Goal: Task Accomplishment & Management: Use online tool/utility

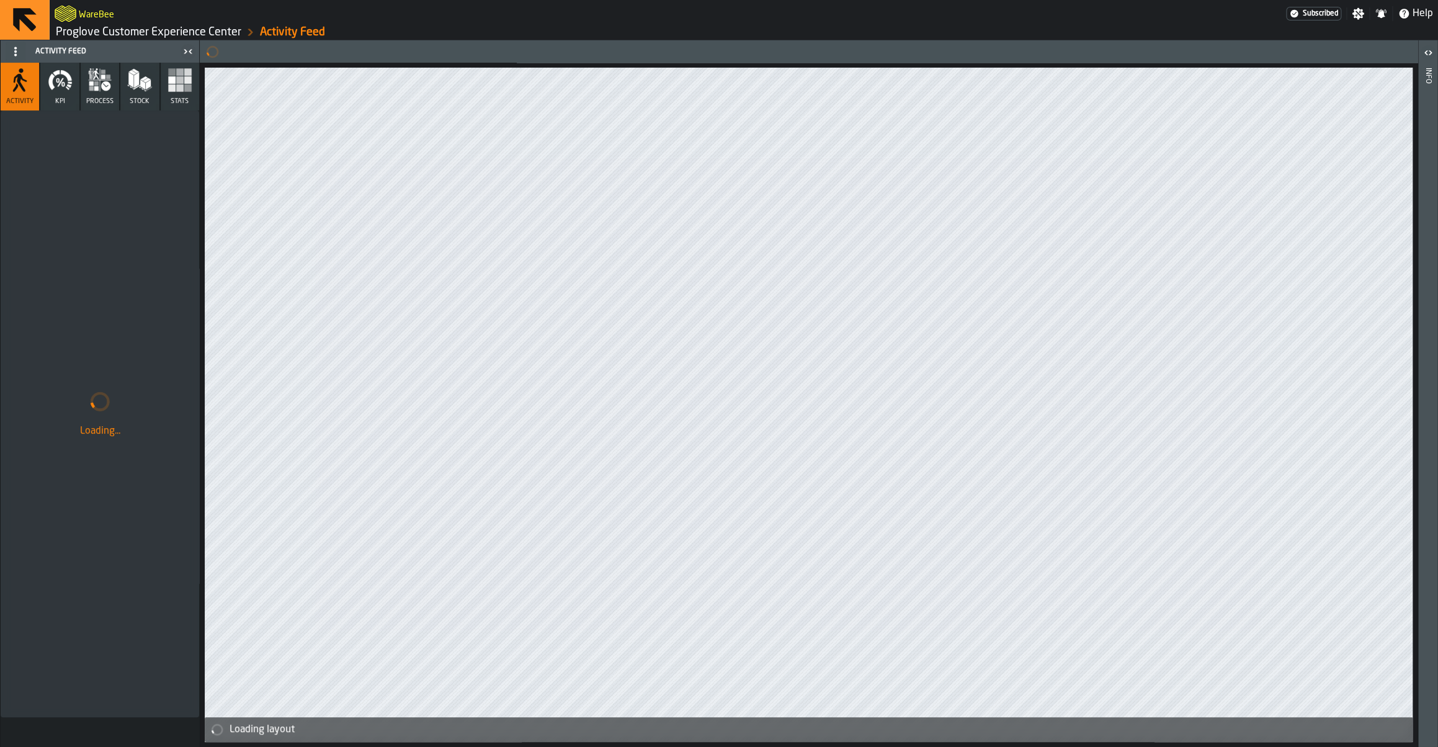
click at [188, 31] on link "Proglove Customer Experience Center" at bounding box center [149, 32] width 186 height 14
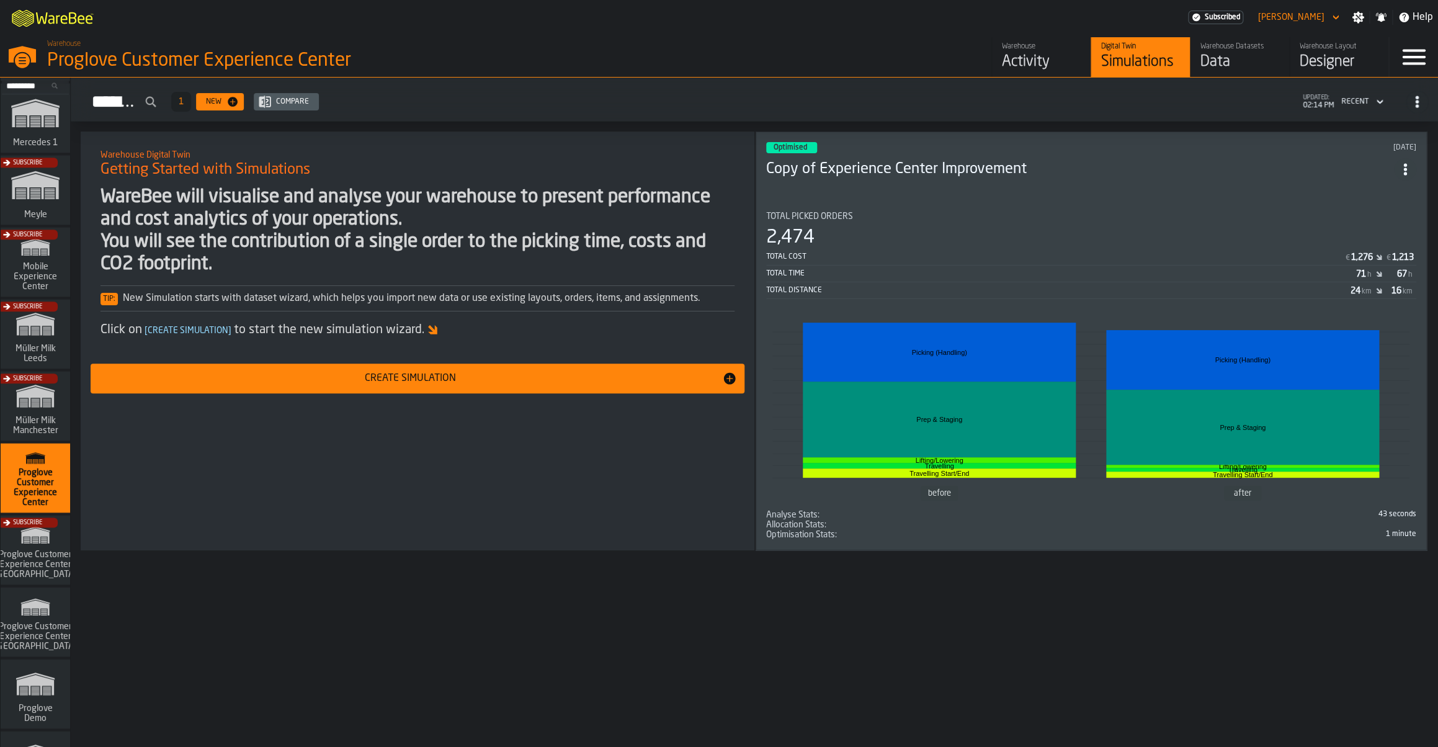
scroll to position [862, 0]
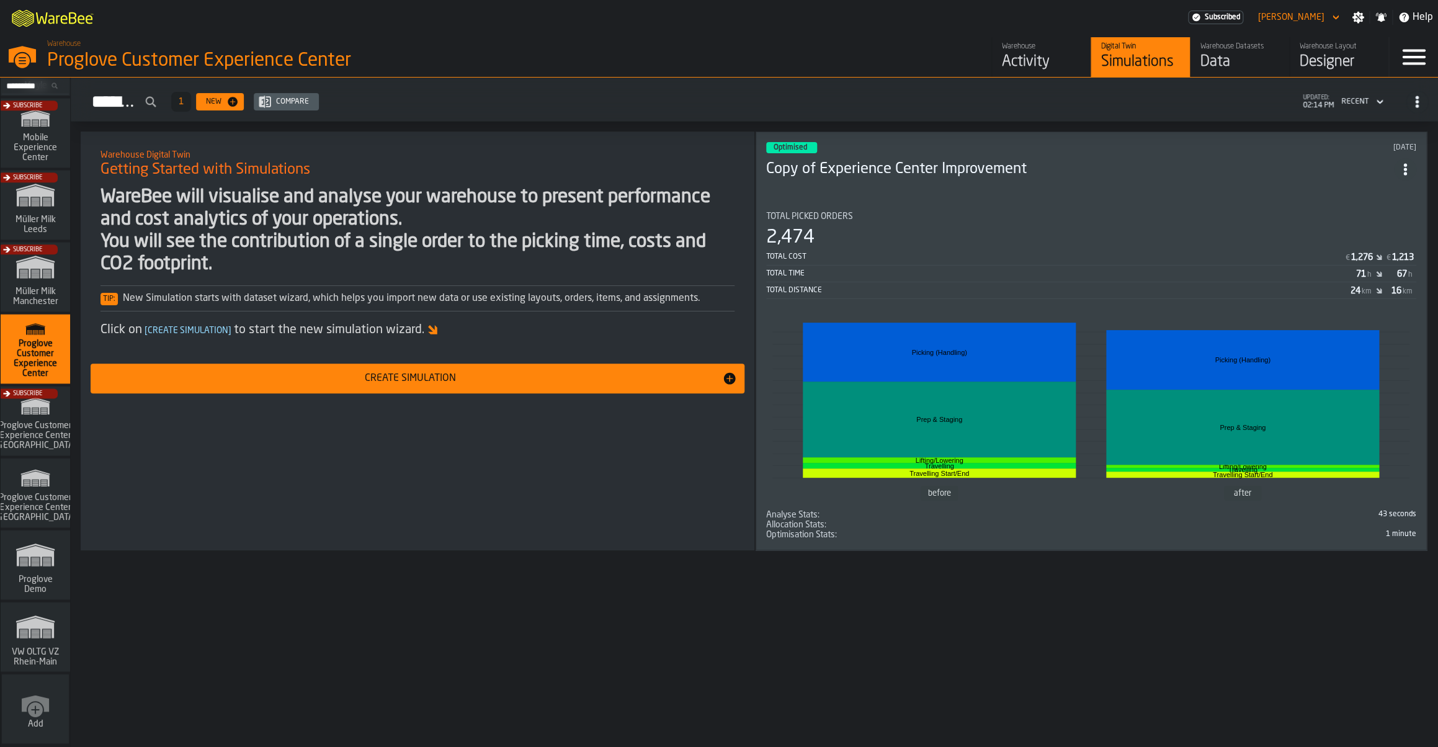
click at [43, 627] on polygon "link-to-/wh/i/44979e6c-6f66-405e-9874-c1e29f02a54a/simulations" at bounding box center [35, 628] width 37 height 20
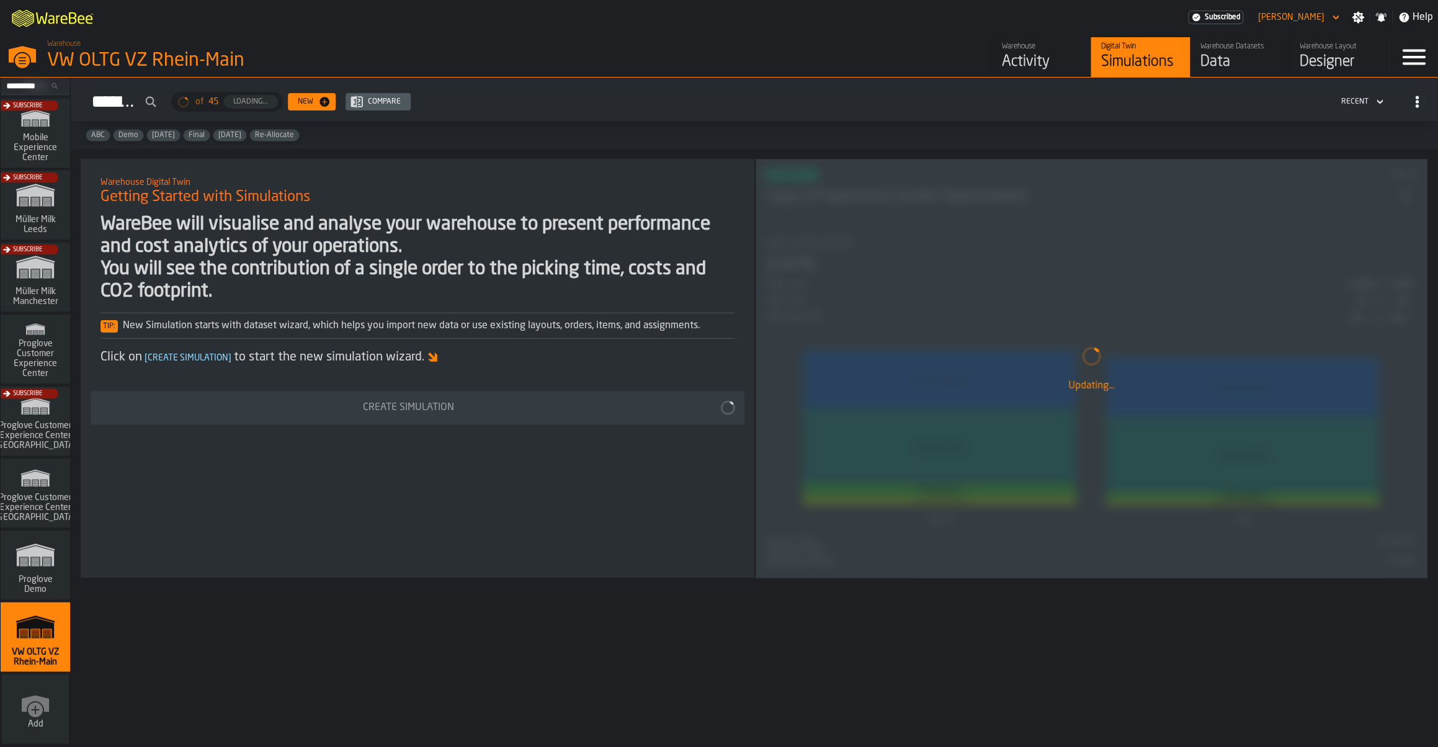
click at [1033, 61] on div "Activity" at bounding box center [1041, 62] width 79 height 20
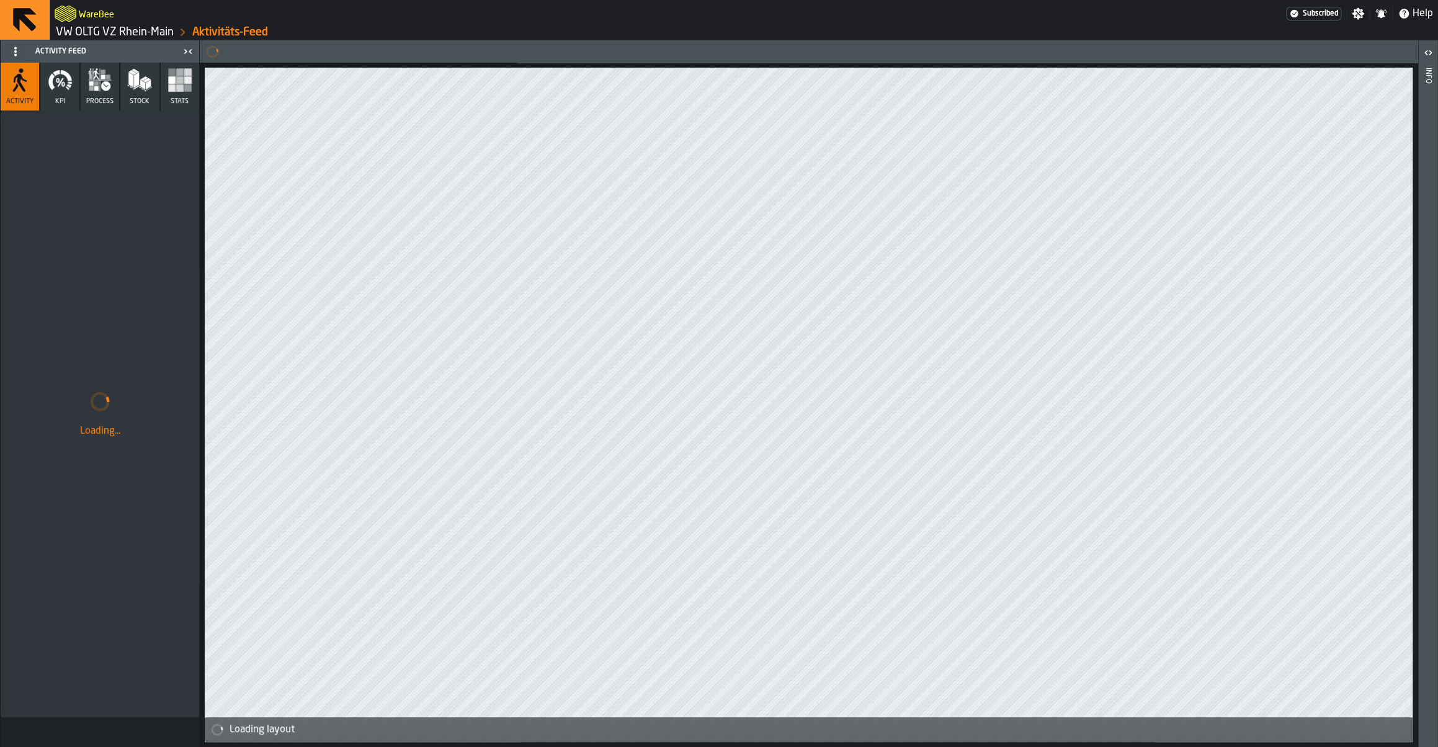
click at [122, 32] on link "VW OLTG VZ Rhein-Main" at bounding box center [115, 32] width 118 height 14
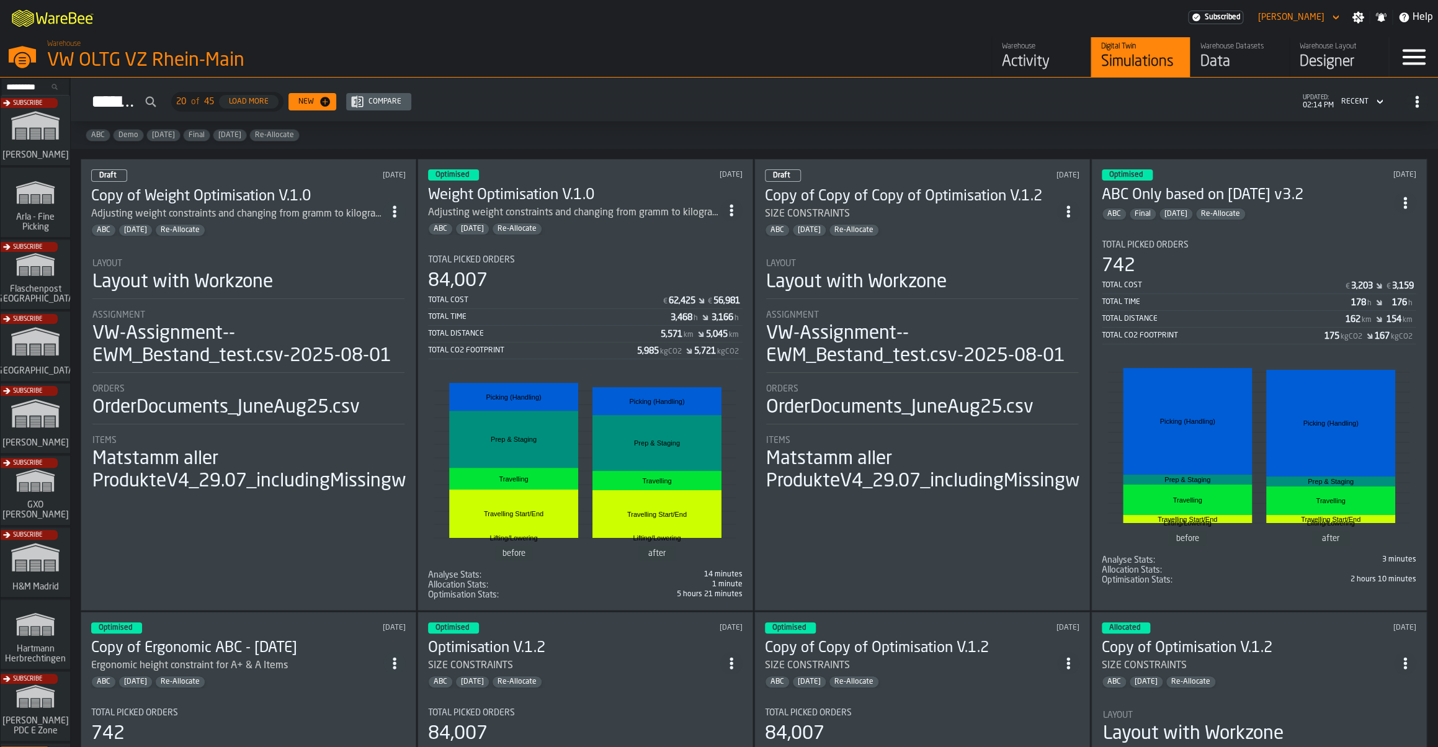
click at [508, 291] on div "84,007" at bounding box center [585, 281] width 315 height 22
click at [613, 244] on div "Optimised 8 days ago Weight Optimisation V.1.0 Adjusting weight constraints and…" at bounding box center [586, 385] width 336 height 452
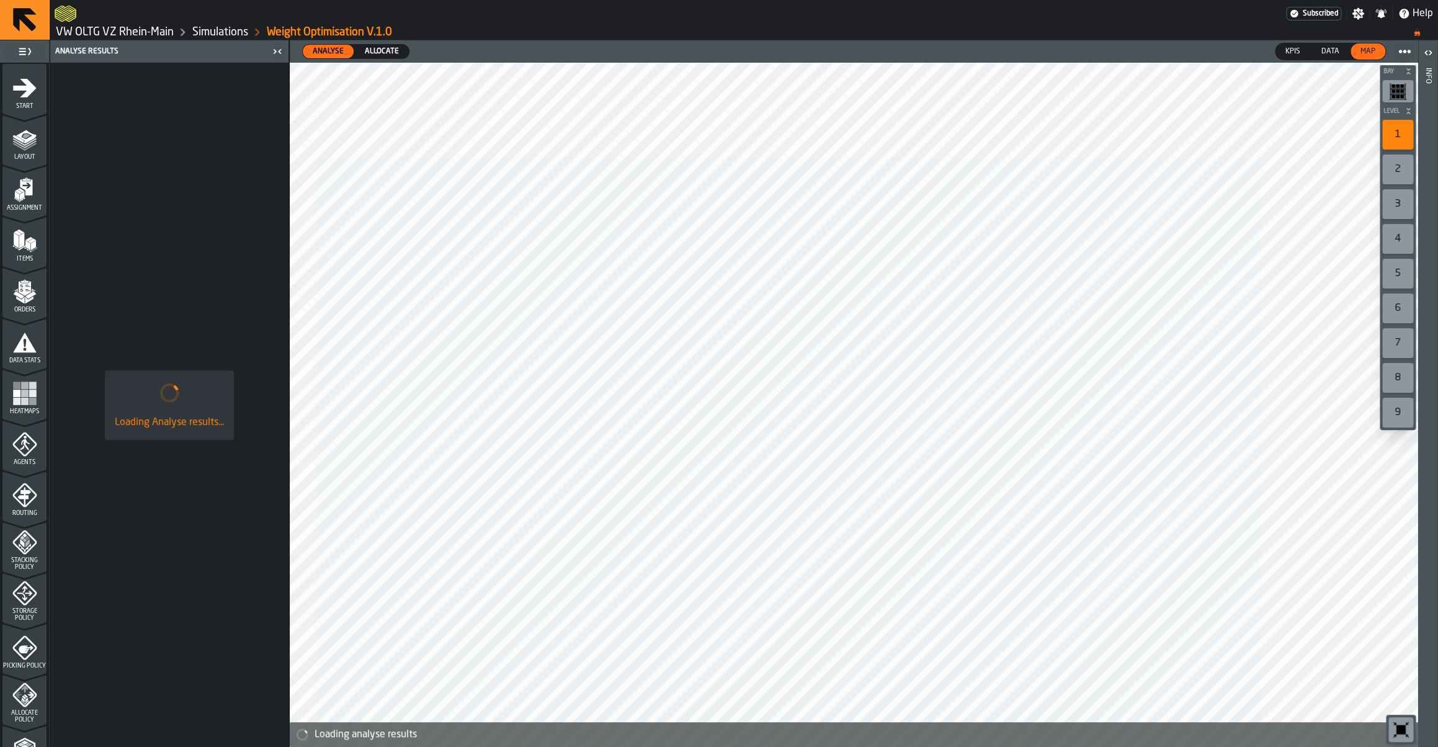
click at [24, 288] on icon "menu Orders" at bounding box center [24, 288] width 12 height 14
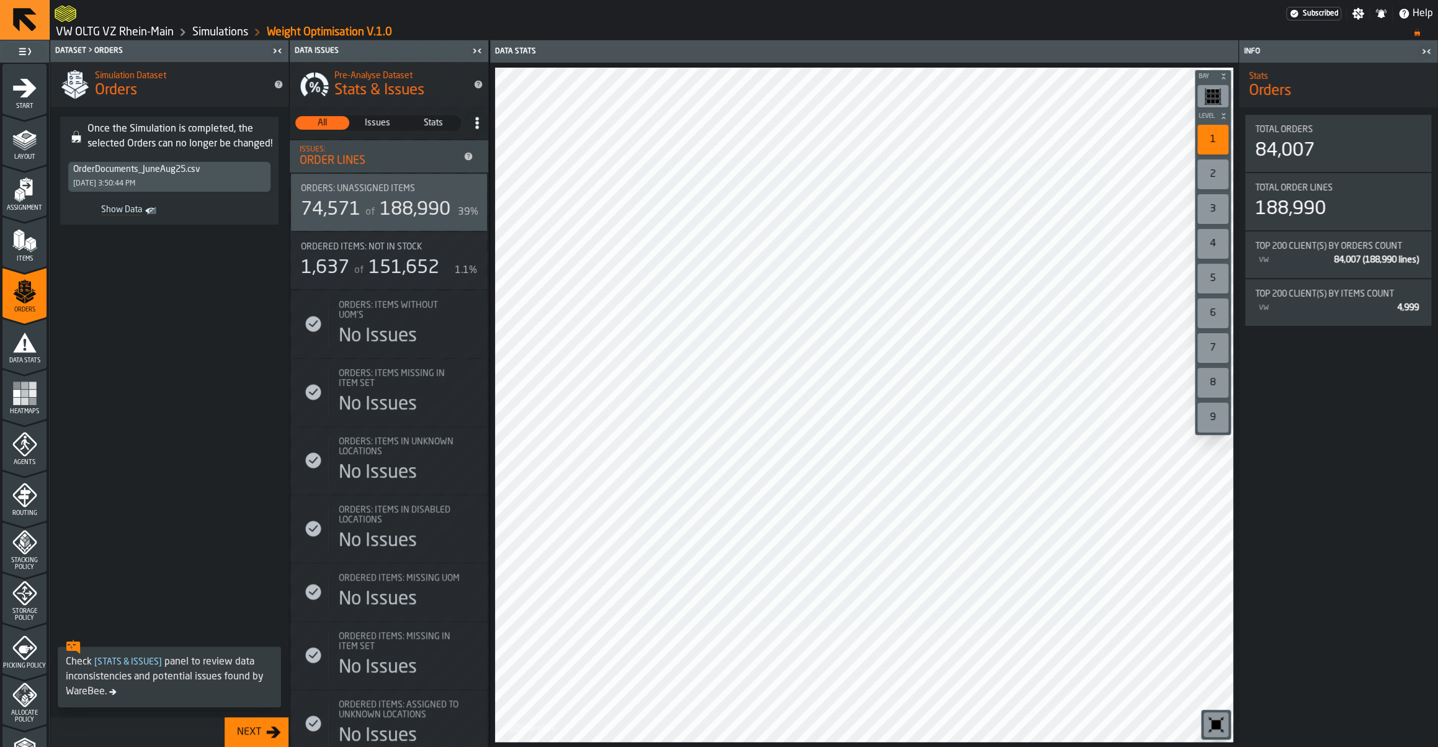
click at [110, 34] on link "VW OLTG VZ Rhein-Main" at bounding box center [115, 32] width 118 height 14
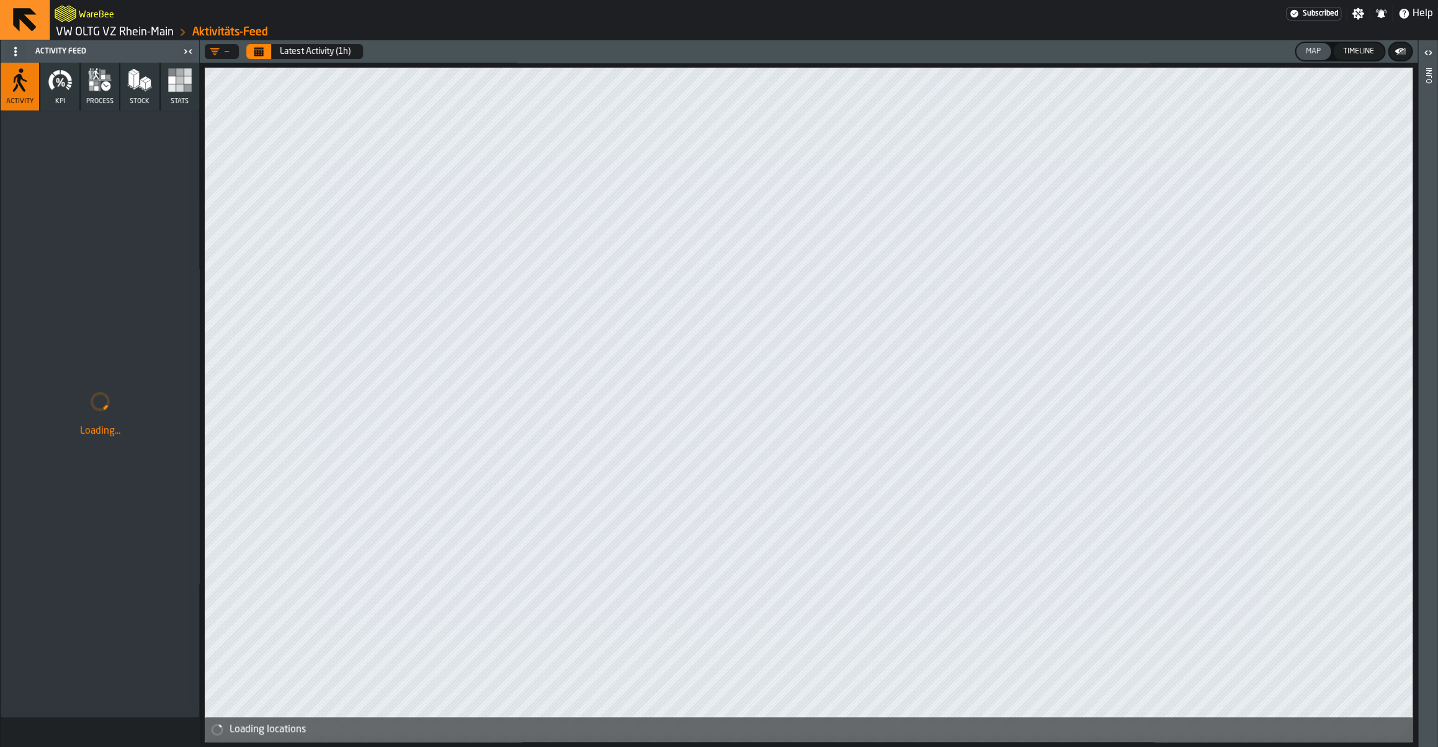
click at [162, 33] on link "VW OLTG VZ Rhein-Main" at bounding box center [115, 32] width 118 height 14
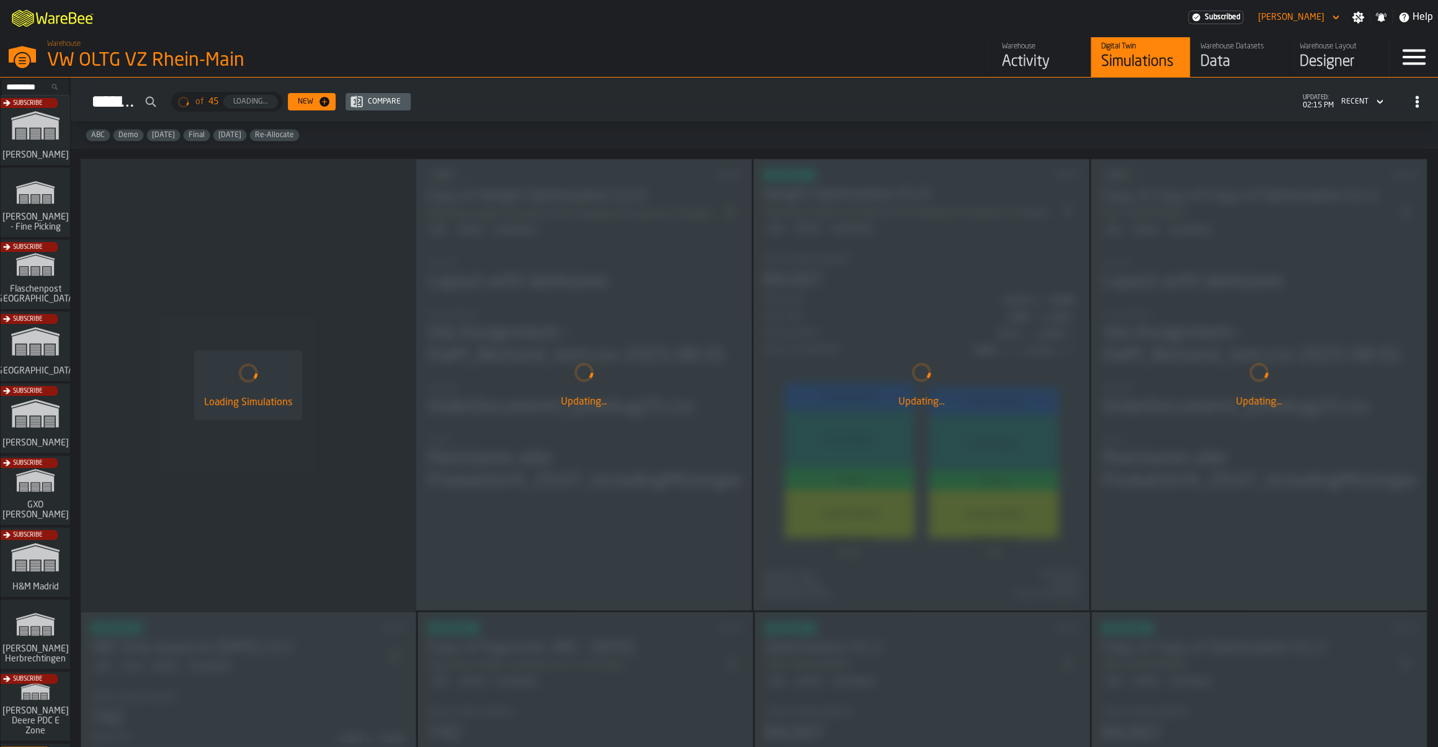
click at [1212, 63] on div "Data" at bounding box center [1240, 62] width 79 height 20
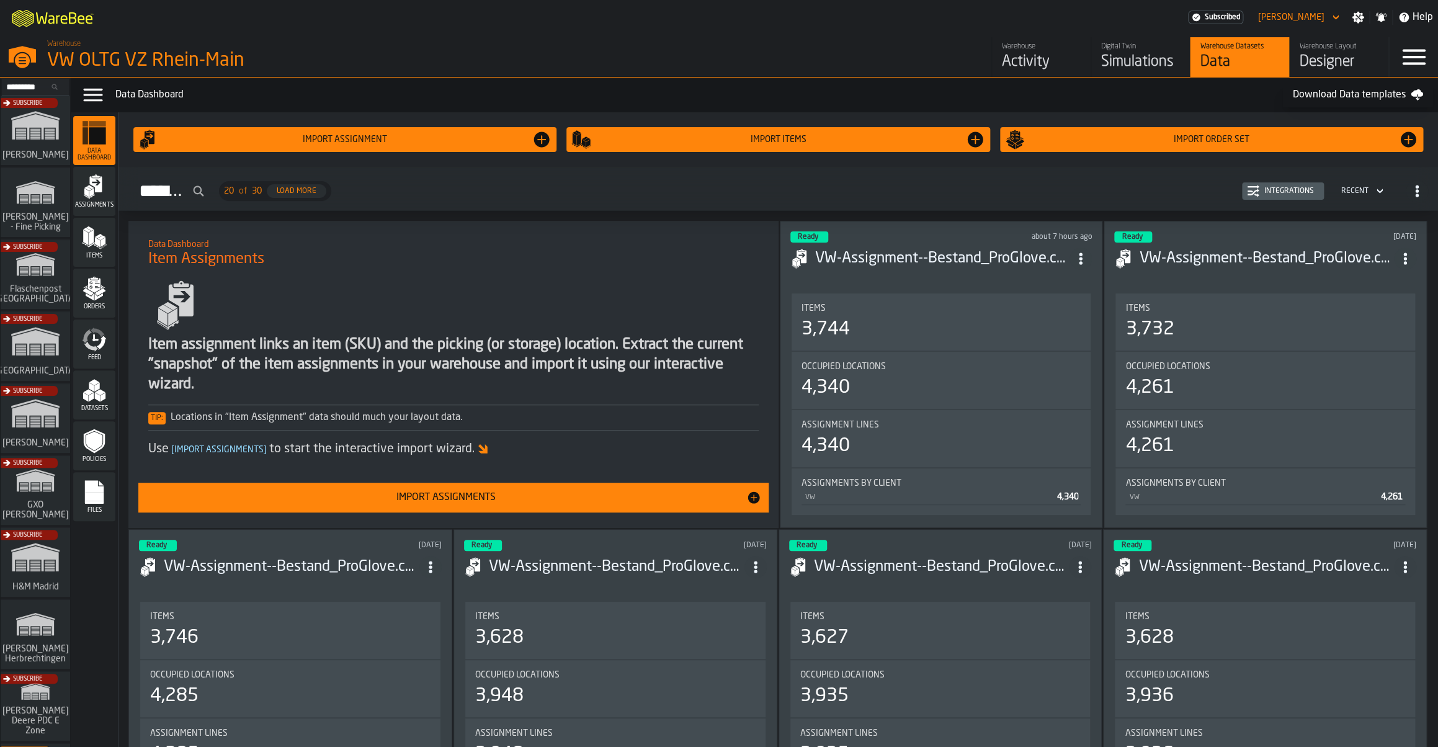
click at [97, 336] on icon "menu Feed" at bounding box center [94, 339] width 25 height 25
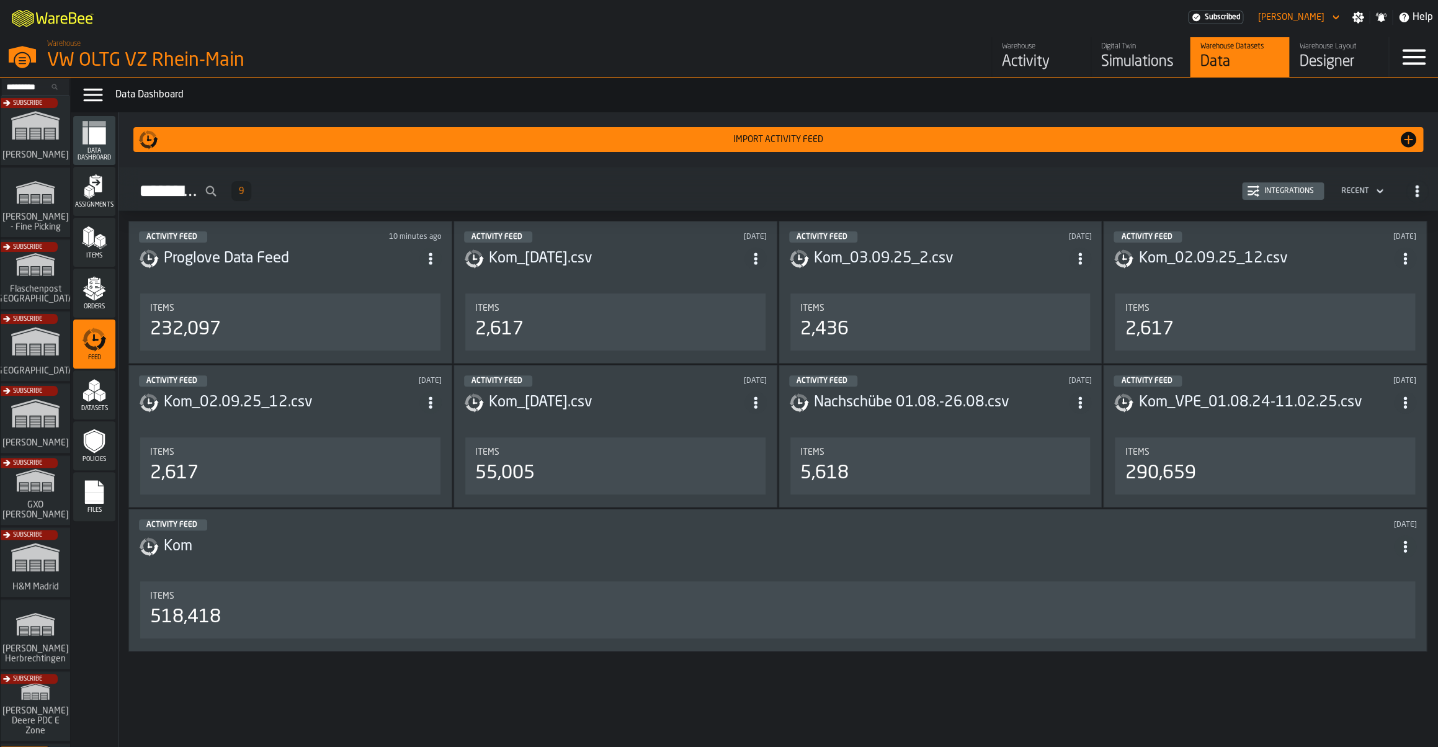
click at [1289, 190] on div "Integrations" at bounding box center [1290, 191] width 60 height 9
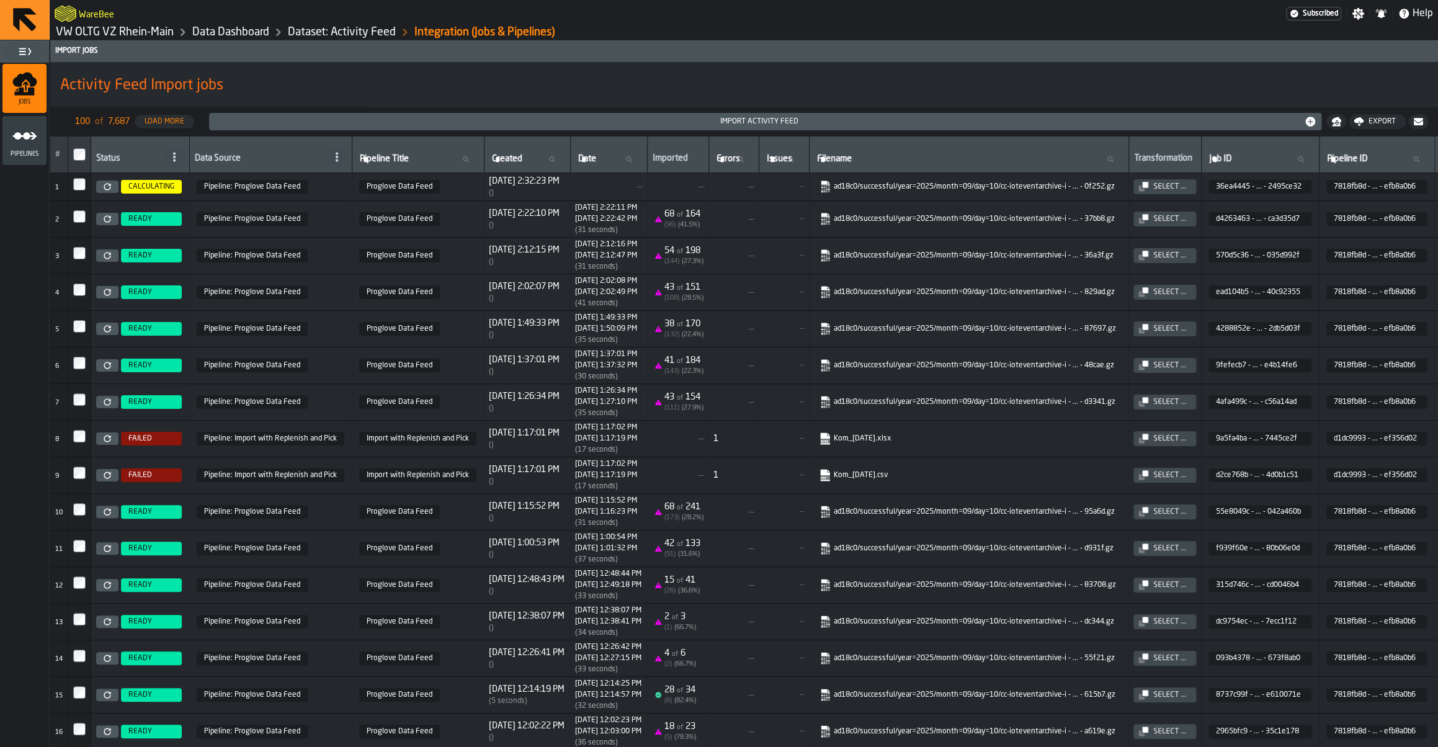
click at [322, 445] on span "Pipeline: Import with Replenish and Pick" at bounding box center [271, 439] width 148 height 14
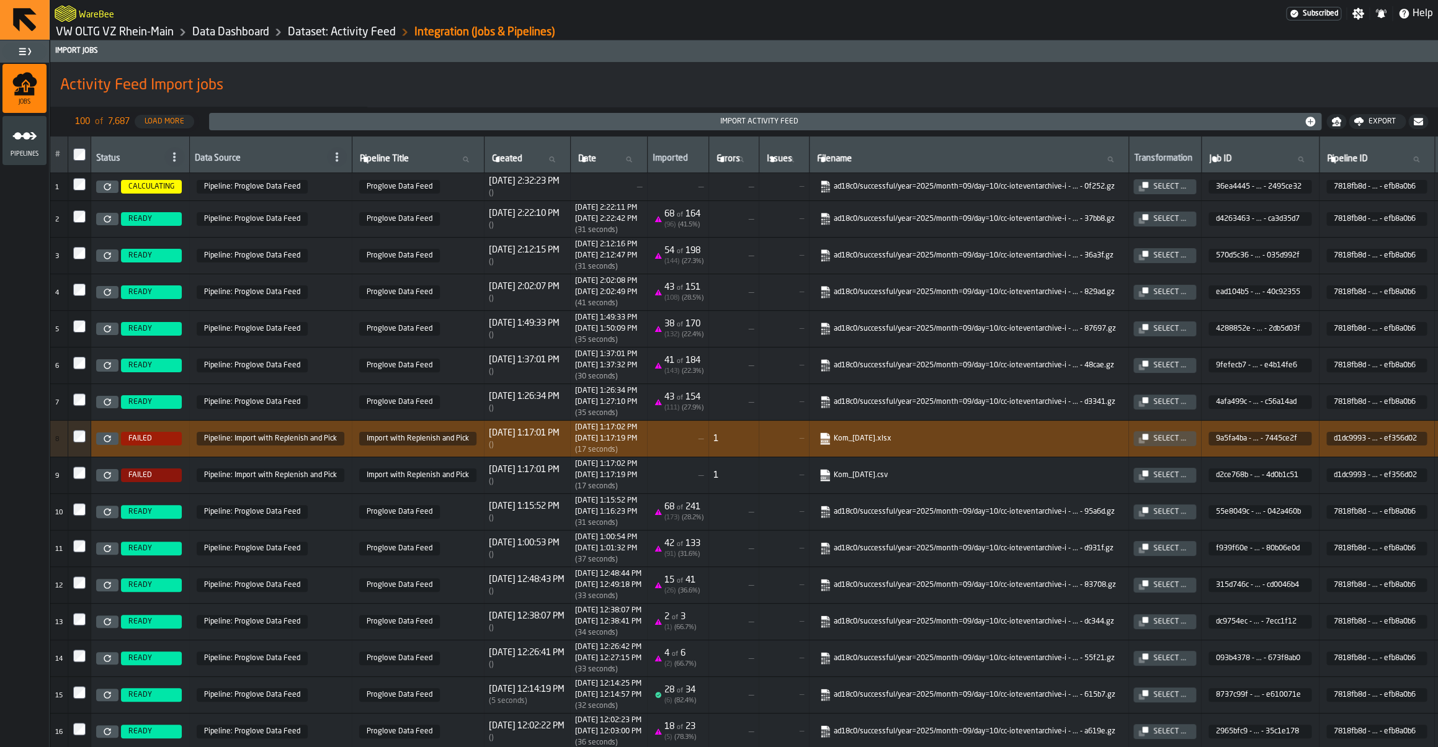
click at [109, 442] on icon at bounding box center [107, 438] width 7 height 7
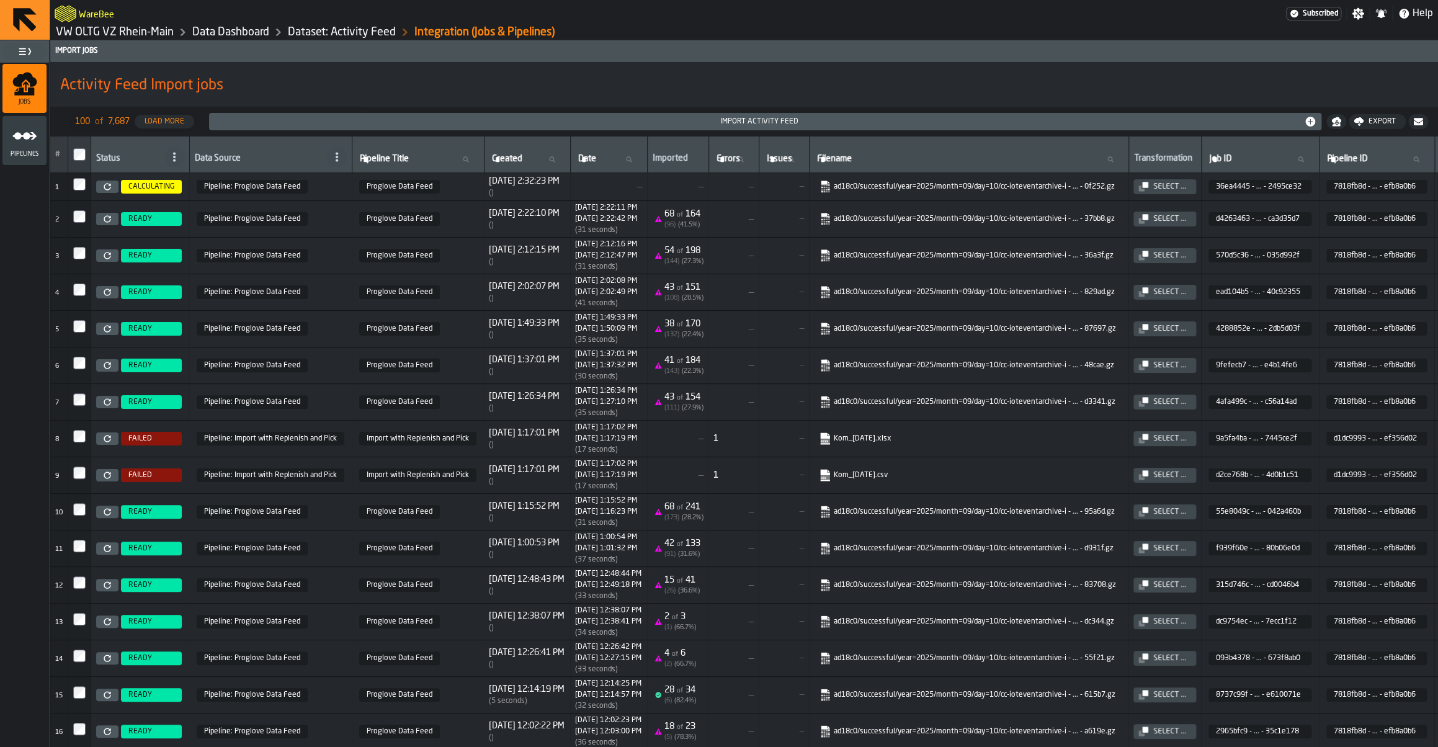
click at [109, 479] on icon at bounding box center [107, 475] width 7 height 7
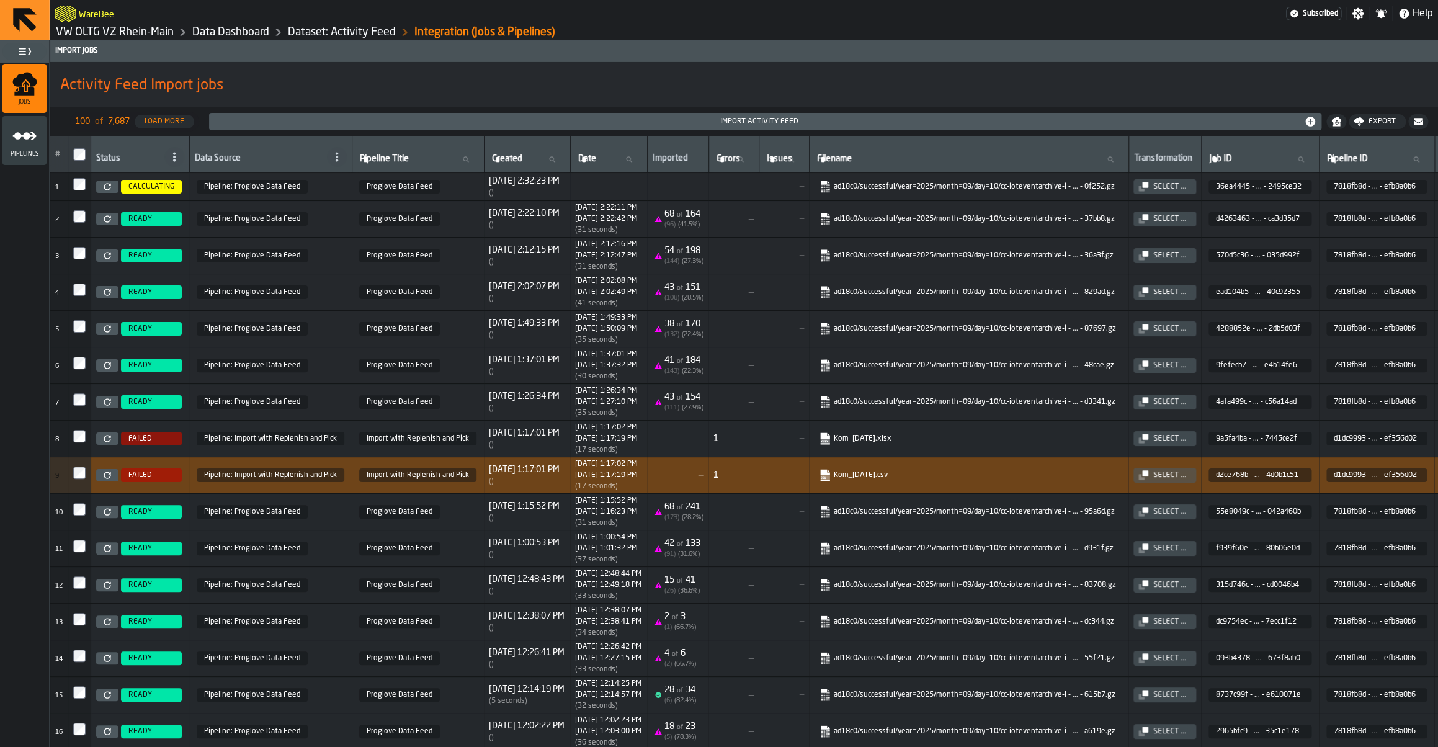
click at [106, 479] on icon at bounding box center [107, 475] width 7 height 7
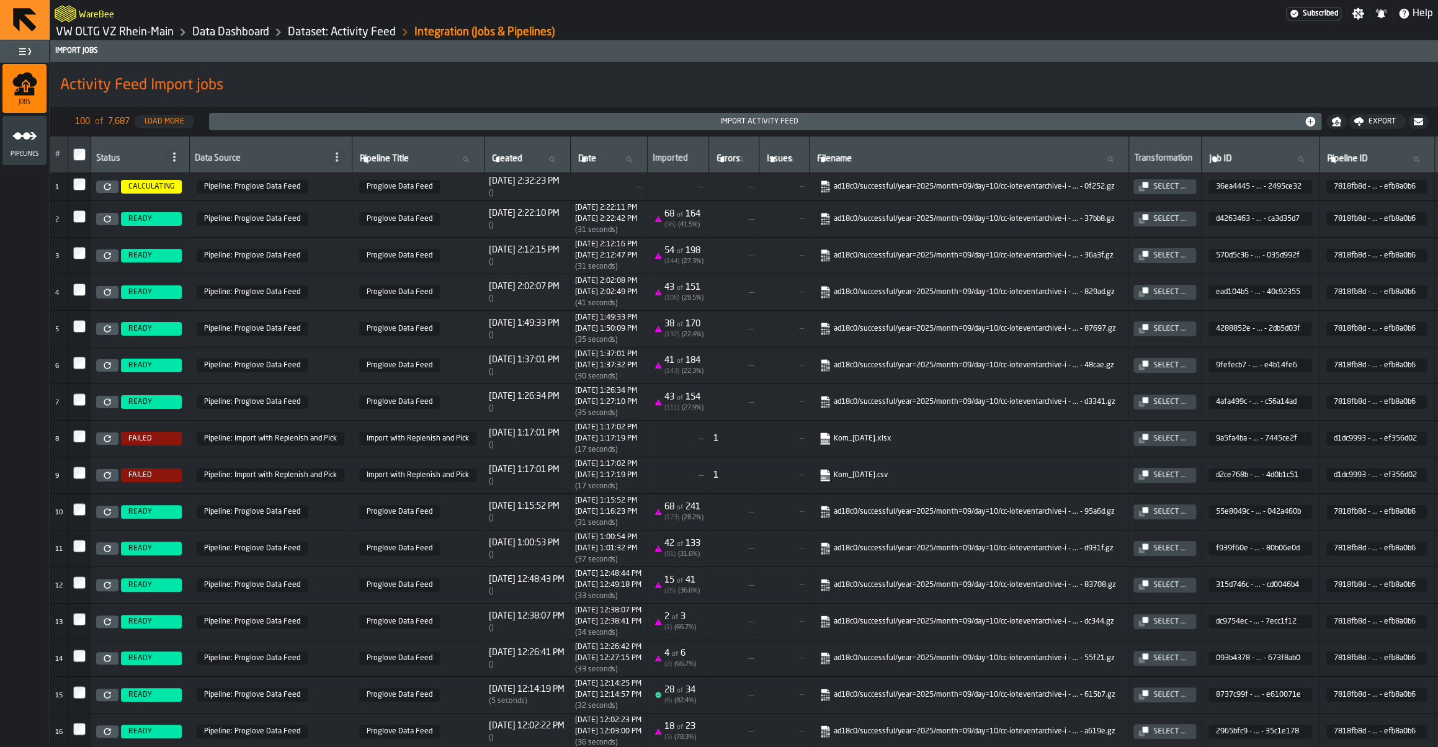
click at [518, 124] on div "Import Activity Feed" at bounding box center [759, 121] width 1090 height 9
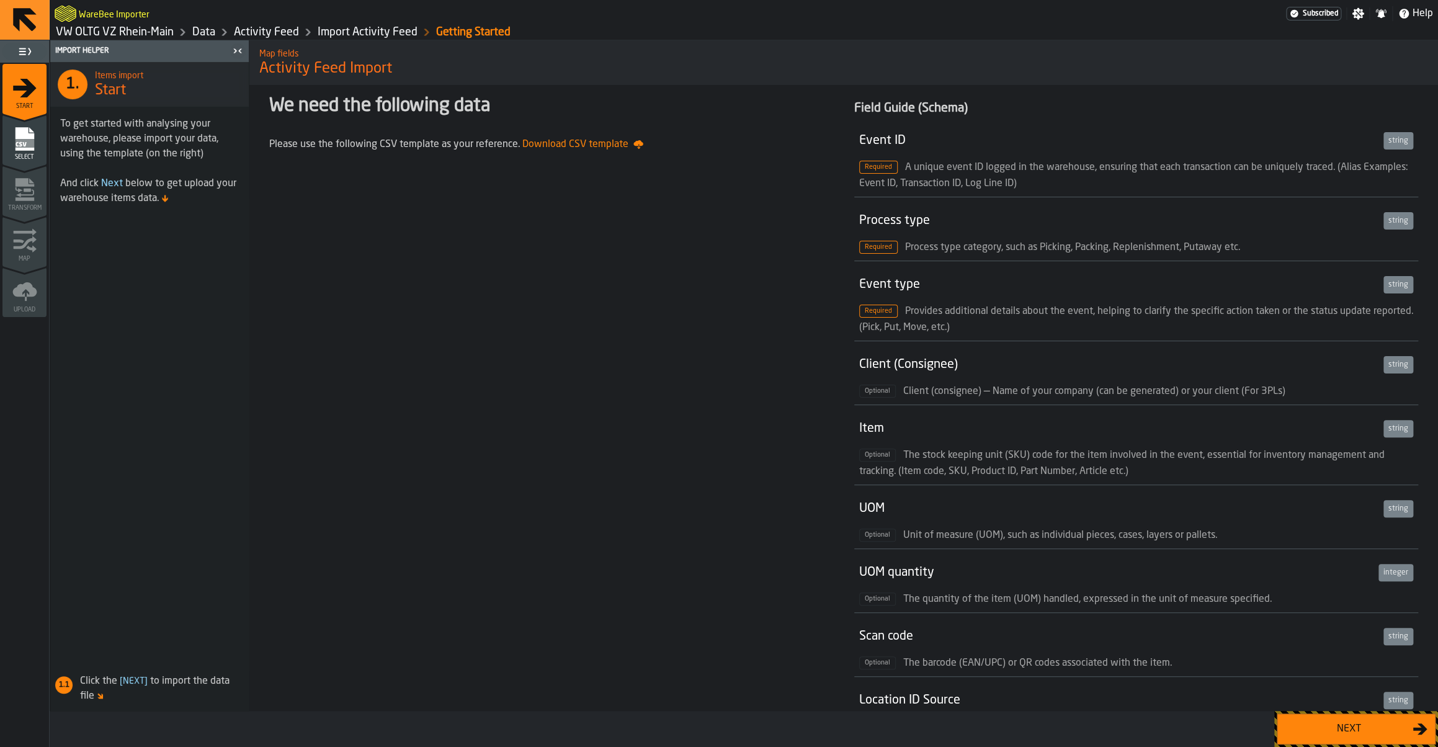
click at [109, 30] on link "VW OLTG VZ Rhein-Main" at bounding box center [115, 32] width 118 height 14
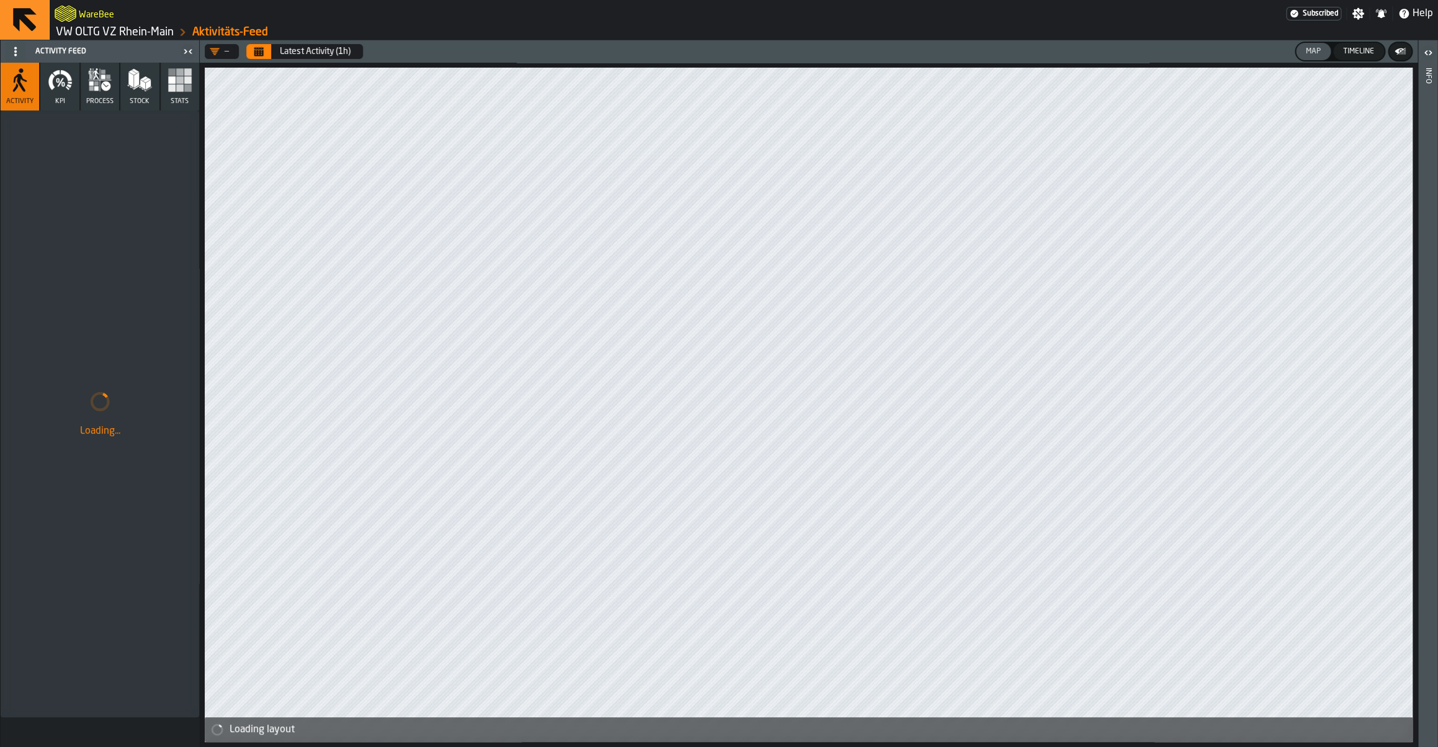
click at [110, 32] on link "VW OLTG VZ Rhein-Main" at bounding box center [115, 32] width 118 height 14
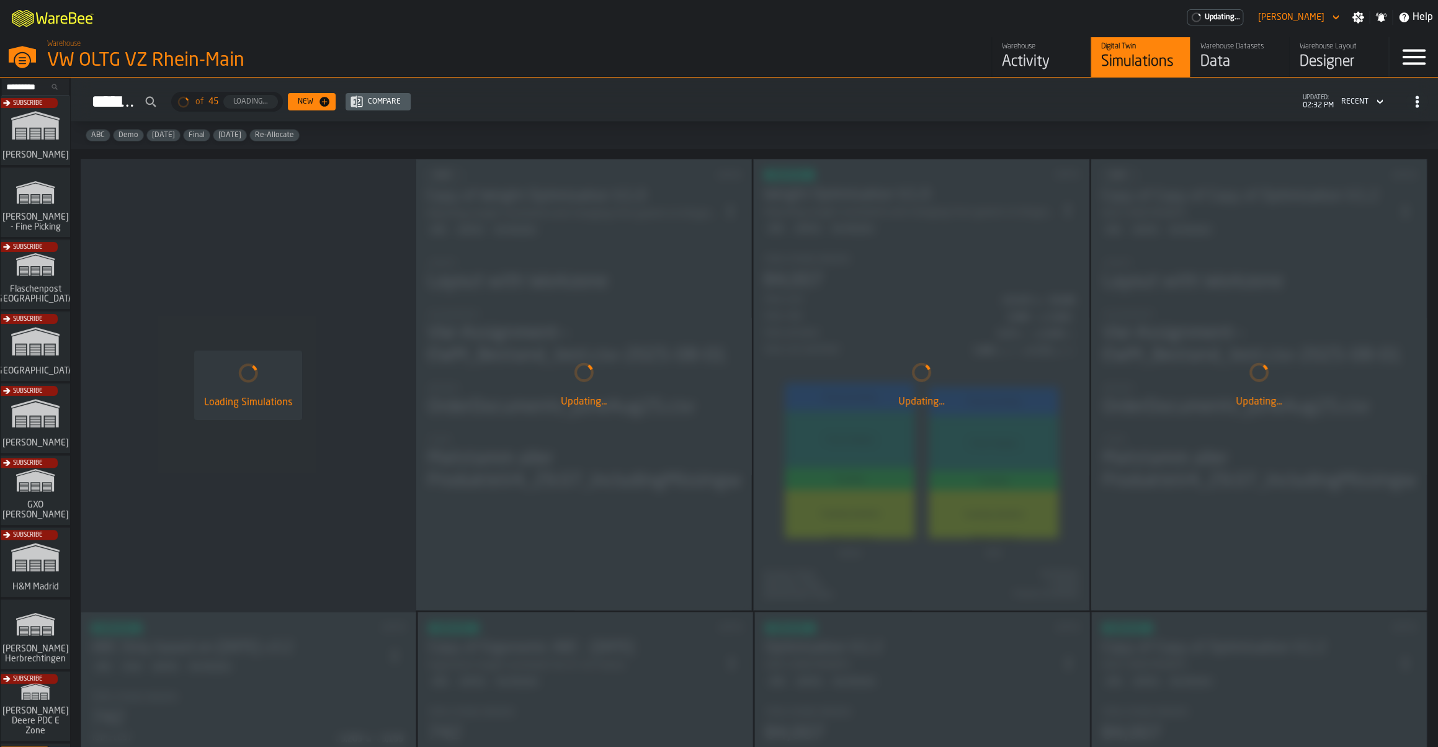
click at [1206, 63] on div "Data" at bounding box center [1240, 62] width 79 height 20
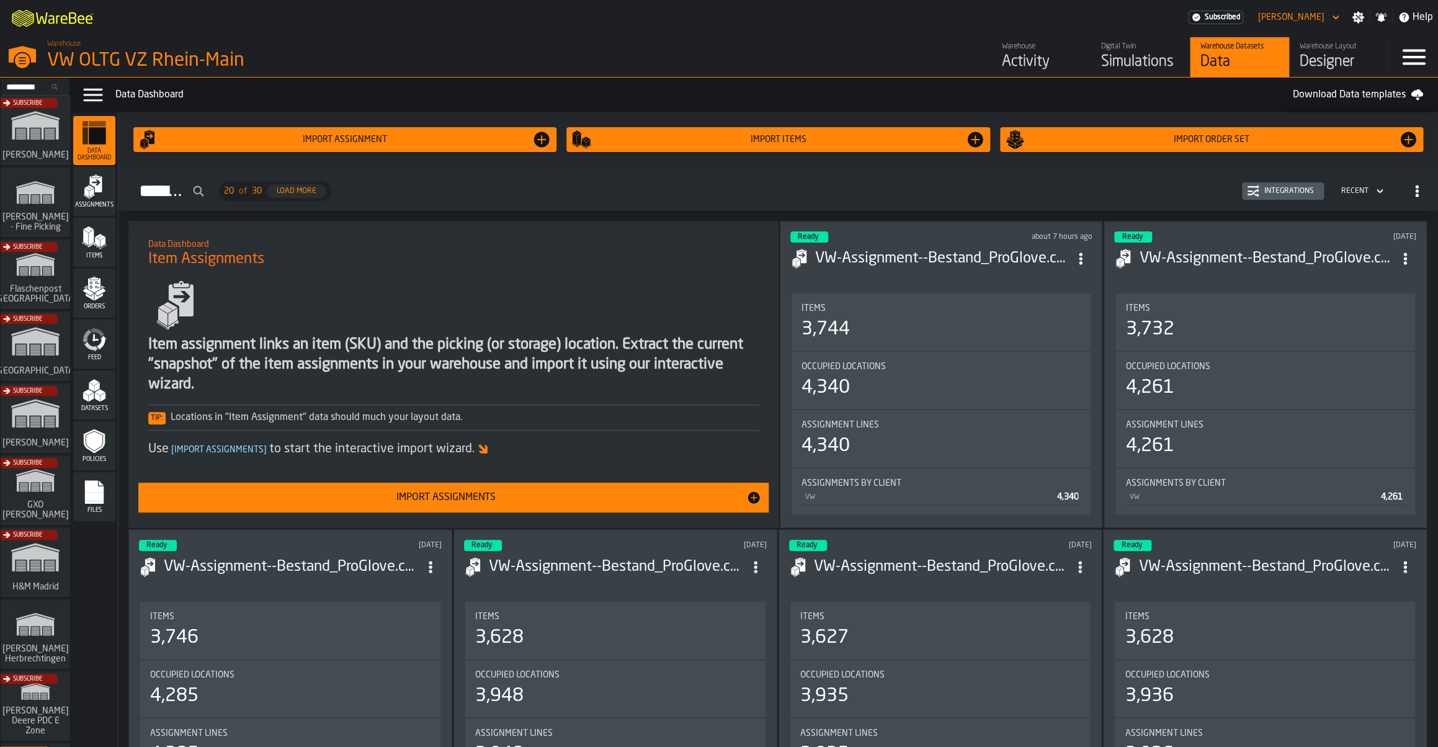
click at [93, 250] on icon "menu Items" at bounding box center [94, 237] width 25 height 25
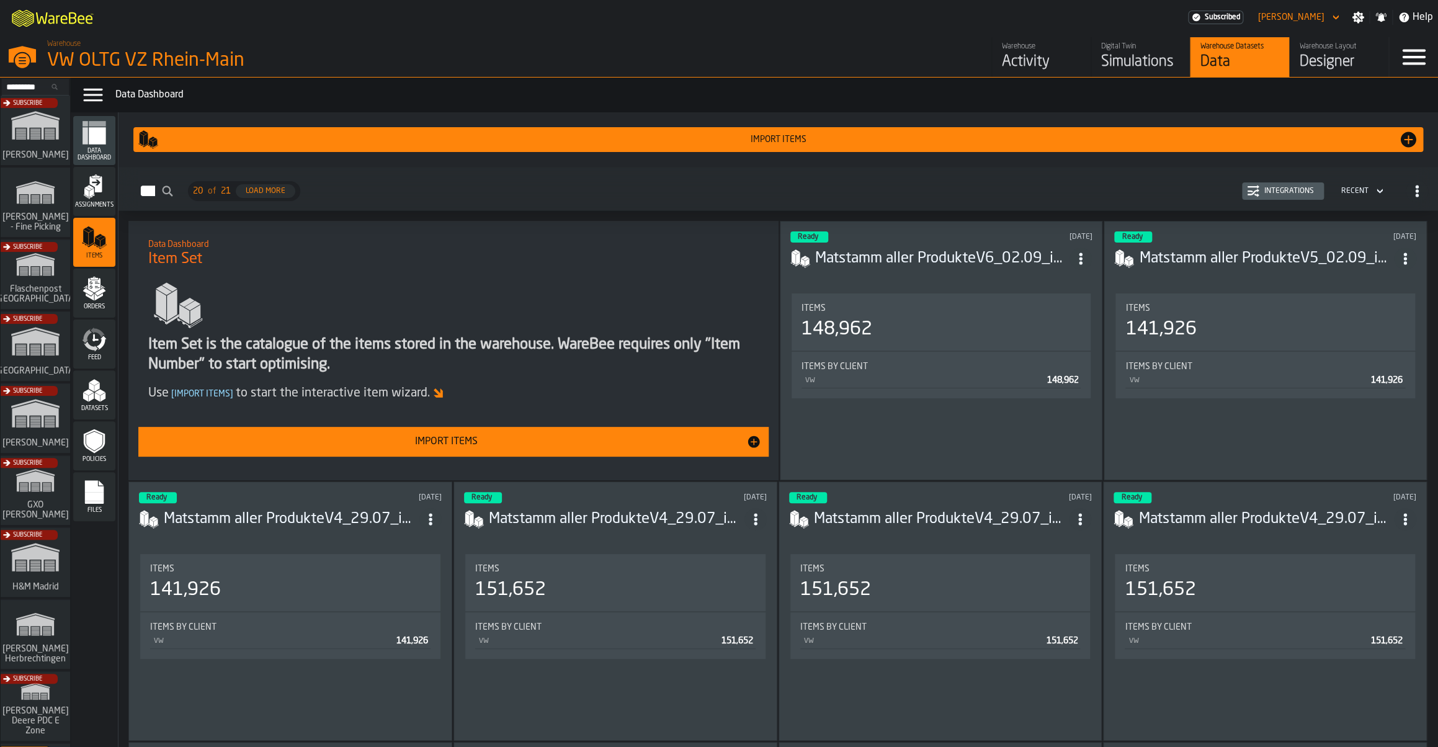
click at [527, 447] on div "Import Items" at bounding box center [446, 441] width 600 height 15
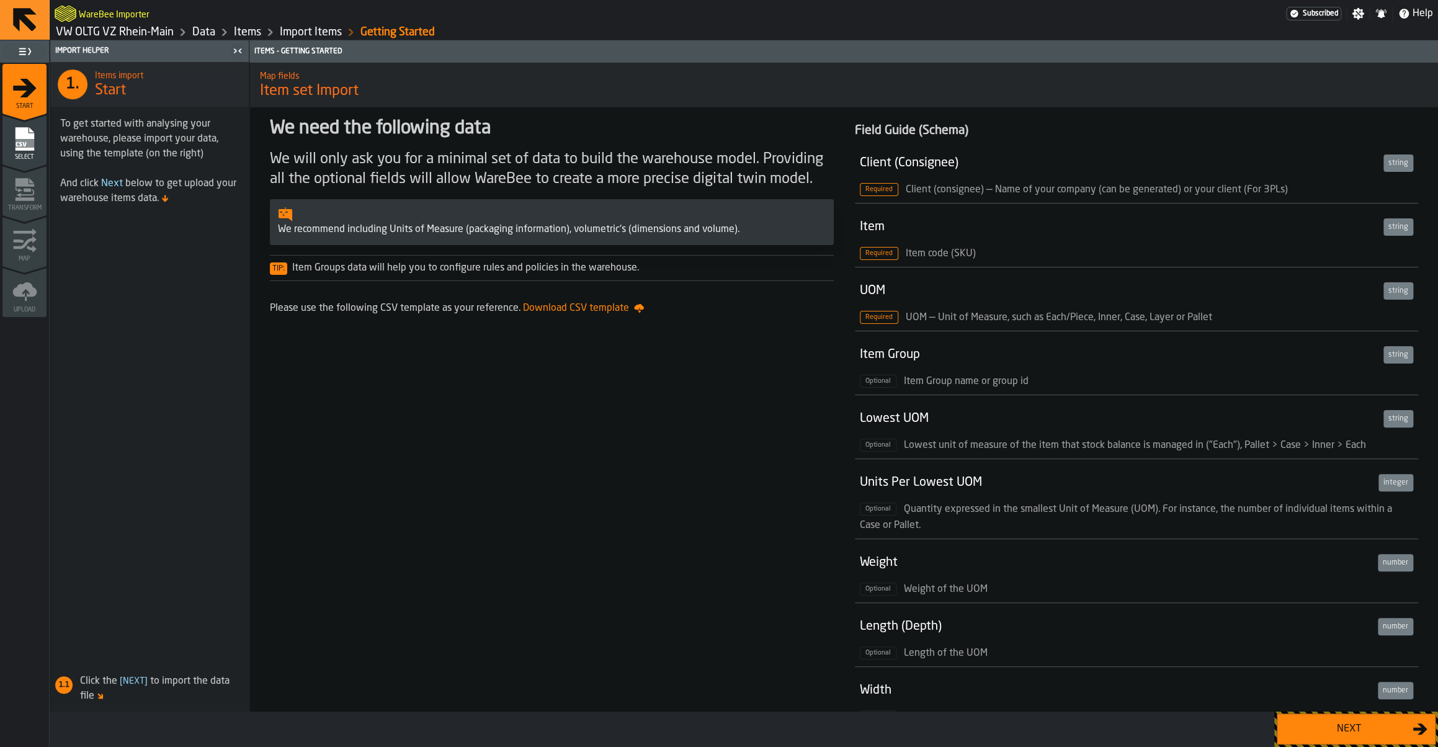
click at [1362, 730] on div "Next" at bounding box center [1349, 729] width 128 height 15
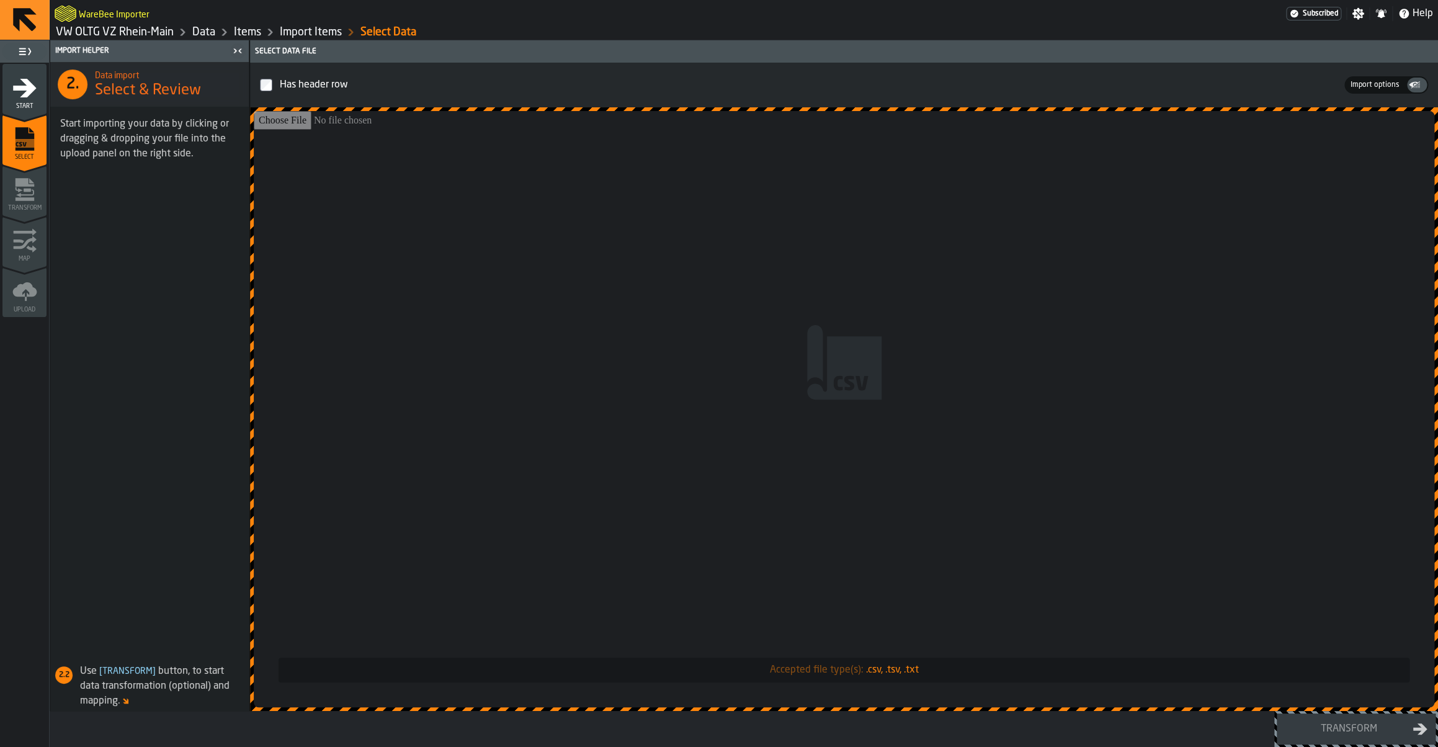
click at [806, 403] on input "Accepted file type(s): .csv, .tsv, .txt" at bounding box center [844, 409] width 1181 height 596
type input "**********"
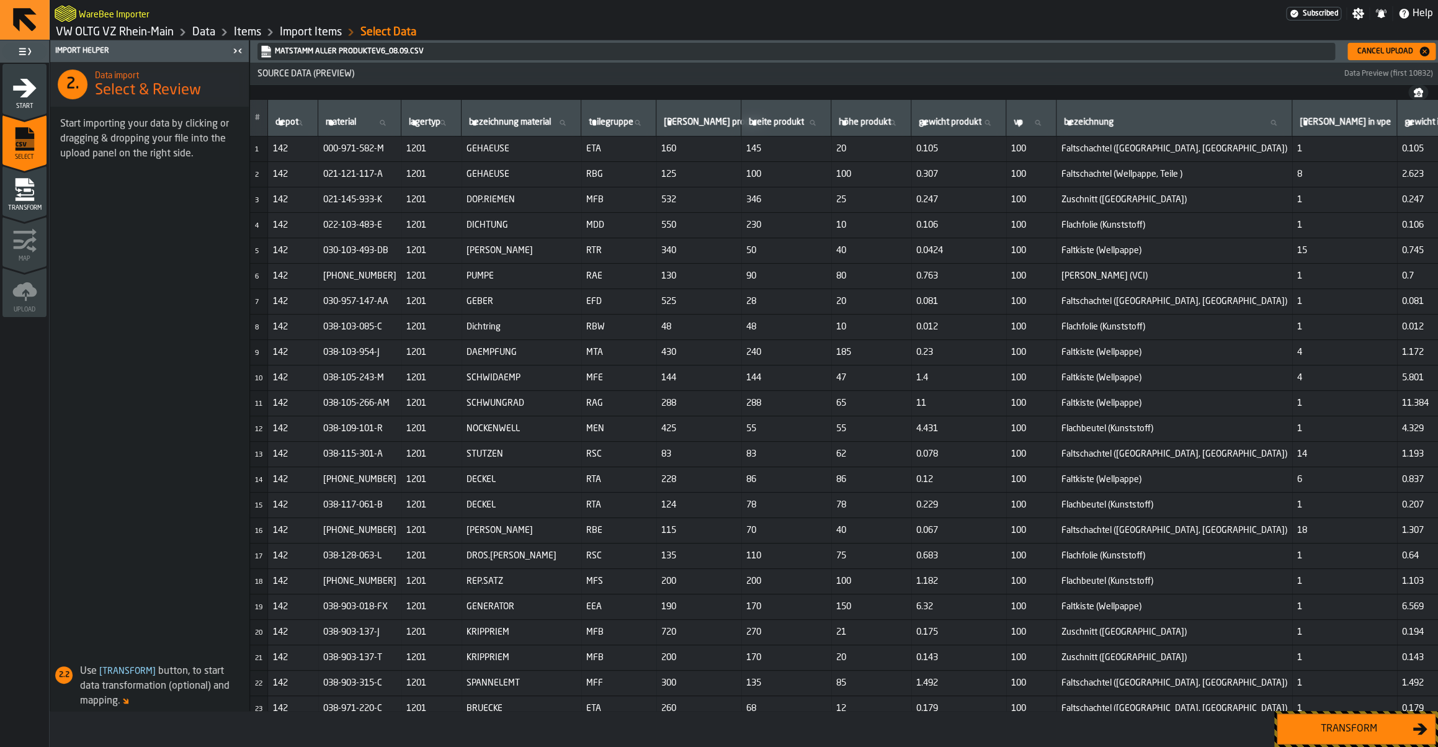
click at [1337, 730] on div "Transform" at bounding box center [1349, 729] width 128 height 15
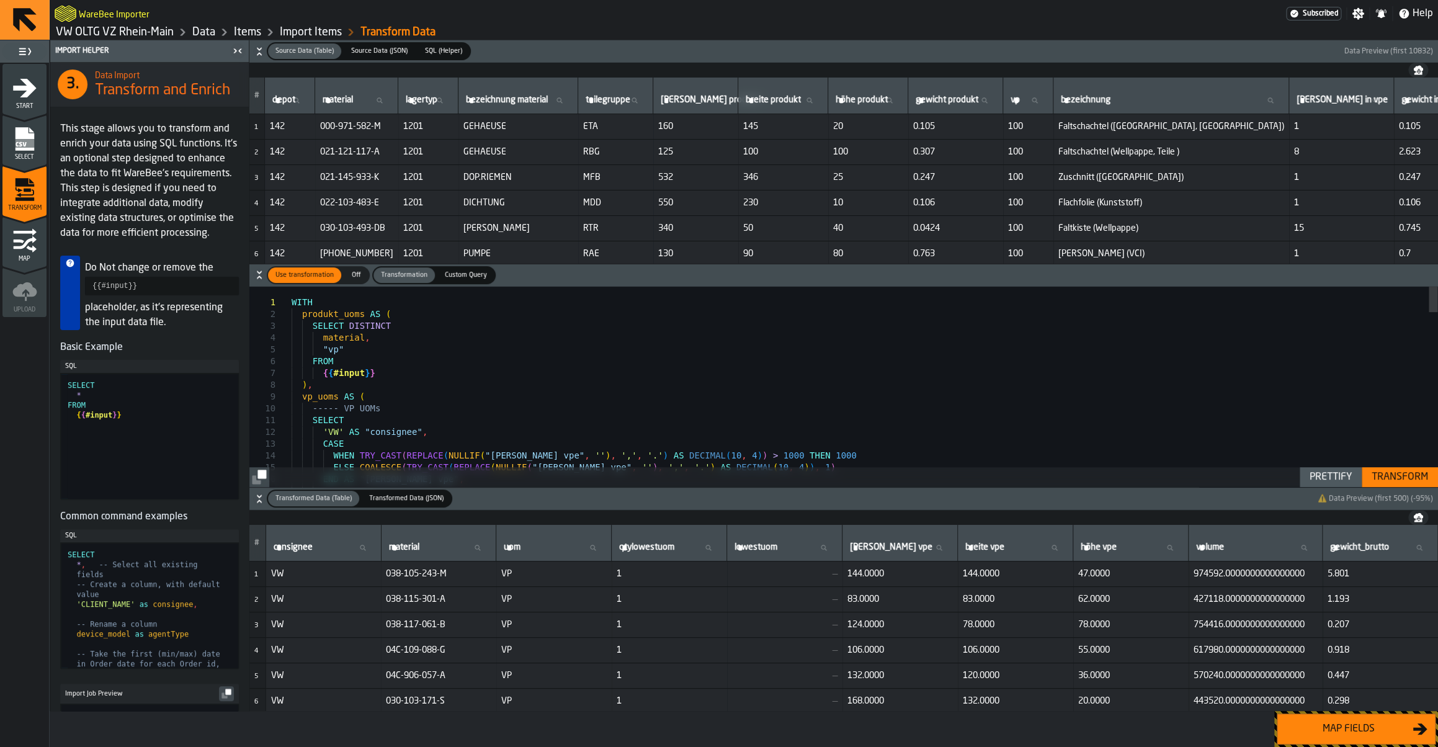
click at [1367, 736] on div "Map fields" at bounding box center [1349, 729] width 128 height 15
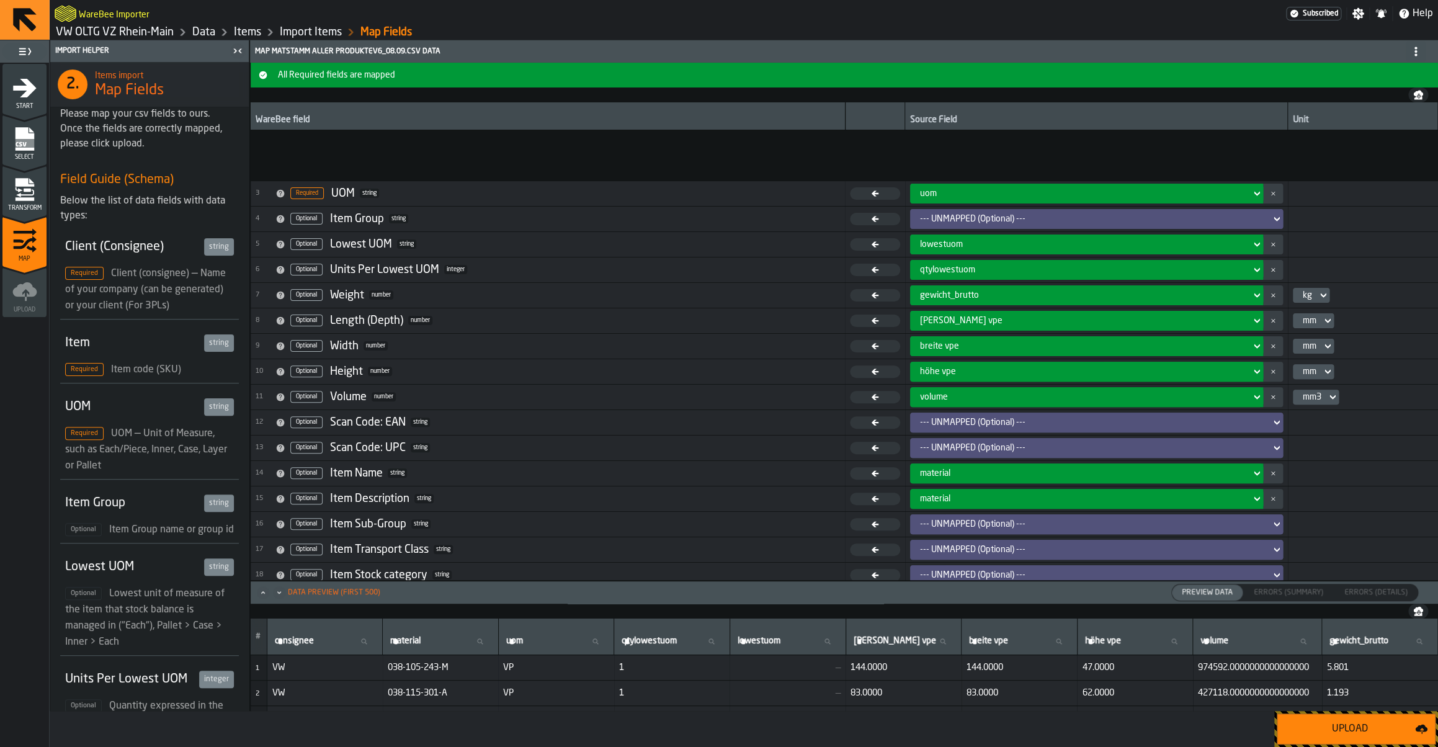
scroll to position [113, 0]
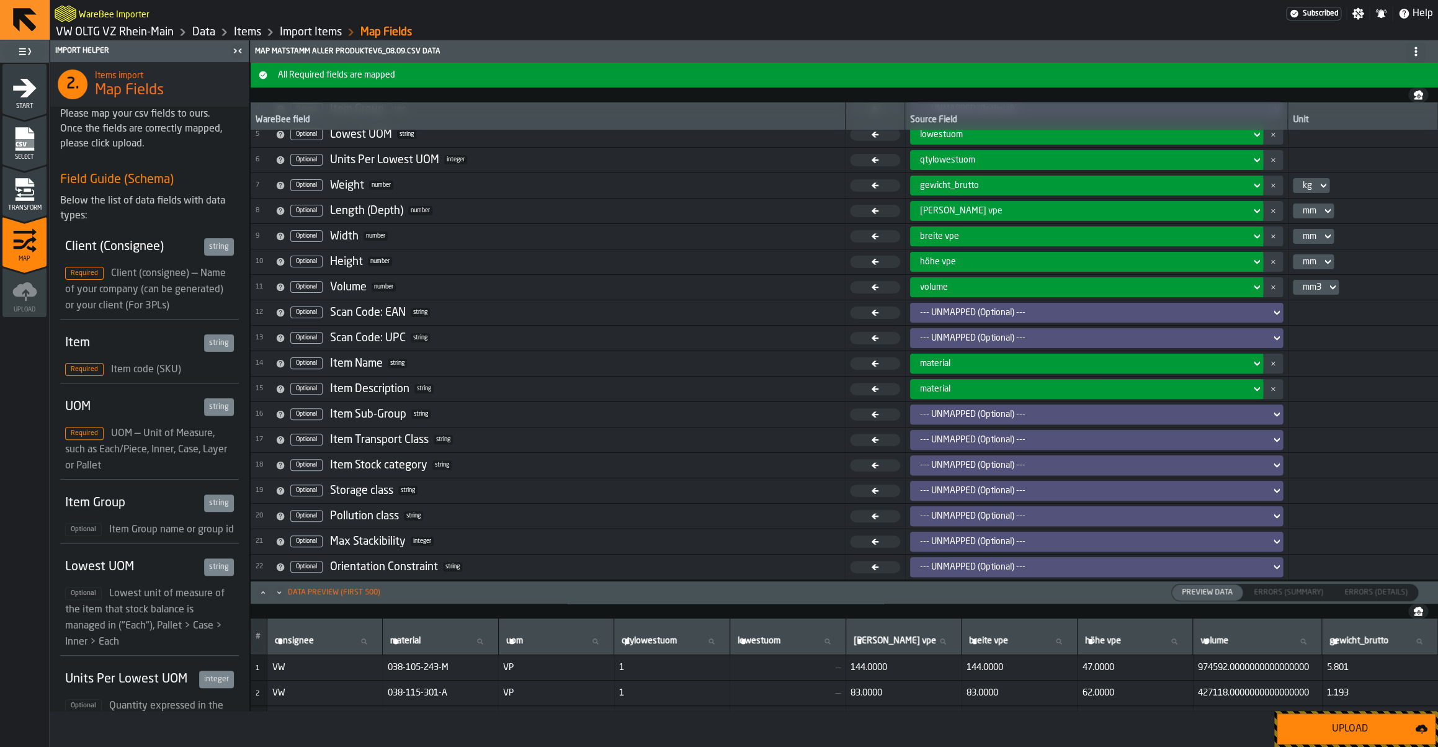
click at [939, 413] on div "--- UNMAPPED (Optional) ---" at bounding box center [1093, 415] width 346 height 10
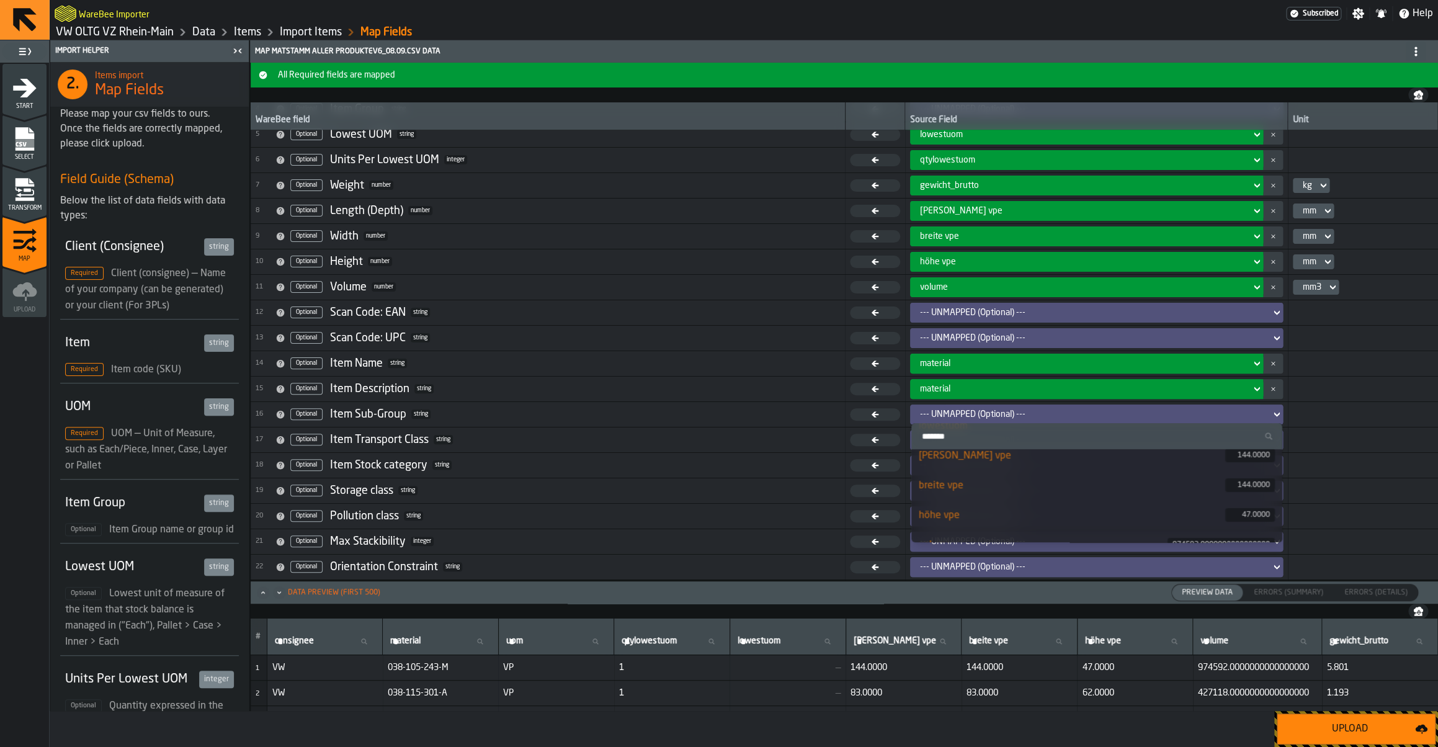
scroll to position [205, 0]
click at [24, 192] on icon "menu Transform" at bounding box center [24, 189] width 25 height 25
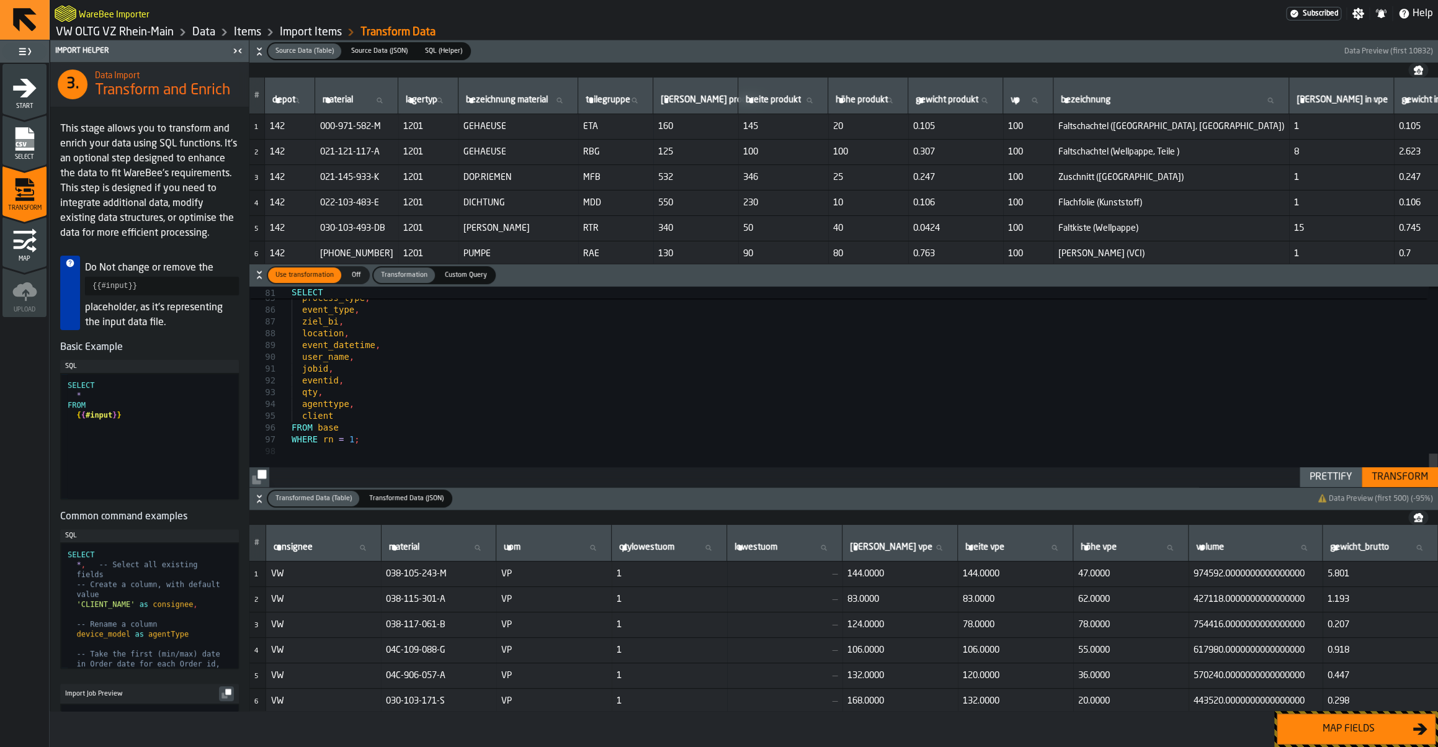
click at [1400, 478] on div "Transform" at bounding box center [1400, 477] width 66 height 15
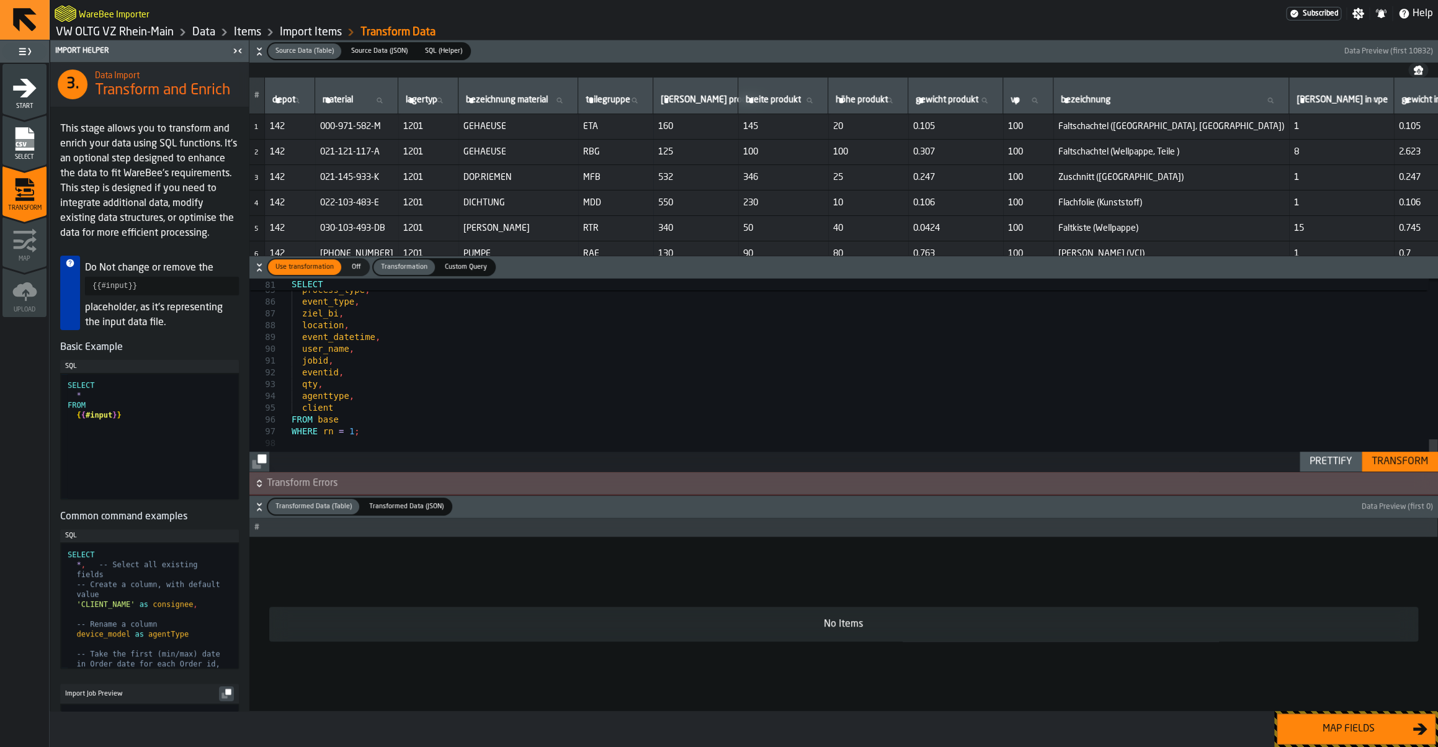
click at [1398, 475] on button "Transform Errors" at bounding box center [843, 483] width 1189 height 22
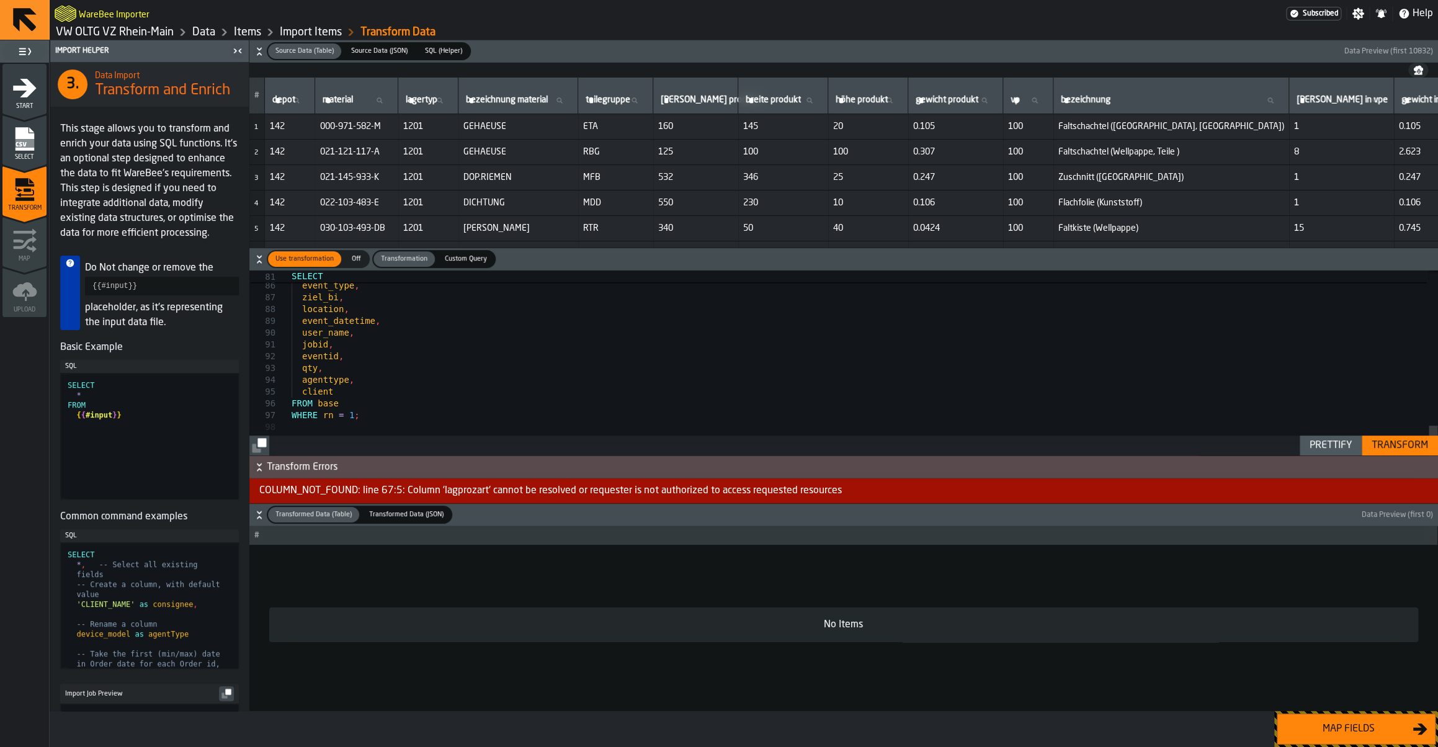
click at [1397, 450] on div "Transform" at bounding box center [1400, 445] width 66 height 15
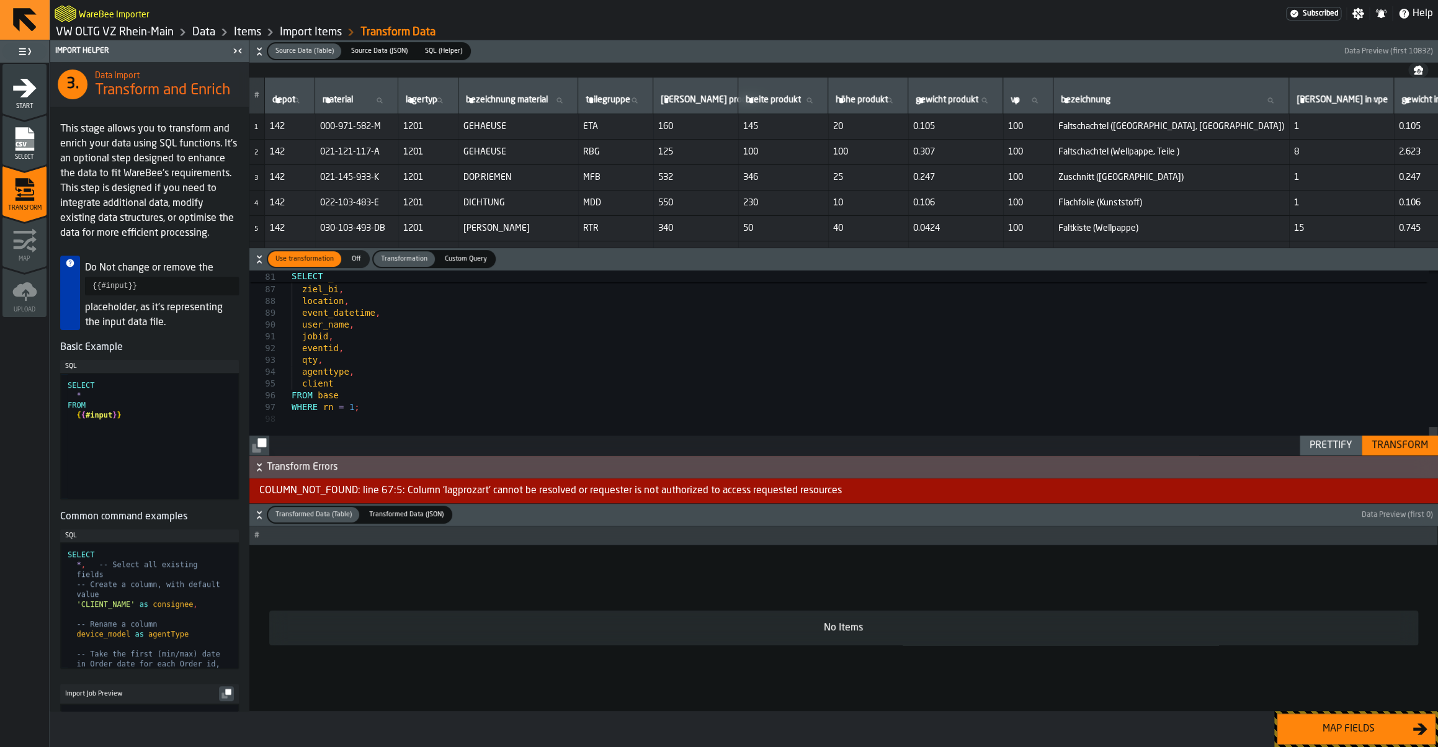
click at [1392, 450] on div "Transform" at bounding box center [1400, 445] width 66 height 15
click at [1390, 457] on button "Transform Errors" at bounding box center [843, 467] width 1189 height 22
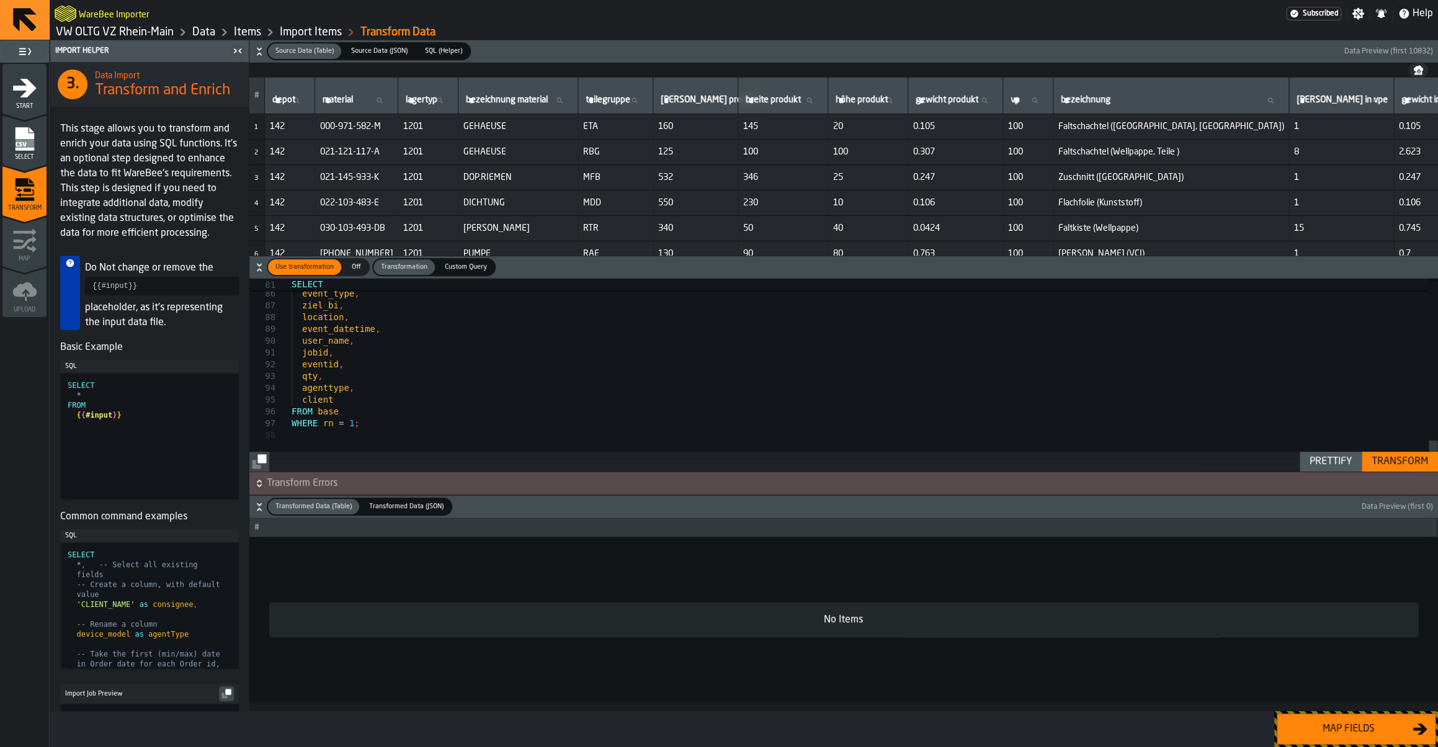
click at [1321, 465] on div "Prettify" at bounding box center [1331, 461] width 52 height 15
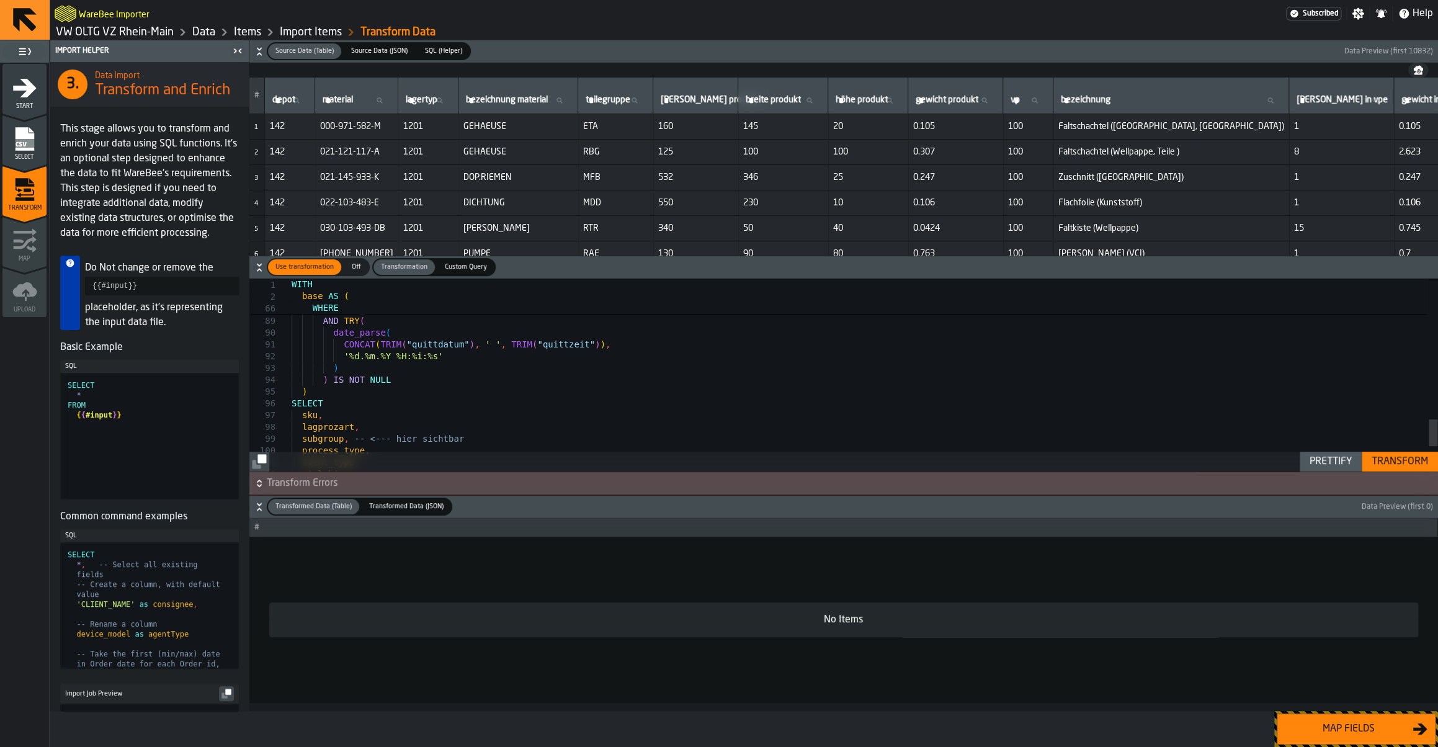
click at [1390, 465] on div "Transform" at bounding box center [1400, 461] width 66 height 15
click at [336, 480] on span "Transform Errors" at bounding box center [851, 483] width 1169 height 15
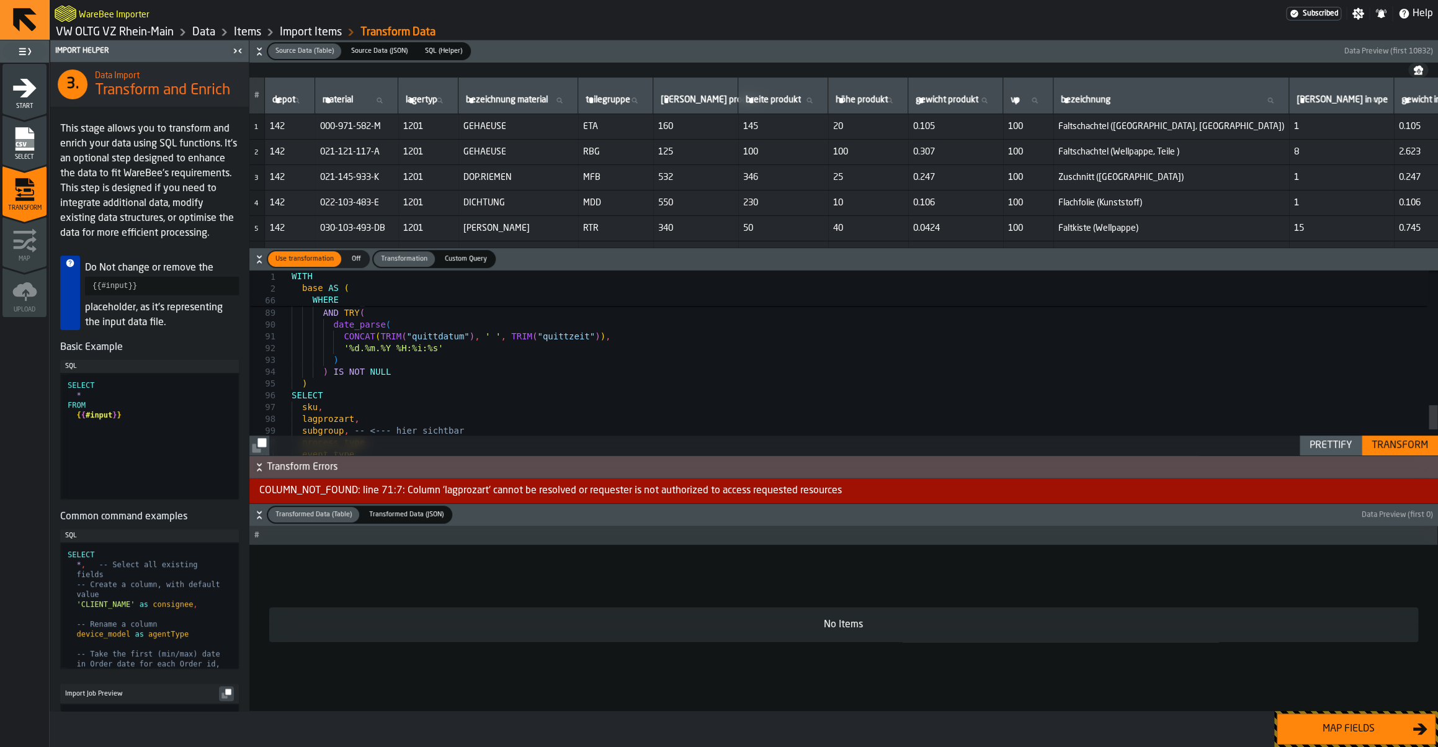
click at [419, 493] on div "COLUMN_NOT_FOUND: line 71:7: Column 'lagprozart' cannot be resolved or requeste…" at bounding box center [843, 490] width 1189 height 25
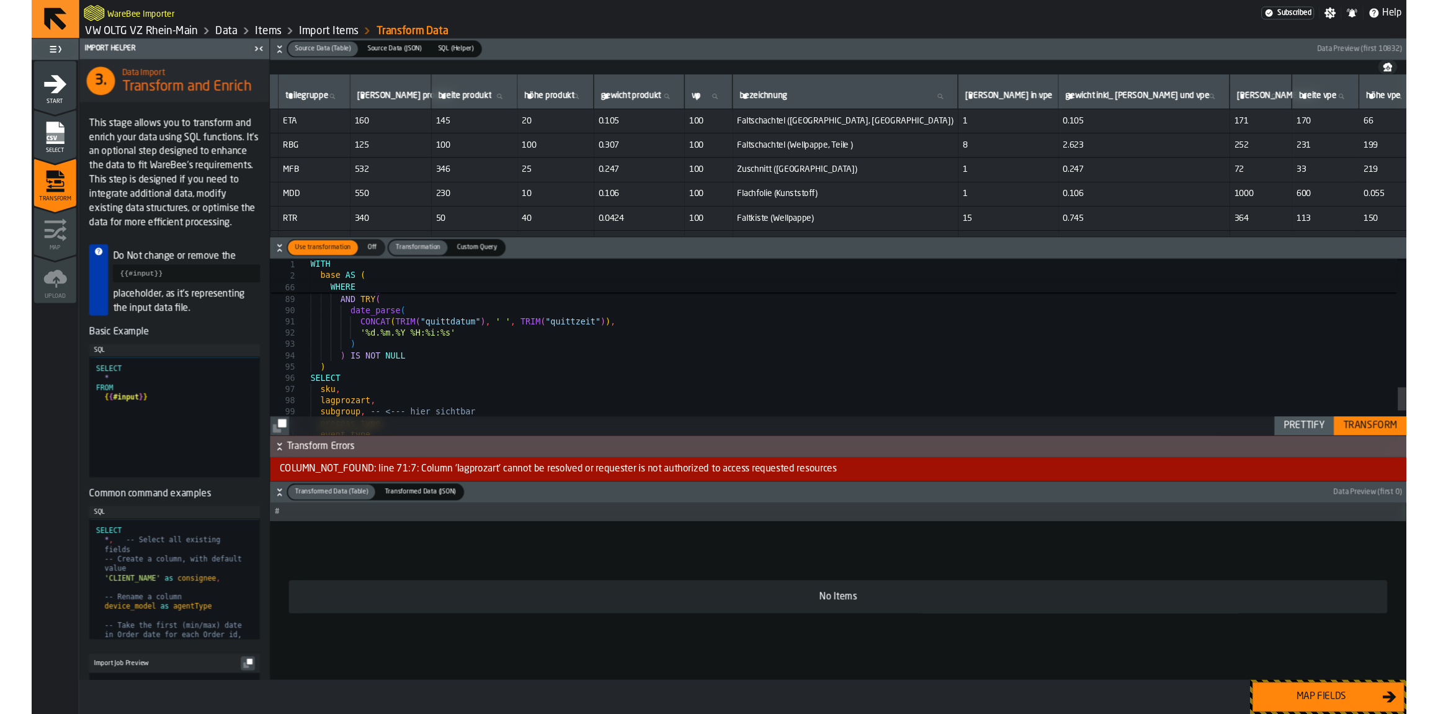
scroll to position [0, 0]
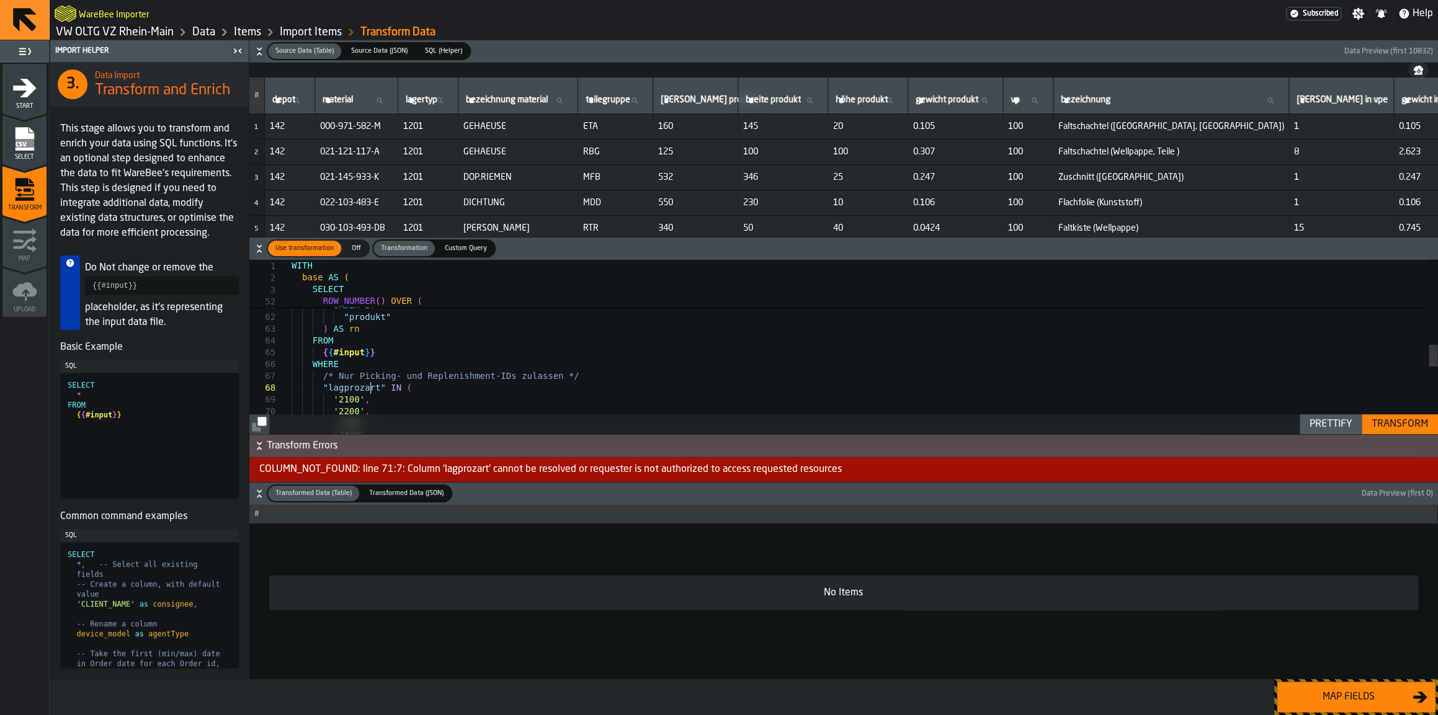
click at [371, 385] on div "'2200' , '2300' , '2100' , /* Nur Picking- und Replenishment-IDs zulassen */ "l…" at bounding box center [865, 274] width 1146 height 1384
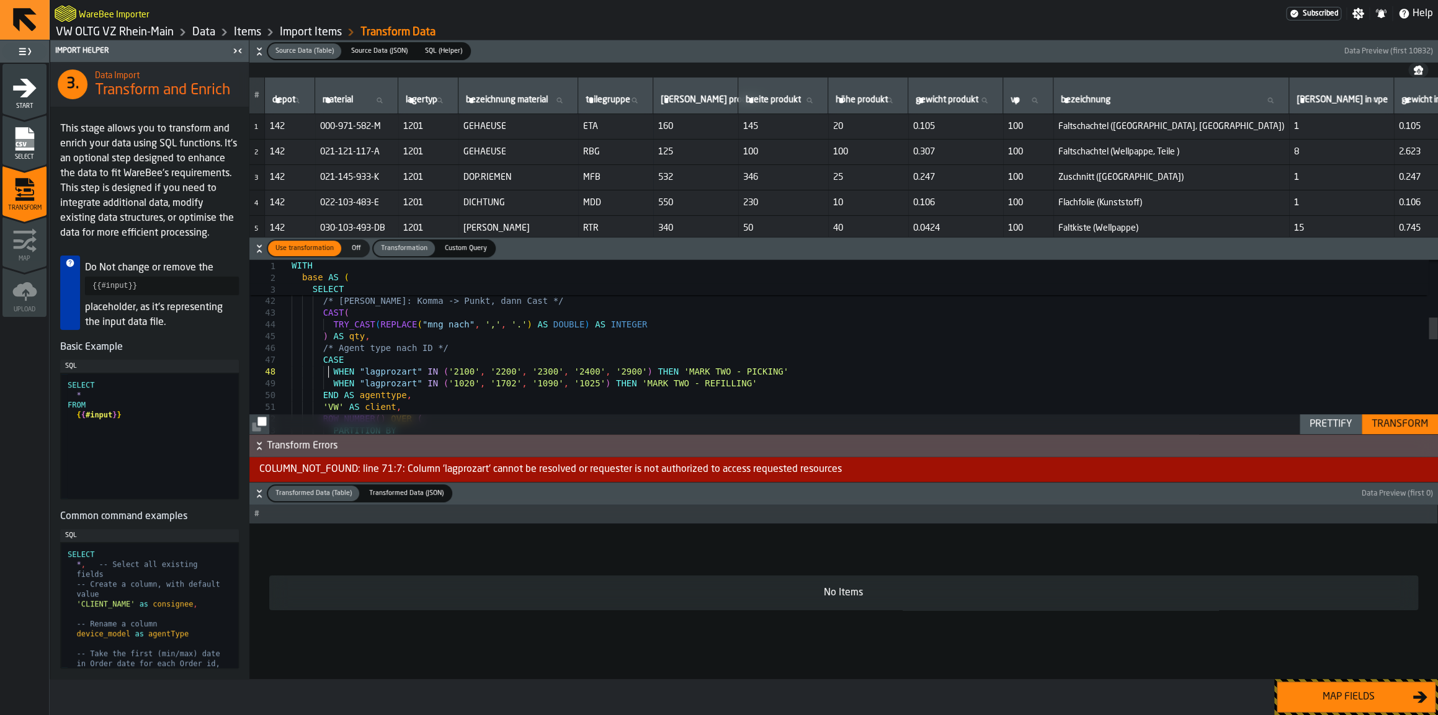
click at [326, 372] on div "'VW' AS client , ROW_NUMBER ( ) OVER ( PARTITION BY END AS agenttype , WHEN "la…" at bounding box center [865, 494] width 1146 height 1384
click at [419, 351] on div "'VW' AS client , ROW_NUMBER ( ) OVER ( PARTITION BY END AS agenttype , WHEN "la…" at bounding box center [865, 494] width 1146 height 1384
click at [441, 351] on div "'VW' AS client , ROW_NUMBER ( ) OVER ( PARTITION BY END AS agenttype , WHEN "la…" at bounding box center [865, 494] width 1146 height 1384
drag, startPoint x: 656, startPoint y: 378, endPoint x: 746, endPoint y: 385, distance: 90.2
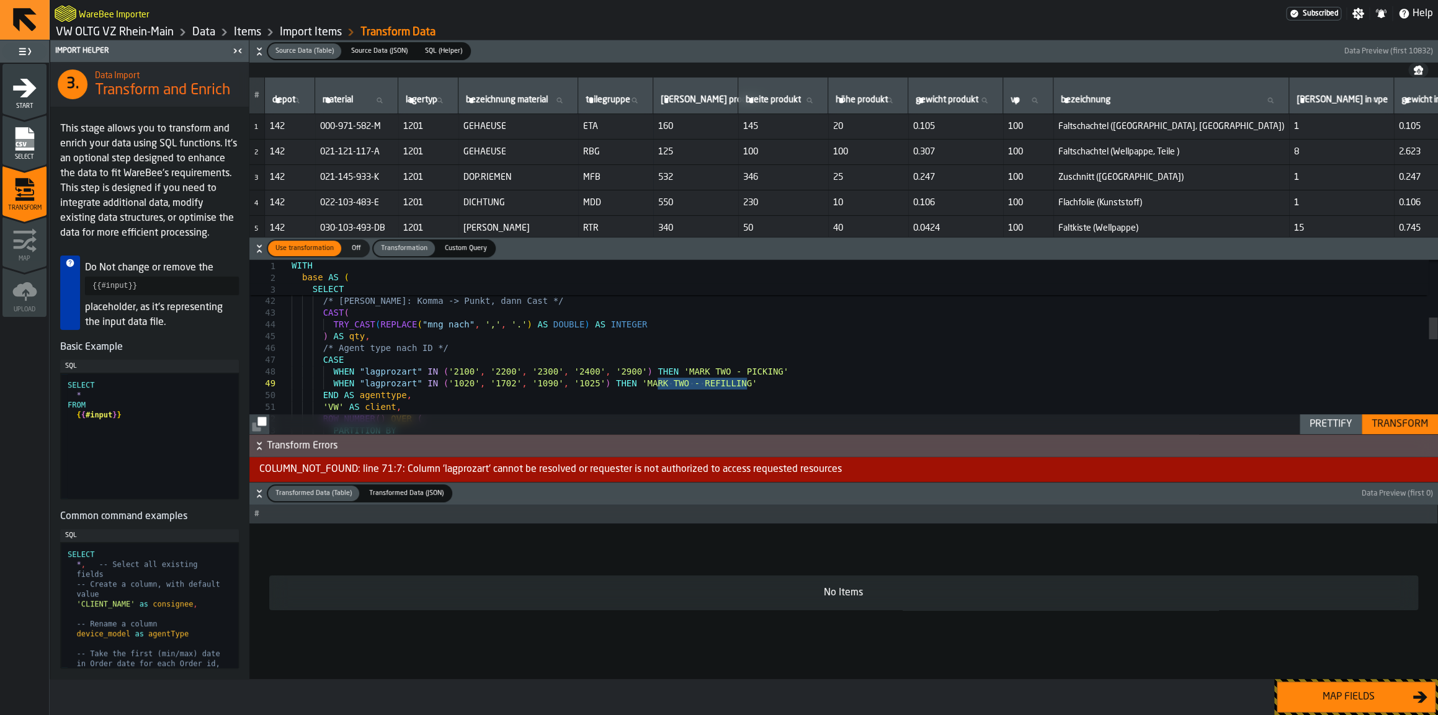
click at [746, 385] on div "'VW' AS client , ROW_NUMBER ( ) OVER ( PARTITION BY END AS agenttype , WHEN "la…" at bounding box center [865, 494] width 1146 height 1384
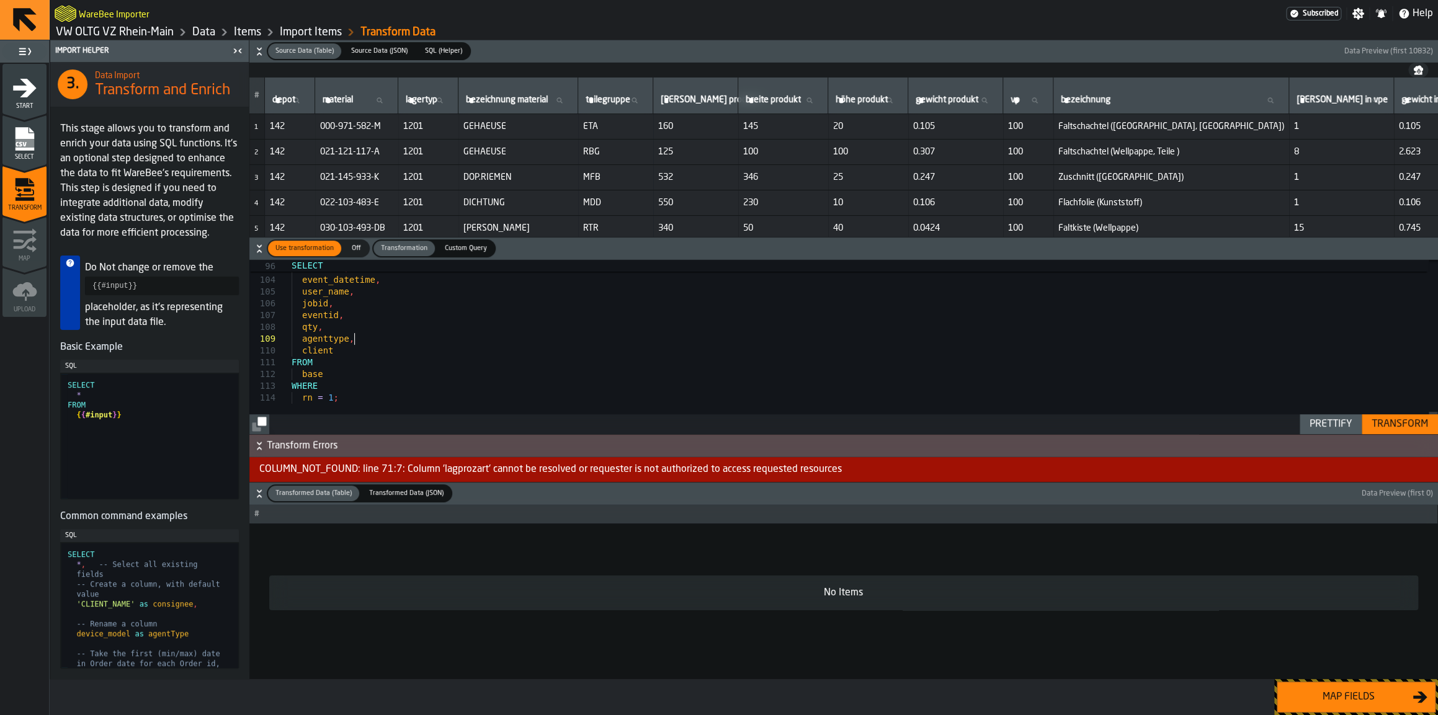
click at [25, 109] on span "Start" at bounding box center [24, 106] width 44 height 7
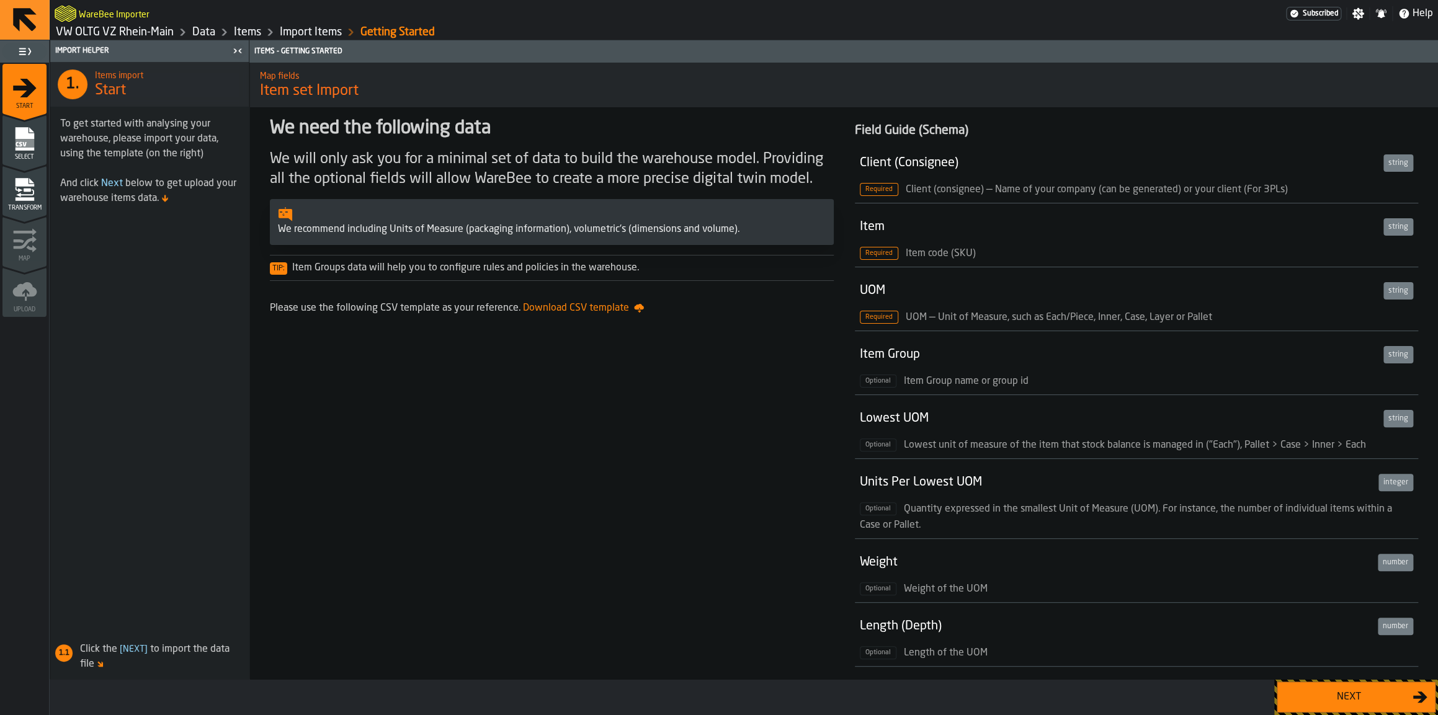
click at [248, 39] on link "Items" at bounding box center [247, 32] width 27 height 14
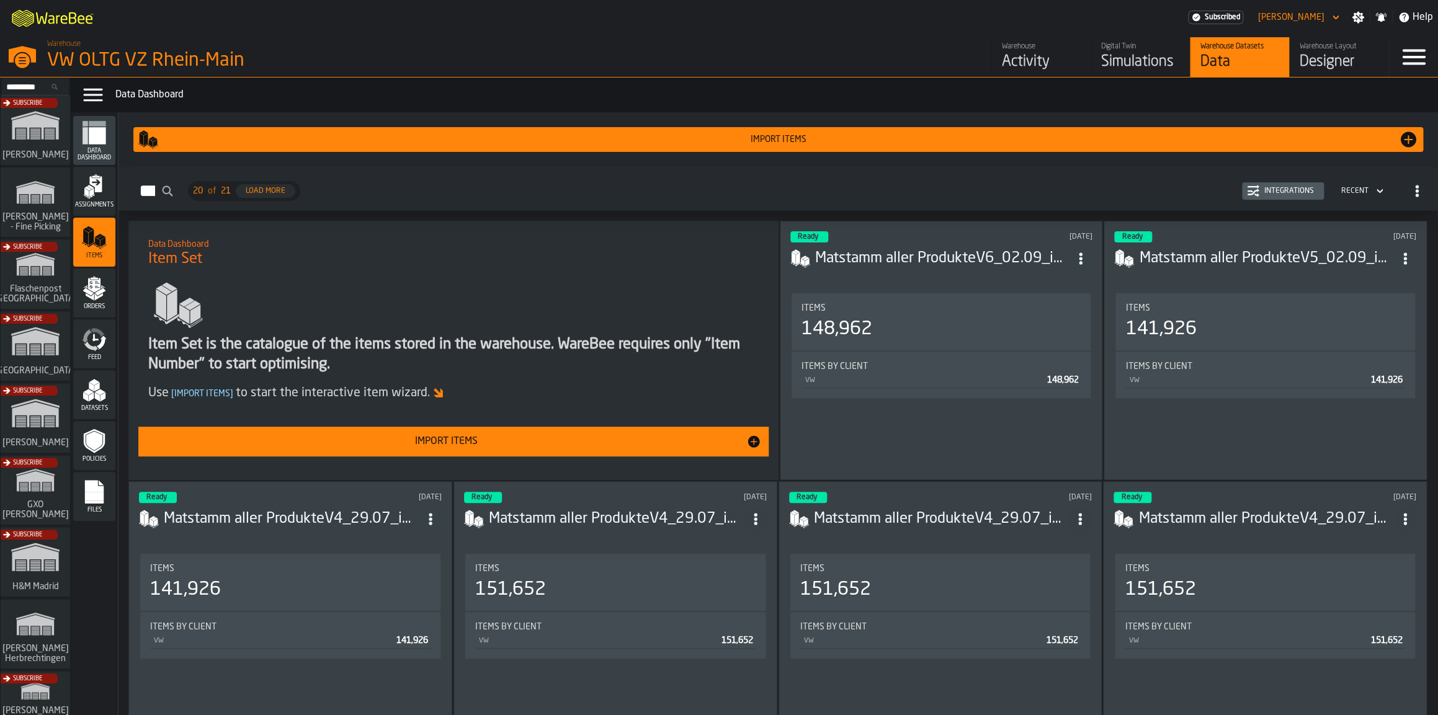
click at [1038, 278] on header "Ready 8 days ago Matstamm aller ProdukteV6_02.09_includingMissingwithVPE.csv" at bounding box center [941, 256] width 302 height 50
click at [529, 145] on div "Import Items" at bounding box center [778, 140] width 1240 height 10
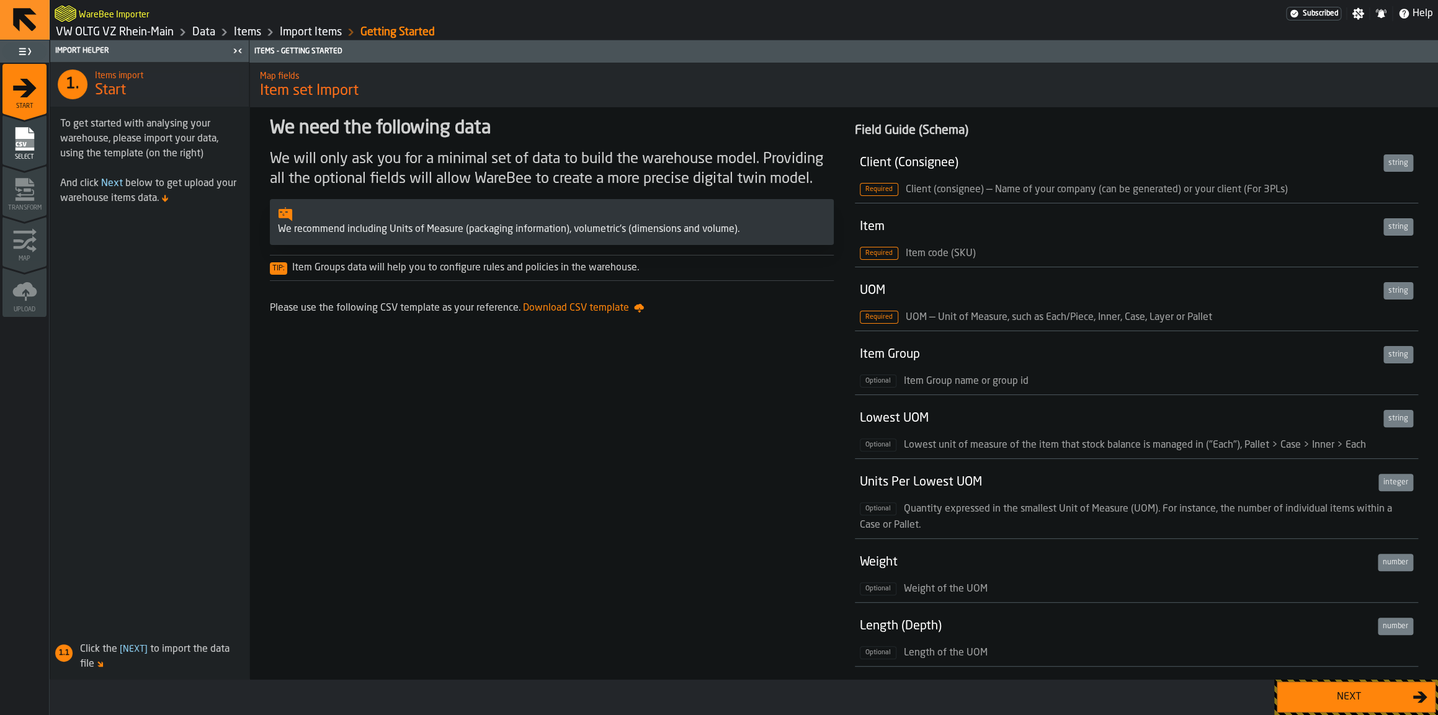
click at [1318, 703] on div "Next" at bounding box center [1349, 697] width 128 height 15
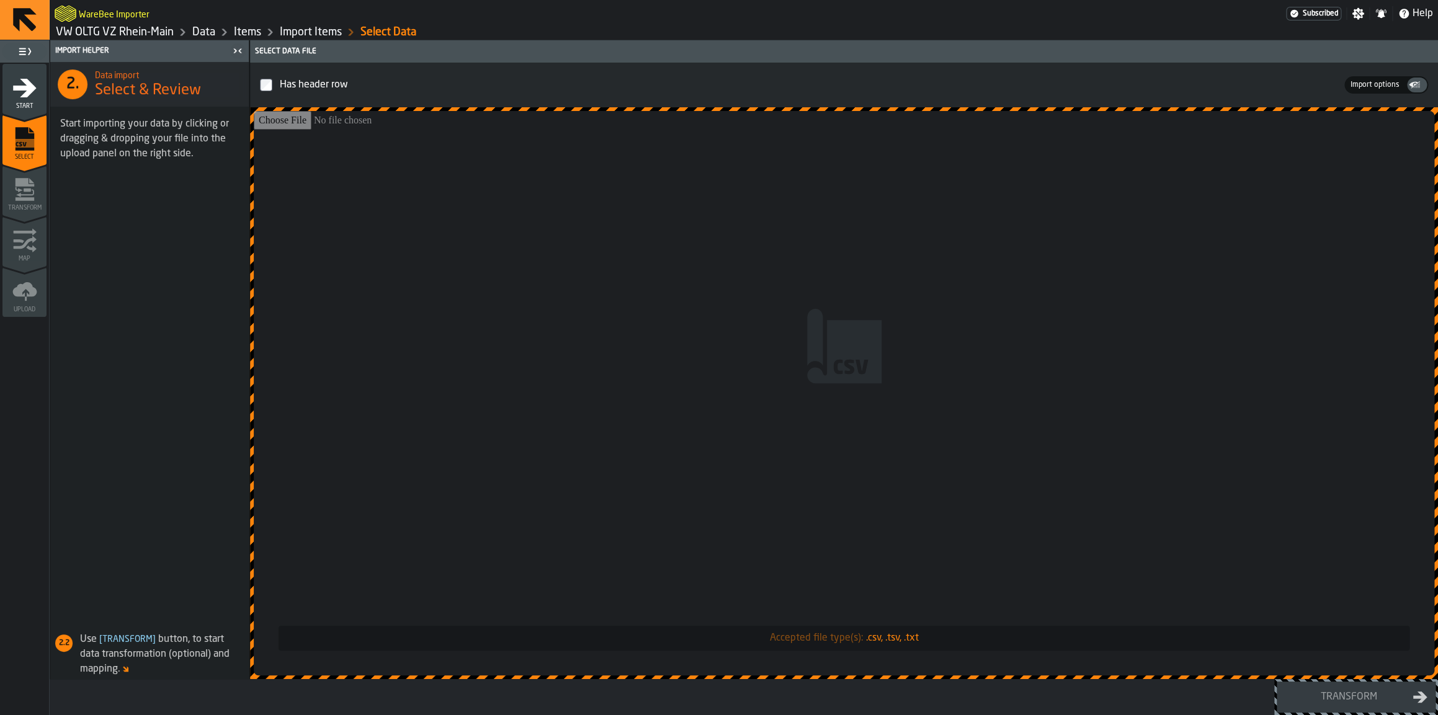
click at [715, 440] on input "Accepted file type(s): .csv, .tsv, .txt" at bounding box center [844, 393] width 1181 height 565
type input "**********"
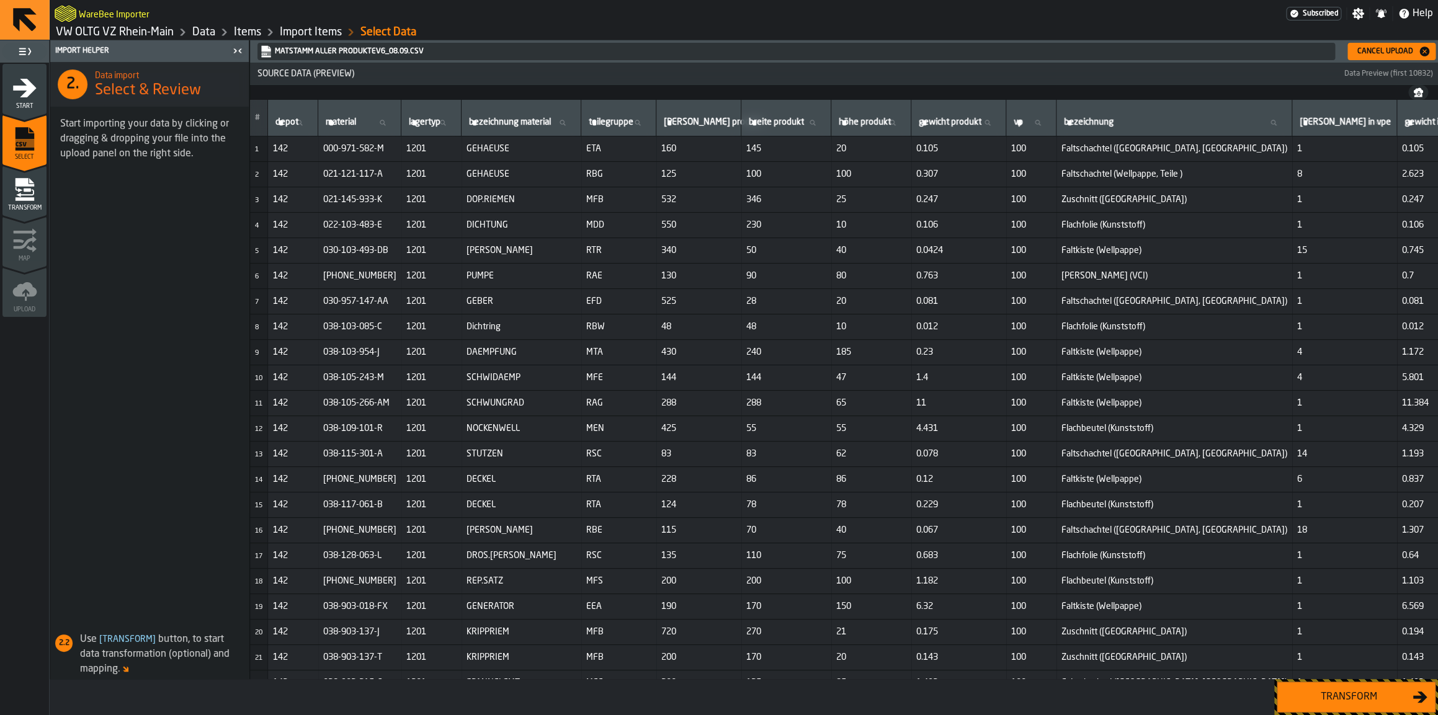
click at [1348, 694] on div "Transform" at bounding box center [1349, 697] width 128 height 15
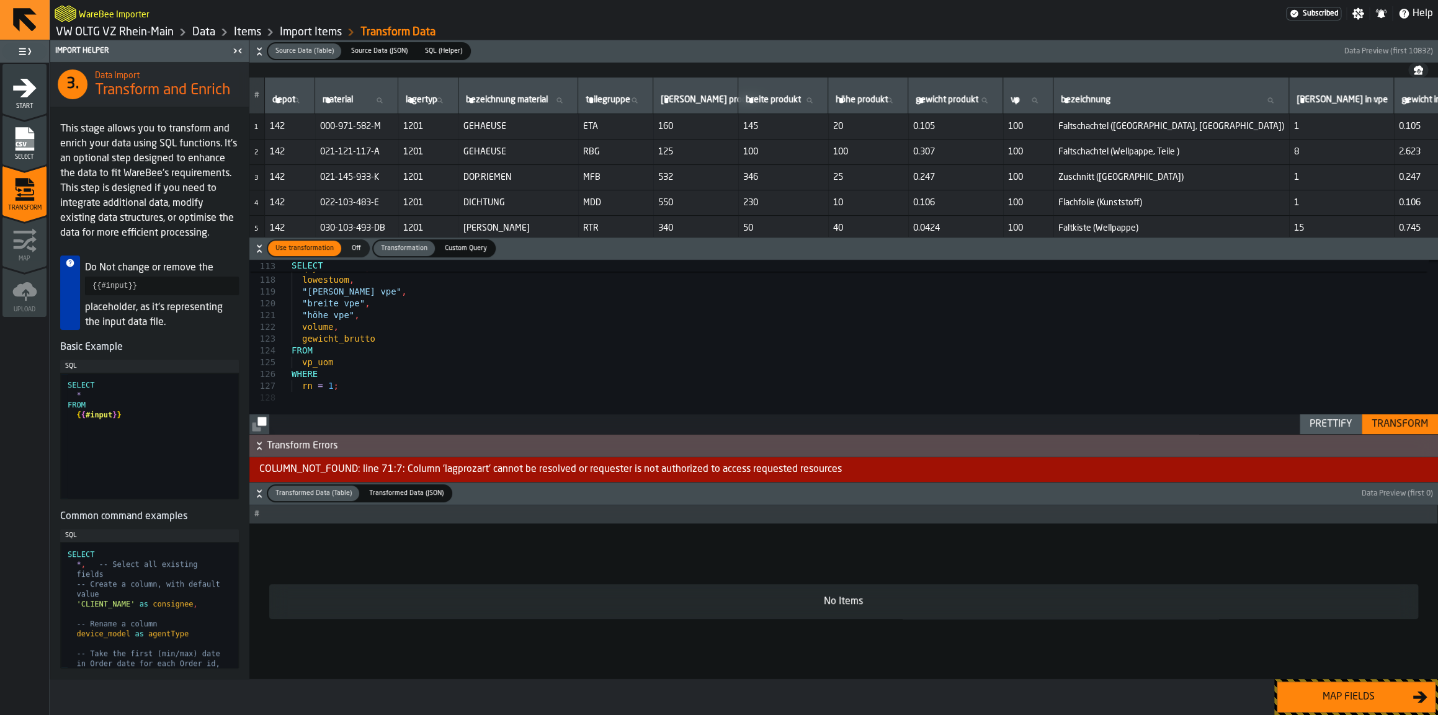
click at [1417, 434] on button "Transform" at bounding box center [1400, 424] width 76 height 20
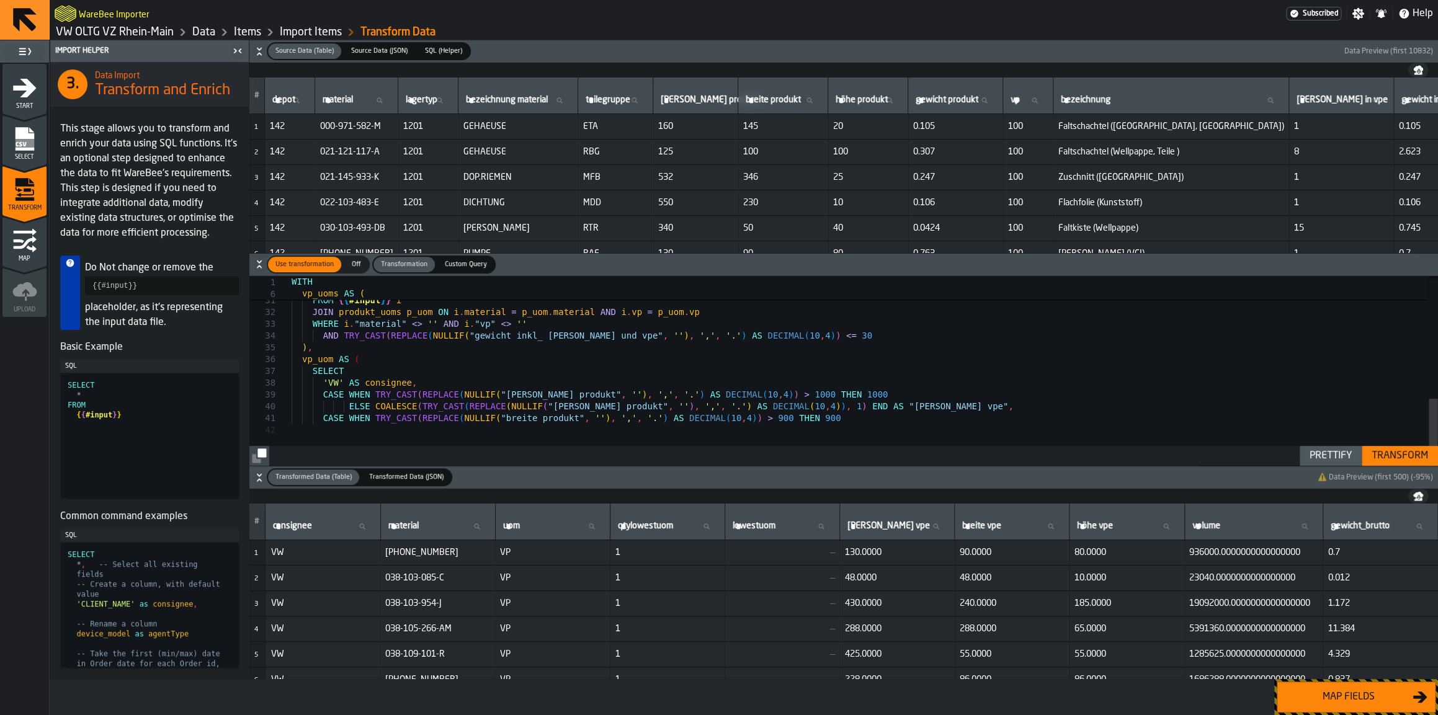
click at [1375, 450] on div "Transform" at bounding box center [1400, 456] width 66 height 15
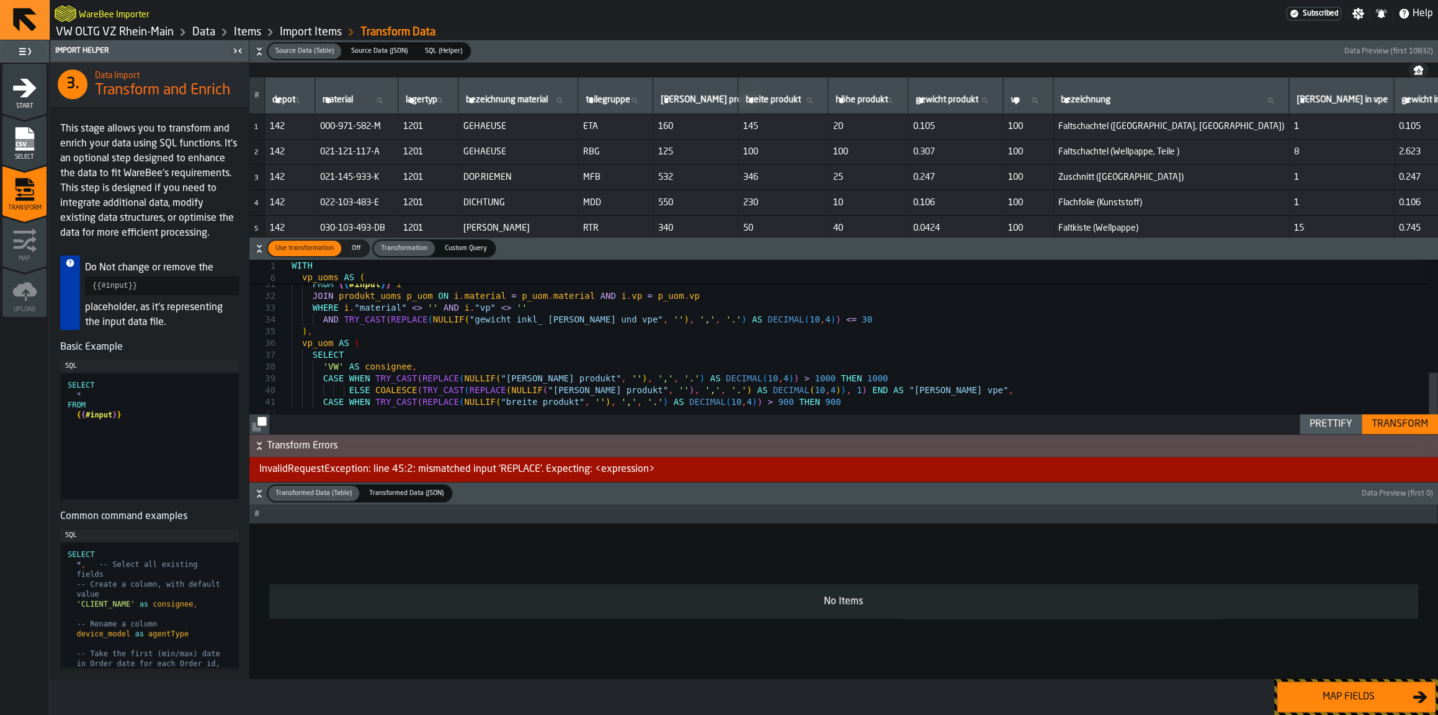
click at [508, 312] on div "i . material , ROW_NUMBER ( ) OVER ( PARTITION BY i . material , i . "vp" ORDER…" at bounding box center [865, 182] width 1146 height 535
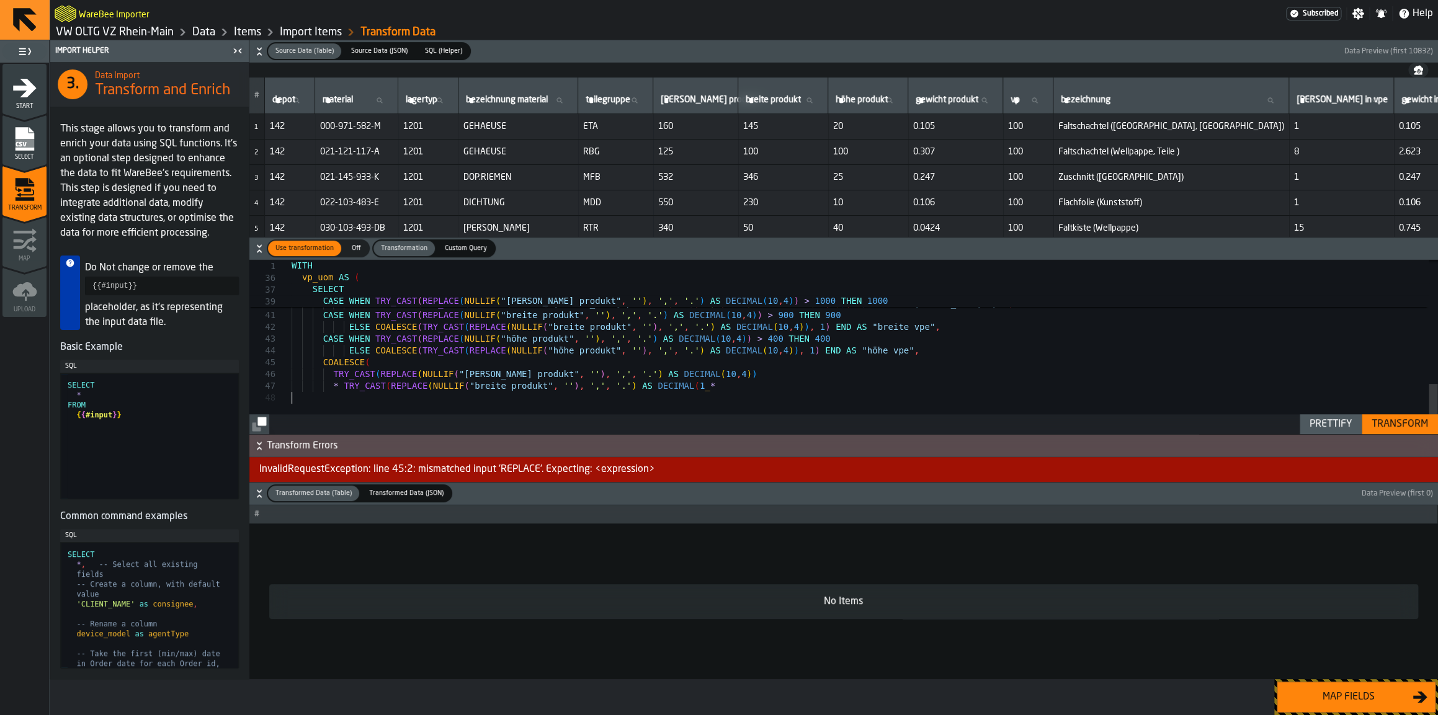
click at [1384, 421] on div "Transform" at bounding box center [1400, 424] width 66 height 15
click at [508, 310] on div "vp_uom AS ( SELECT 'VW' AS consignee , CASE WHEN TRY_CAST ( REPLACE ( NULLIF ( …" at bounding box center [865, 131] width 1146 height 606
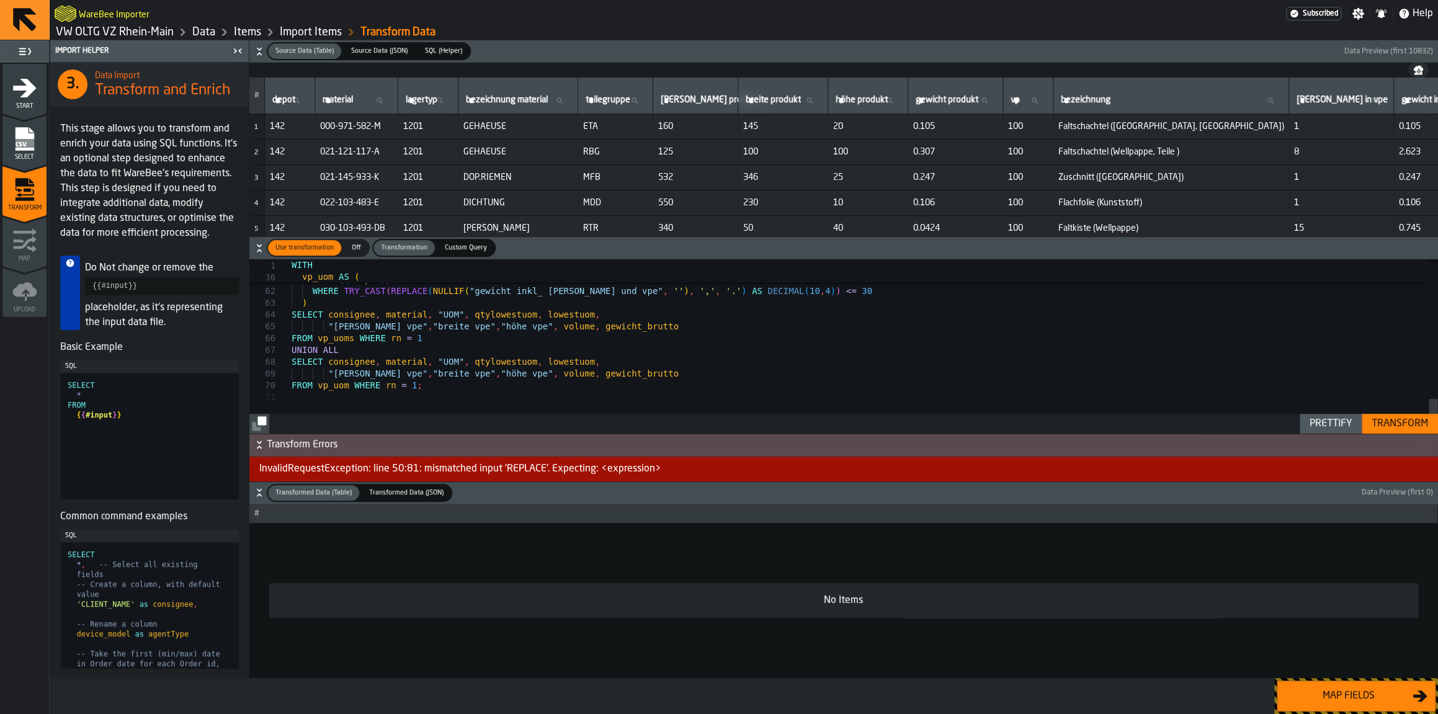
click at [1394, 434] on div "Source Data (Table) Source Data (Table) Source Data (JSON) Source Data (JSON) S…" at bounding box center [843, 359] width 1189 height 638
click at [1395, 431] on div "Transform" at bounding box center [1400, 423] width 66 height 15
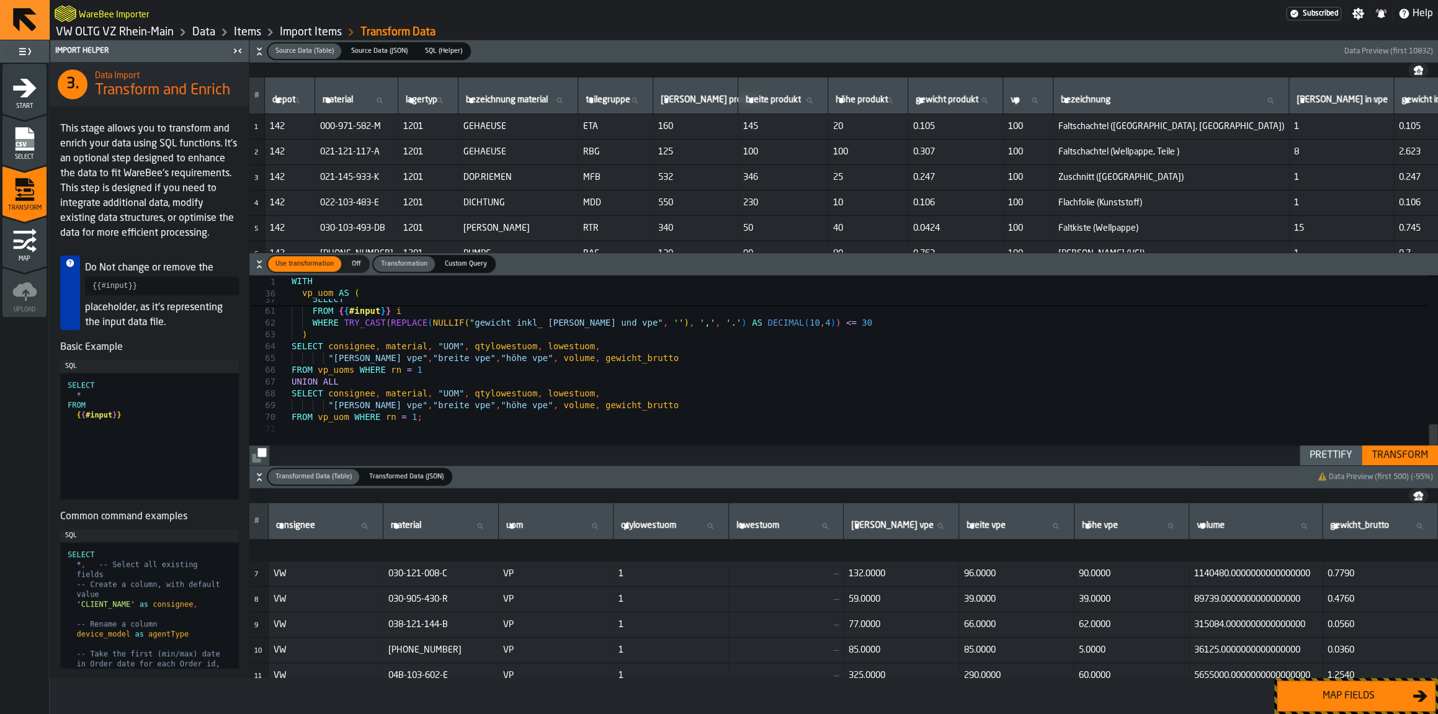
scroll to position [374, 0]
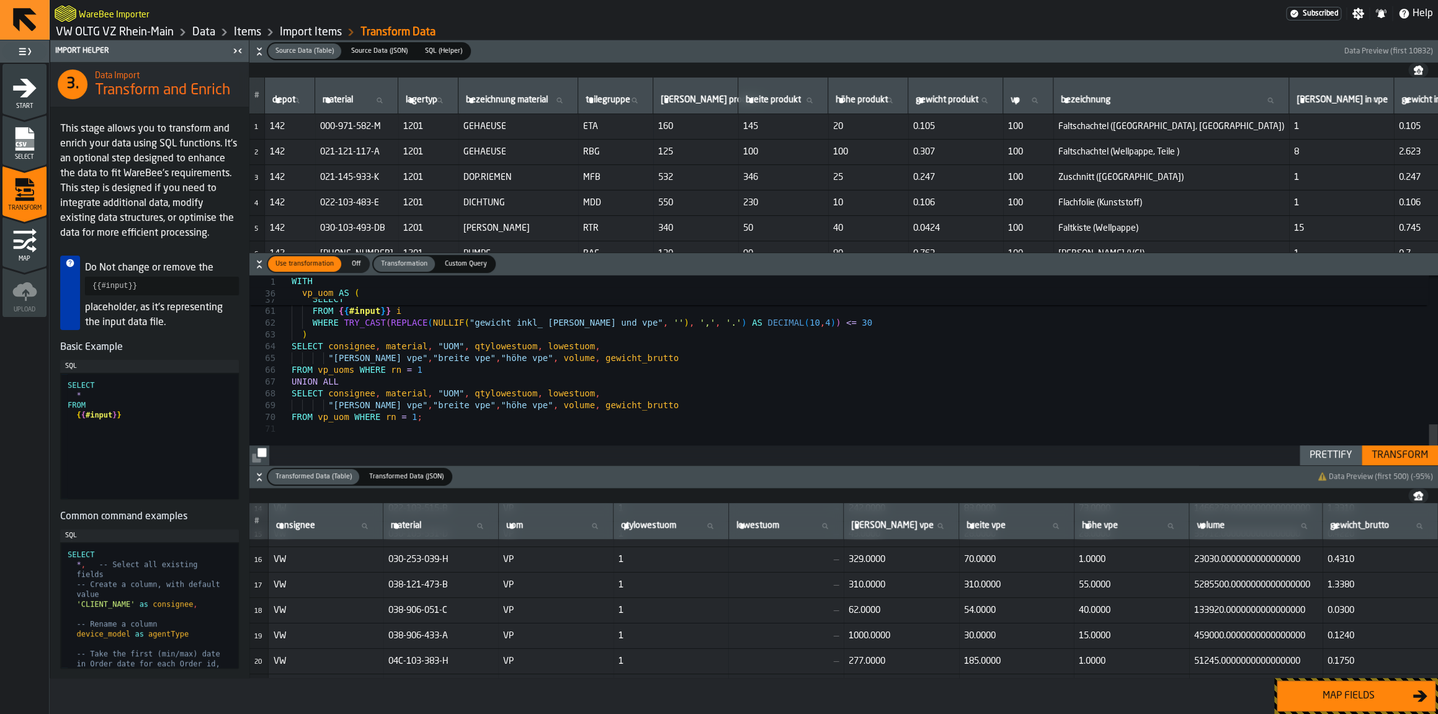
click at [1307, 686] on button "Map fields" at bounding box center [1356, 696] width 159 height 31
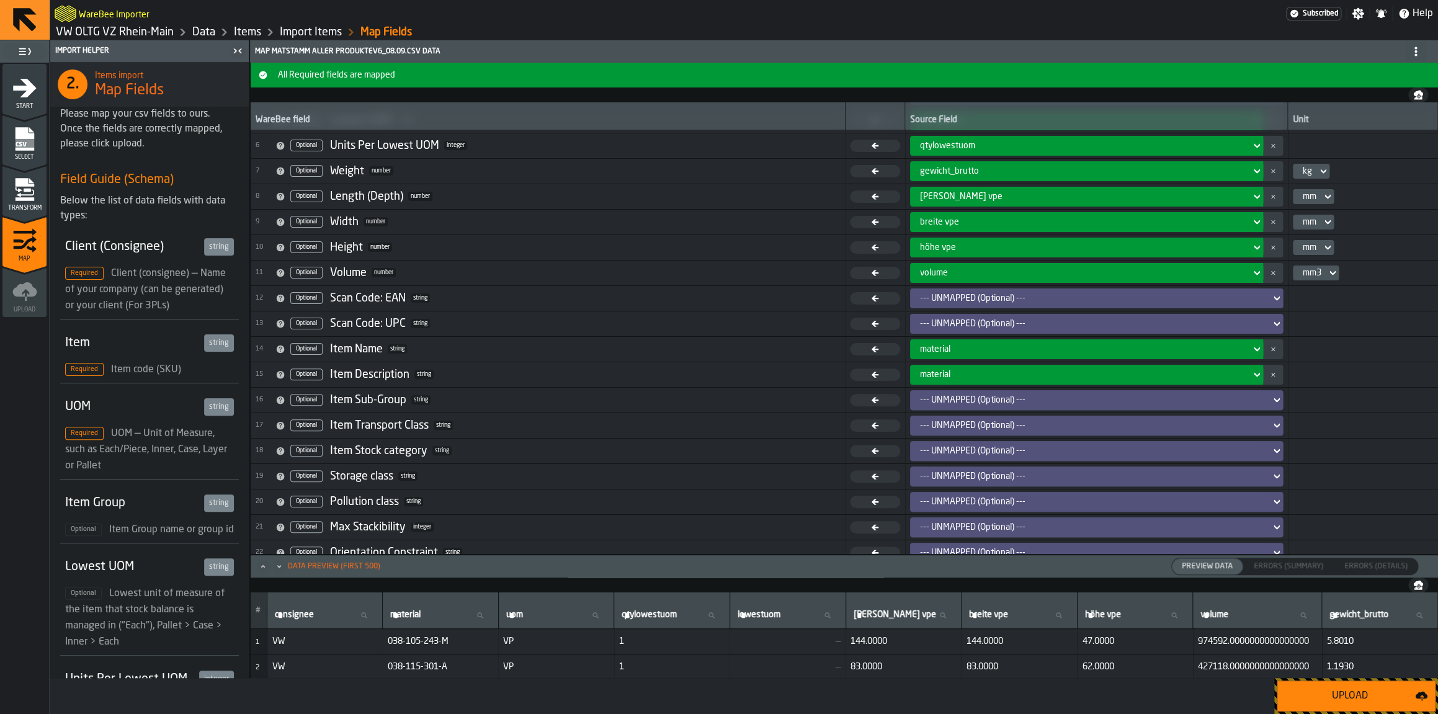
scroll to position [138, 0]
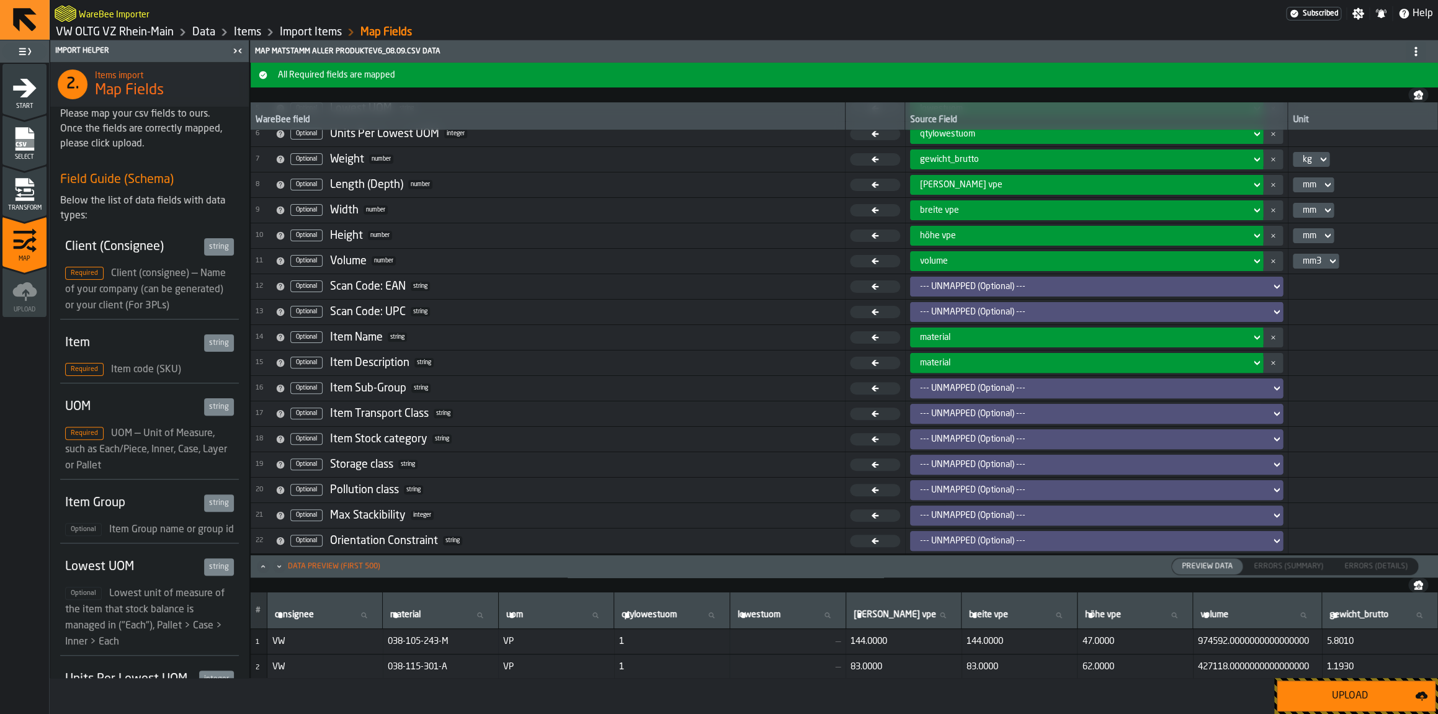
click at [9, 195] on div "Transform" at bounding box center [24, 194] width 44 height 34
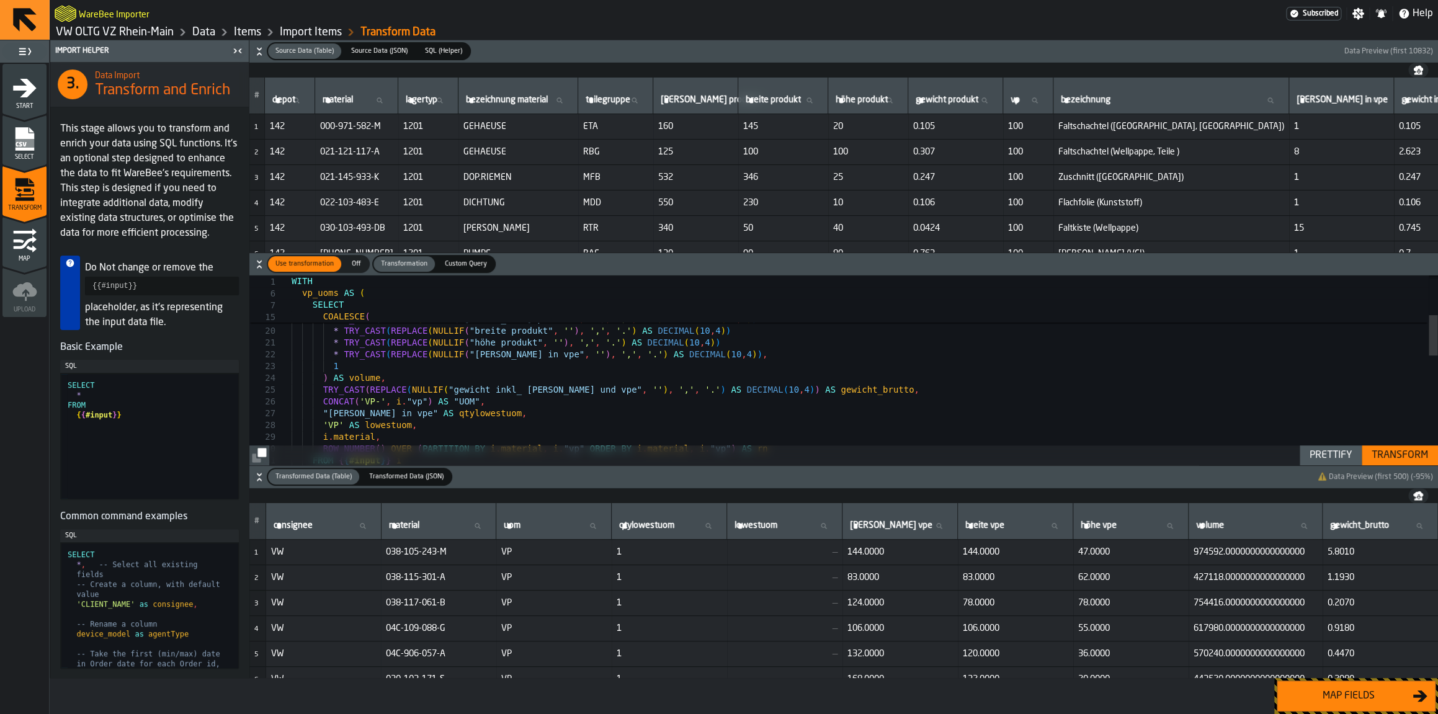
click at [257, 53] on icon "button-" at bounding box center [259, 51] width 12 height 12
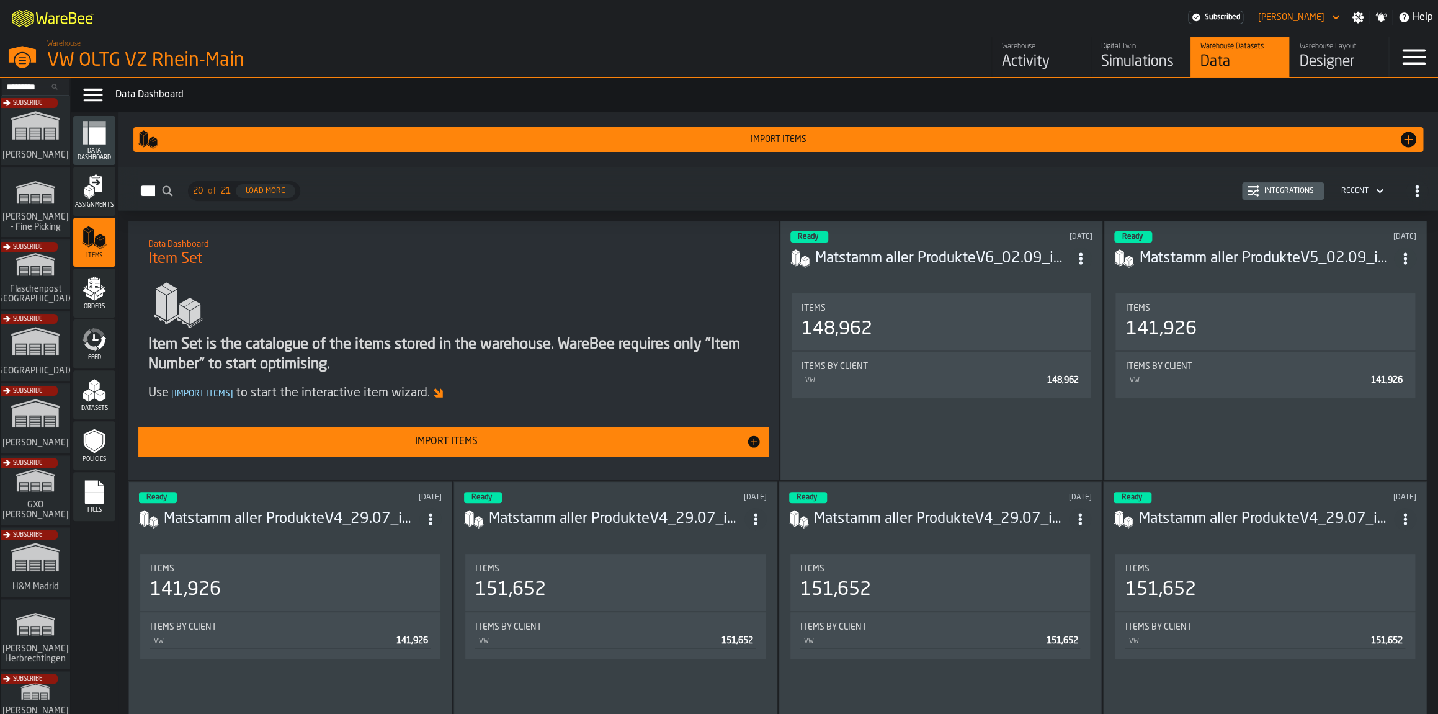
click at [909, 257] on h3 "Matstamm aller ProdukteV6_02.09_includingMissingwithVPE.csv" at bounding box center [942, 259] width 255 height 20
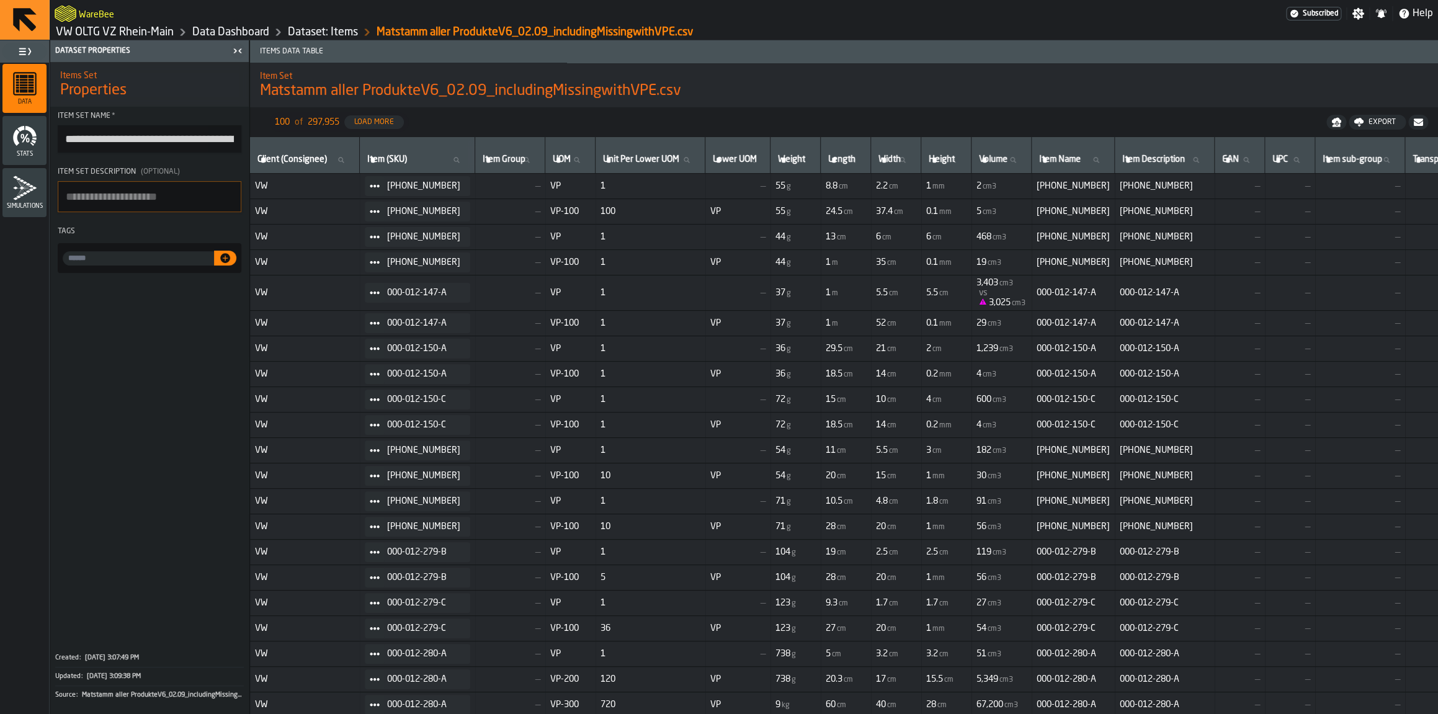
click at [254, 32] on link "Data Dashboard" at bounding box center [230, 32] width 77 height 14
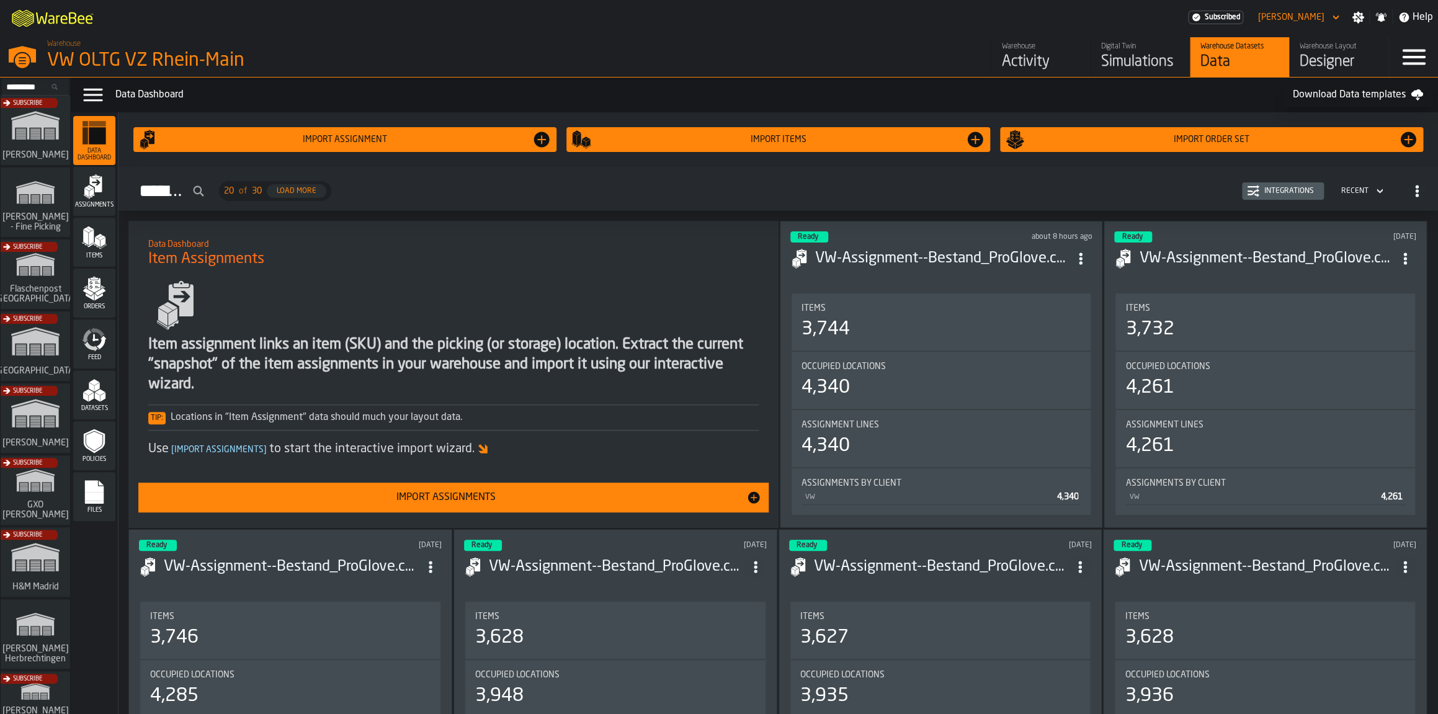
click at [530, 504] on div "Import Assignments" at bounding box center [446, 497] width 600 height 15
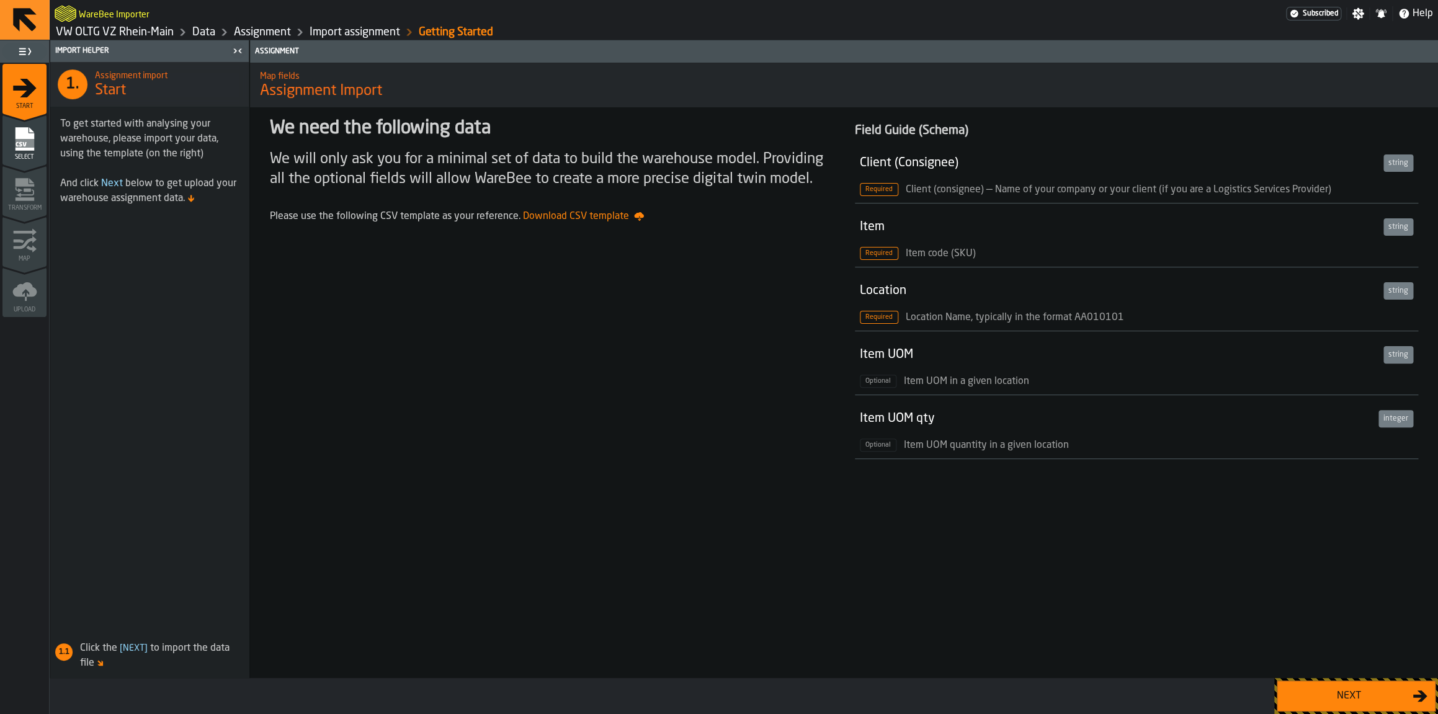
click at [199, 38] on link "Data" at bounding box center [203, 32] width 23 height 14
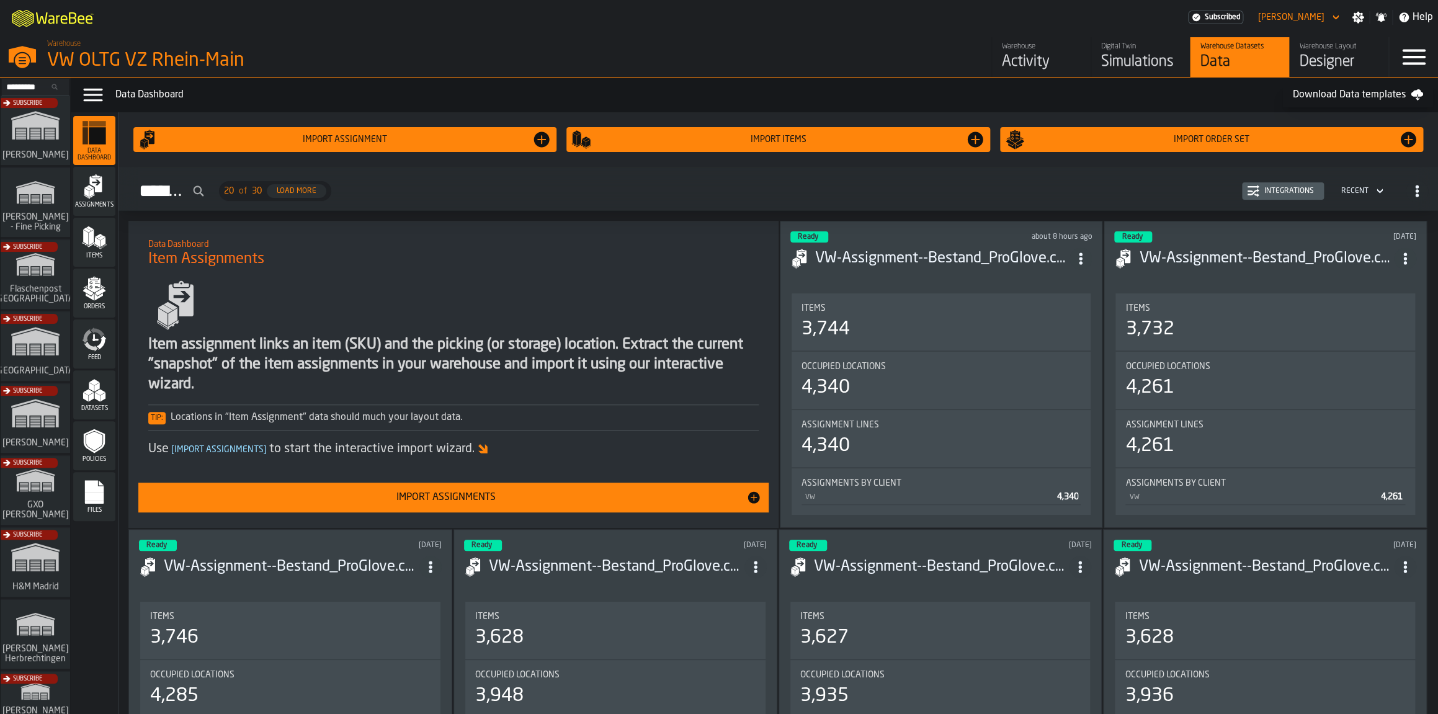
click at [100, 249] on polygon "menu Items" at bounding box center [97, 246] width 6 height 5
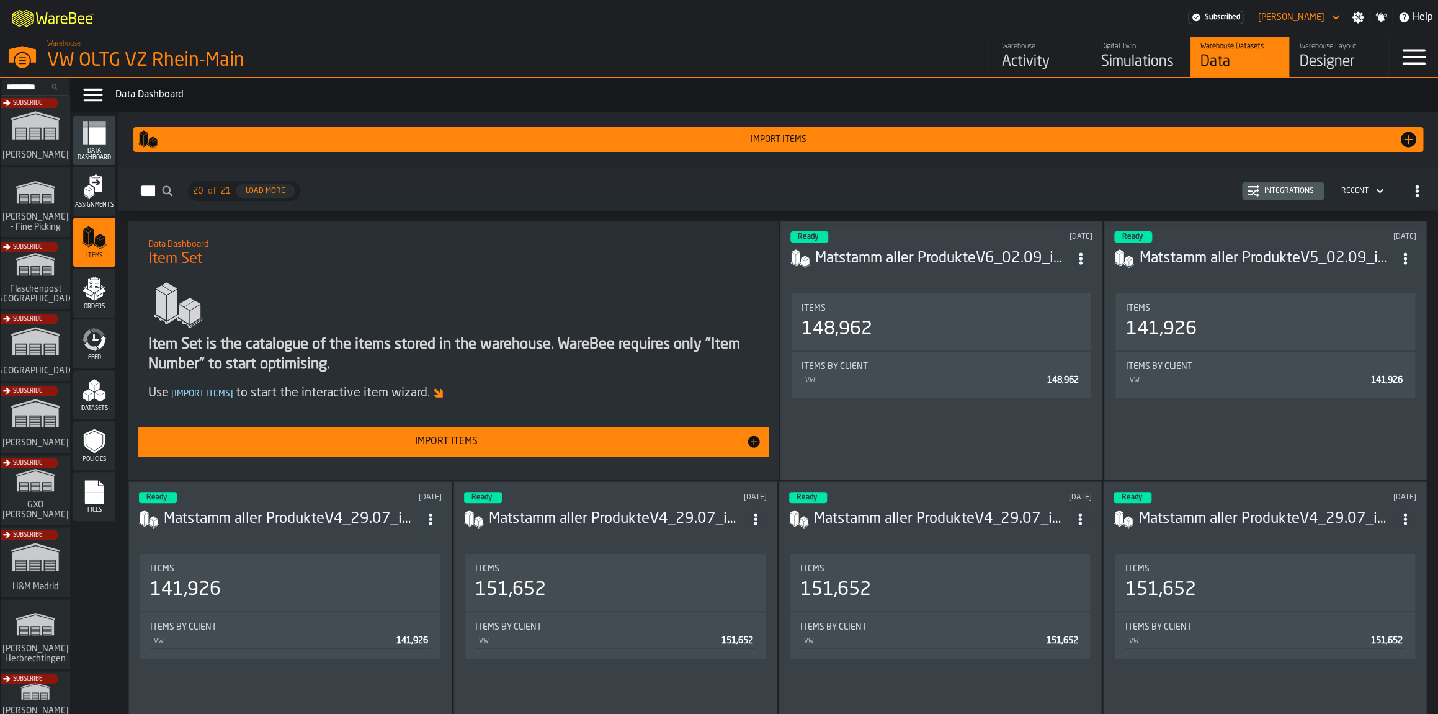
click at [390, 444] on div "Import Items" at bounding box center [446, 441] width 600 height 15
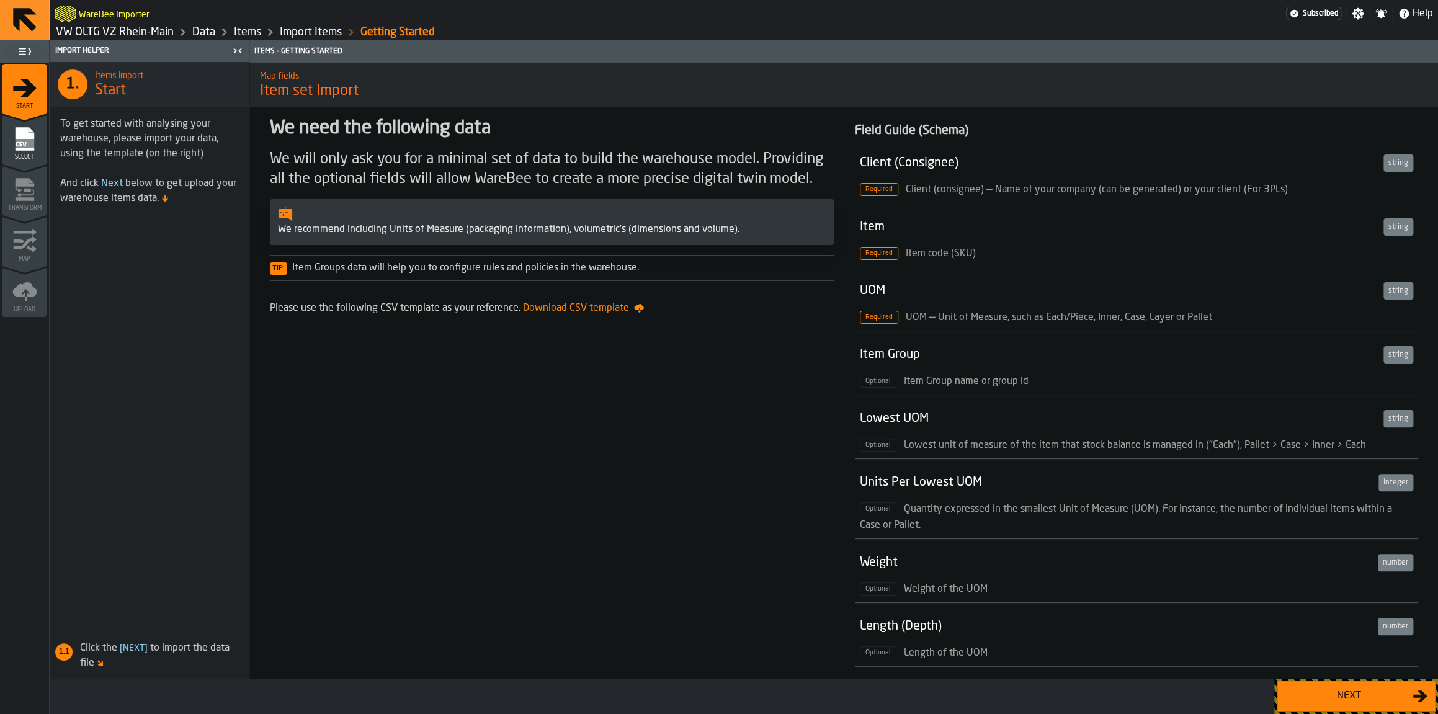
click at [1411, 706] on button "Next" at bounding box center [1356, 696] width 159 height 31
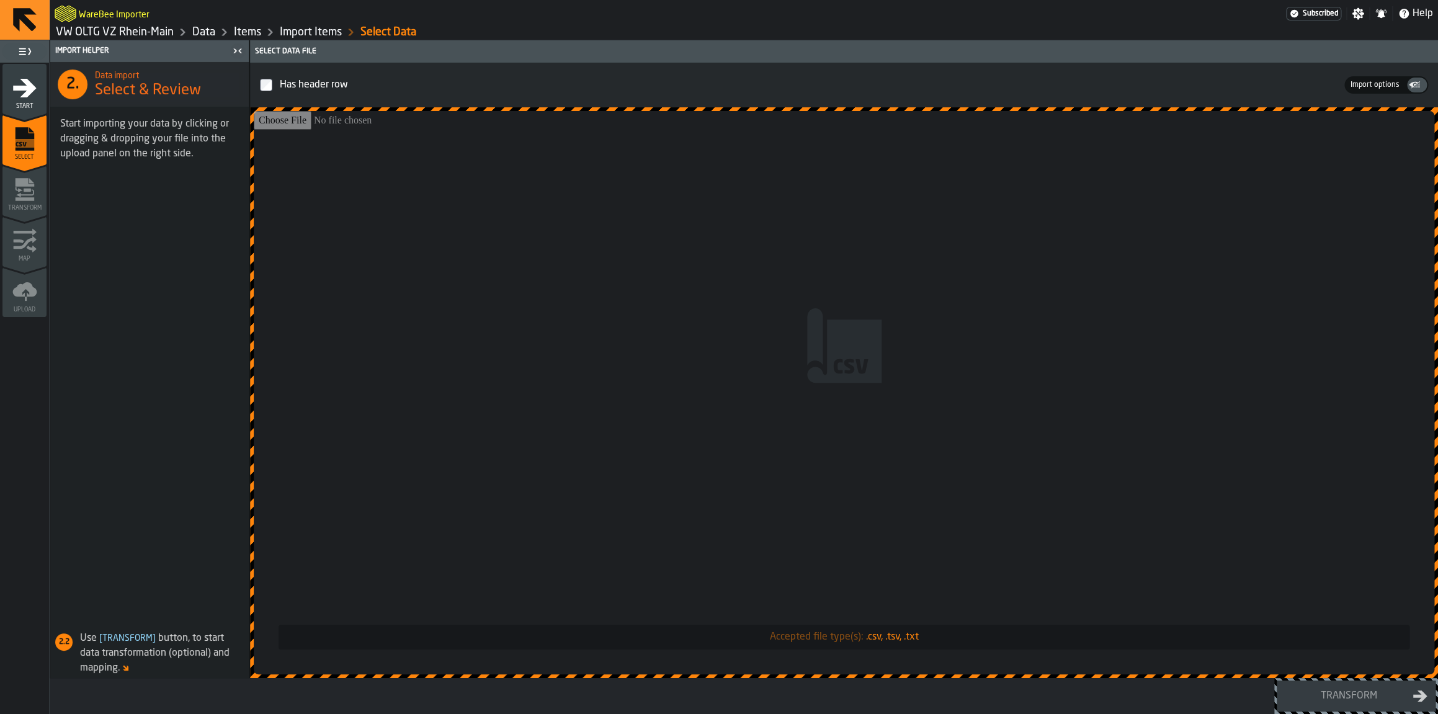
click at [729, 456] on input "Accepted file type(s): .csv, .tsv, .txt" at bounding box center [844, 392] width 1181 height 563
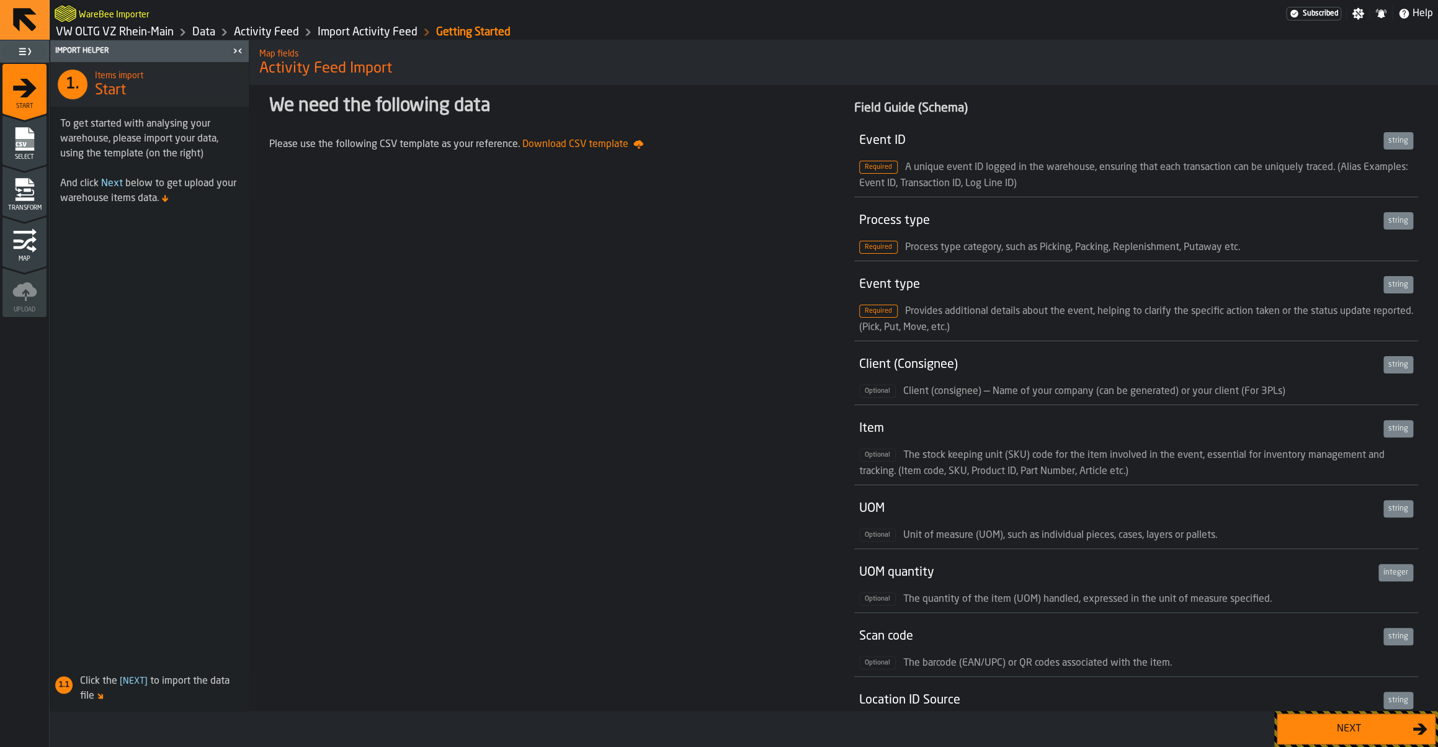
click at [1336, 735] on div "Next" at bounding box center [1349, 729] width 128 height 15
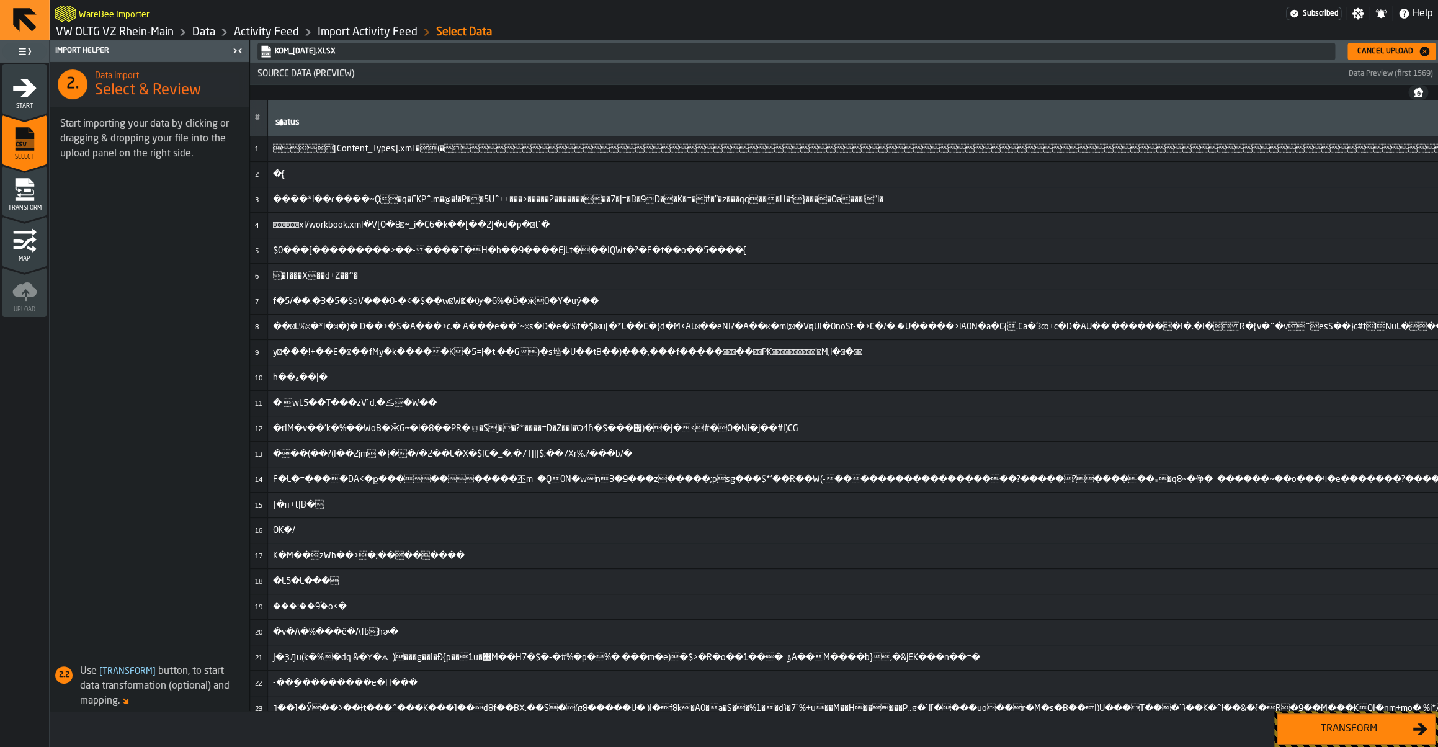
click at [1365, 58] on button "Cancel Upload" at bounding box center [1392, 51] width 88 height 17
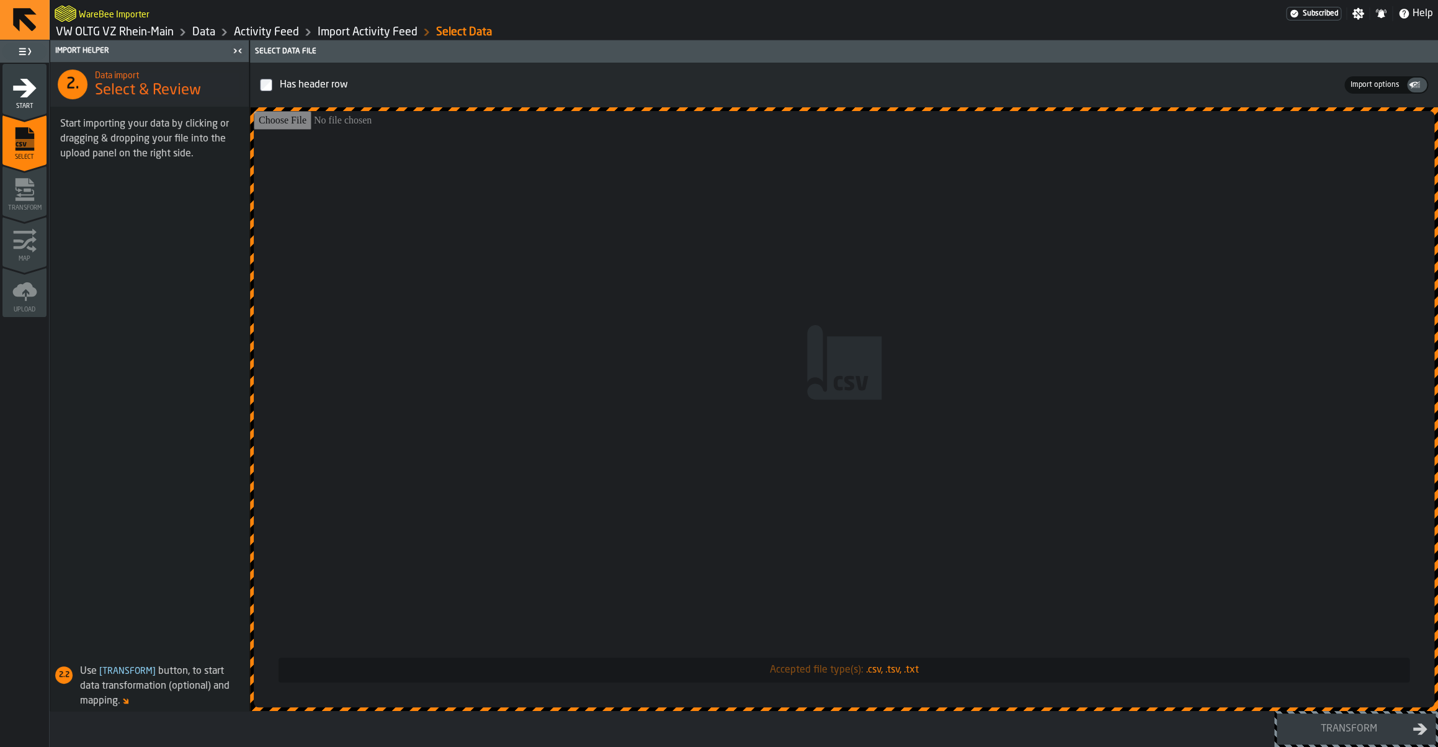
click at [154, 34] on link "VW OLTG VZ Rhein-Main" at bounding box center [115, 32] width 118 height 14
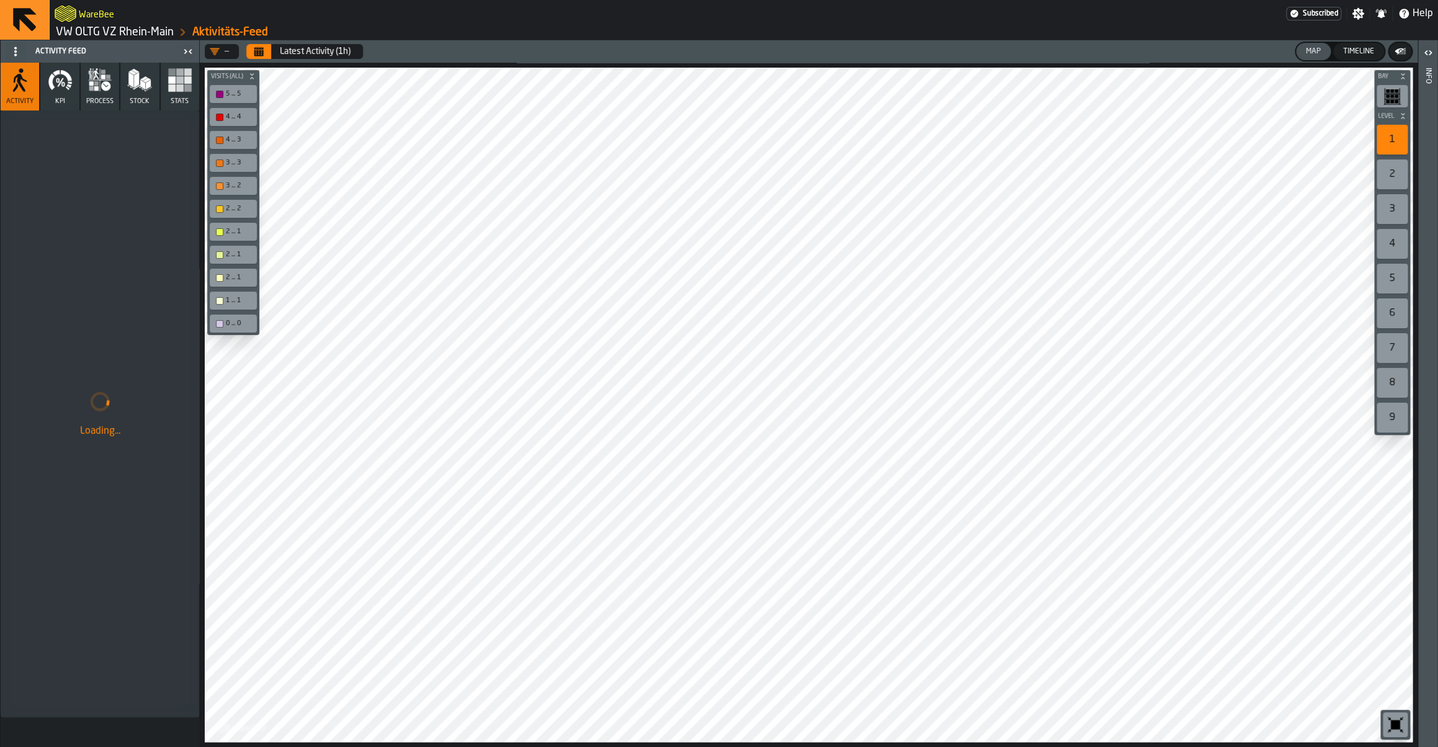
click at [156, 31] on link "VW OLTG VZ Rhein-Main" at bounding box center [115, 32] width 118 height 14
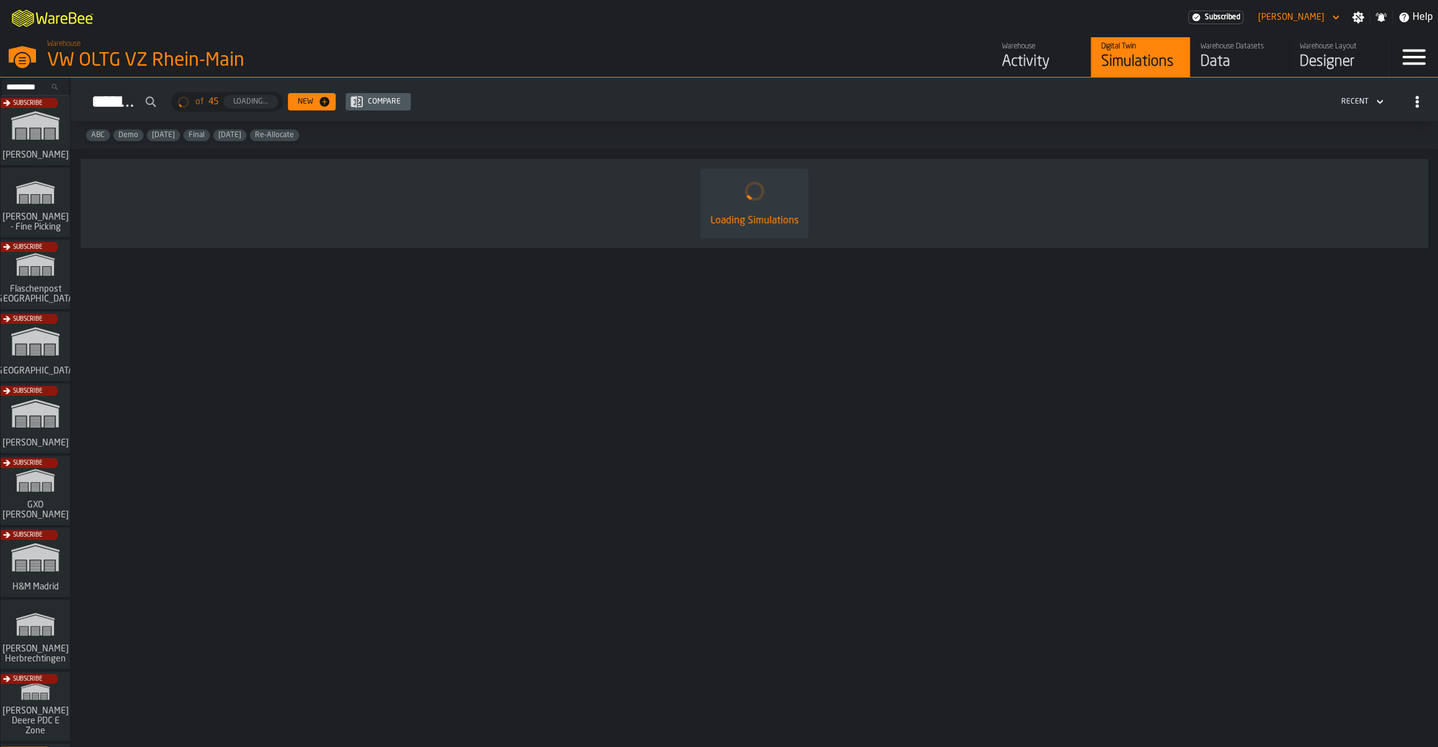
click at [1214, 67] on div "Data" at bounding box center [1240, 62] width 79 height 20
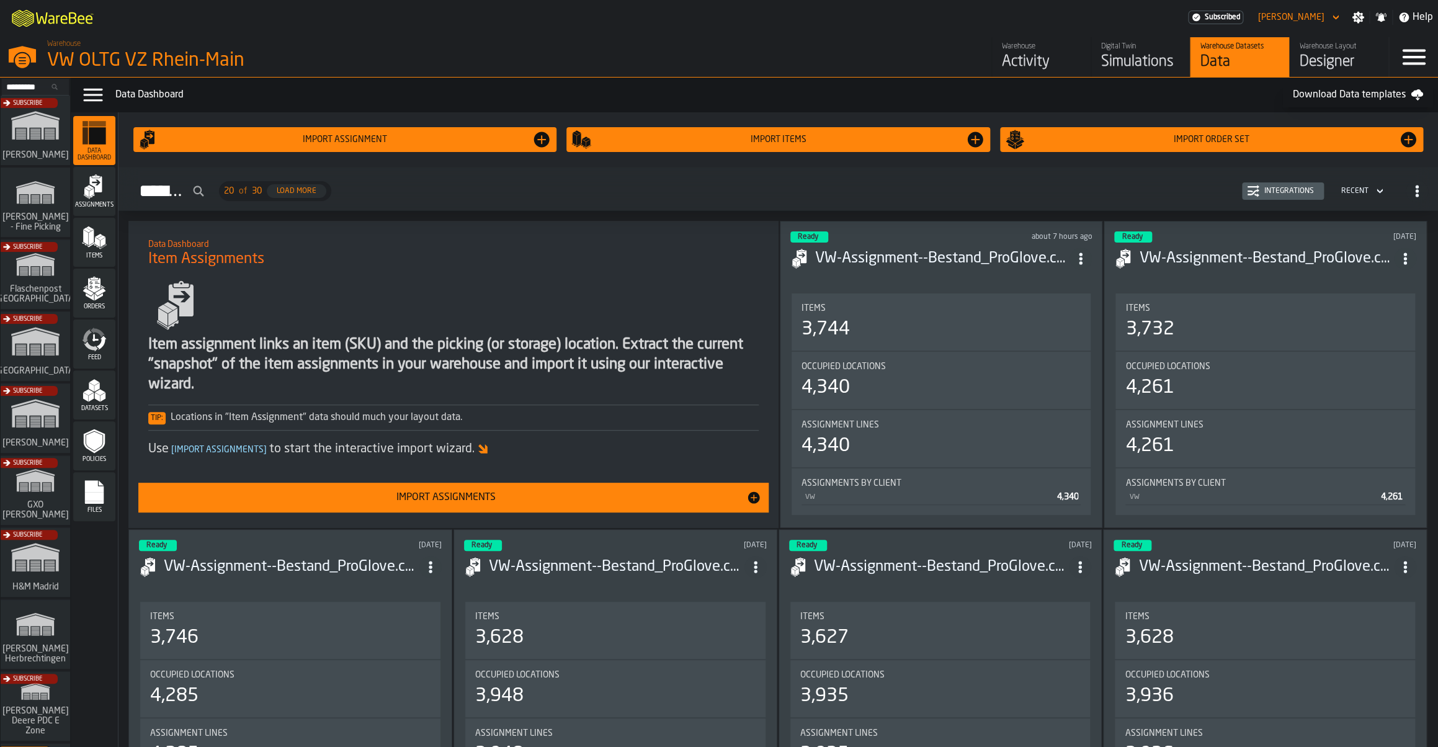
click at [98, 341] on icon "menu Feed" at bounding box center [95, 337] width 6 height 7
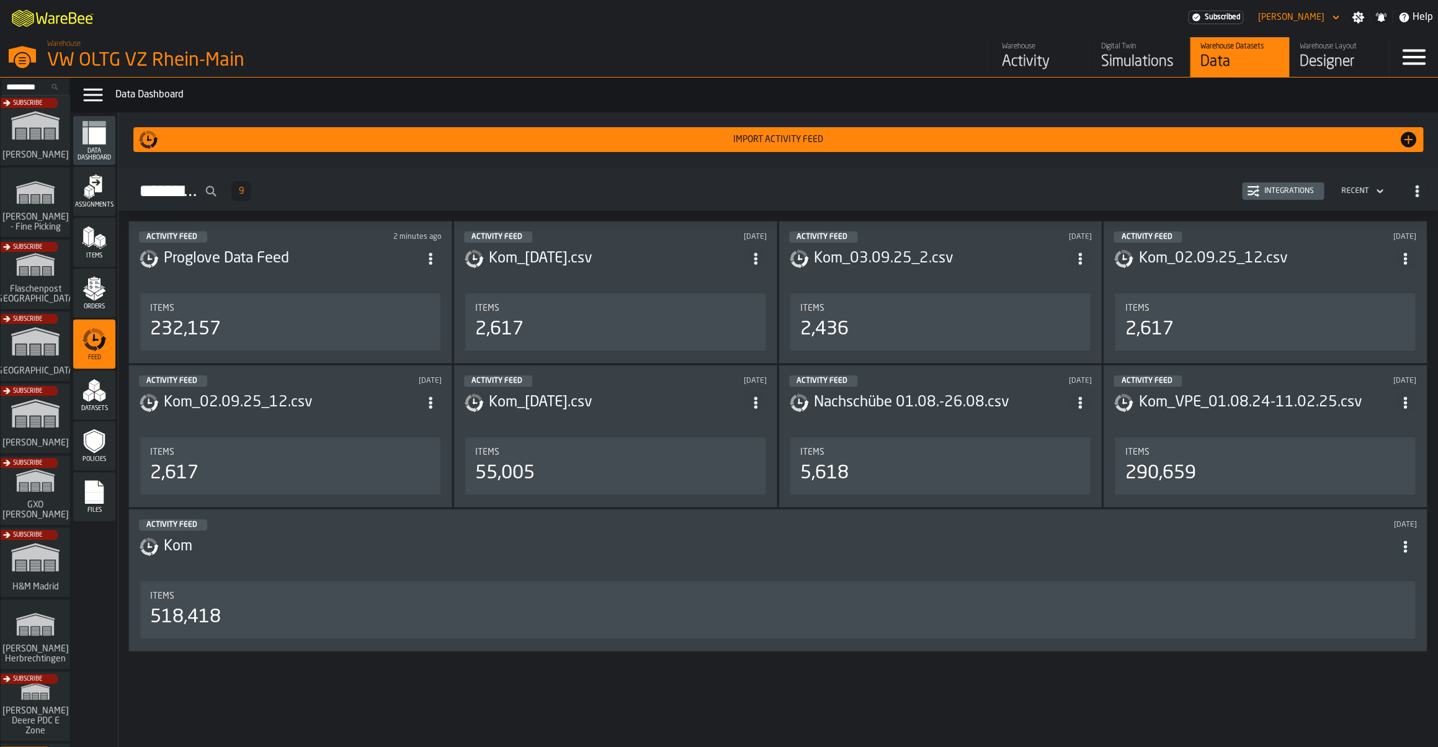
click at [1271, 195] on div "Integrations" at bounding box center [1290, 191] width 60 height 9
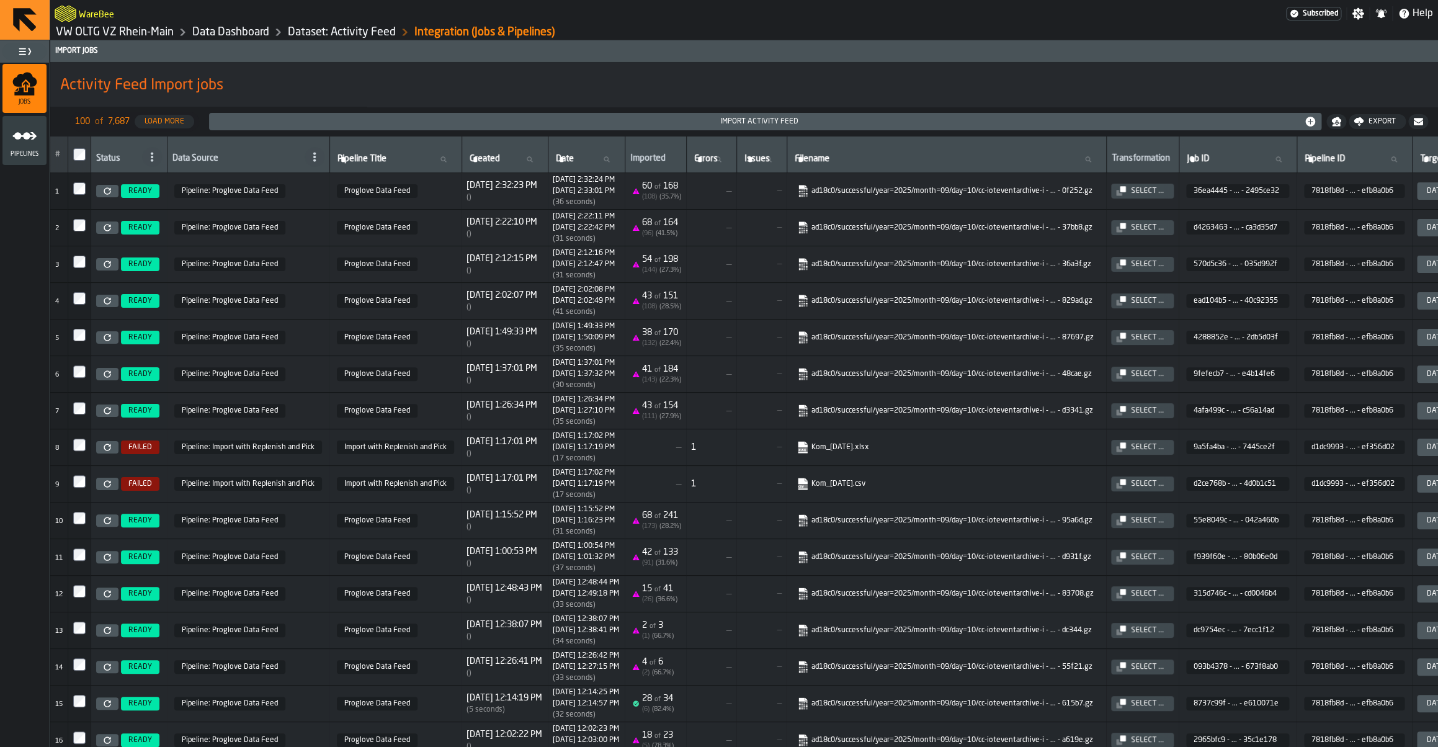
click at [110, 31] on link "VW OLTG VZ Rhein-Main" at bounding box center [115, 32] width 118 height 14
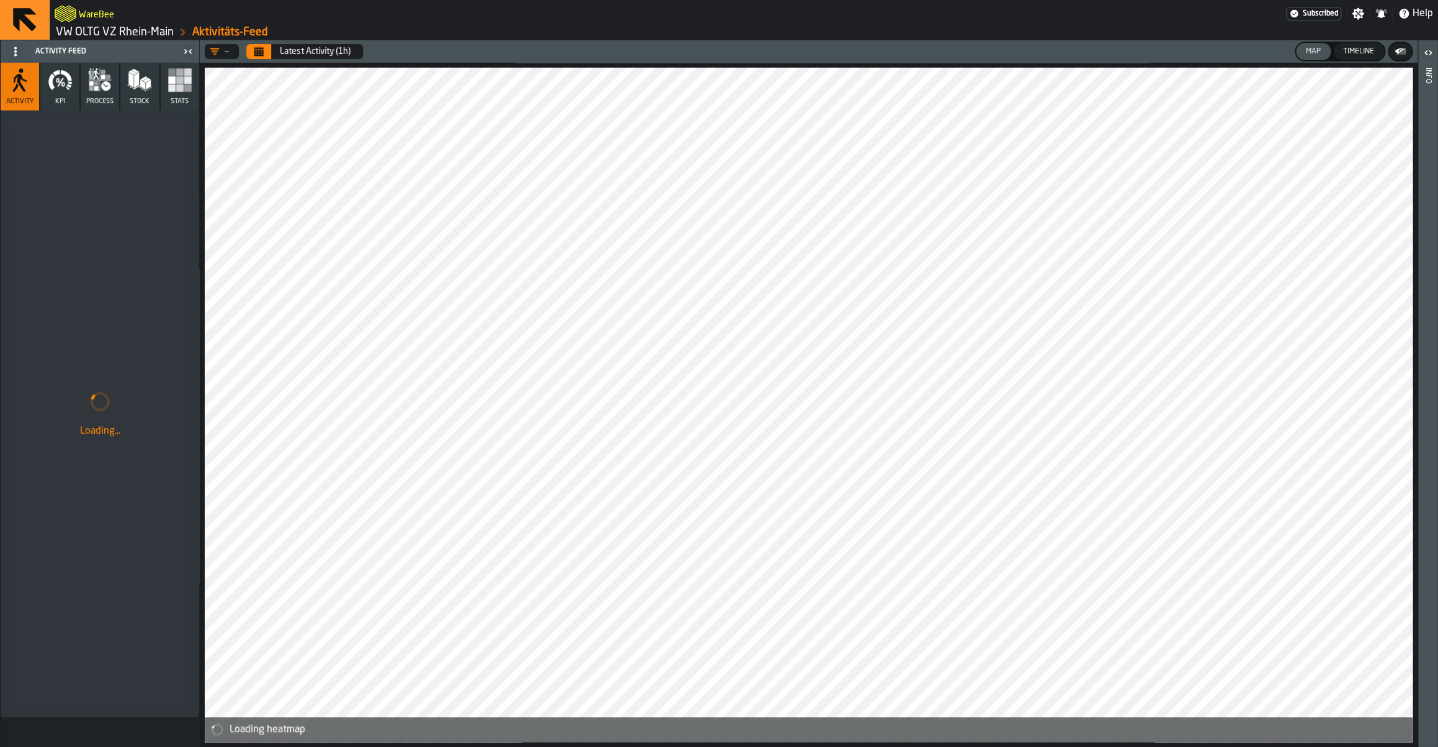
click at [9, 51] on span at bounding box center [16, 52] width 20 height 20
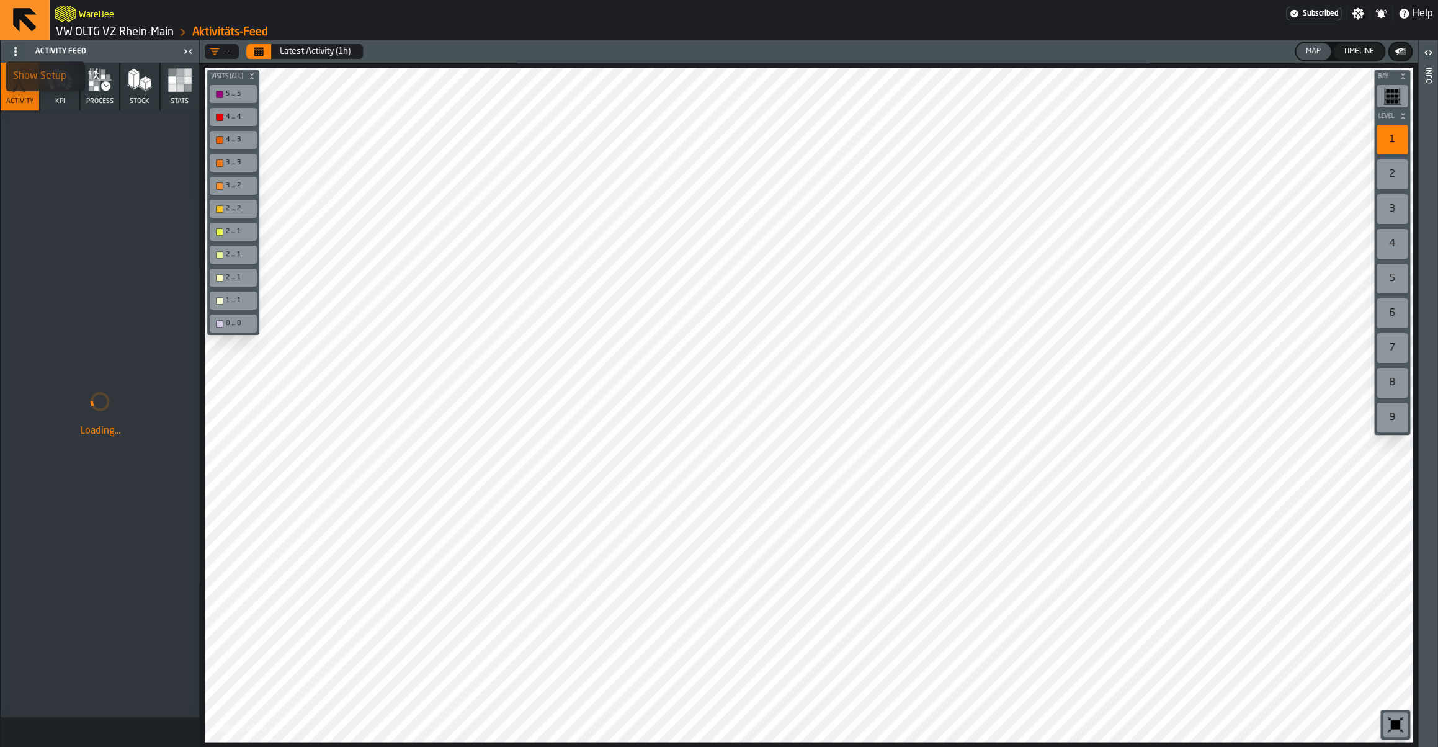
click at [47, 79] on div "Show Setup" at bounding box center [45, 76] width 65 height 15
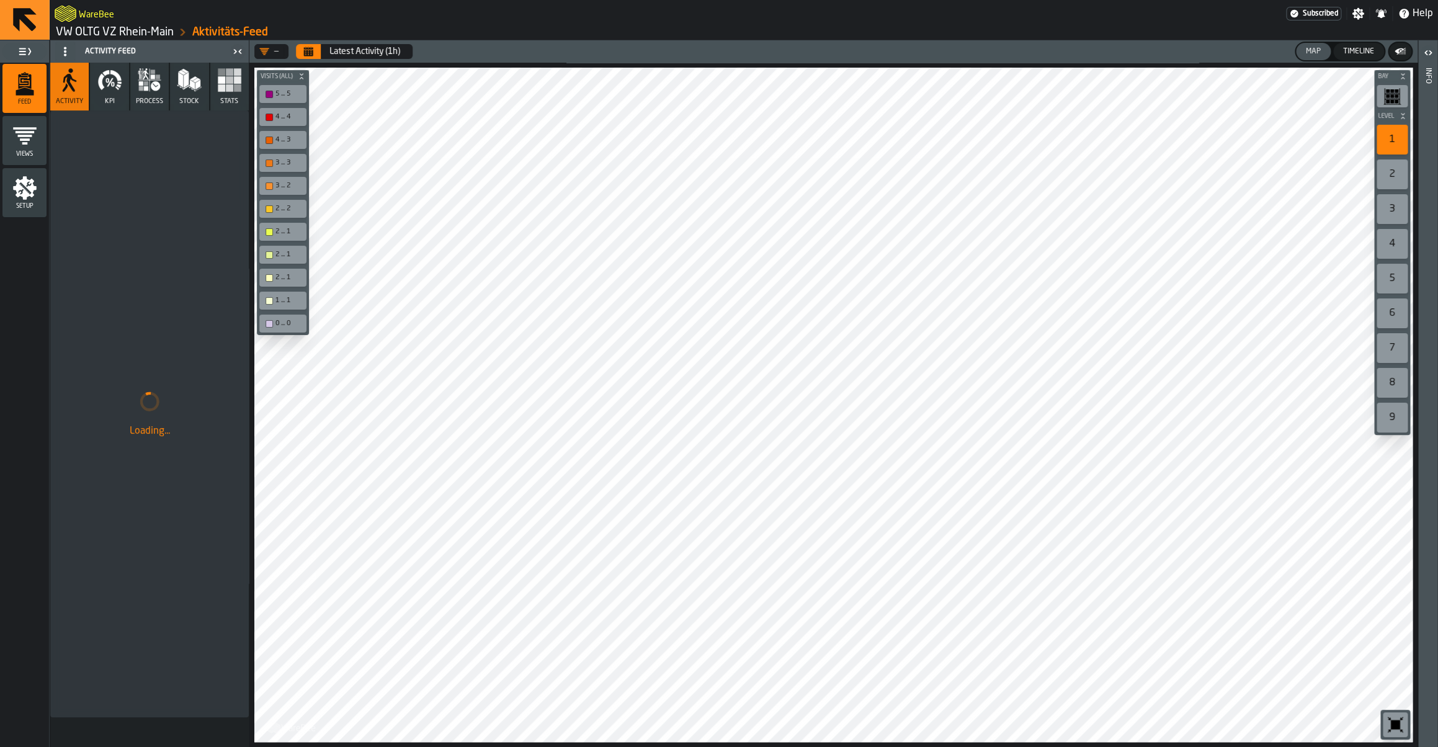
click at [24, 195] on icon "menu Setup" at bounding box center [25, 188] width 24 height 24
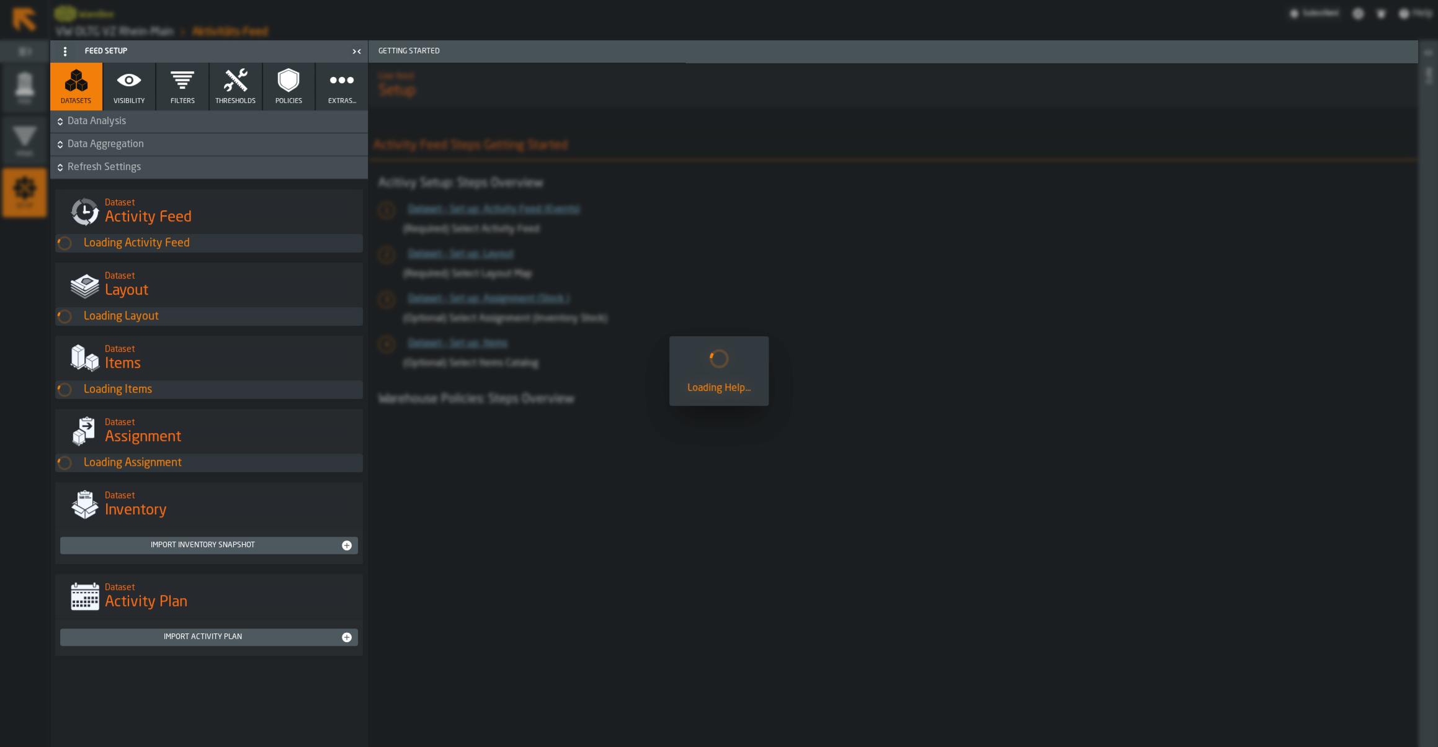
click at [184, 91] on icon "button" at bounding box center [182, 80] width 25 height 25
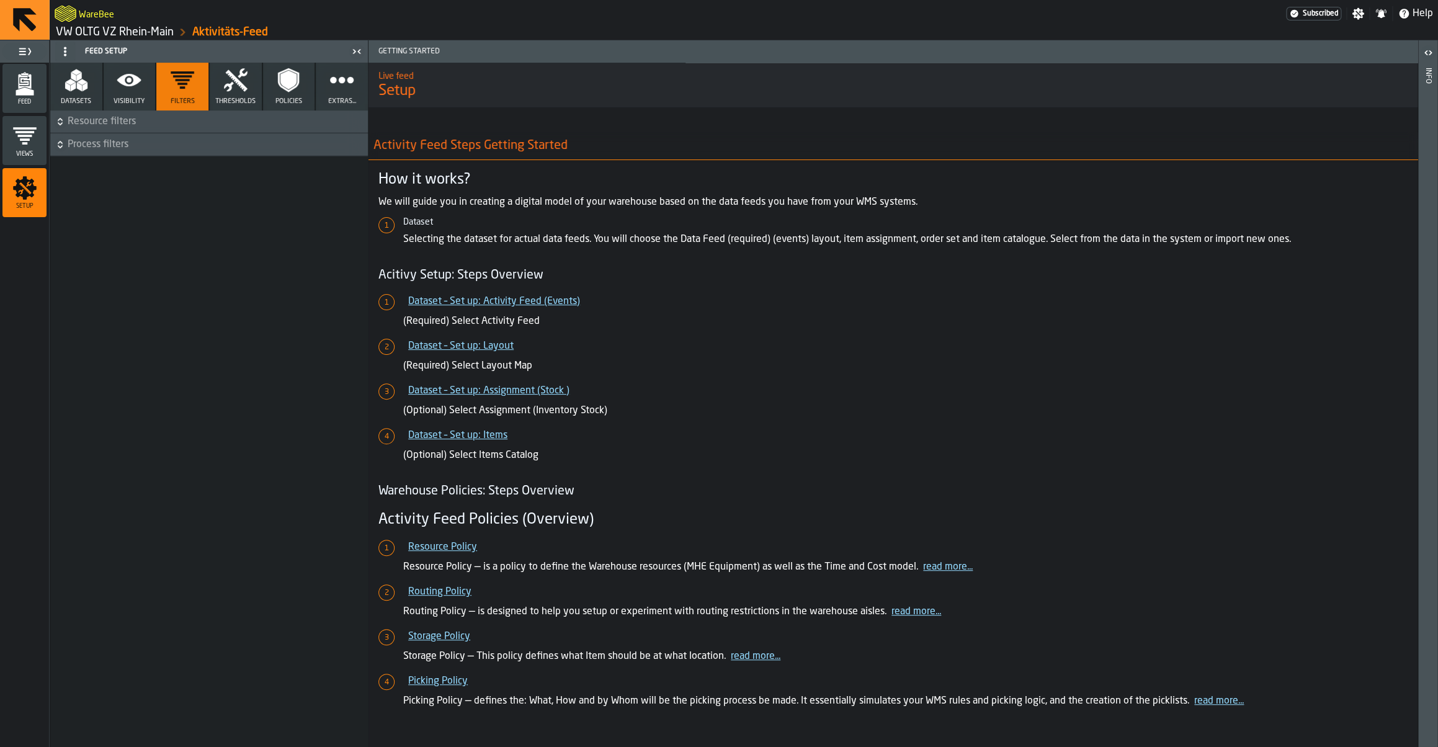
click at [130, 146] on span "Process filters" at bounding box center [217, 144] width 298 height 15
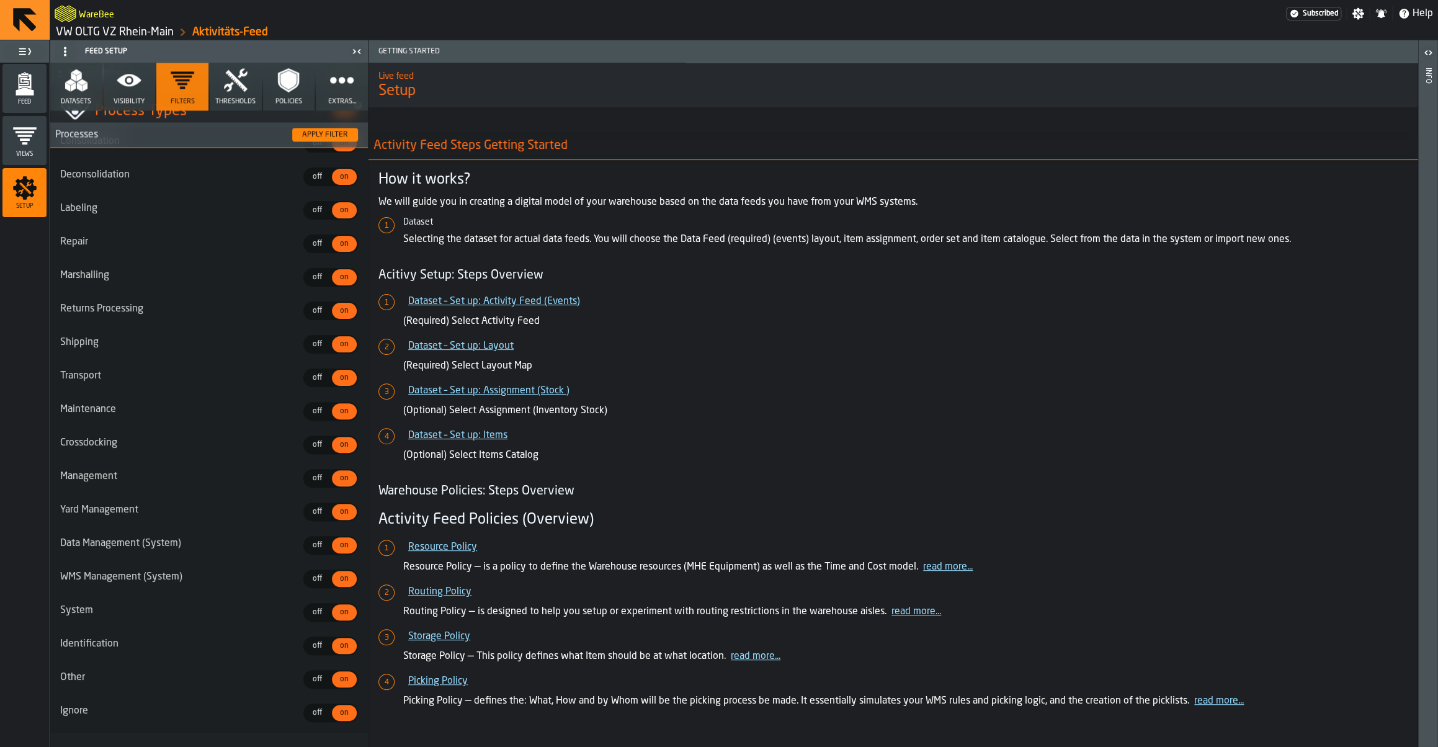
scroll to position [966, 0]
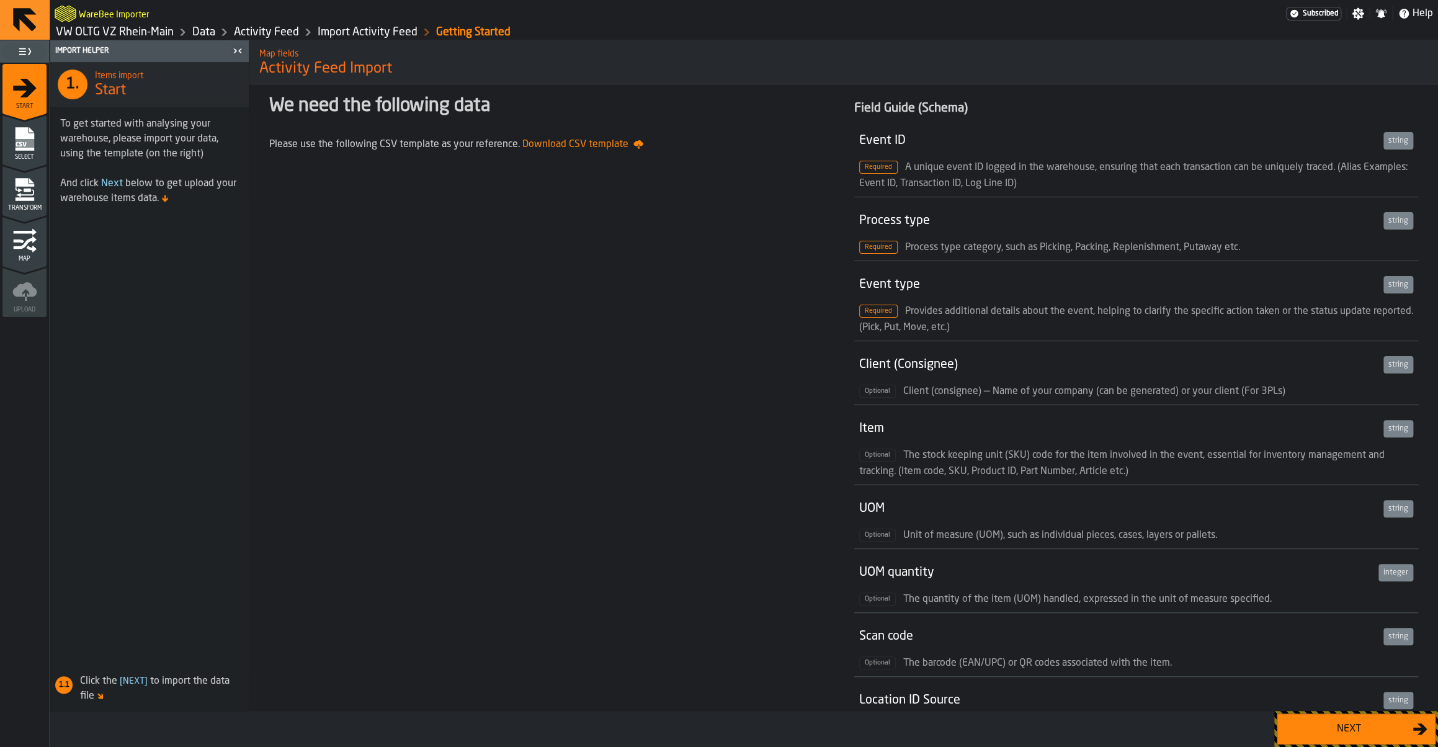
click at [1340, 726] on div "Next" at bounding box center [1349, 729] width 128 height 15
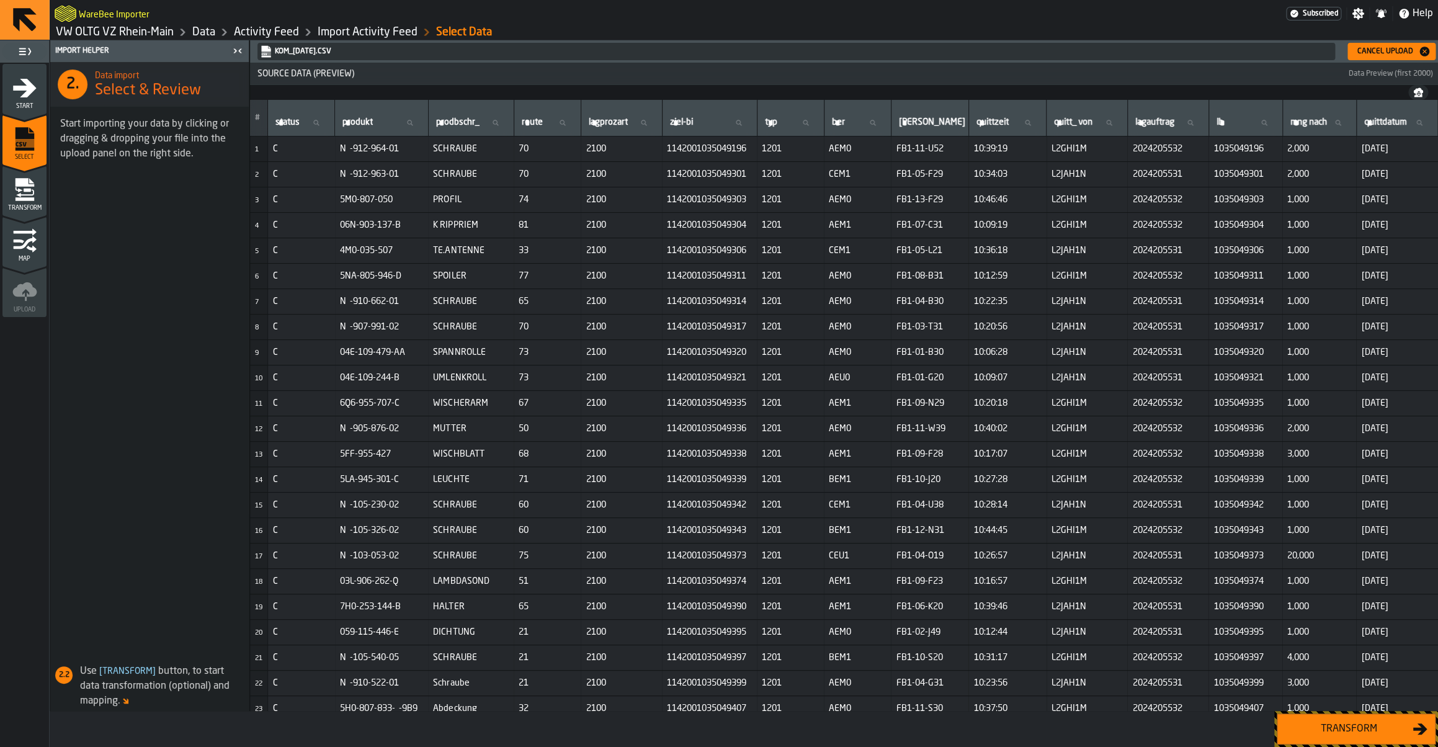
click at [21, 199] on icon "menu Transform" at bounding box center [24, 199] width 19 height 4
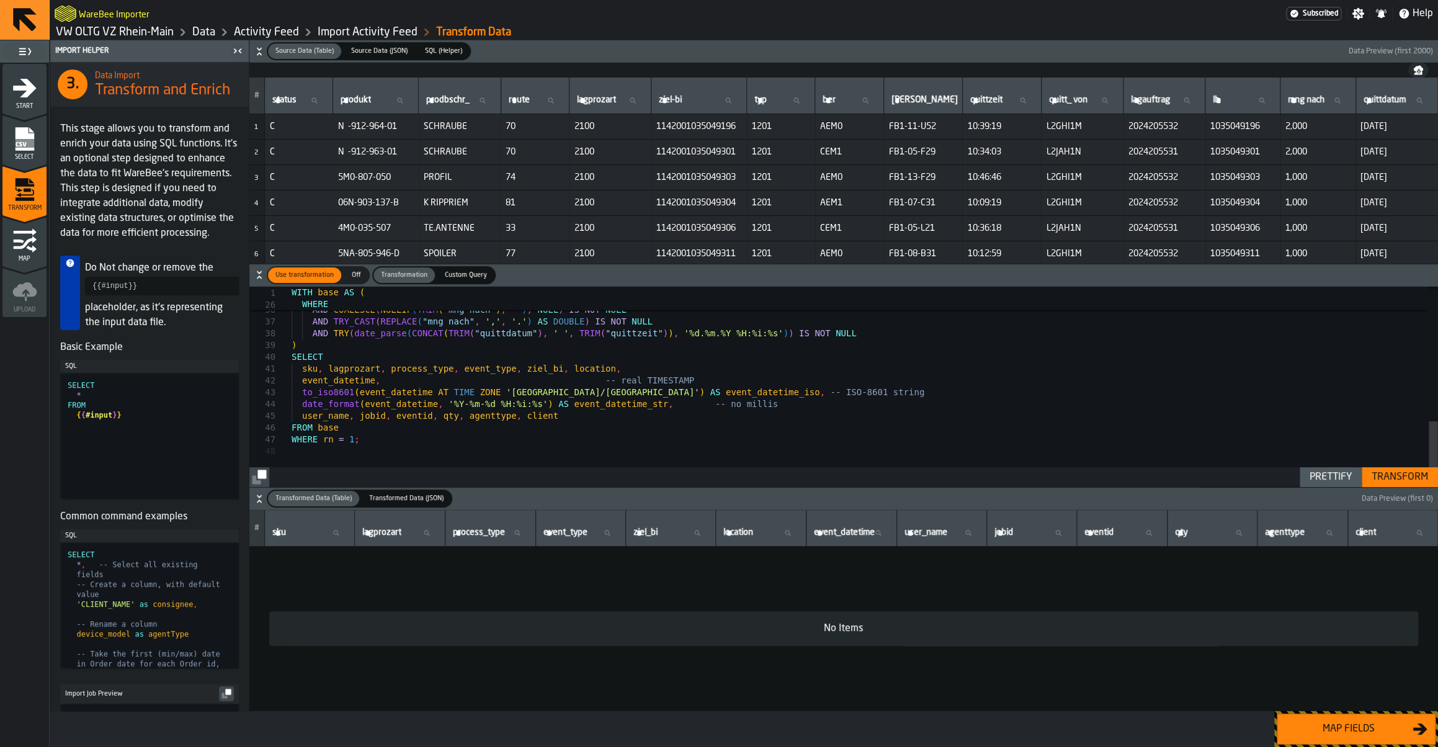
click at [1414, 484] on div "Transform" at bounding box center [1400, 477] width 66 height 15
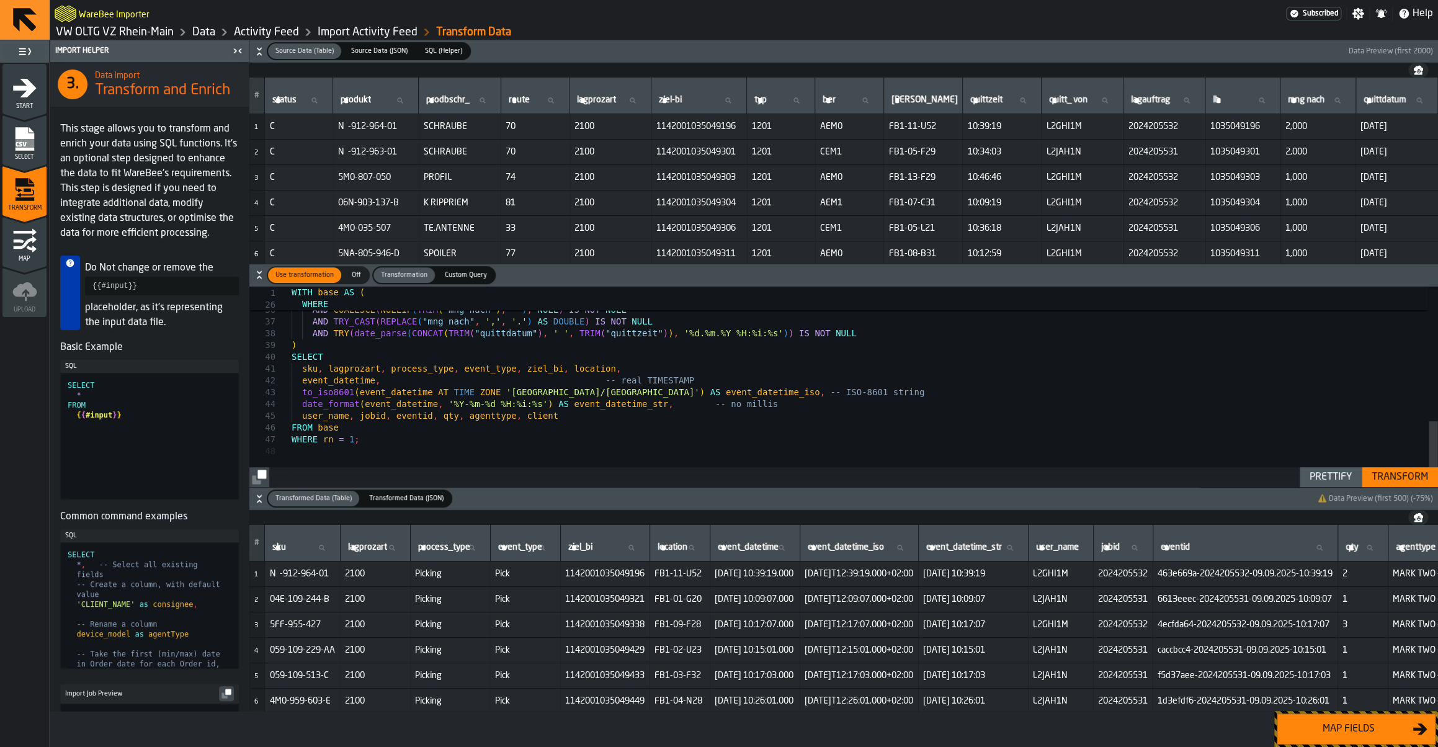
click at [1345, 732] on div "Map fields" at bounding box center [1349, 729] width 128 height 15
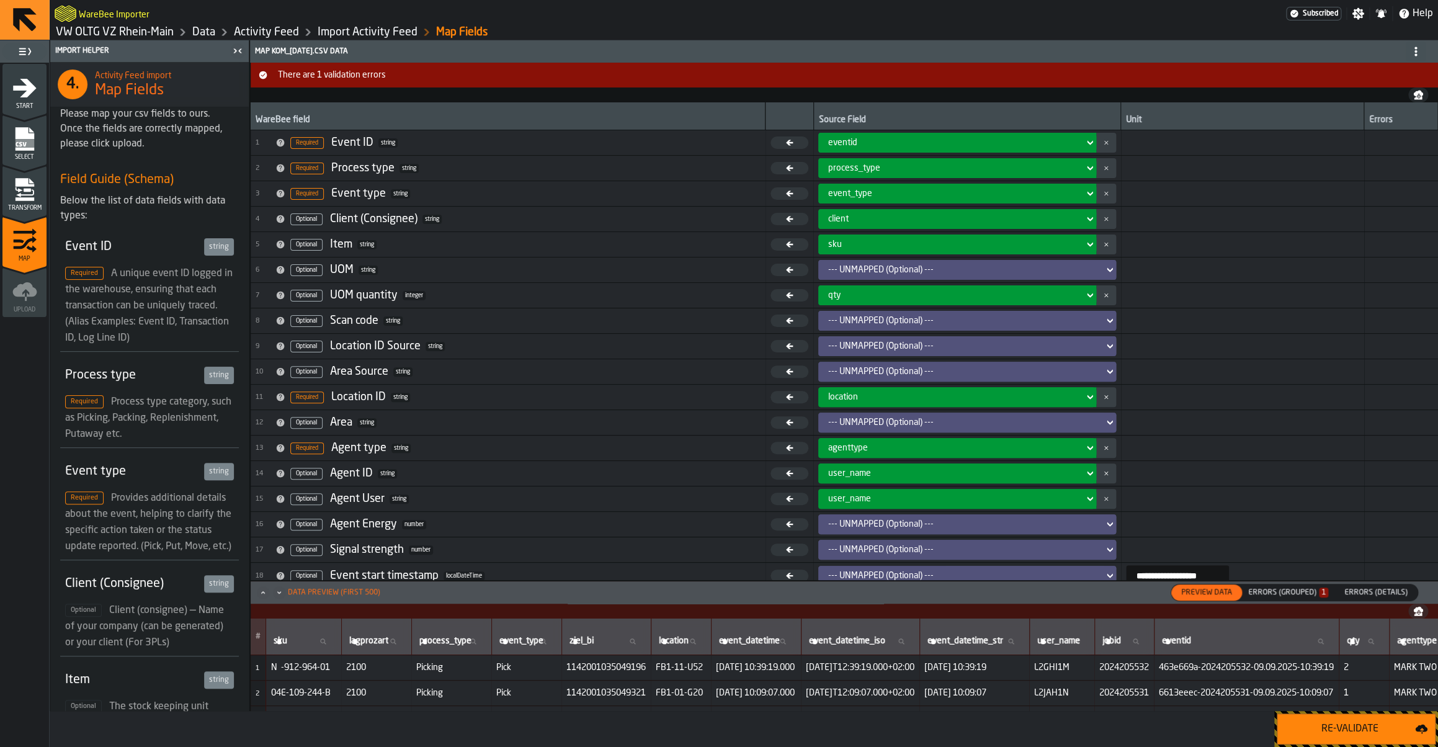
click at [1345, 732] on div "Re-Validate" at bounding box center [1350, 729] width 130 height 15
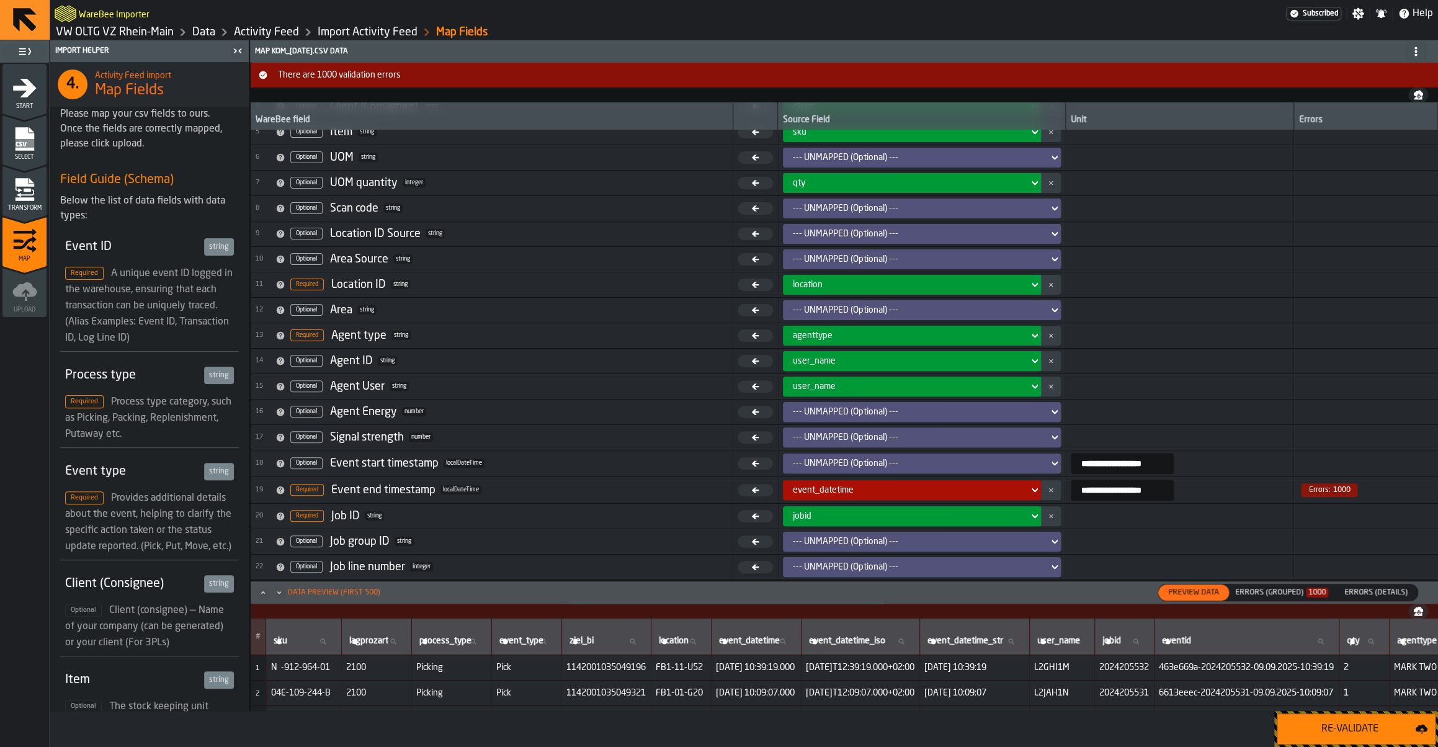
scroll to position [116, 0]
click at [1285, 597] on div "Errors (Grouped) 1000" at bounding box center [1281, 592] width 93 height 9
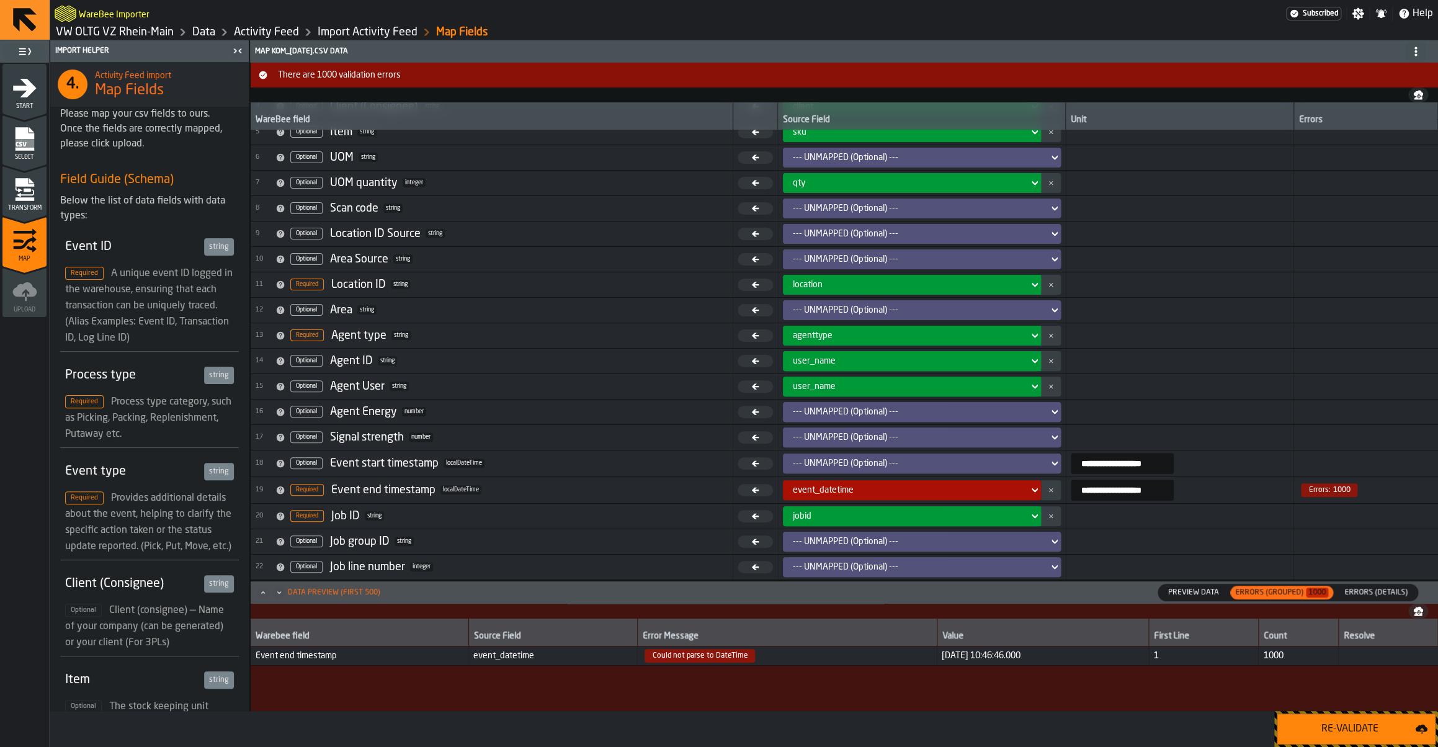
drag, startPoint x: 264, startPoint y: 657, endPoint x: 1096, endPoint y: 663, distance: 832.1
click at [1096, 663] on tr "Event end timestamp event_datetime Could not parse to DateTime 2025-09-09 10:46…" at bounding box center [845, 656] width 1188 height 19
copy tr "ent end timestamp event_datetime Could not parse to DateTime 2025-09-09 10:46:4…"
click at [1093, 489] on input "**********" at bounding box center [1122, 490] width 103 height 21
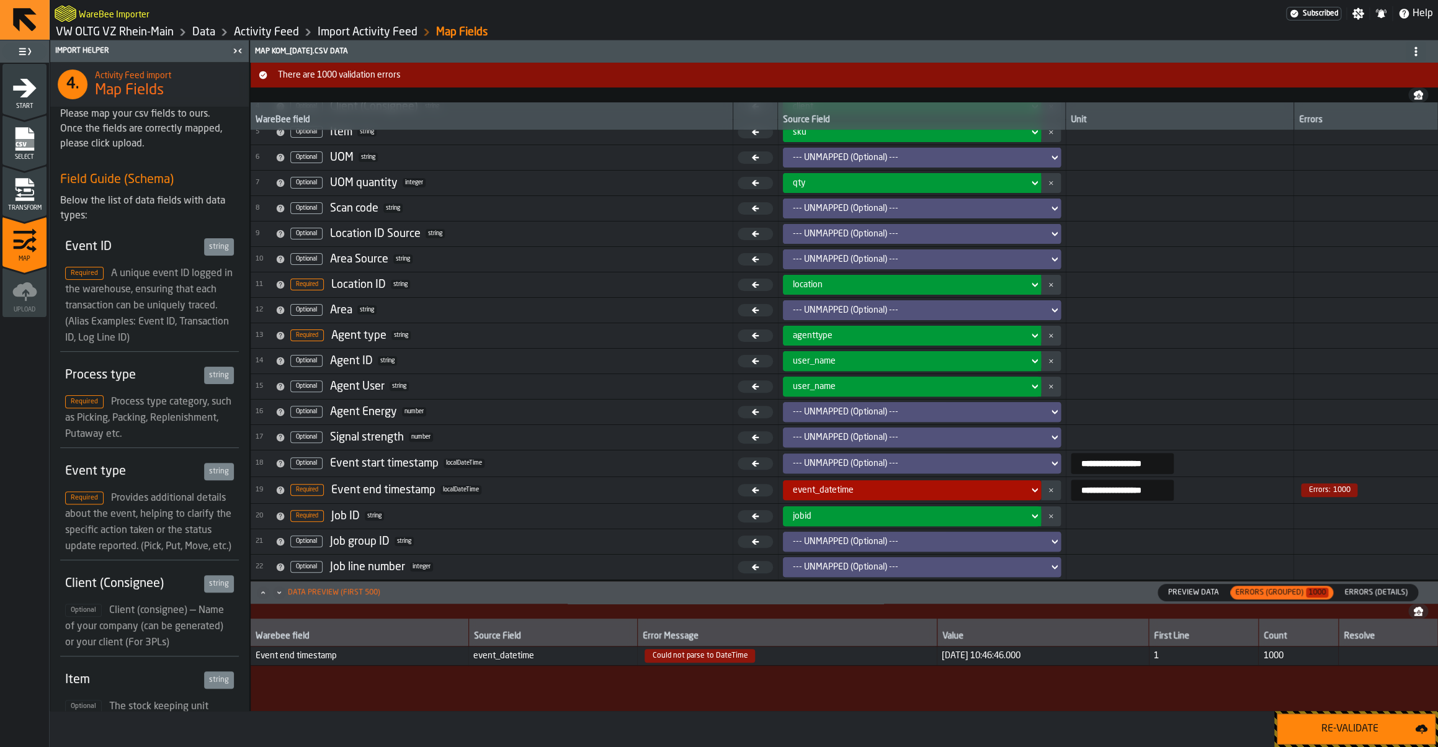
click at [1093, 486] on input "**********" at bounding box center [1122, 490] width 103 height 21
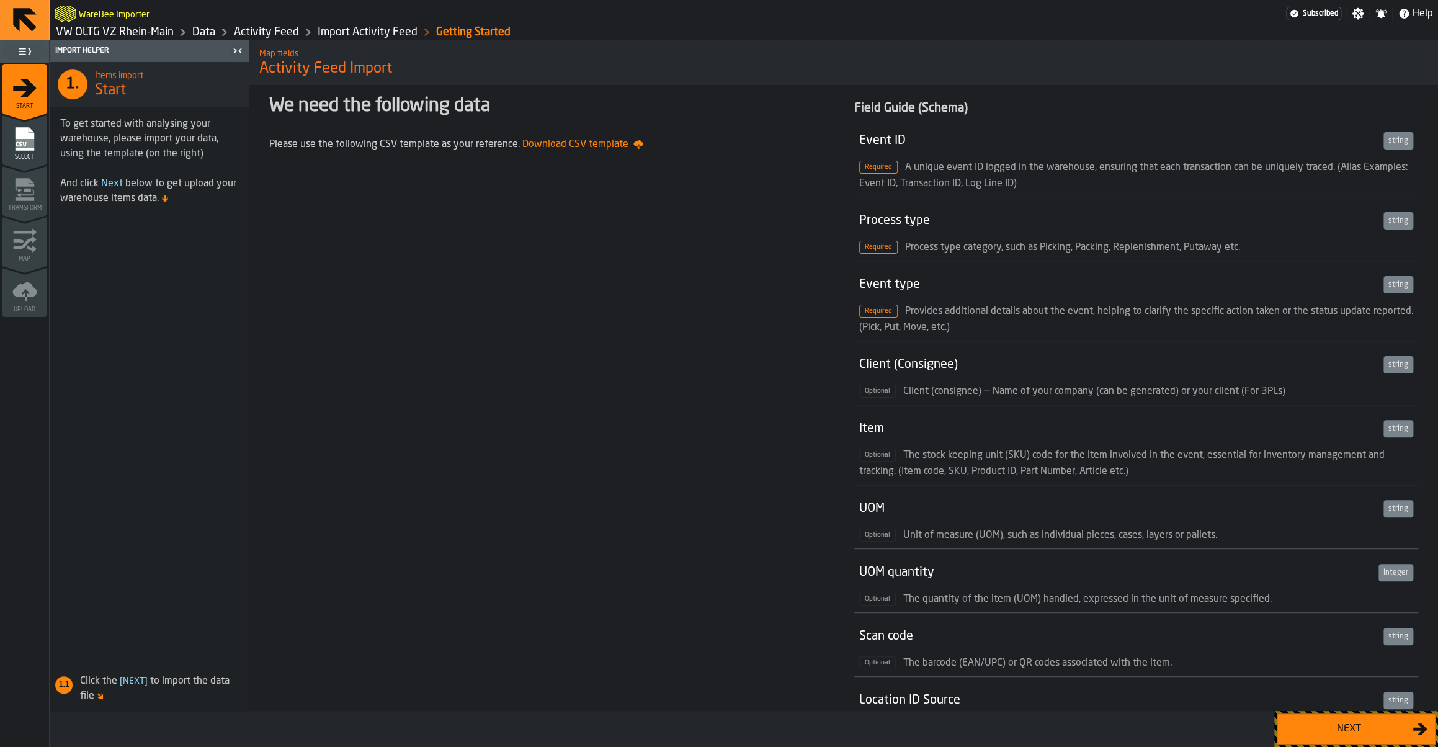
click at [1340, 727] on div "Next" at bounding box center [1349, 729] width 128 height 15
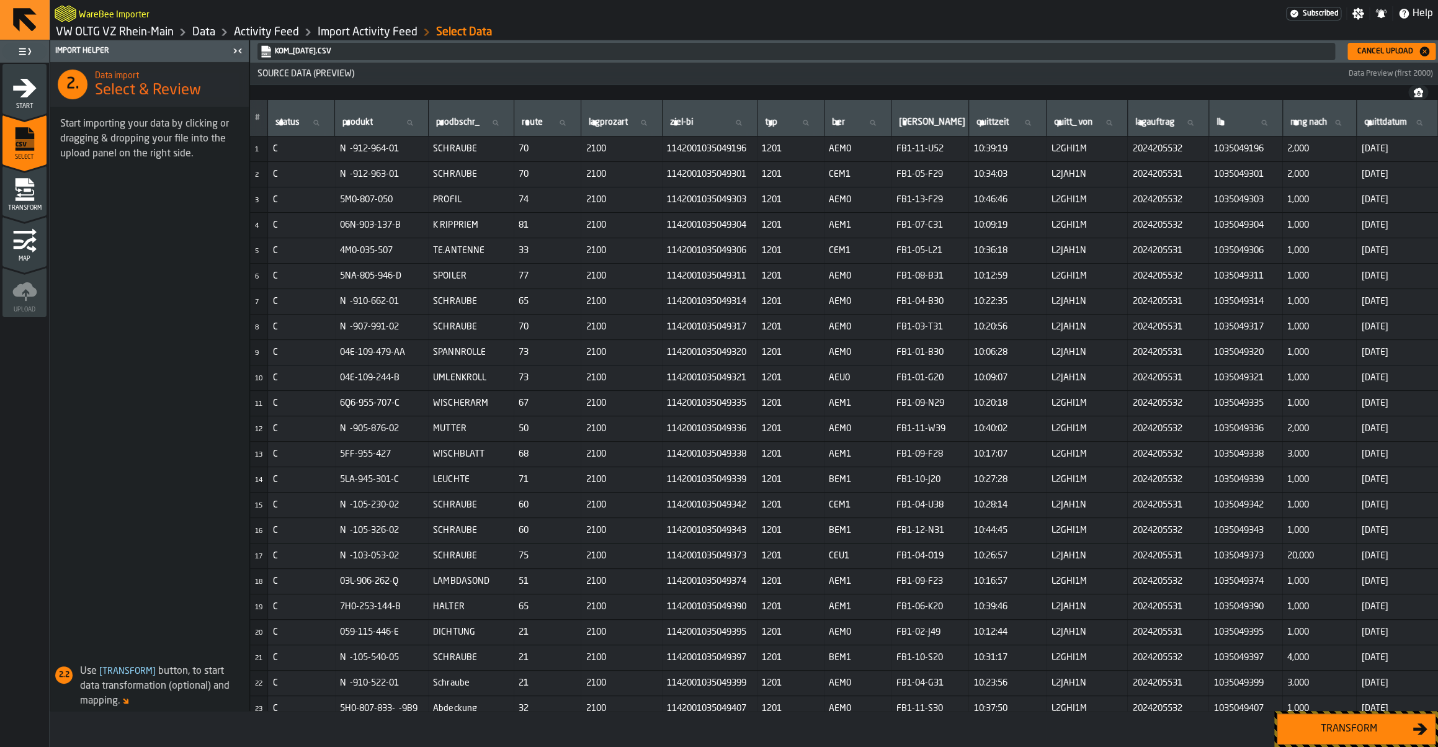
click at [1338, 728] on div "Transform" at bounding box center [1349, 729] width 128 height 15
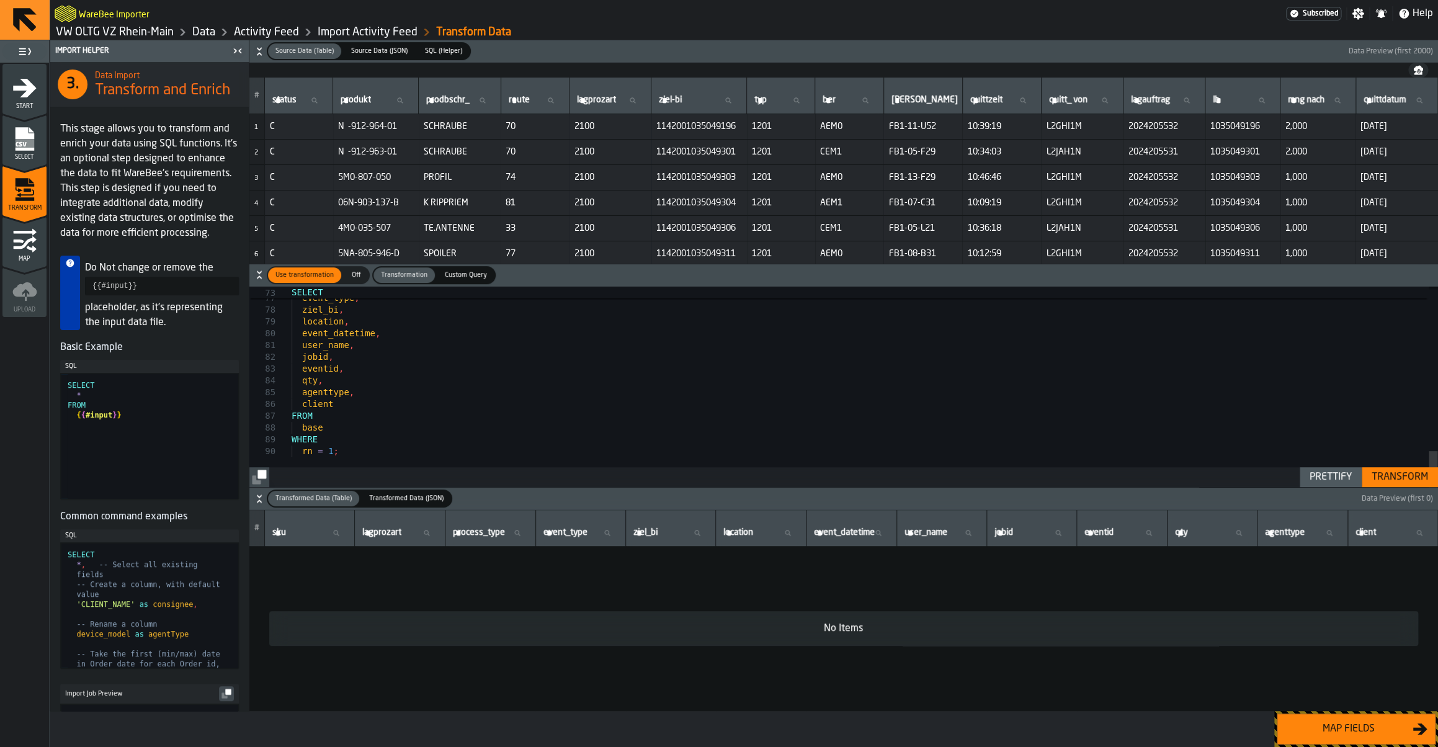
click at [1386, 480] on div "Transform" at bounding box center [1400, 477] width 66 height 15
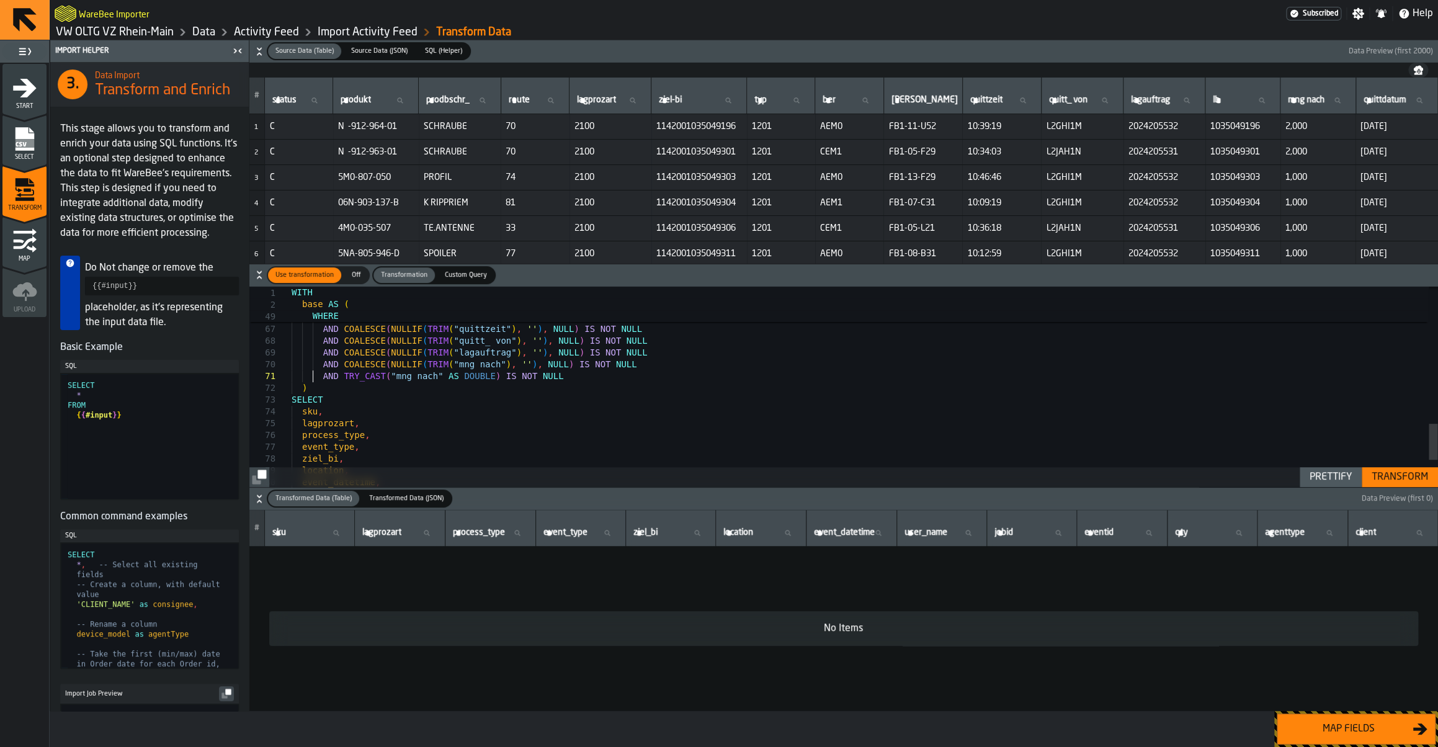
click at [312, 375] on div "process_type , event_type , ziel_bi , location , lagprozart , sku , SELECT ) AN…" at bounding box center [865, 85] width 1146 height 1101
click at [449, 374] on div "process_type , event_type , ziel_bi , location , lagprozart , sku , SELECT ) AN…" at bounding box center [865, 85] width 1146 height 1101
click at [449, 378] on div "process_type , event_type , ziel_bi , location , lagprozart , sku , SELECT ) AN…" at bounding box center [865, 85] width 1146 height 1101
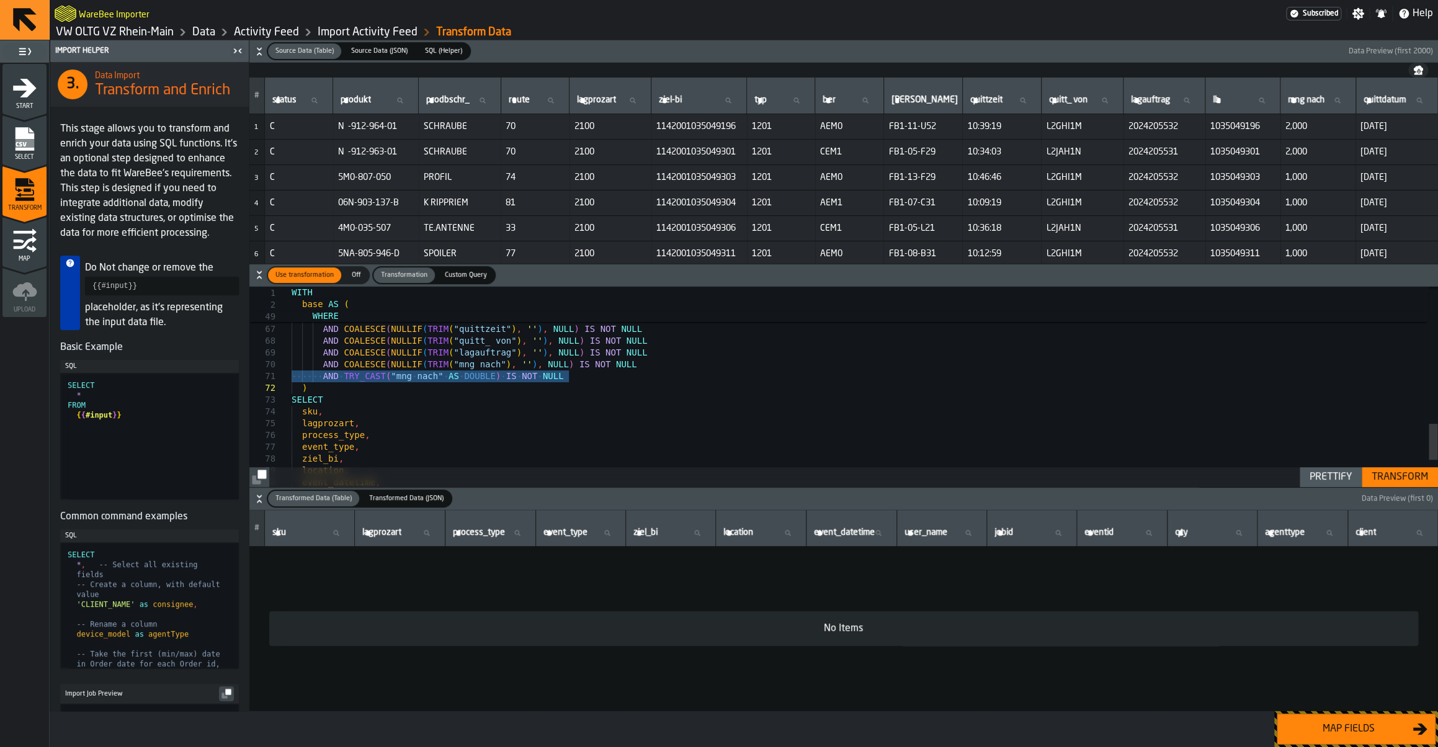
click at [449, 378] on div "process_type , event_type , ziel_bi , location , lagprozart , sku , SELECT ) AN…" at bounding box center [865, 85] width 1146 height 1101
click at [1368, 472] on div "Transform" at bounding box center [1400, 477] width 66 height 15
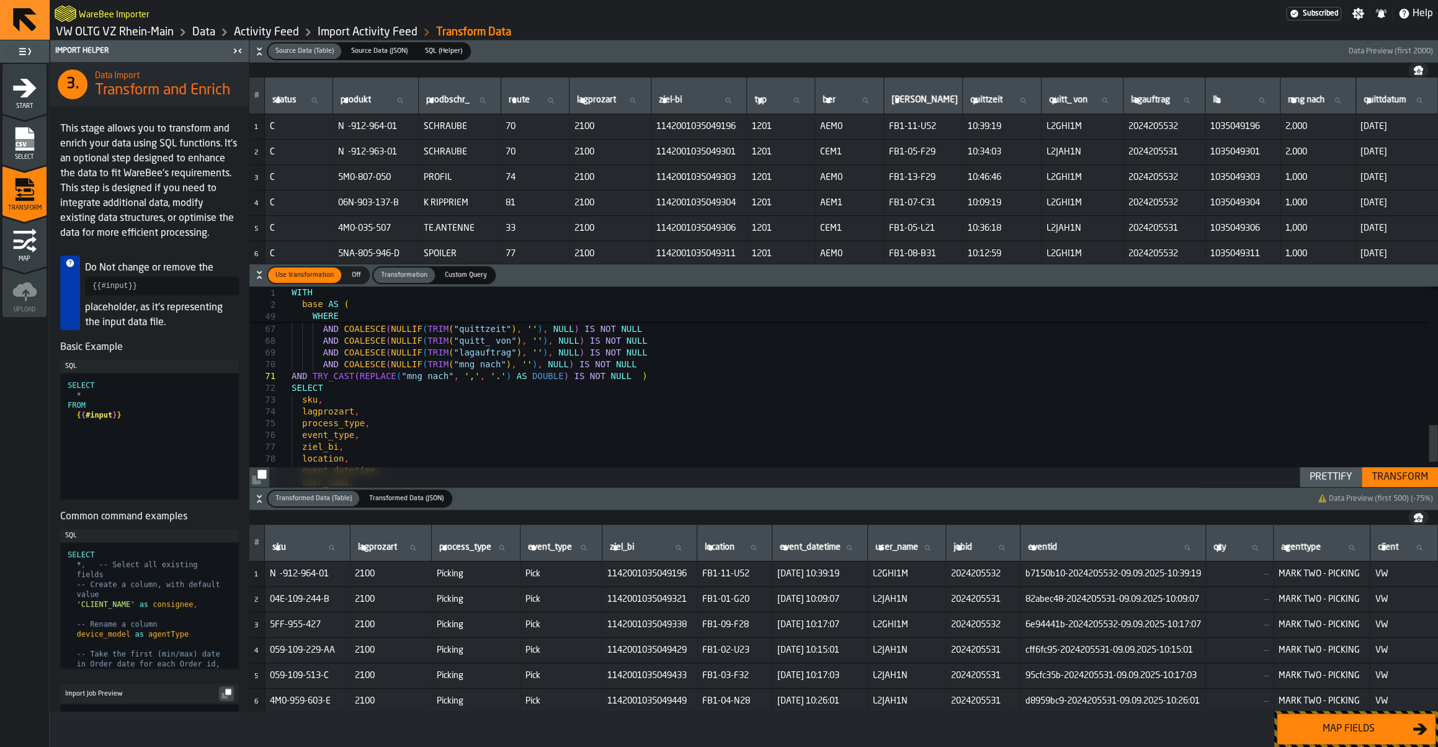
click at [1386, 737] on button "Map fields" at bounding box center [1356, 729] width 159 height 31
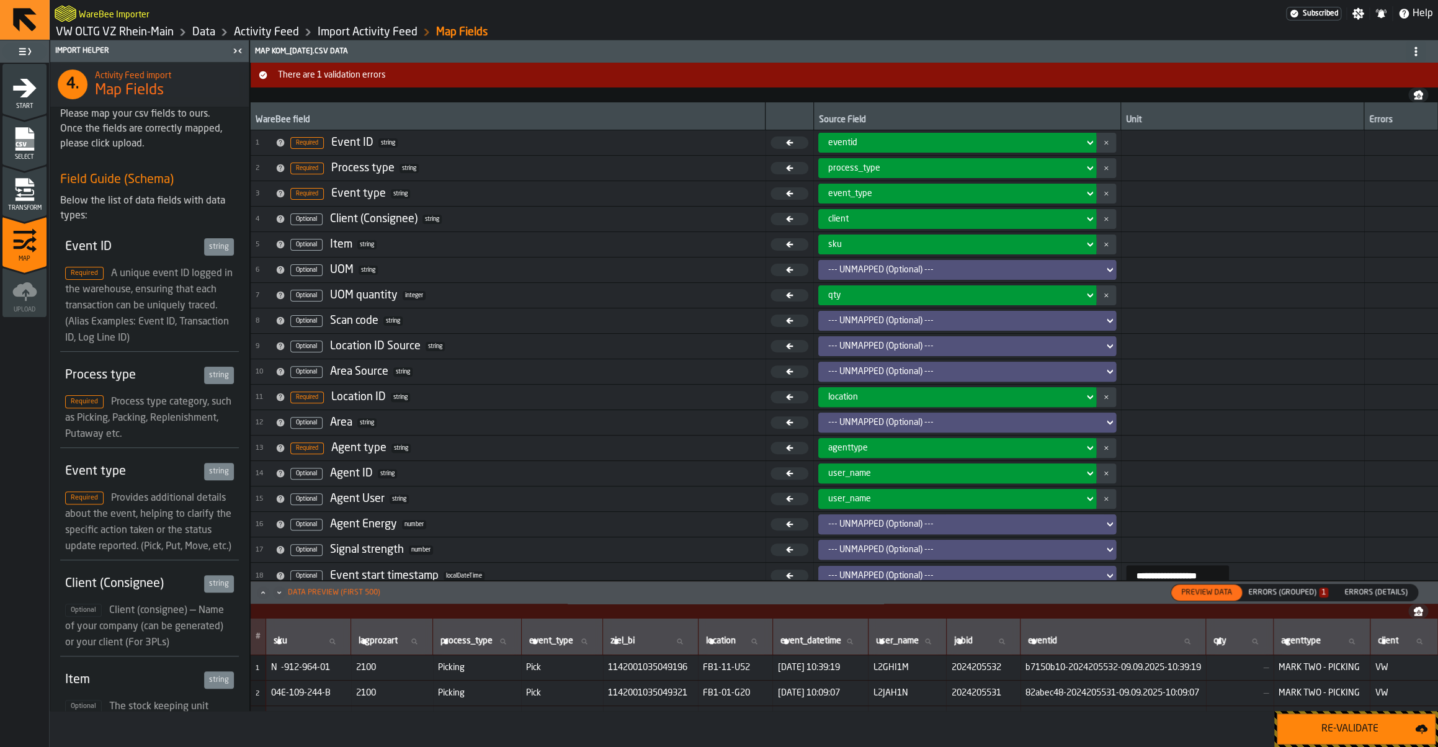
click at [1291, 592] on div "Errors (Grouped) 1" at bounding box center [1288, 592] width 80 height 9
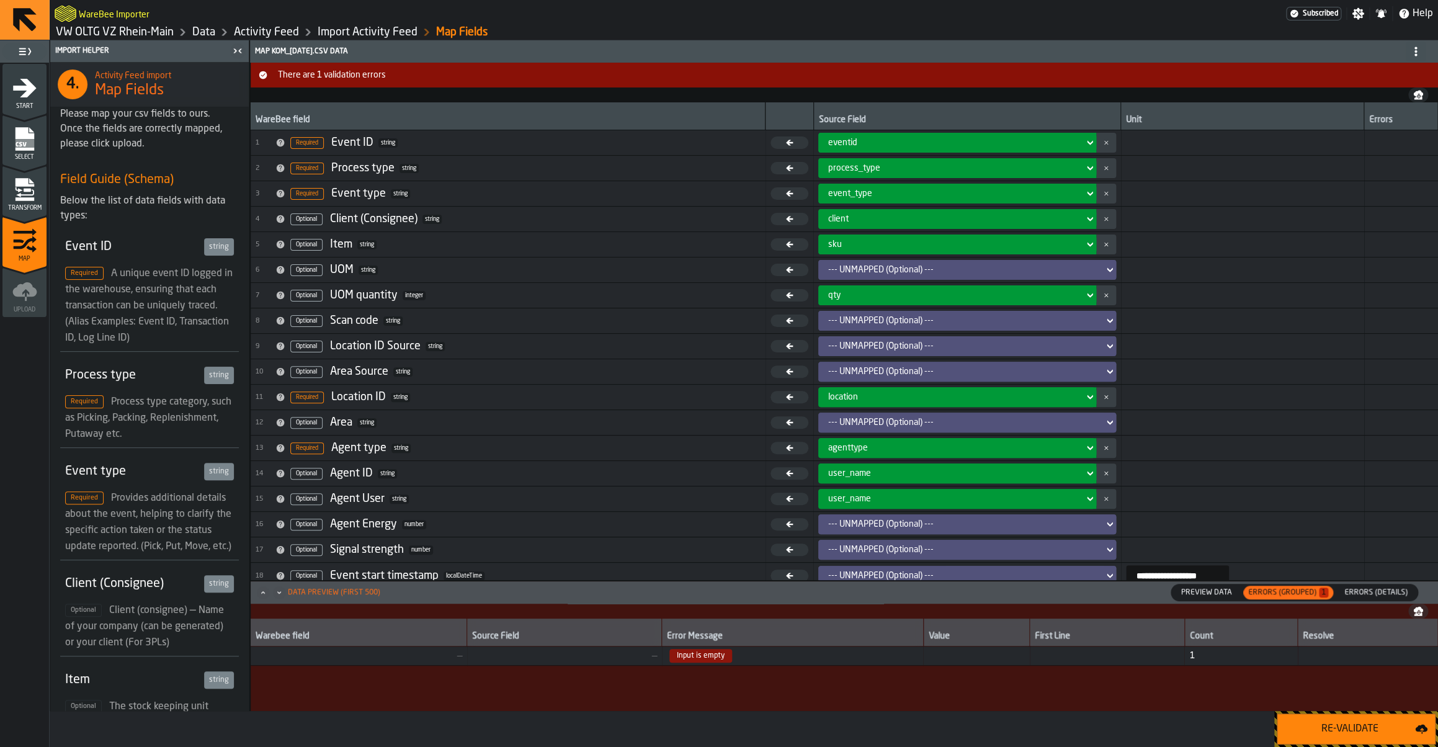
click at [1355, 594] on span "Errors (Details)" at bounding box center [1376, 592] width 73 height 11
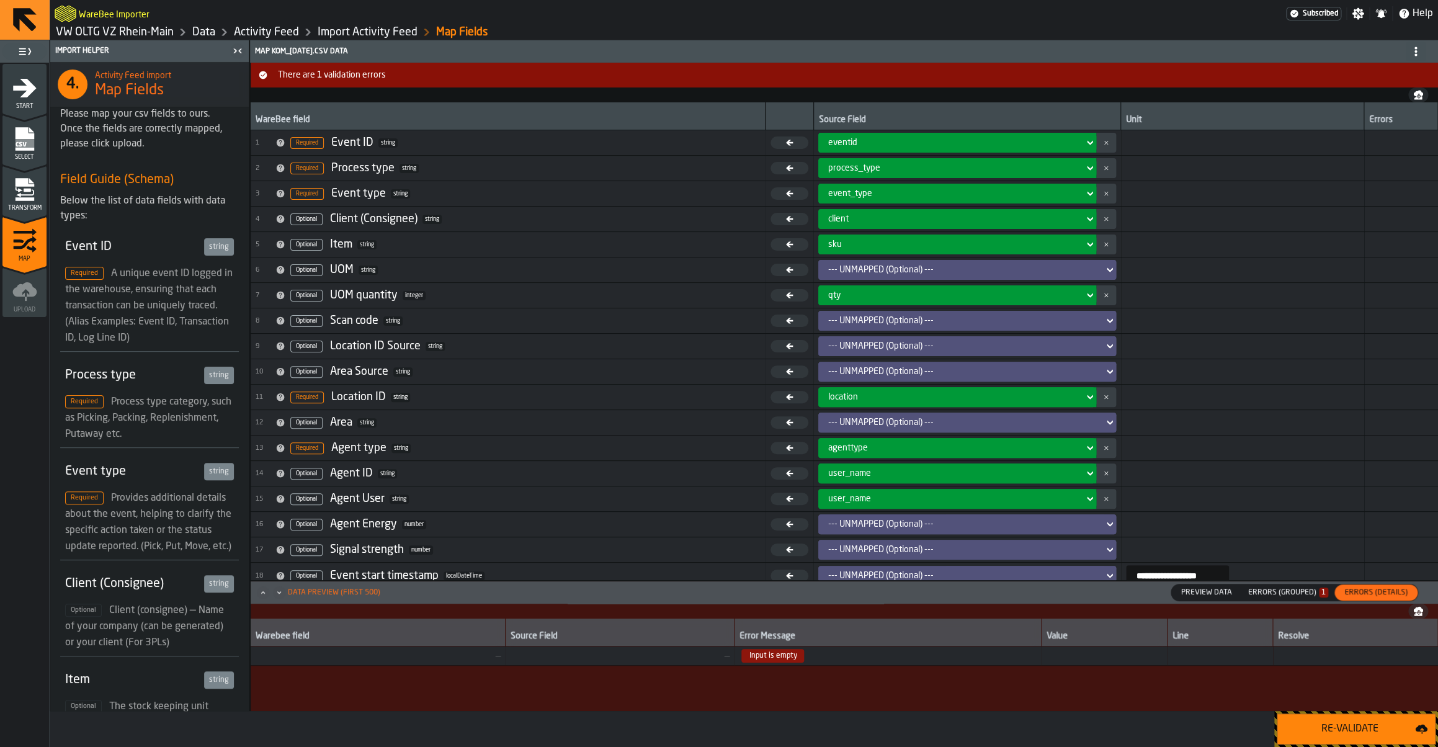
click at [753, 661] on span "Input is empty" at bounding box center [772, 656] width 63 height 14
click at [1281, 591] on div "Errors (Grouped) 1" at bounding box center [1288, 592] width 80 height 9
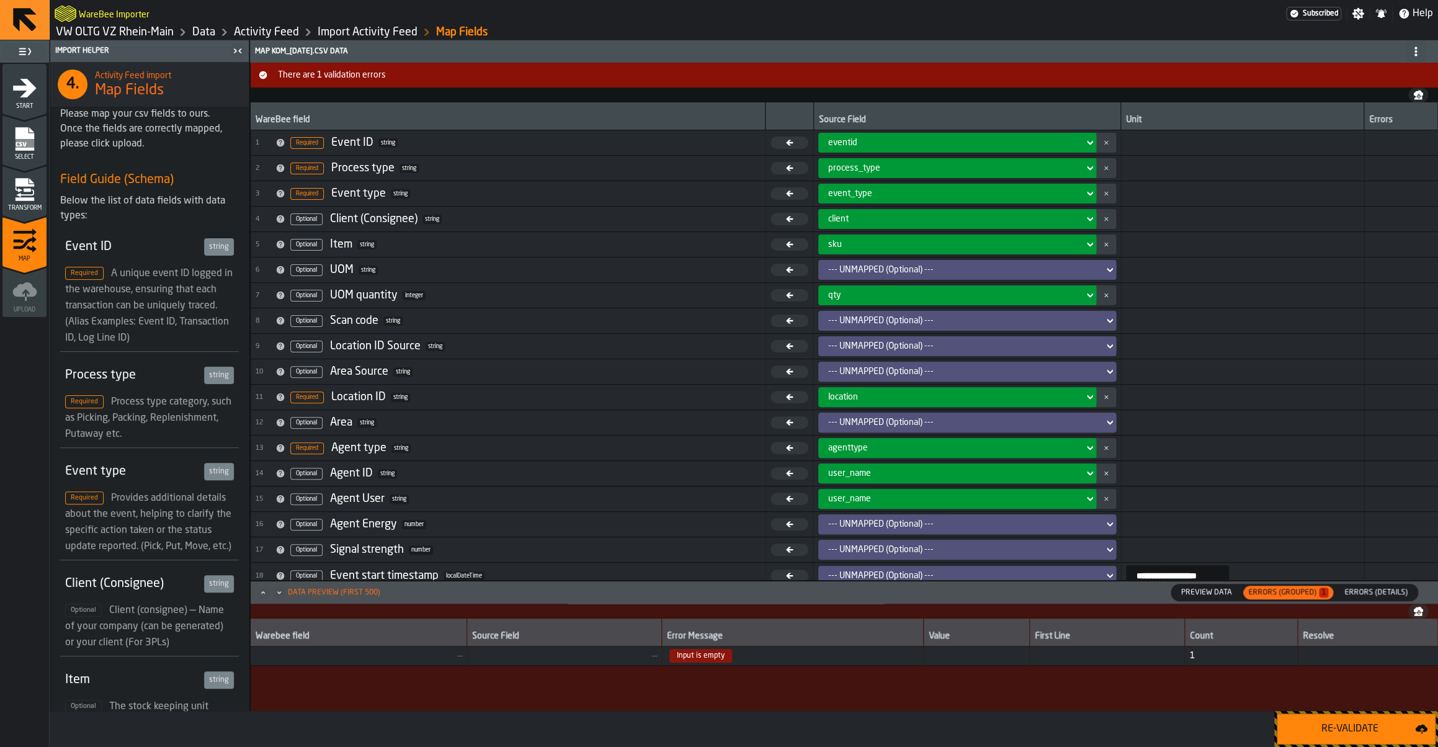
click at [1216, 596] on span "Preview Data" at bounding box center [1206, 592] width 61 height 11
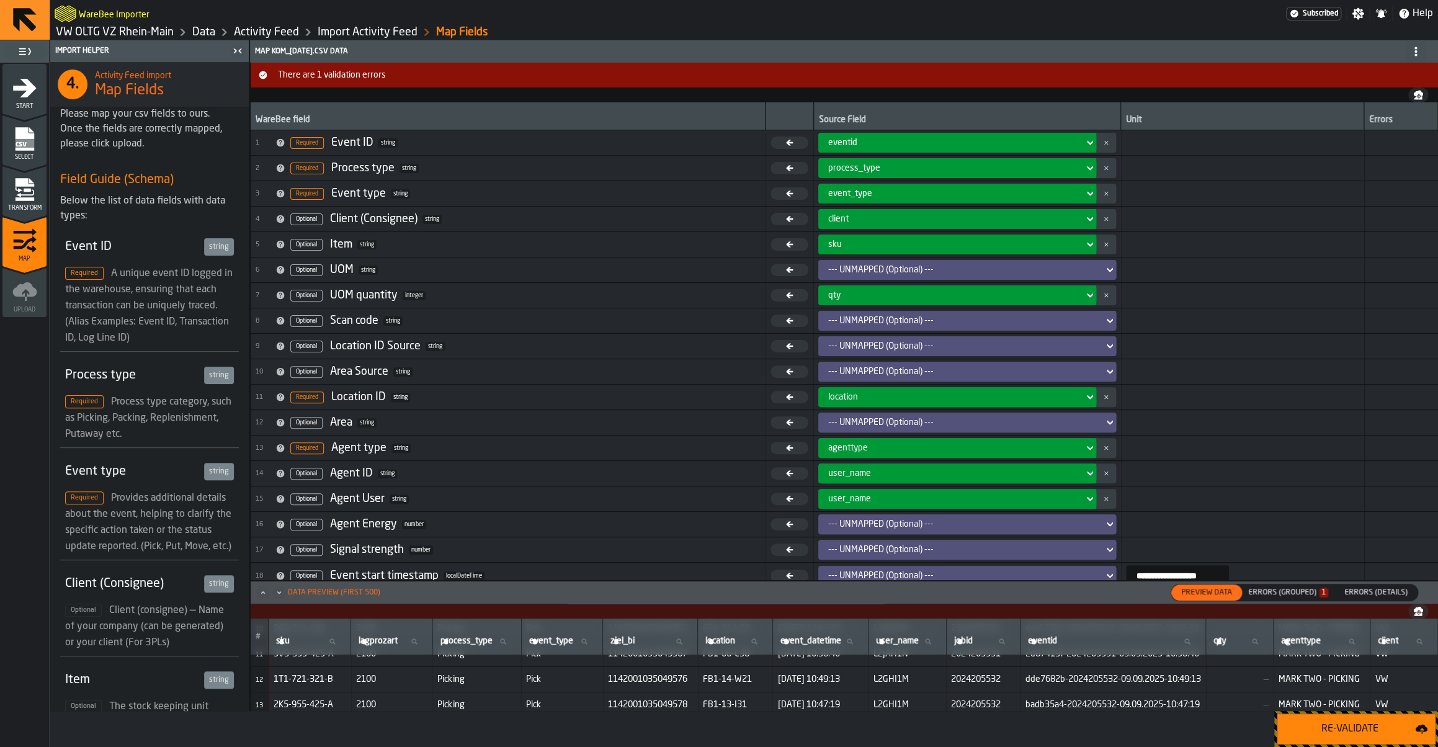
scroll to position [269, 0]
click at [1346, 723] on div "Re-Validate" at bounding box center [1350, 729] width 130 height 15
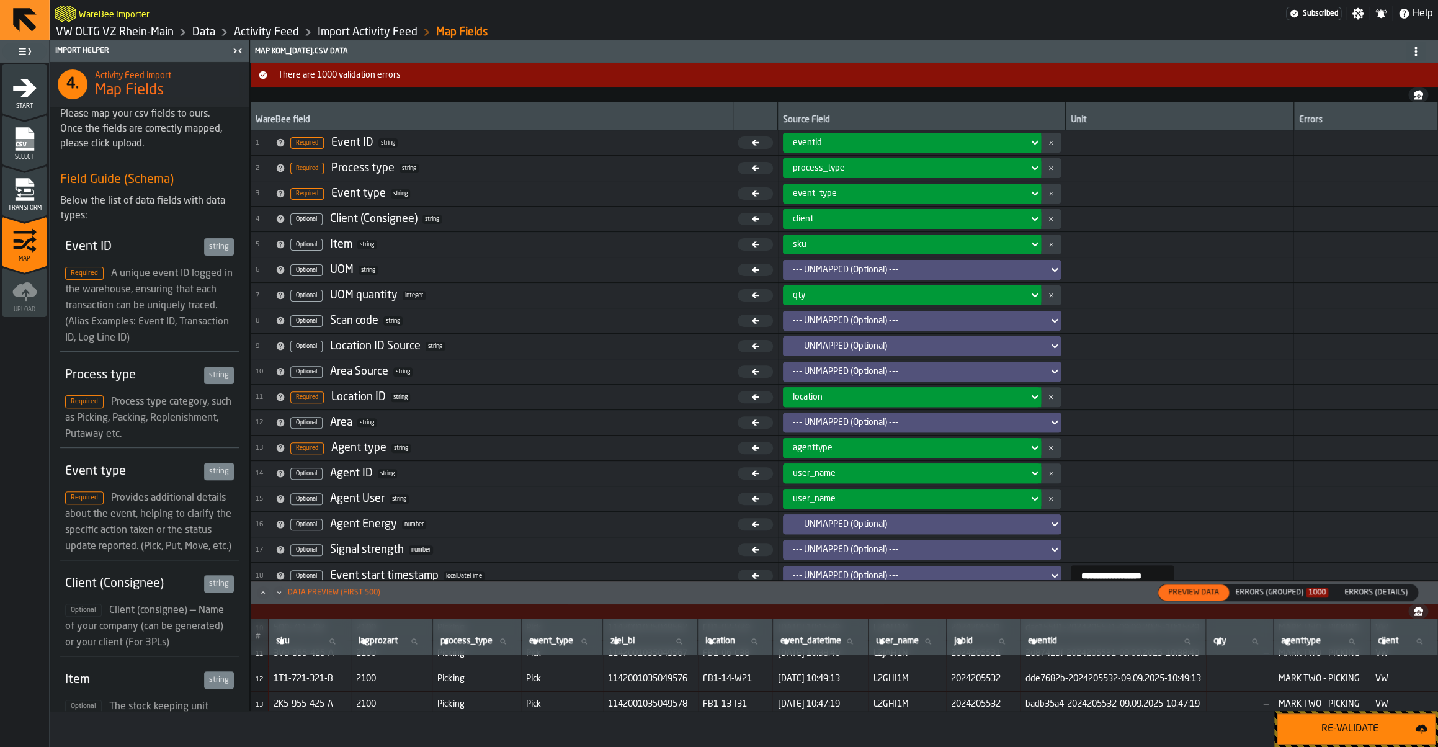
click at [1277, 594] on div "Errors (Grouped) 1000" at bounding box center [1281, 592] width 93 height 9
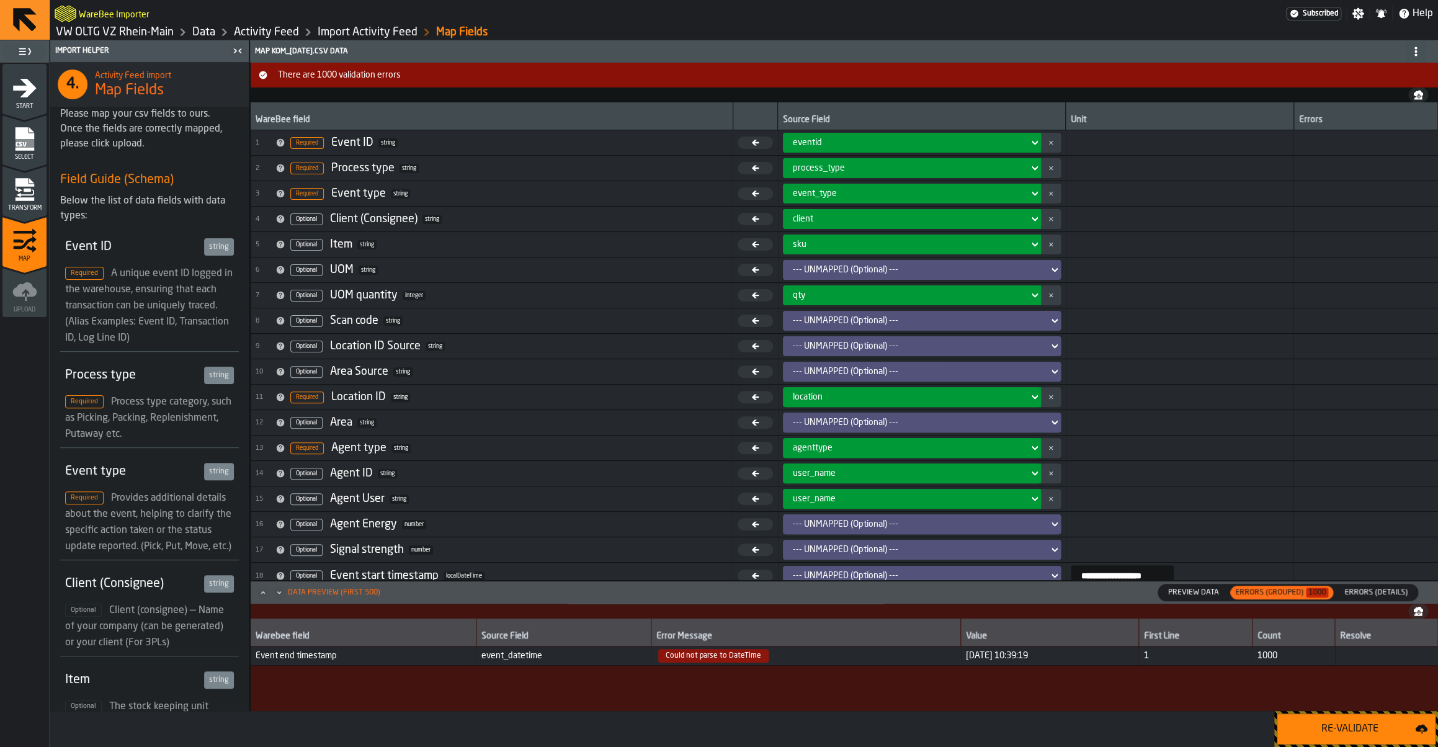
click at [1386, 595] on span "Errors (Details)" at bounding box center [1376, 592] width 73 height 11
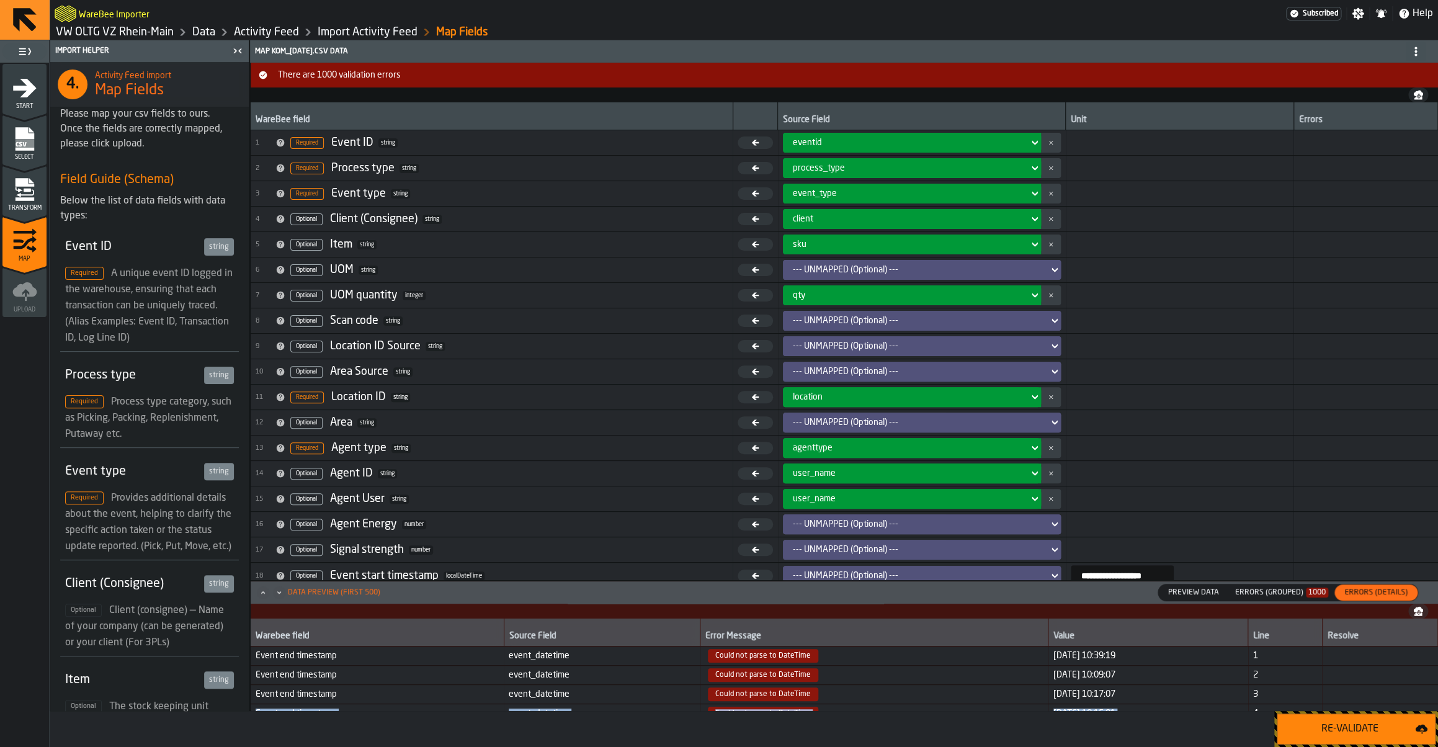
drag, startPoint x: 261, startPoint y: 658, endPoint x: 1292, endPoint y: 710, distance: 1032.5
copy tr "Event end timestamp event_datetime Could not parse to DateTime 09.09.2025 10:15…"
click at [35, 191] on icon "menu Transform" at bounding box center [24, 189] width 25 height 25
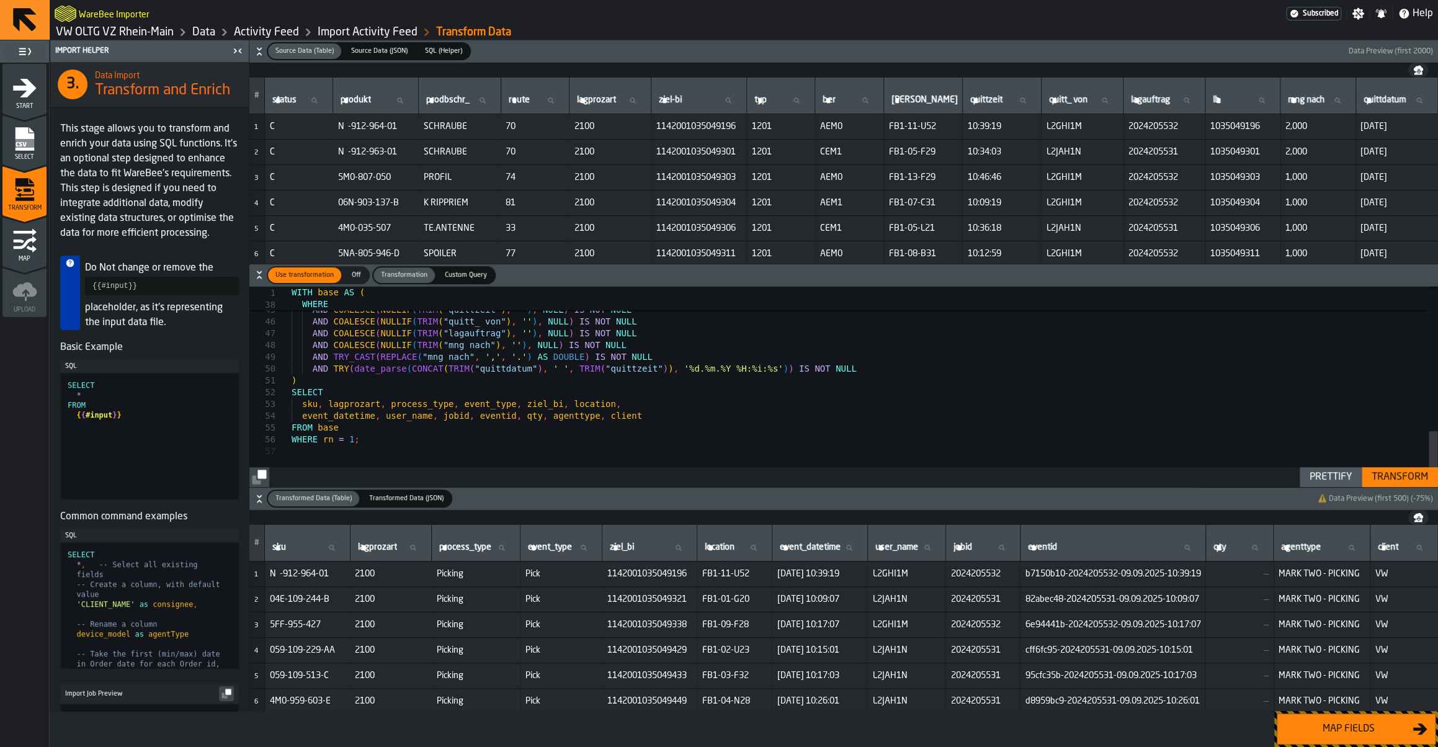
click at [1375, 474] on div "Transform" at bounding box center [1400, 477] width 66 height 15
click at [1356, 740] on button "Map fields" at bounding box center [1356, 729] width 159 height 31
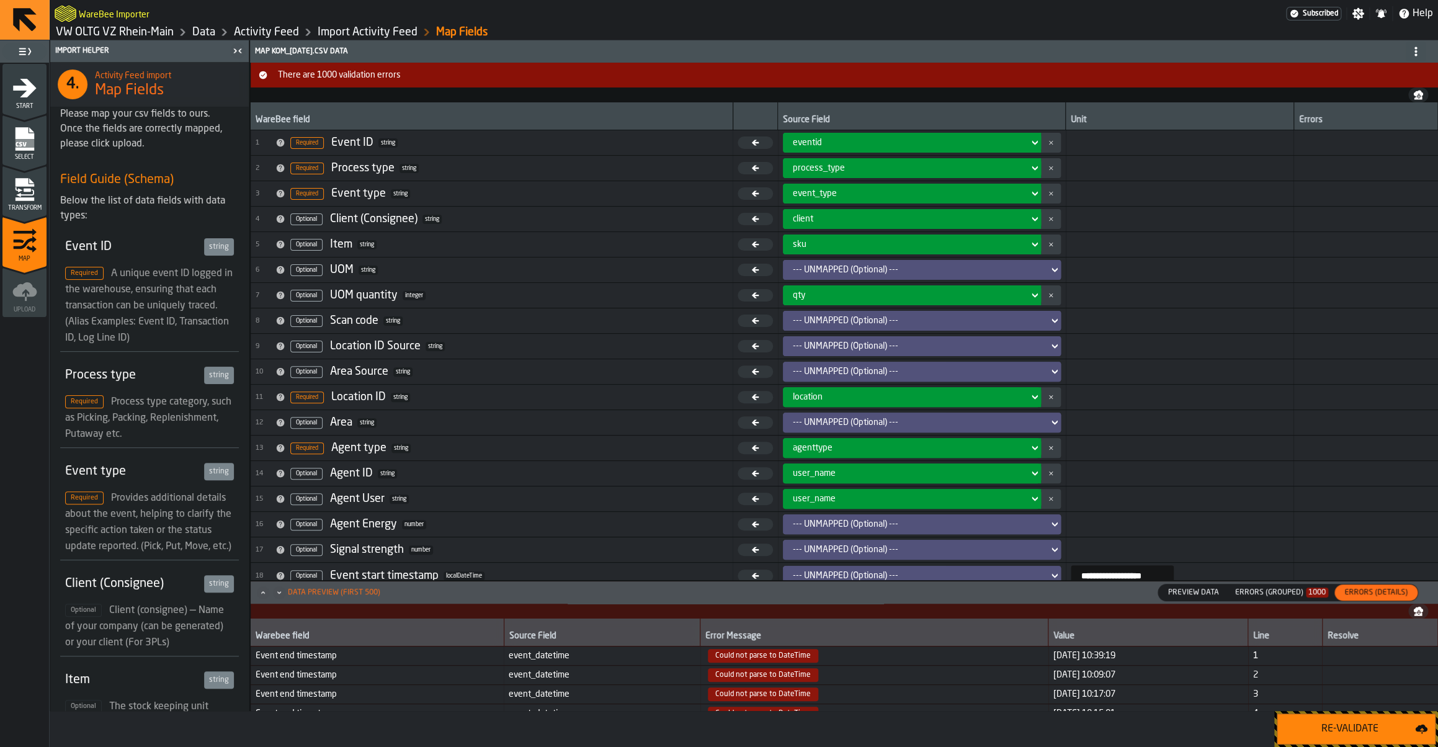
click at [1356, 738] on button "Re-Validate" at bounding box center [1356, 729] width 159 height 31
click at [1278, 596] on div "Errors (Grouped) 1000" at bounding box center [1281, 592] width 93 height 9
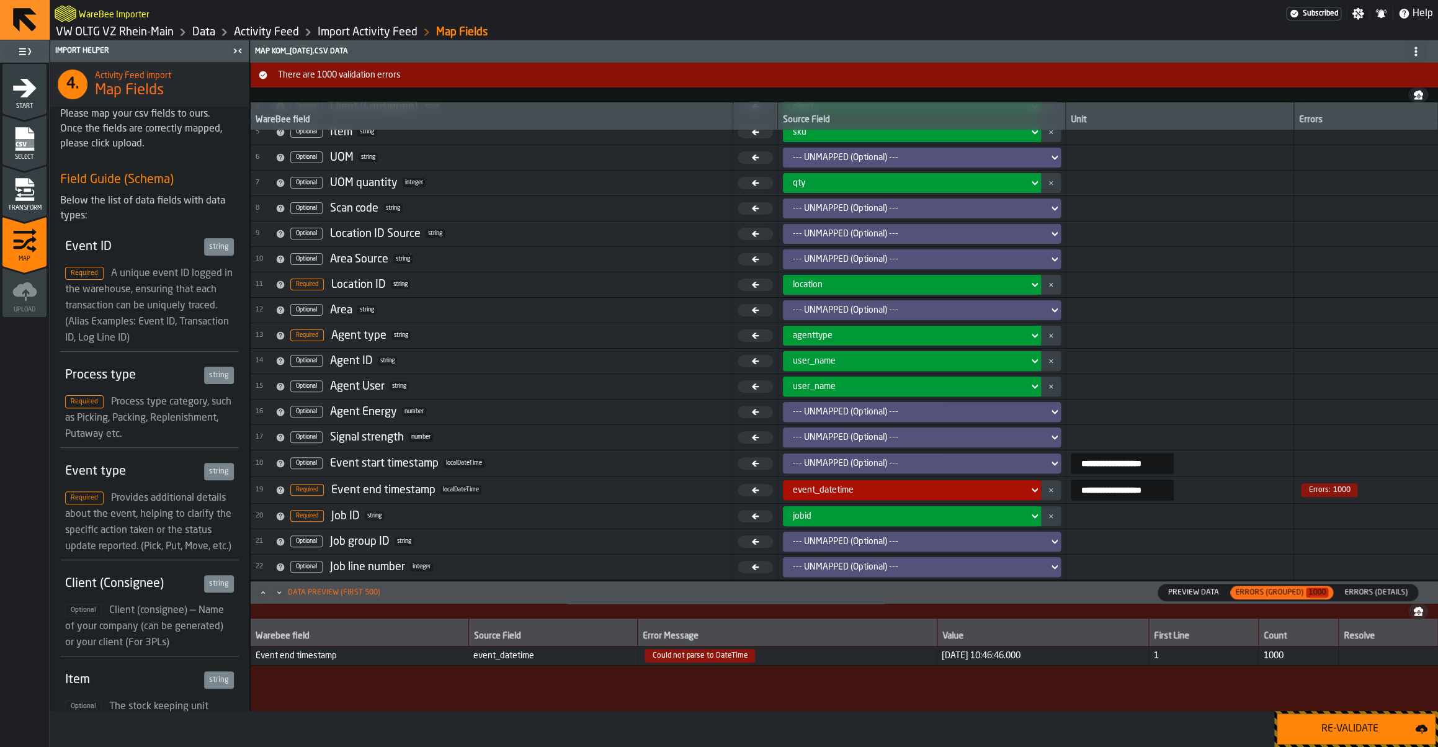
scroll to position [116, 0]
drag, startPoint x: 1039, startPoint y: 660, endPoint x: 255, endPoint y: 658, distance: 783.7
click at [255, 658] on tr "Event end timestamp event_datetime Could not parse to DateTime 2025-09-09 10:46…" at bounding box center [845, 656] width 1188 height 19
click at [1359, 727] on div "Re-Validate" at bounding box center [1350, 729] width 130 height 15
click at [759, 650] on span "Could not parse to DateTime" at bounding box center [787, 656] width 290 height 14
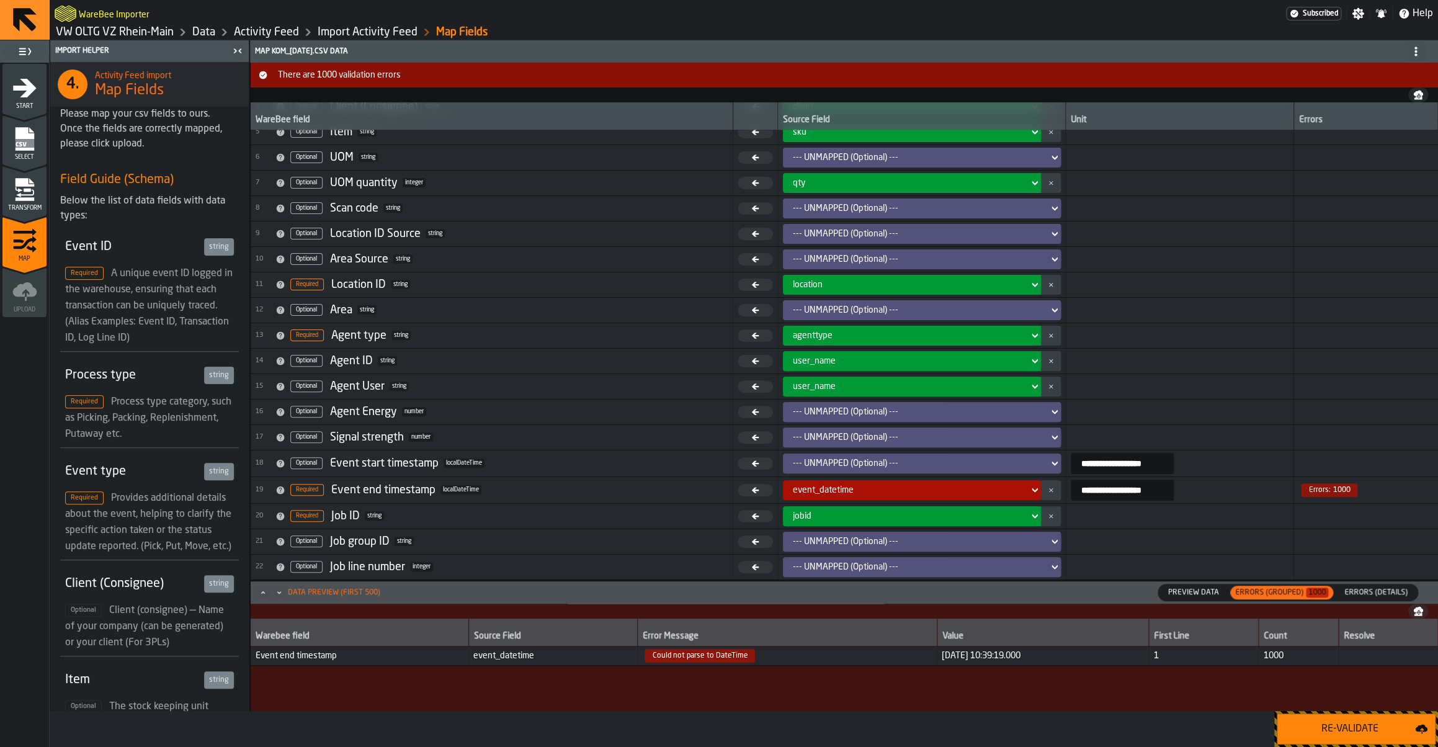
drag, startPoint x: 1016, startPoint y: 645, endPoint x: 766, endPoint y: 641, distance: 250.7
click at [766, 641] on tr "Warebee field Source Field Error Message Value First Line Count Resolve" at bounding box center [845, 633] width 1188 height 28
click at [1006, 656] on span "2025-09-09 10:39:19.000" at bounding box center [1043, 656] width 202 height 10
drag, startPoint x: 1009, startPoint y: 656, endPoint x: 240, endPoint y: 660, distance: 769.4
click at [251, 660] on div "Warebee field Source Field Error Message Value First Line Count Resolve Event e…" at bounding box center [845, 665] width 1188 height 92
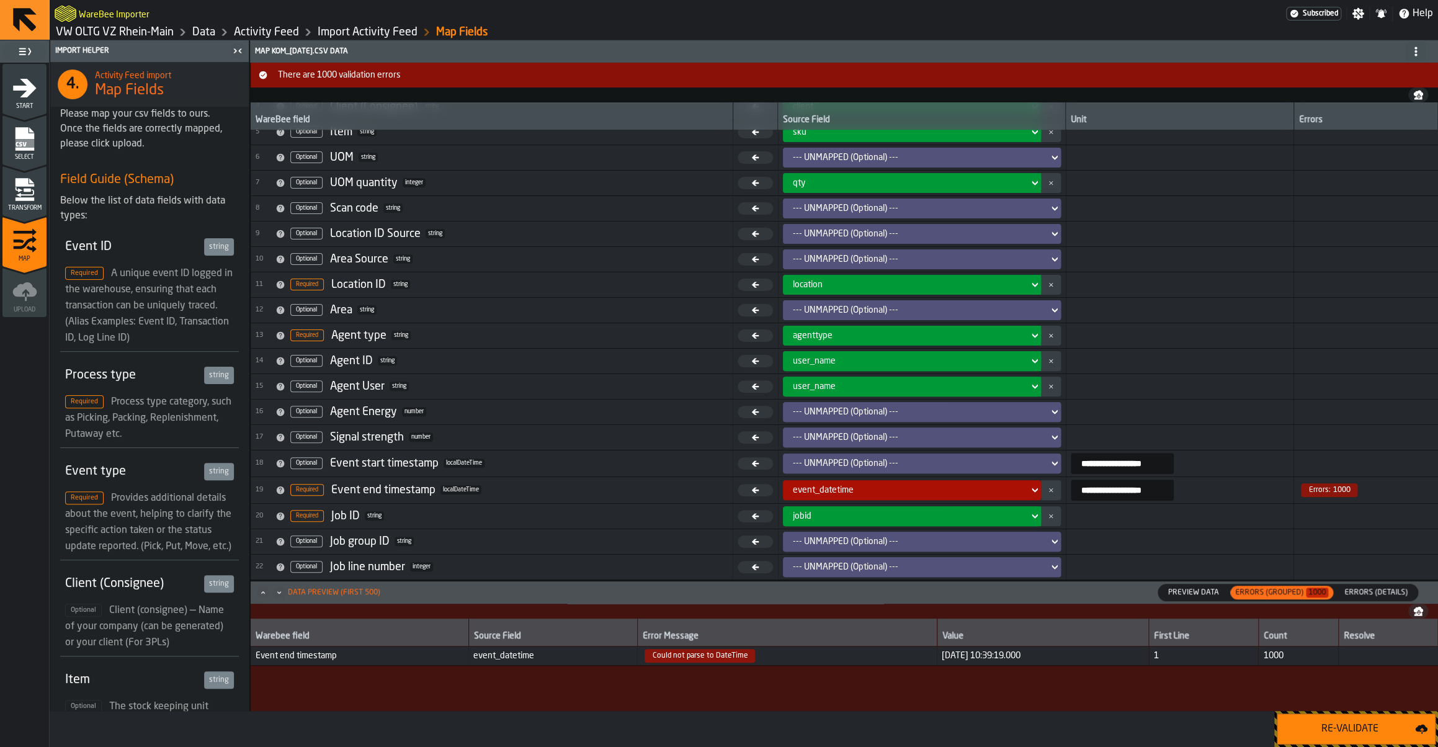
copy tr "Event end timestamp event_datetime Could not parse to DateTime 2025-09-09 10:39…"
click at [885, 692] on div "Warebee field Source Field Error Message Value First Line Count Resolve Event e…" at bounding box center [845, 665] width 1188 height 92
click at [32, 211] on span "Transform" at bounding box center [24, 208] width 44 height 7
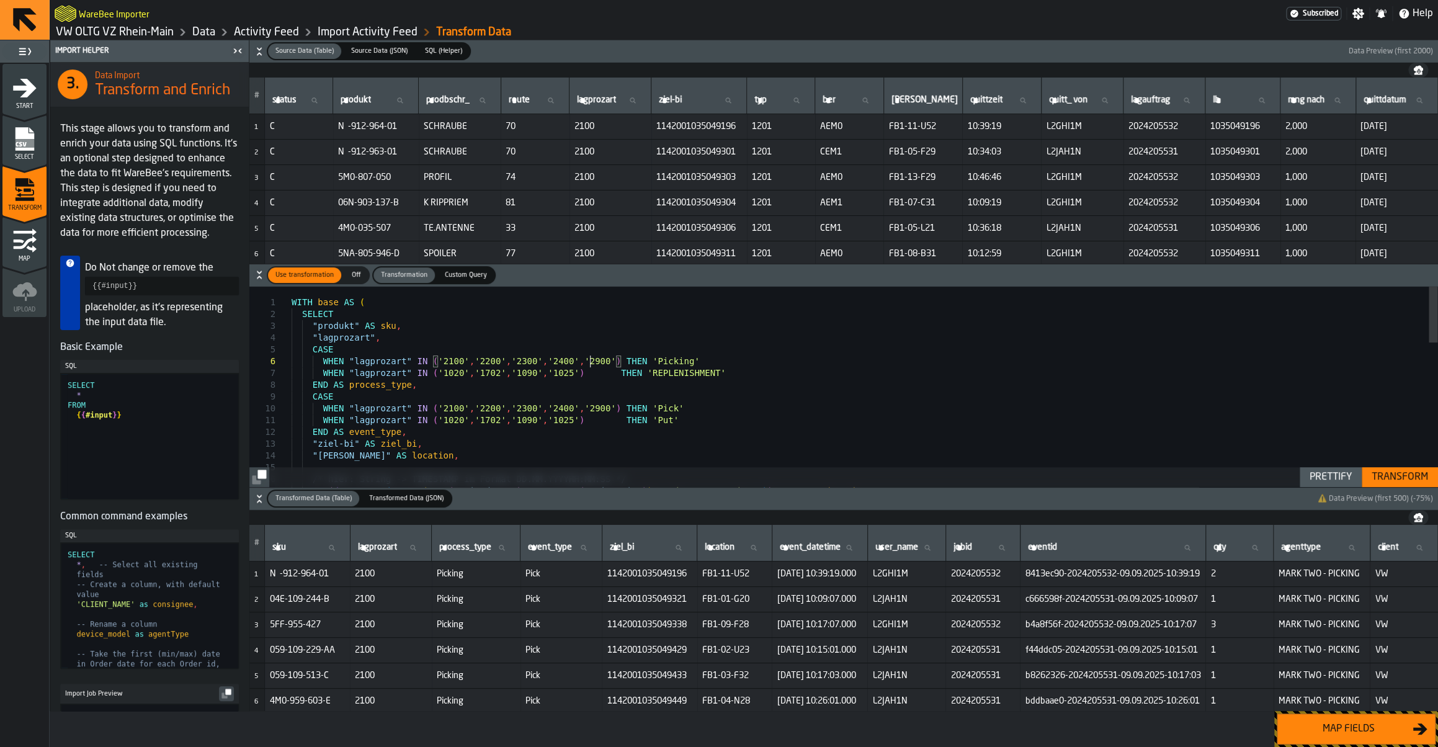
click at [588, 360] on div "WITH base AS ( SELECT "produkt" AS sku , "lagprozart" , CASE WHEN "lagprozart" …" at bounding box center [865, 643] width 1146 height 712
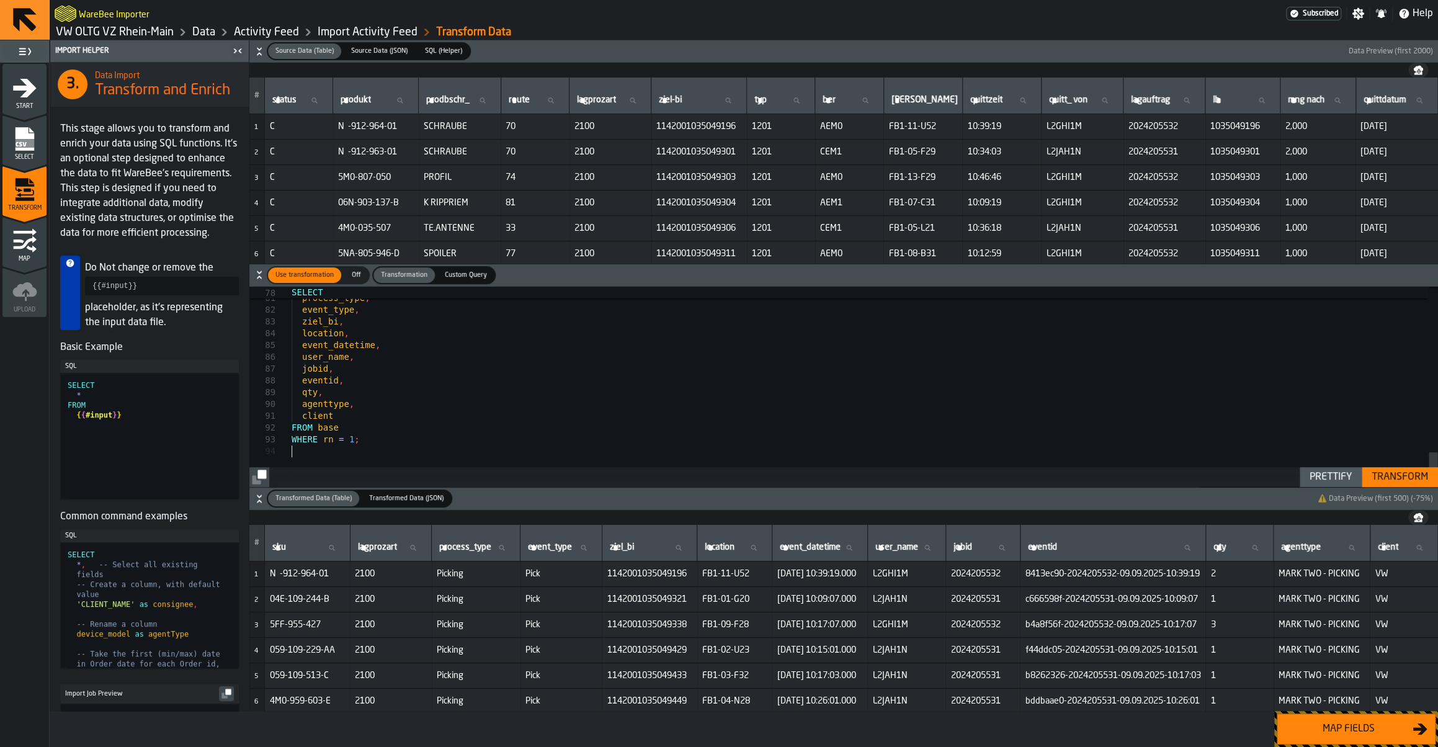
click at [1393, 483] on div "Transform" at bounding box center [1400, 477] width 66 height 15
click at [1343, 736] on div "Map fields" at bounding box center [1349, 729] width 128 height 15
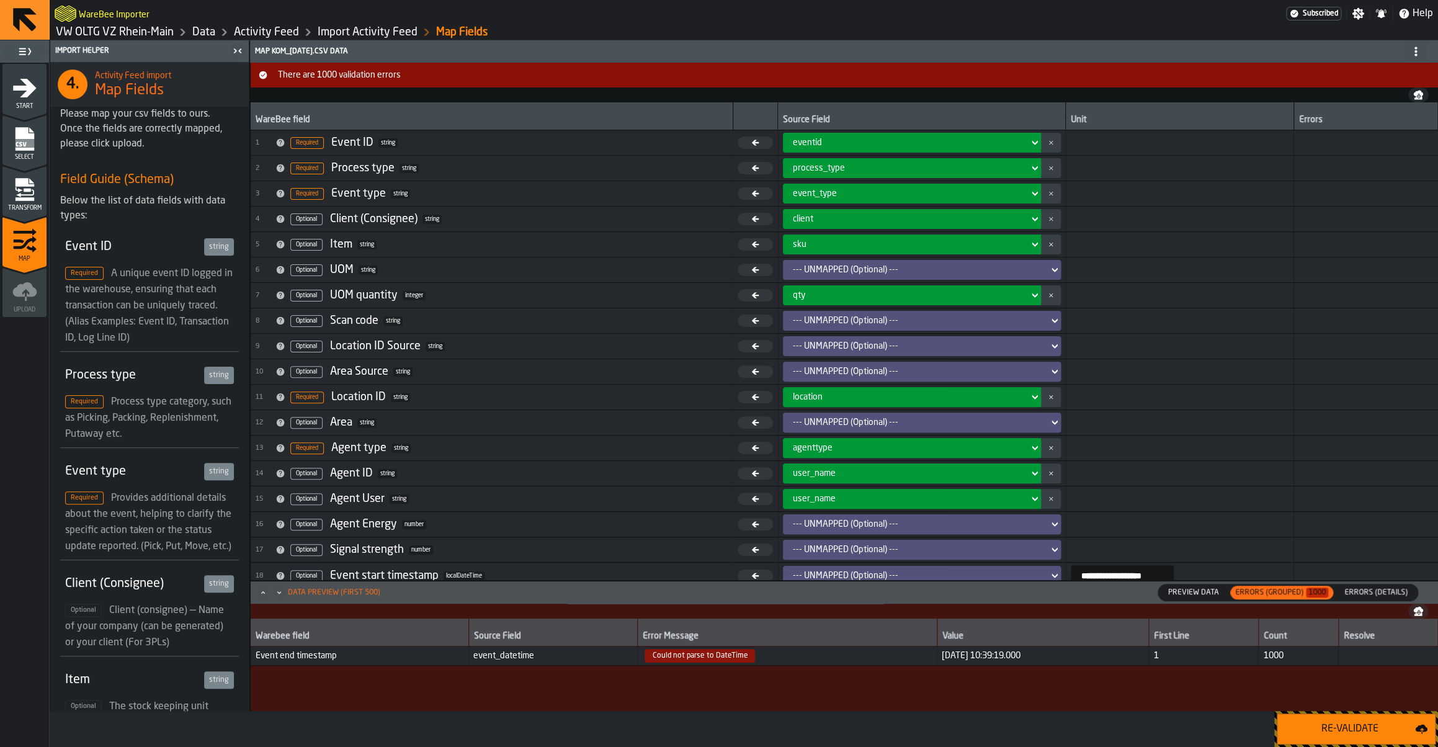
click at [1343, 736] on div "Re-Validate" at bounding box center [1350, 729] width 130 height 15
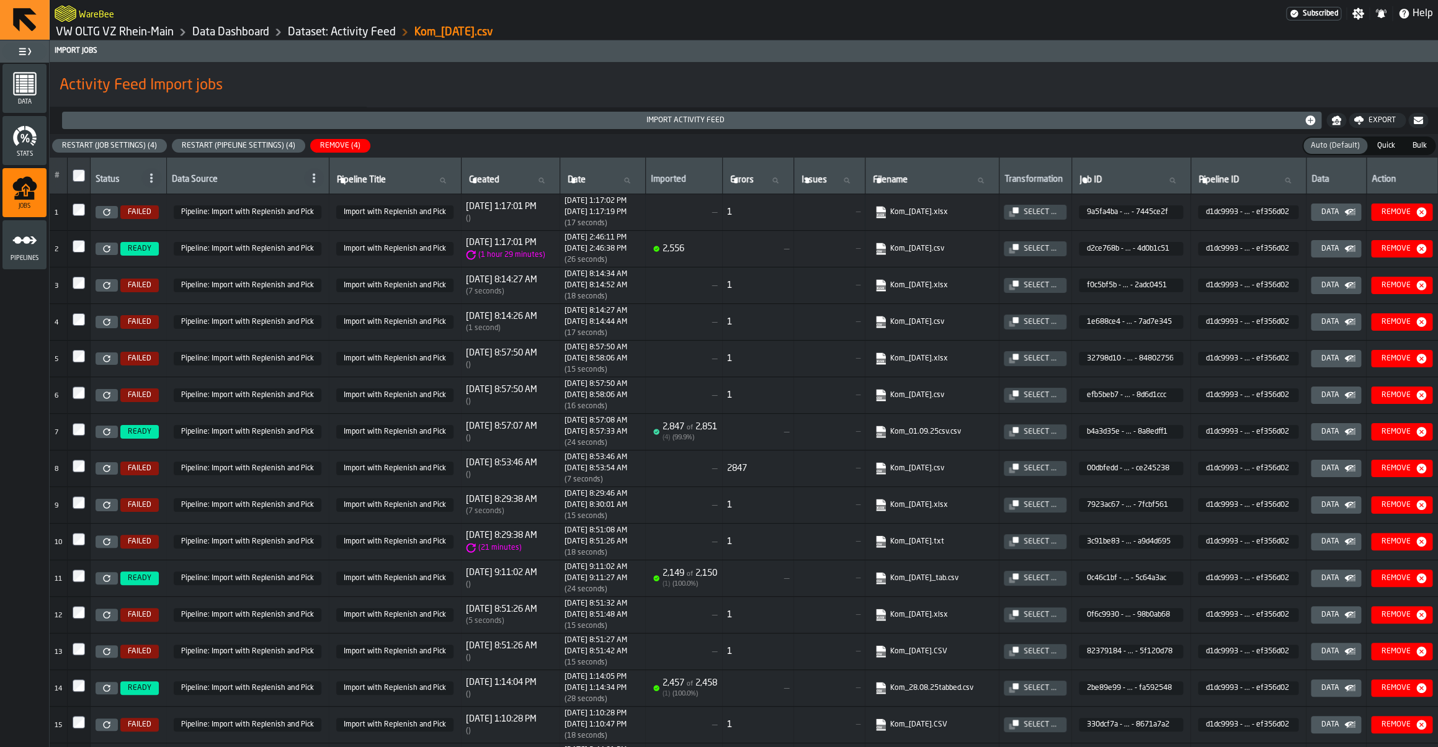
click at [109, 289] on icon at bounding box center [106, 285] width 7 height 7
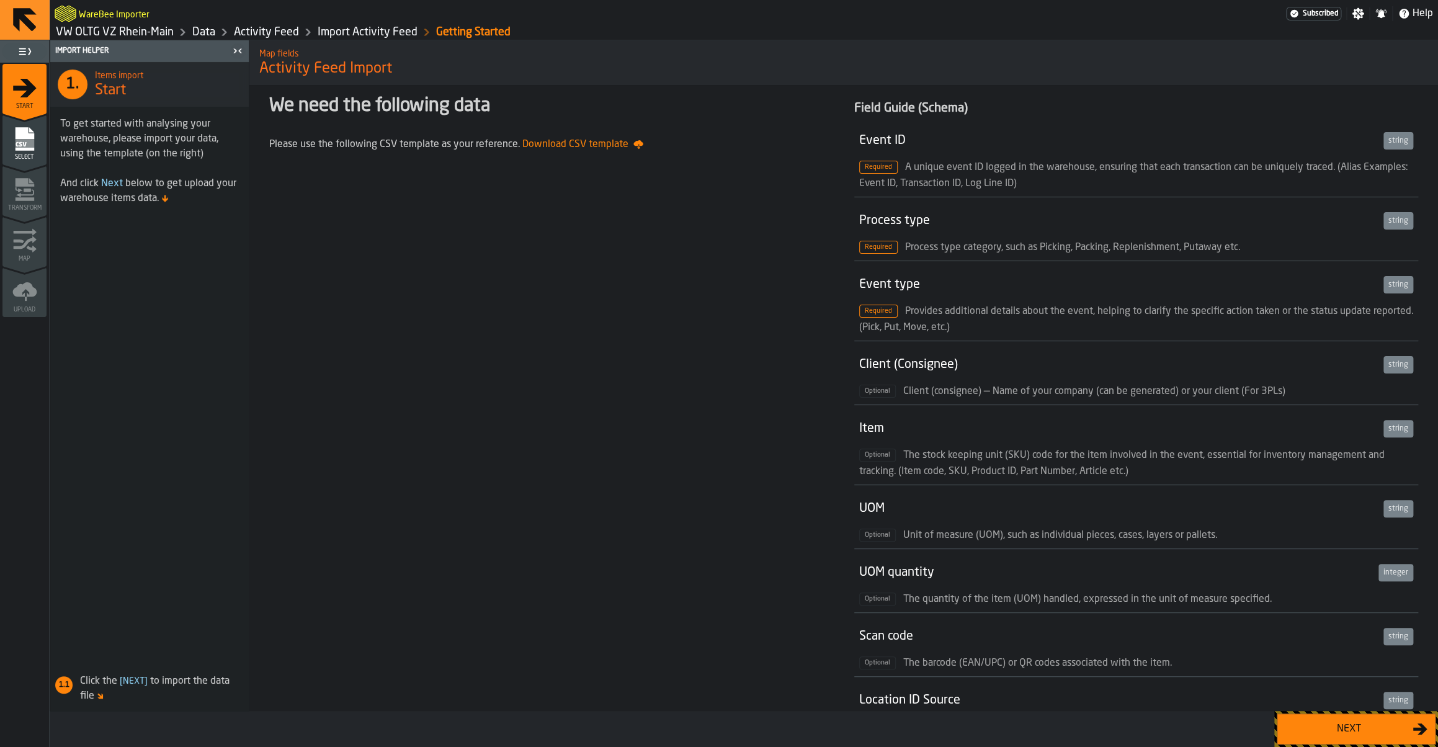
click at [1336, 726] on div "Next" at bounding box center [1349, 729] width 128 height 15
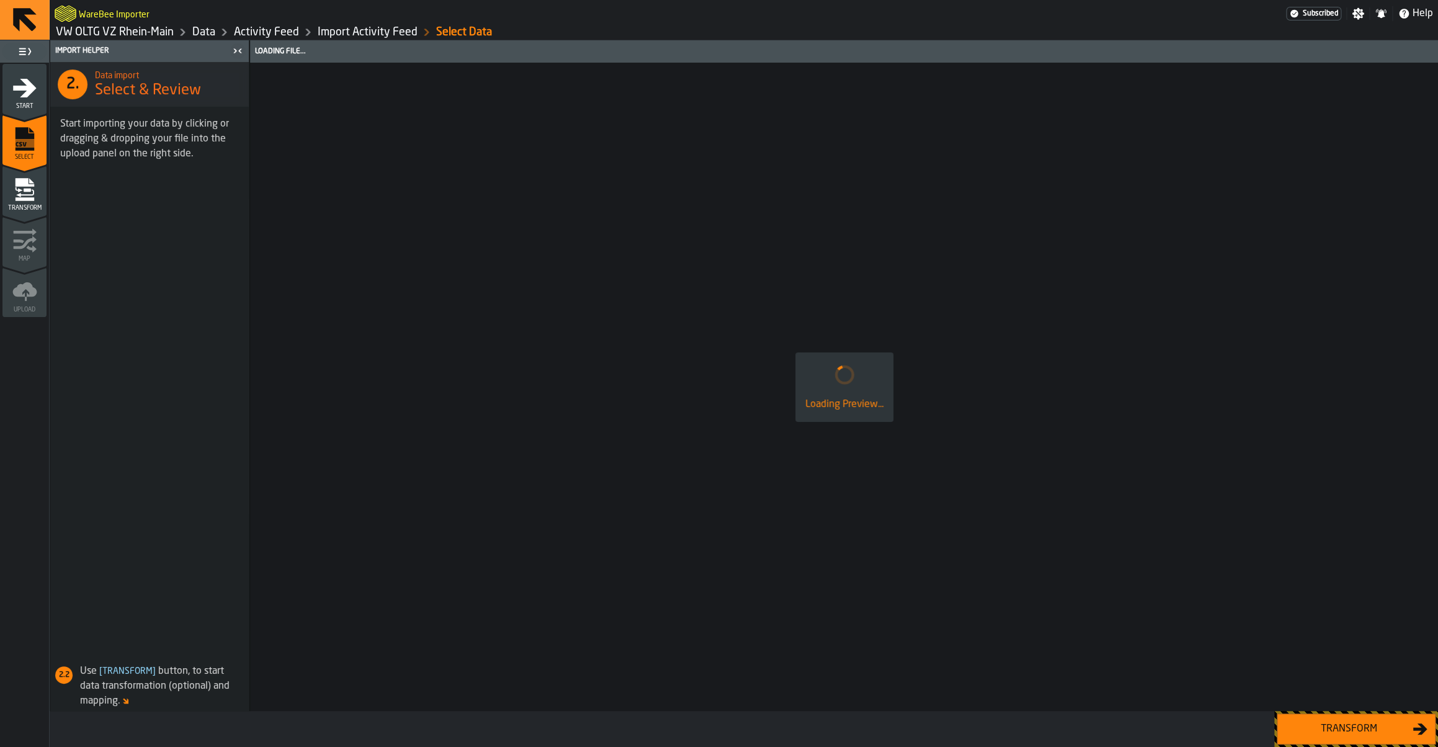
click at [1330, 728] on div "Transform" at bounding box center [1349, 729] width 128 height 15
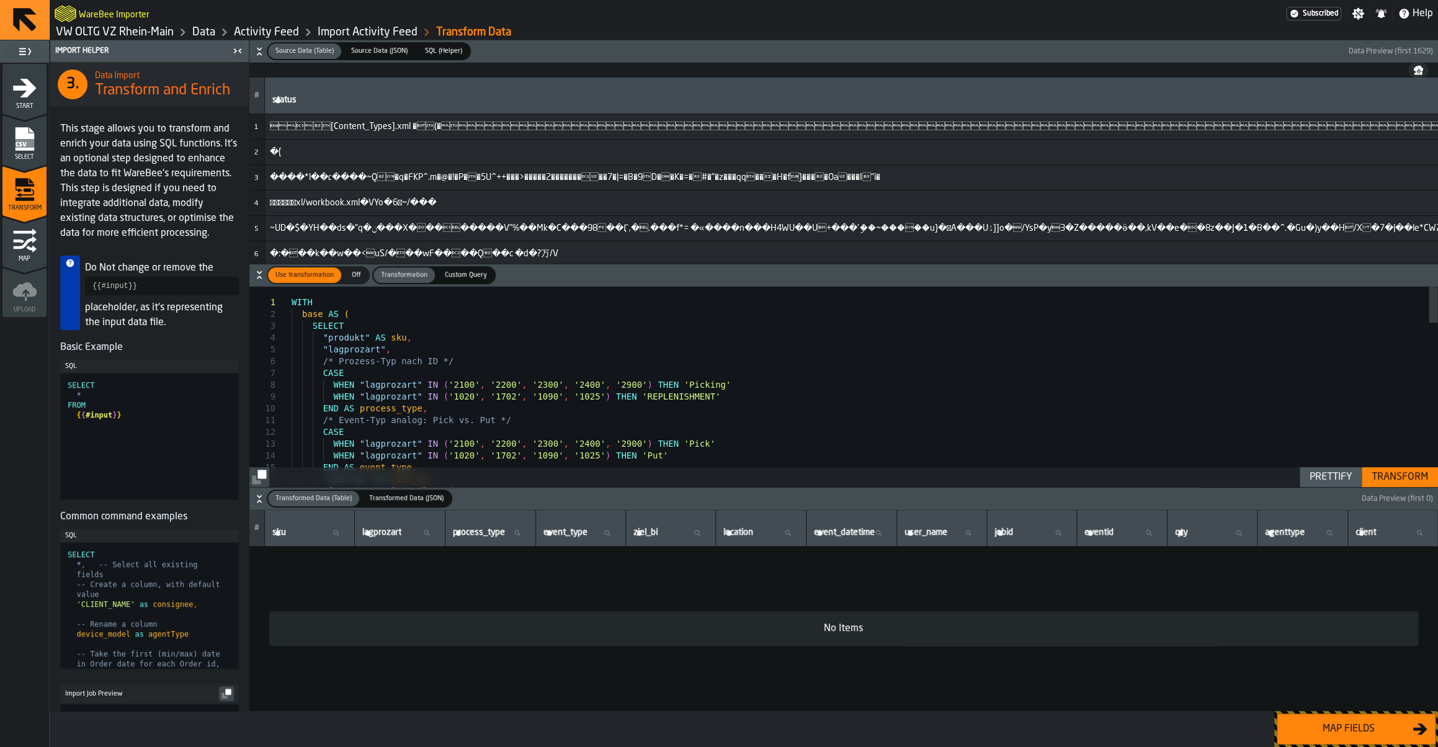
click at [24, 154] on div "Select" at bounding box center [24, 144] width 44 height 34
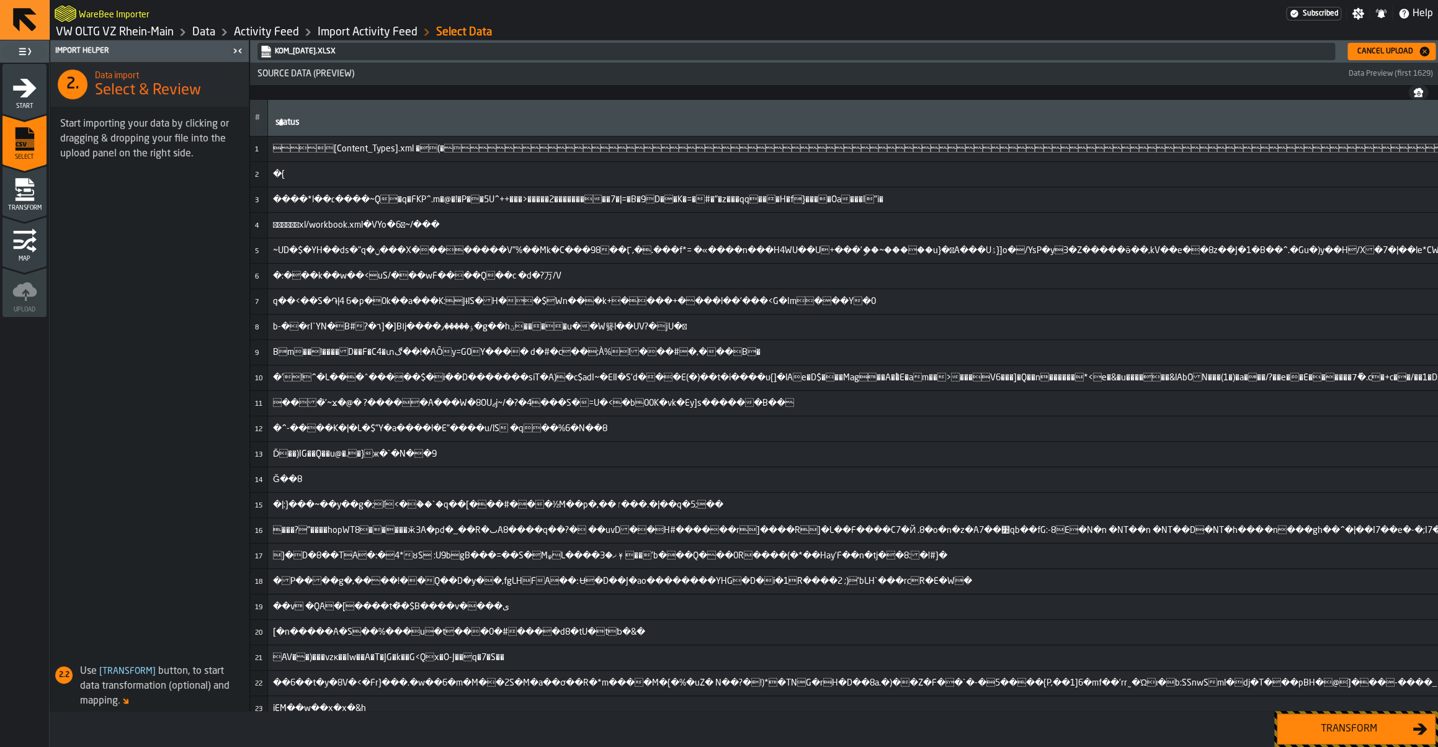
click at [19, 89] on icon "menu Start" at bounding box center [25, 87] width 24 height 19
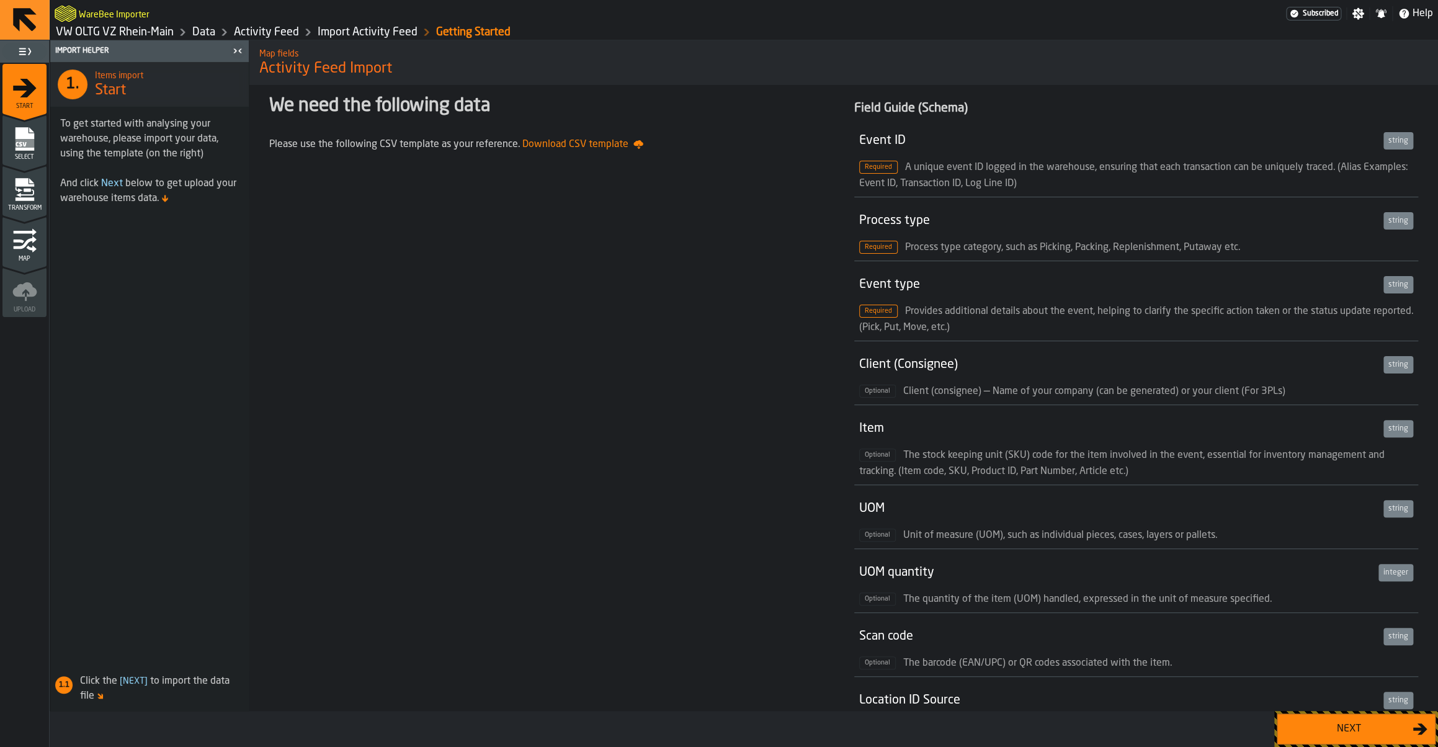
click at [146, 28] on link "VW OLTG VZ Rhein-Main" at bounding box center [115, 32] width 118 height 14
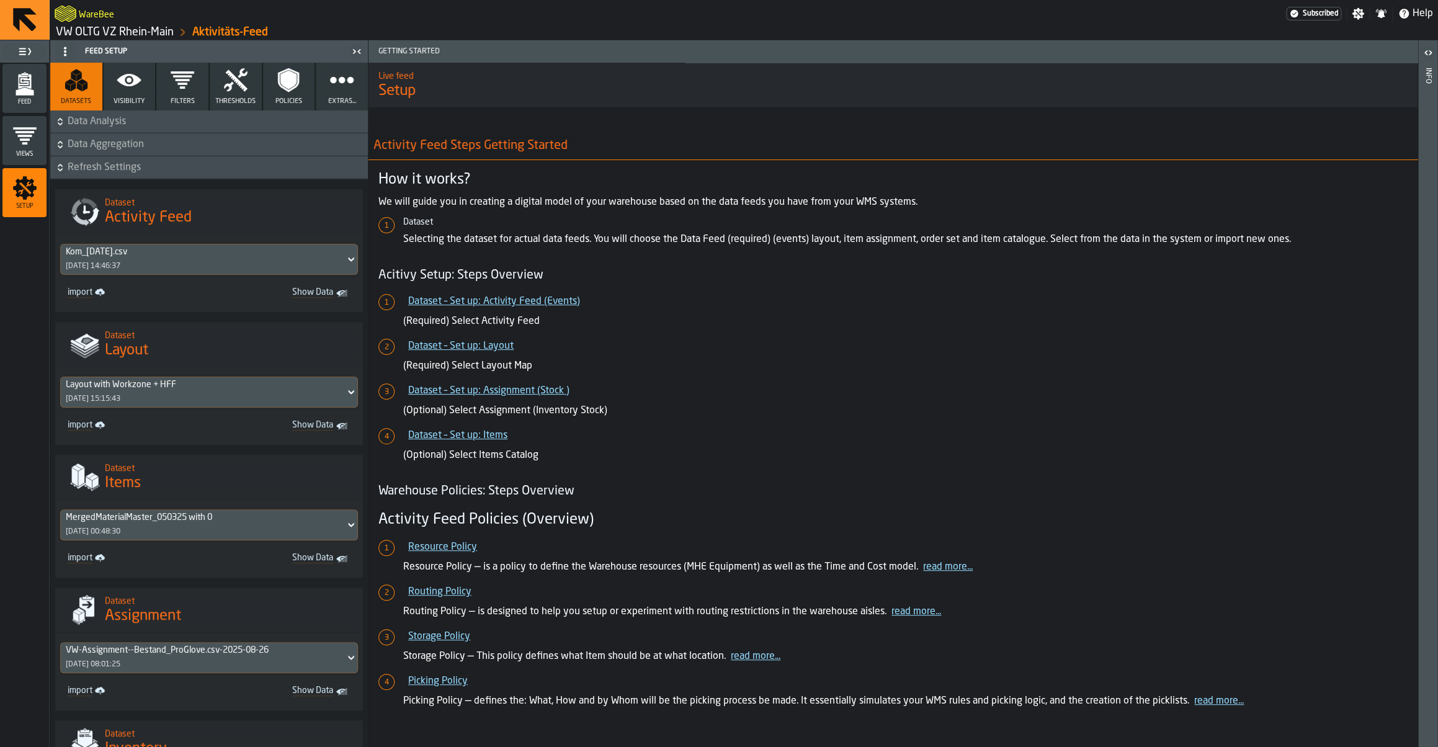
click at [115, 27] on link "VW OLTG VZ Rhein-Main" at bounding box center [115, 32] width 118 height 14
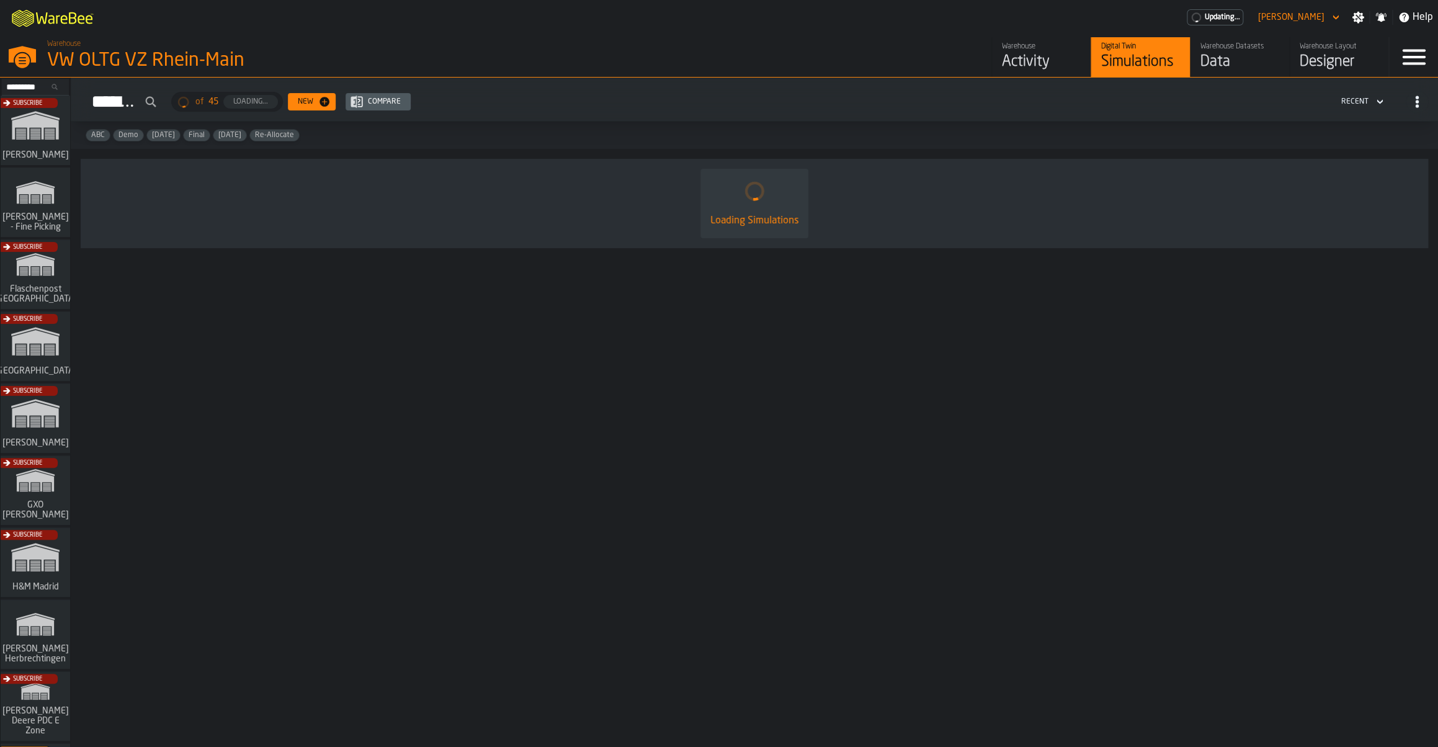
click at [995, 64] on link "Warehouse Activity" at bounding box center [1041, 57] width 99 height 40
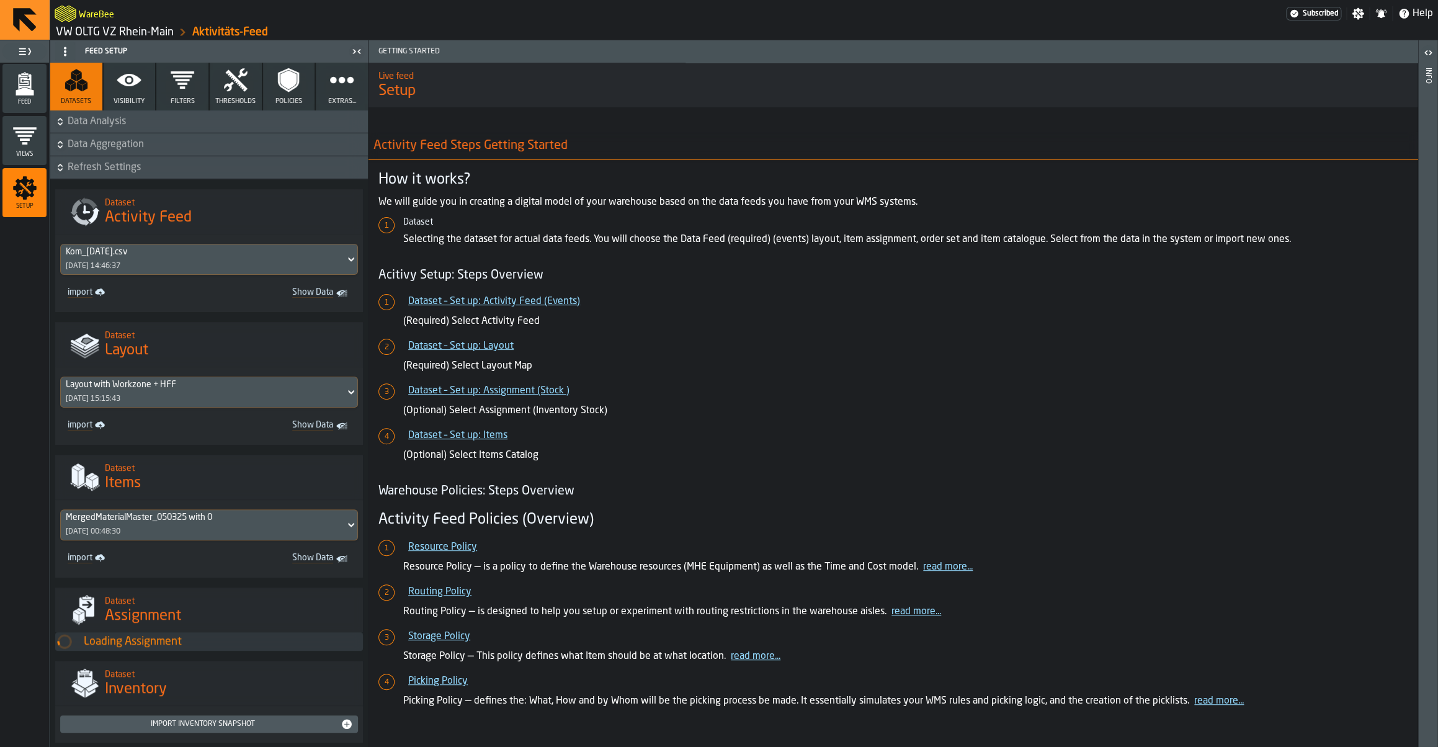
click at [25, 83] on icon "menu Feed" at bounding box center [24, 83] width 25 height 25
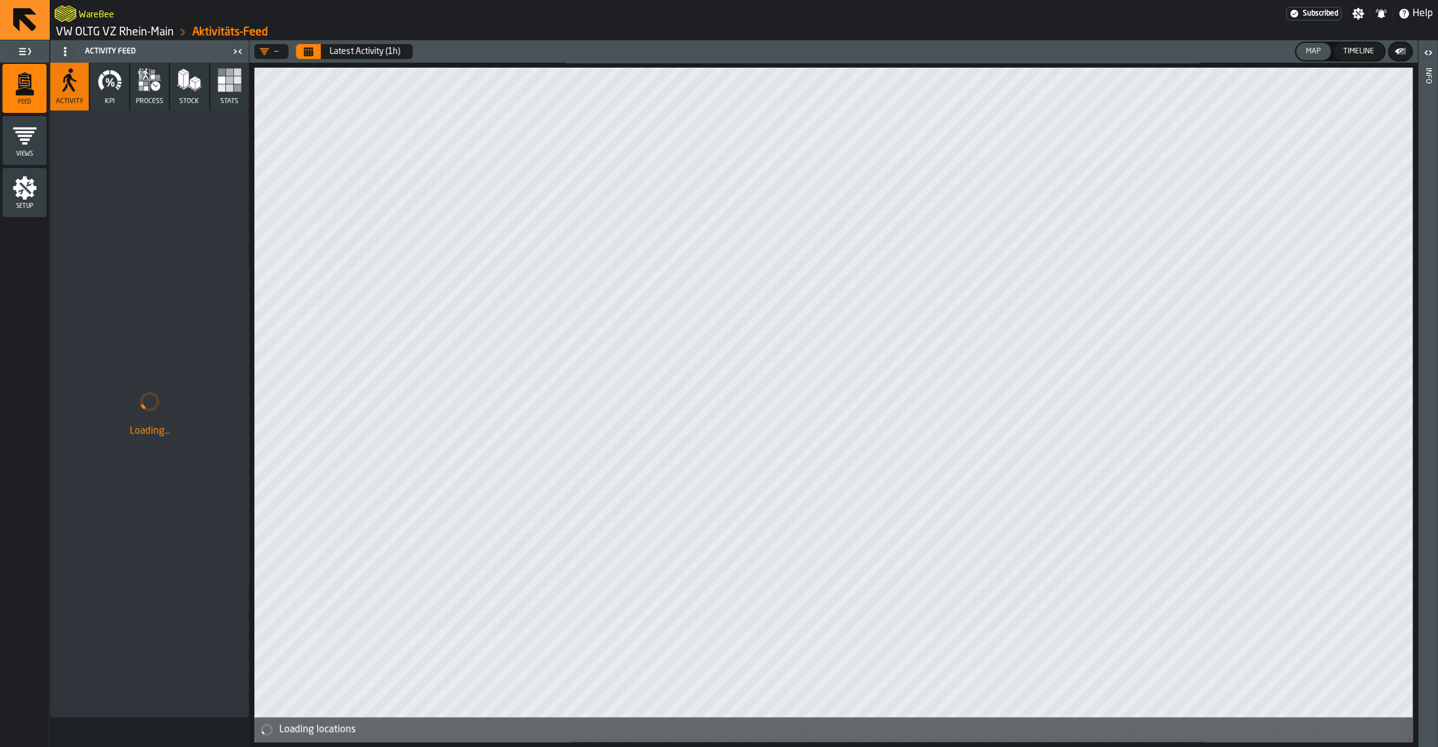
click at [316, 61] on header "— Latest Activity (1h) Map Timeline" at bounding box center [833, 51] width 1168 height 22
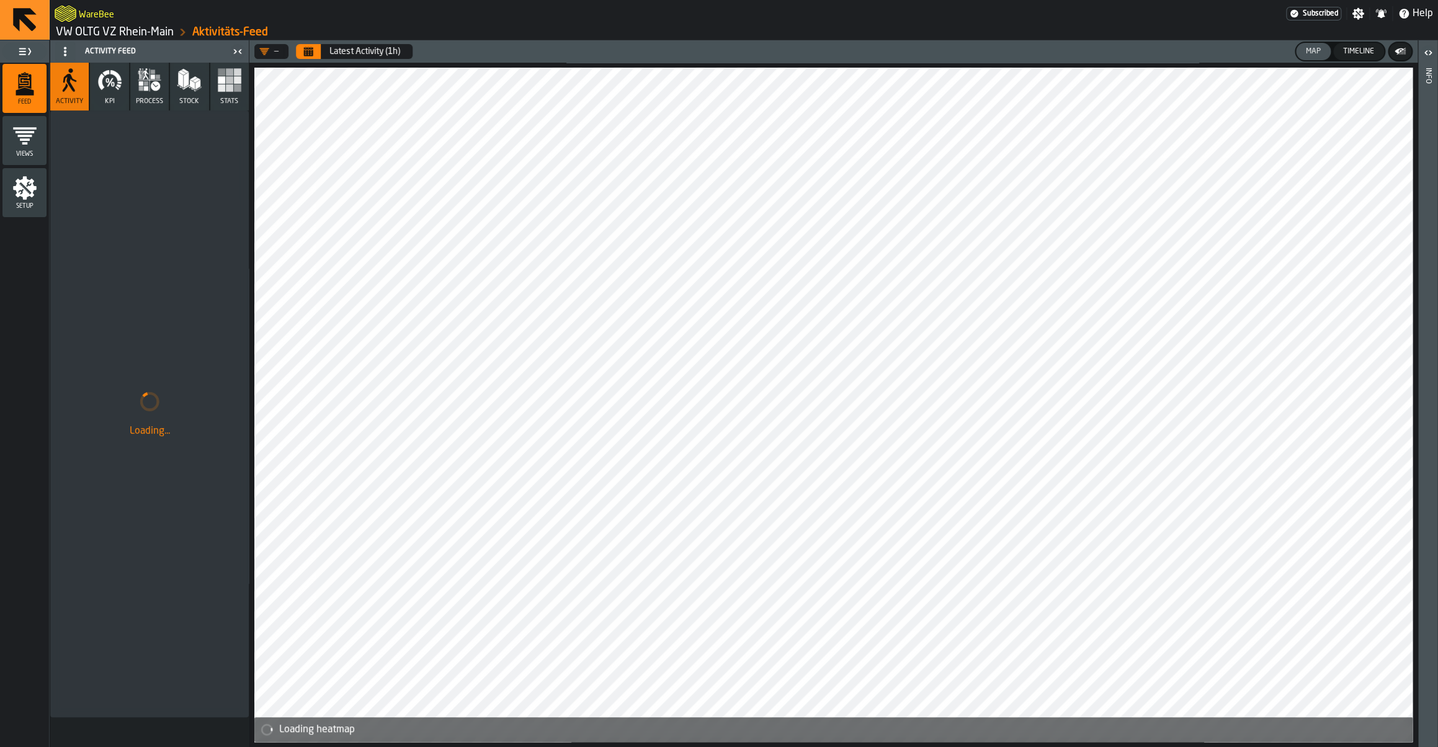
click at [314, 56] on button "Calendar" at bounding box center [308, 51] width 25 height 15
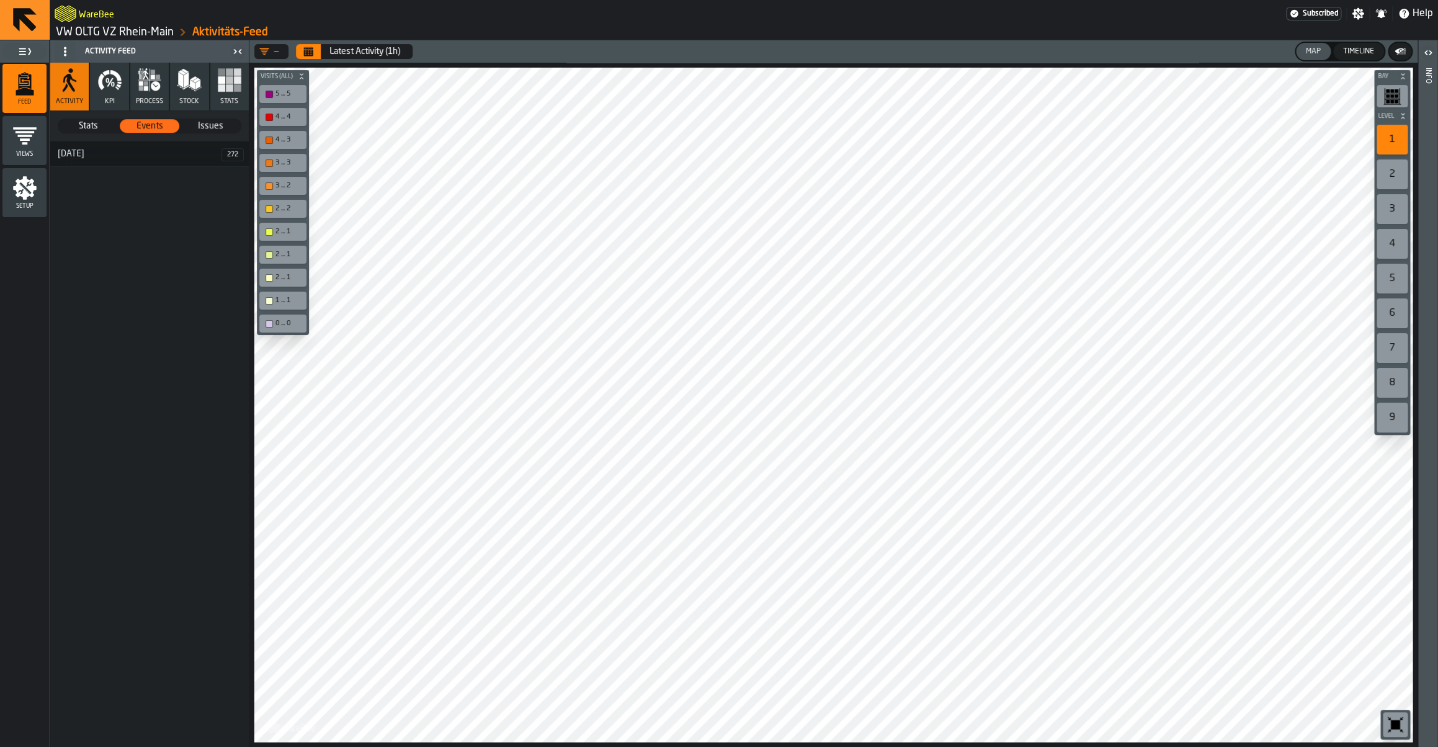
click at [96, 36] on link "VW OLTG VZ Rhein-Main" at bounding box center [115, 32] width 118 height 14
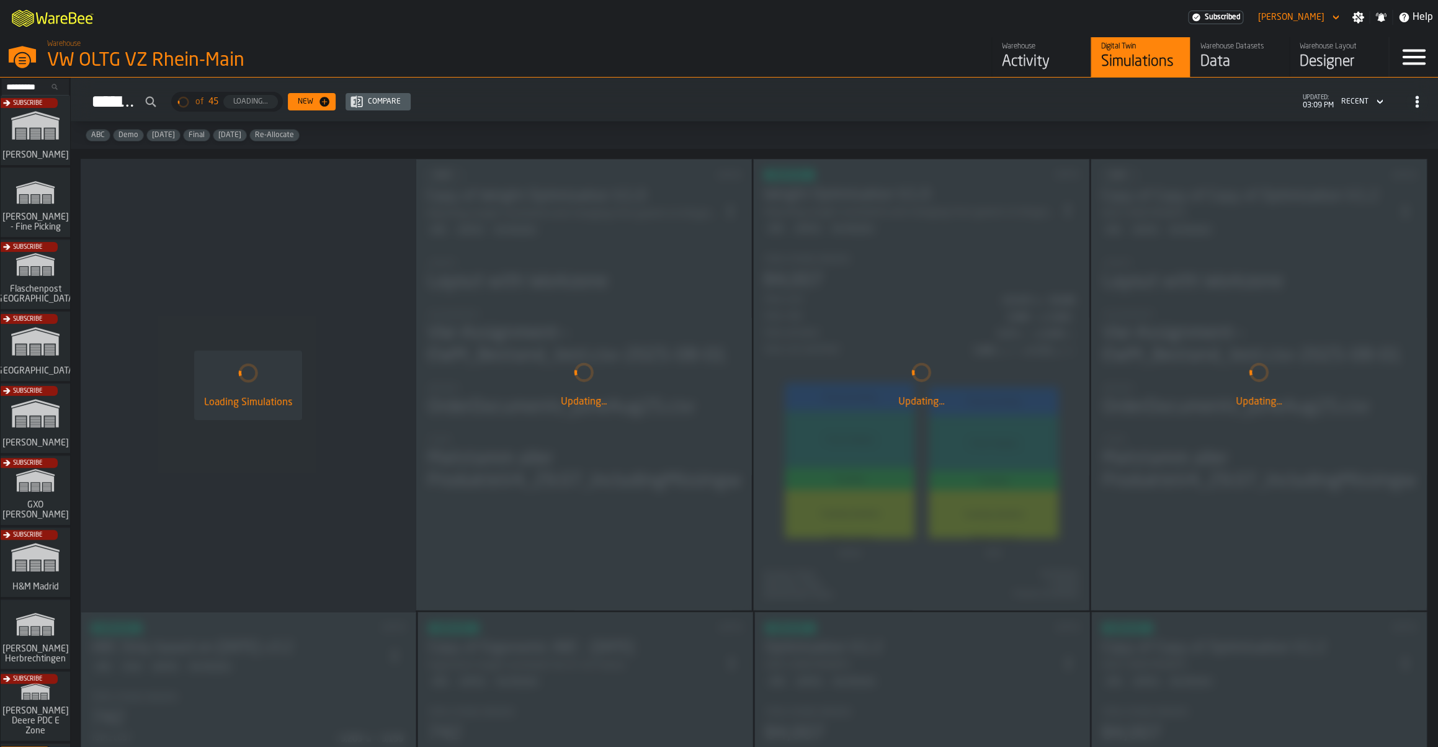
click at [828, 43] on div "Warehouse Activity Digital Twin Simulations Warehouse Datasets Data Warehouse L…" at bounding box center [1041, 57] width 694 height 40
click at [1225, 65] on div "Data" at bounding box center [1240, 62] width 79 height 20
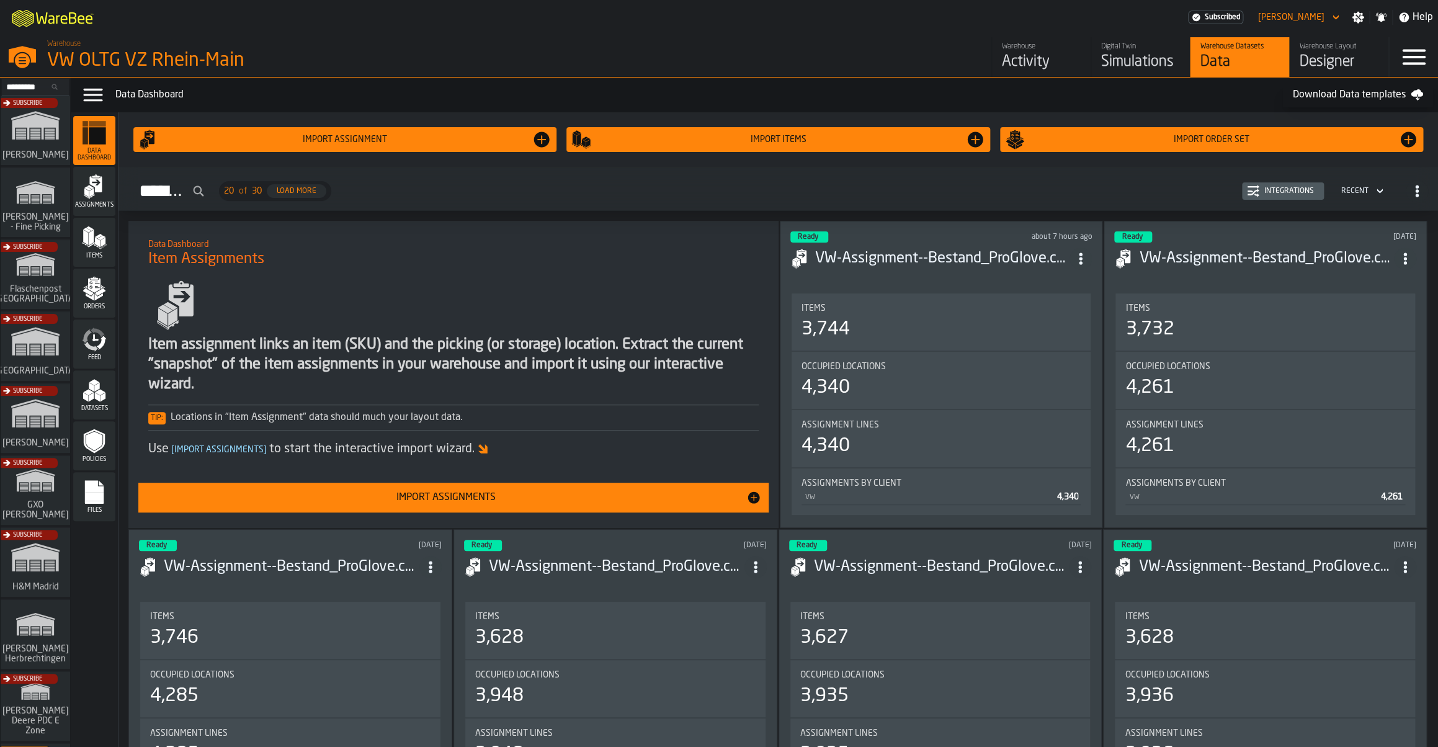
click at [92, 501] on rect "menu Files" at bounding box center [94, 496] width 19 height 9
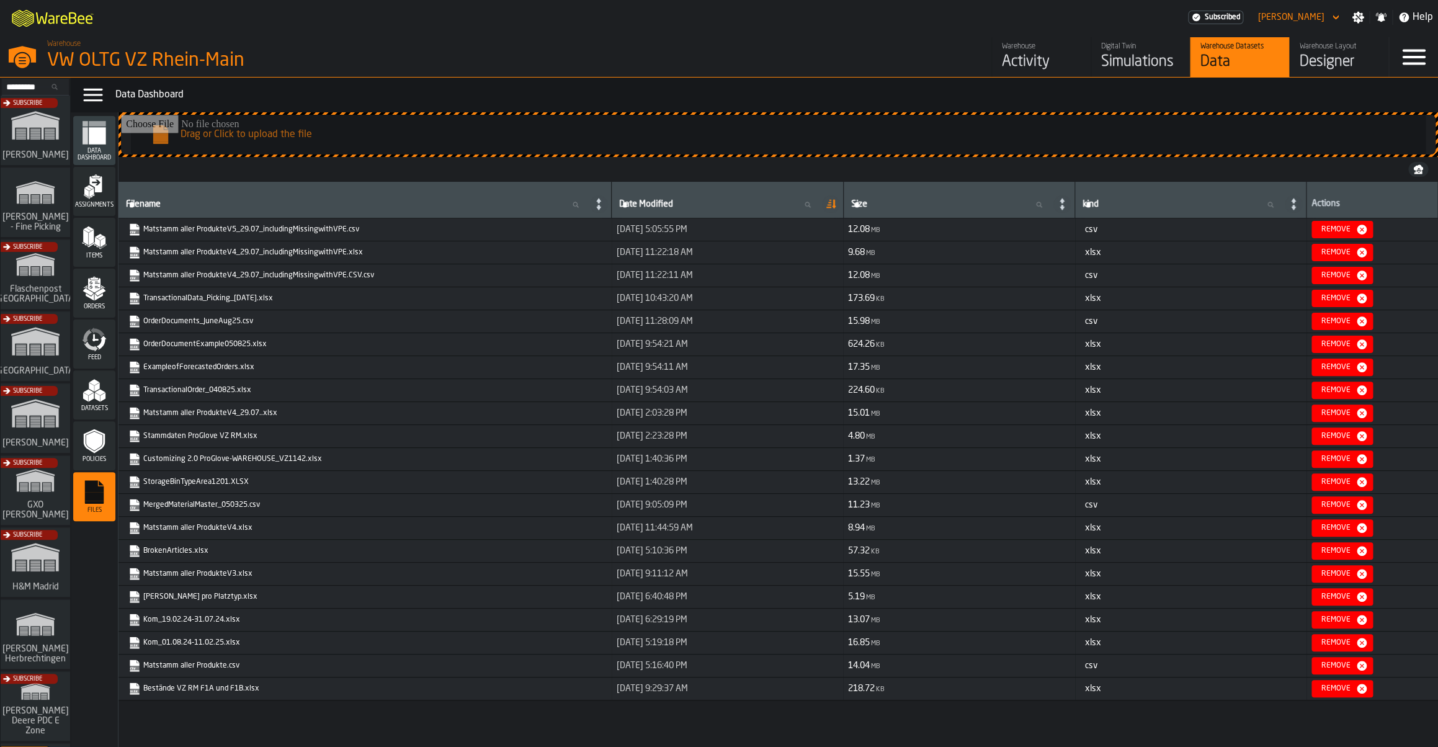
click at [291, 143] on input "Drag or Click to upload the file" at bounding box center [778, 135] width 1315 height 40
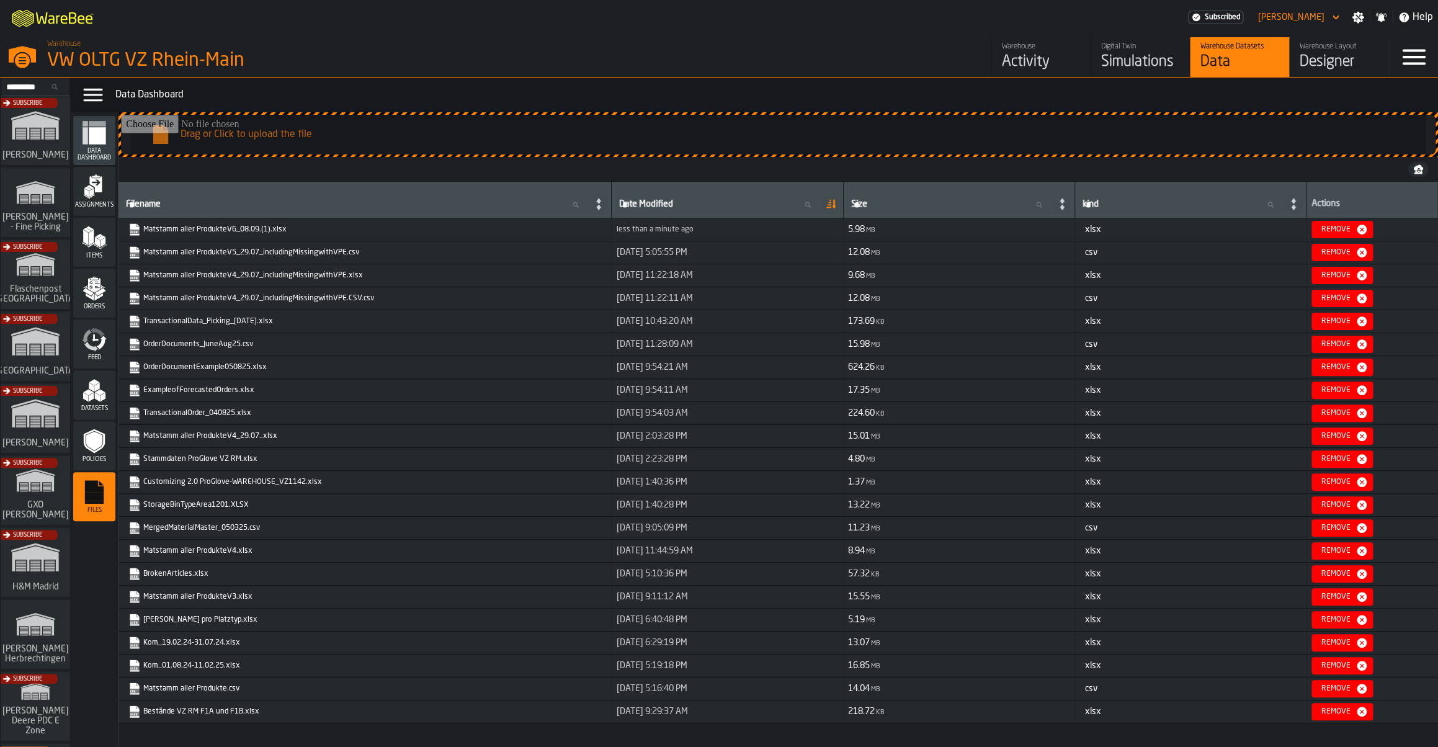
click at [102, 239] on polygon "menu Items" at bounding box center [101, 237] width 8 height 5
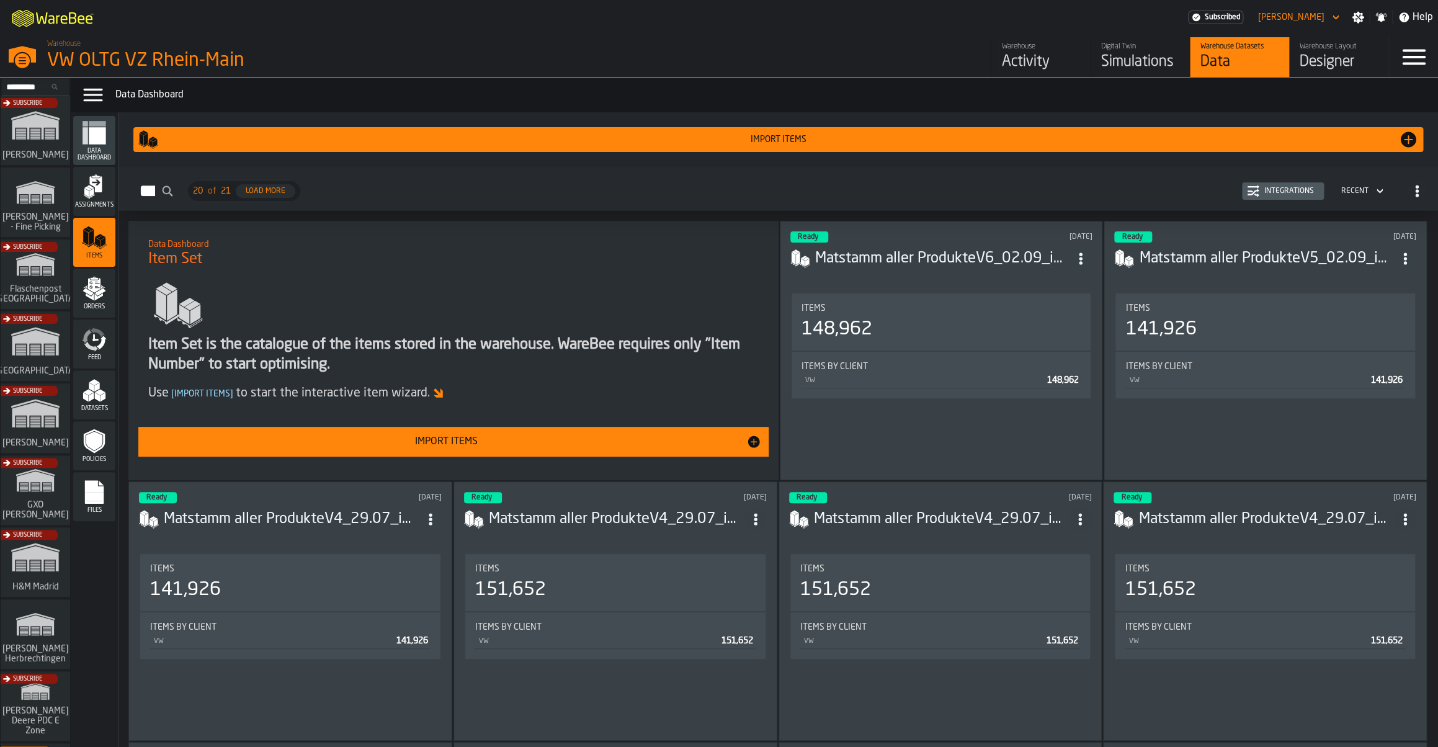
click at [678, 148] on div "Import Items" at bounding box center [778, 140] width 1280 height 20
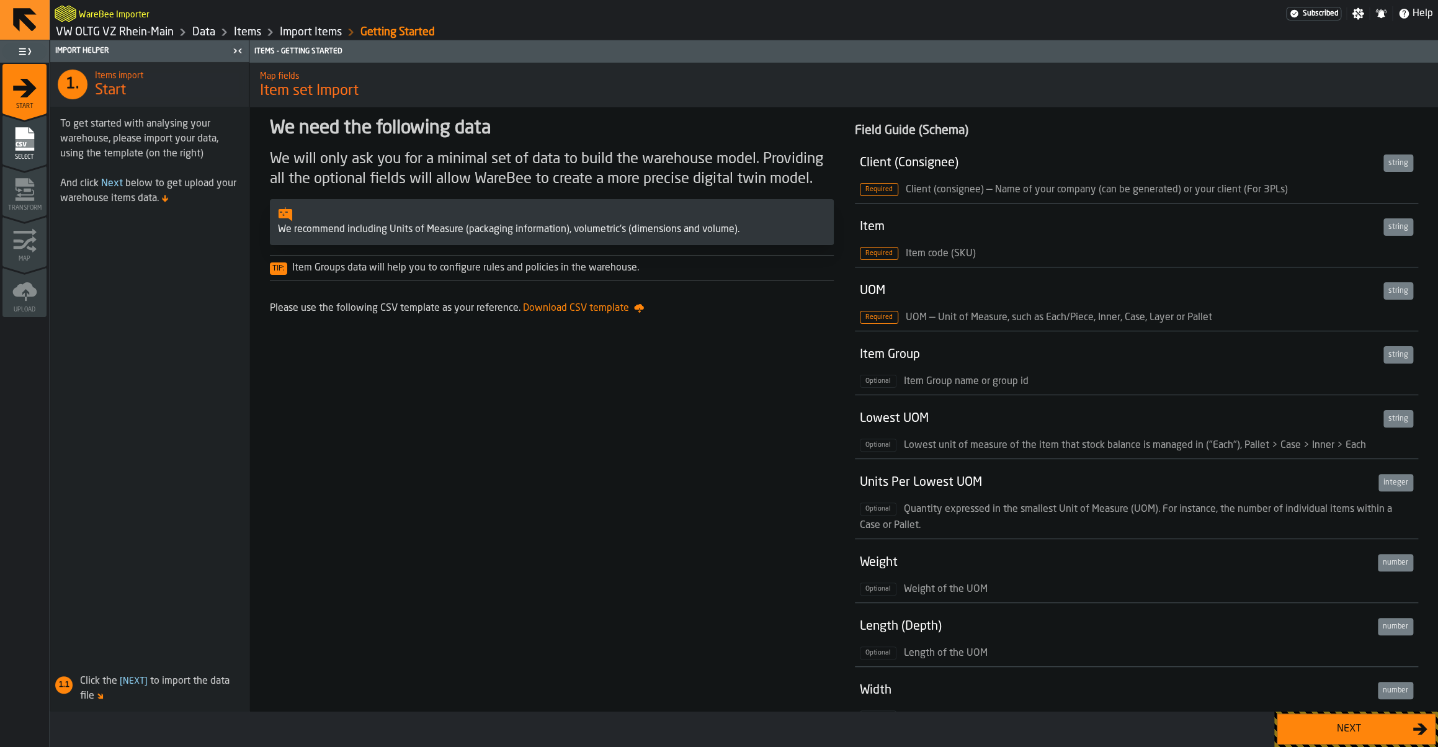
click at [1339, 741] on button "Next" at bounding box center [1356, 729] width 159 height 31
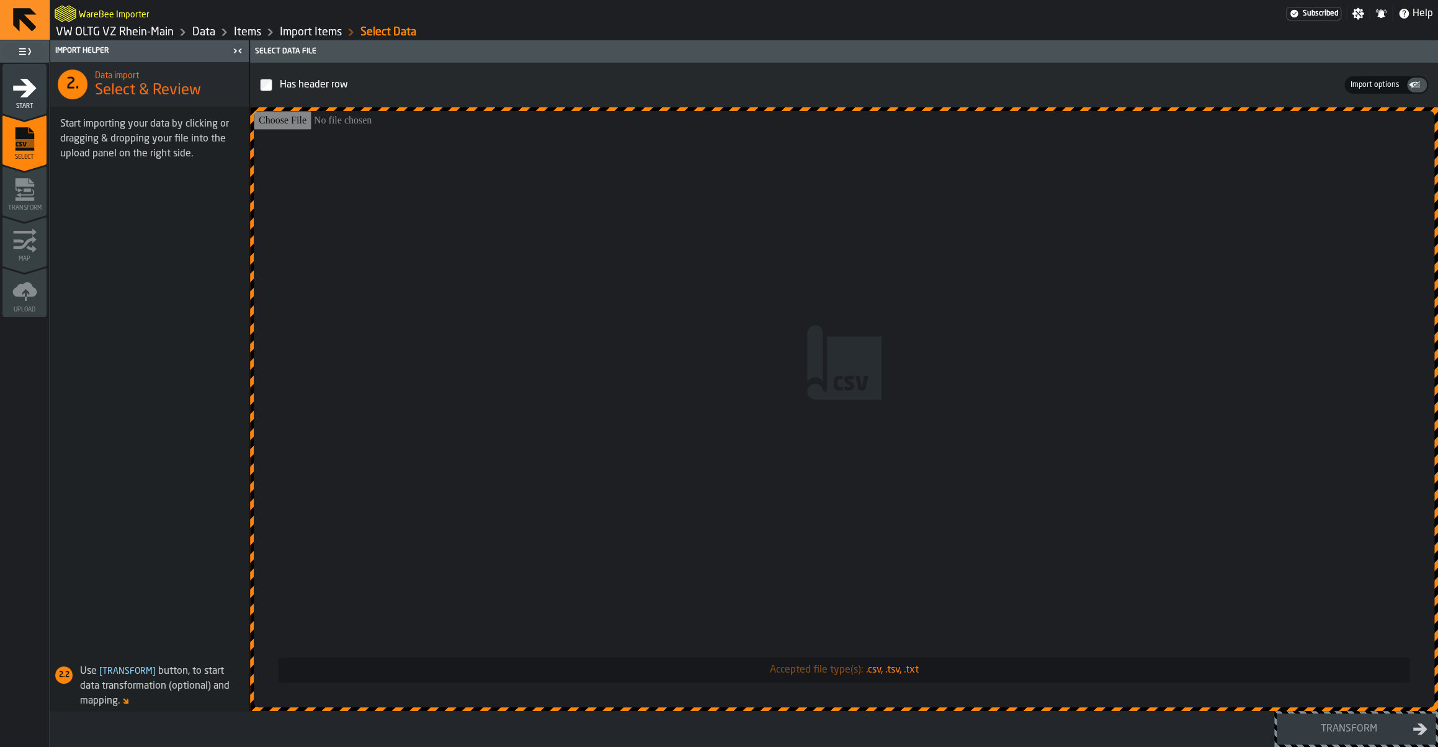
click at [562, 301] on input "Accepted file type(s): .csv, .tsv, .txt" at bounding box center [844, 409] width 1181 height 596
type input "**********"
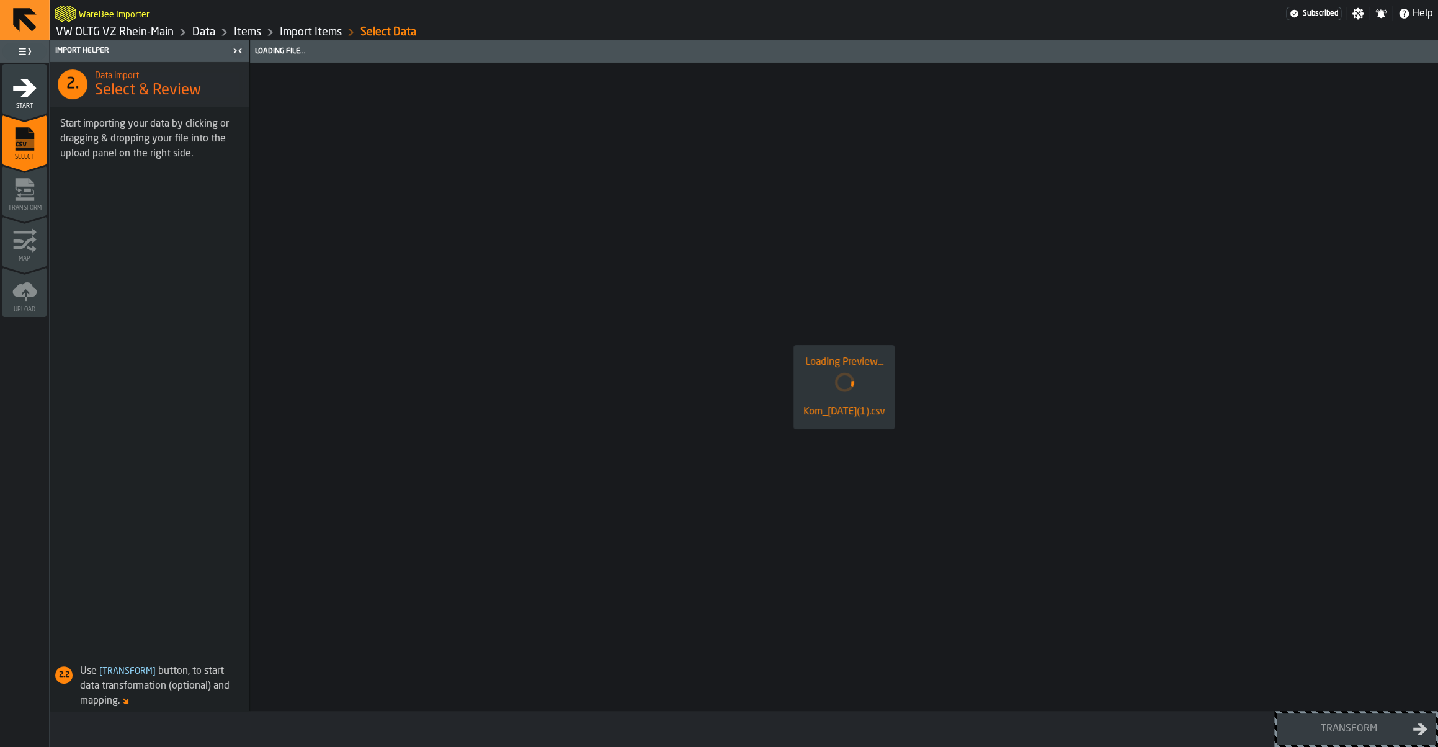
click at [739, 311] on div "Loading Preview... Kom_[DATE](1).csv" at bounding box center [844, 387] width 1188 height 648
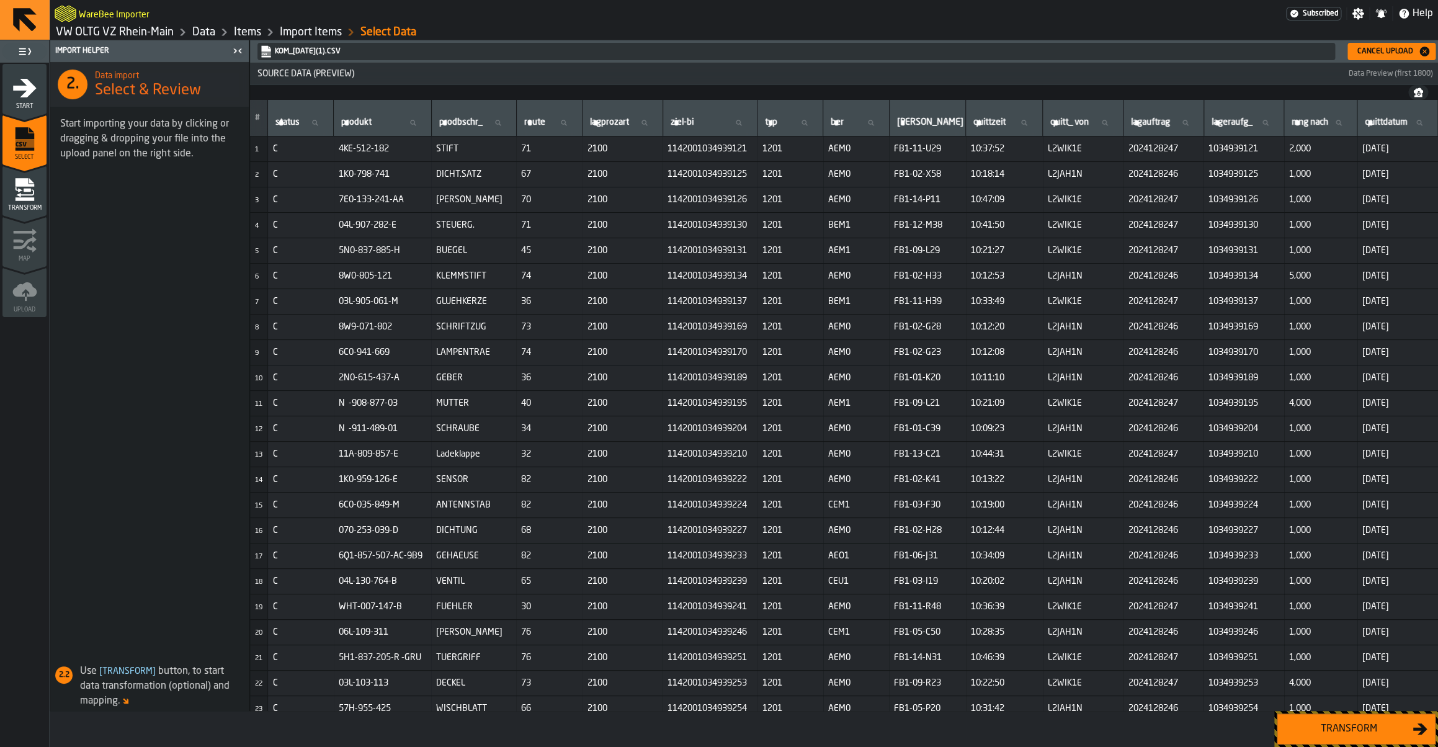
click at [1331, 727] on div "Transform" at bounding box center [1349, 729] width 128 height 15
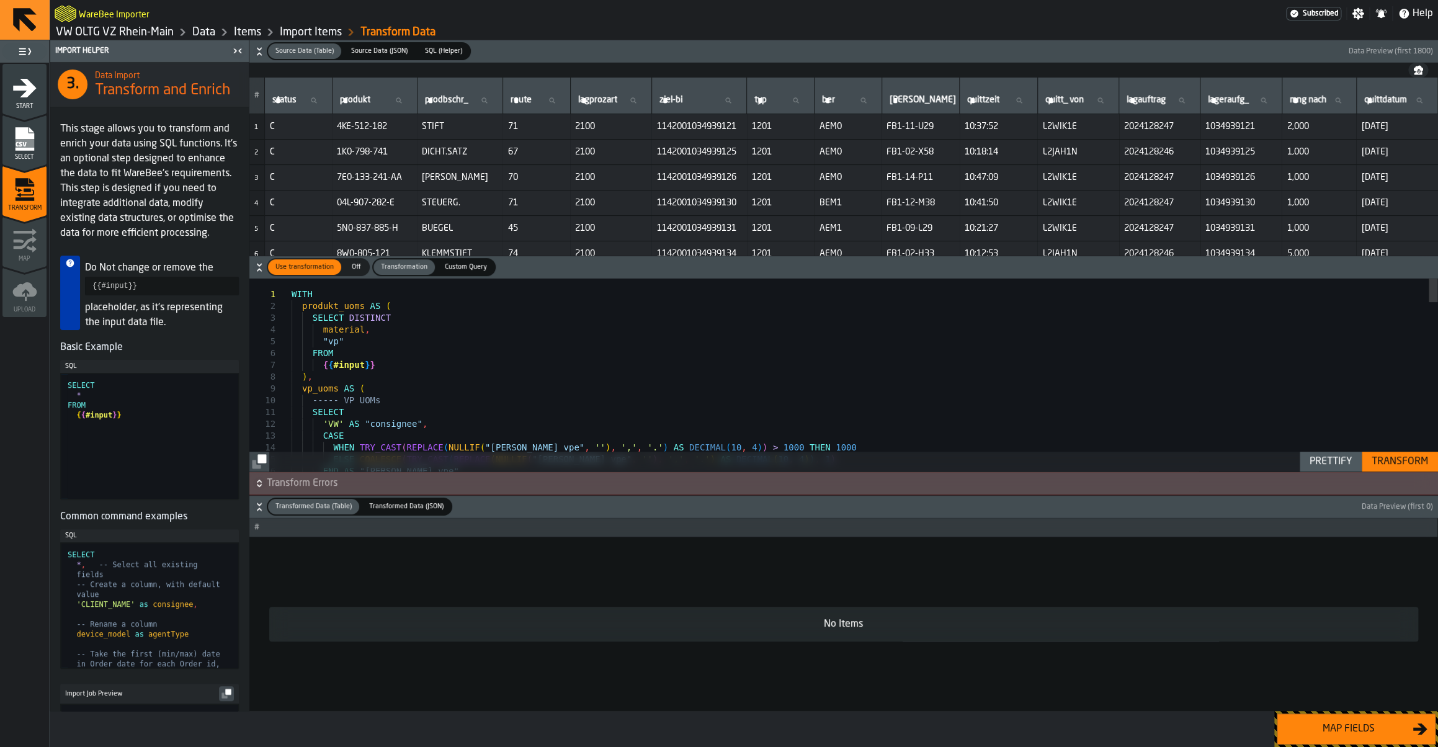
click at [1369, 725] on div "Map fields" at bounding box center [1349, 729] width 128 height 15
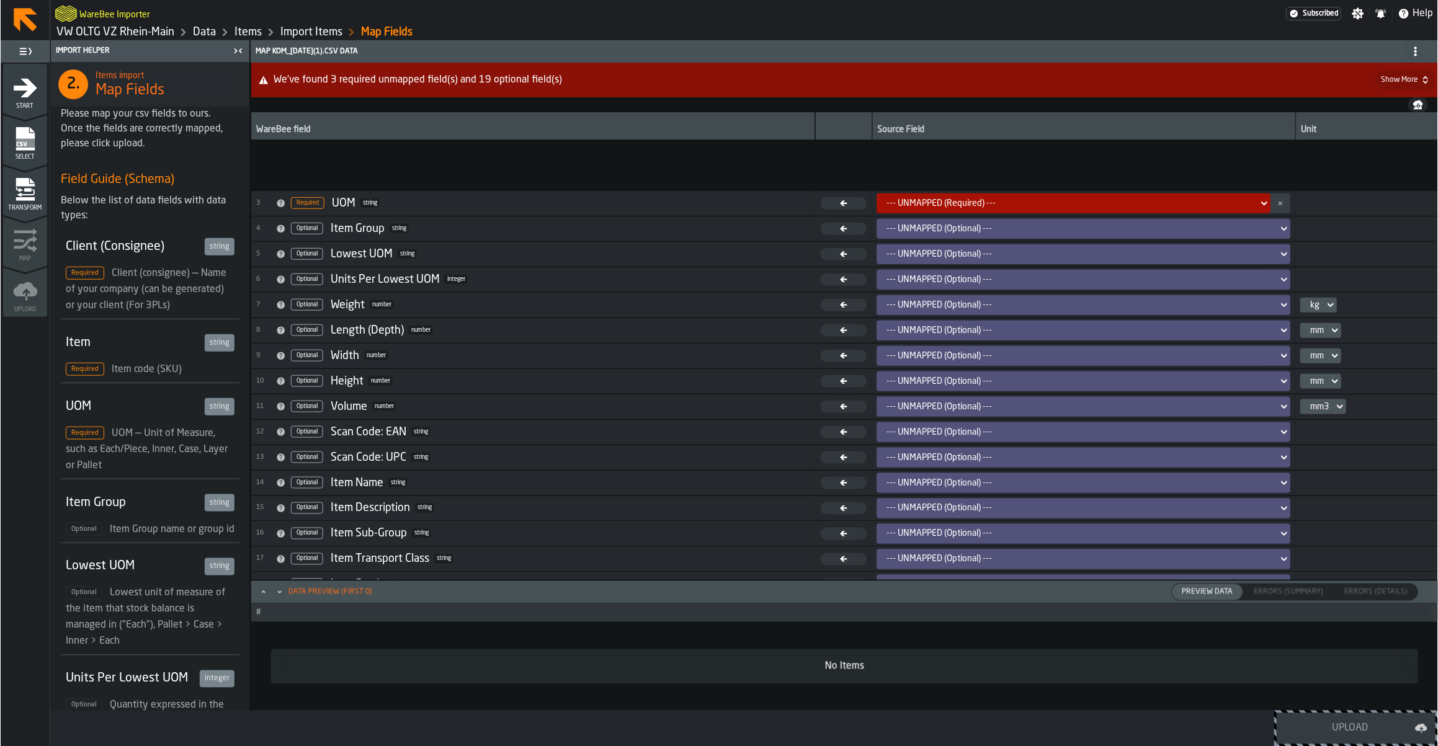
scroll to position [122, 0]
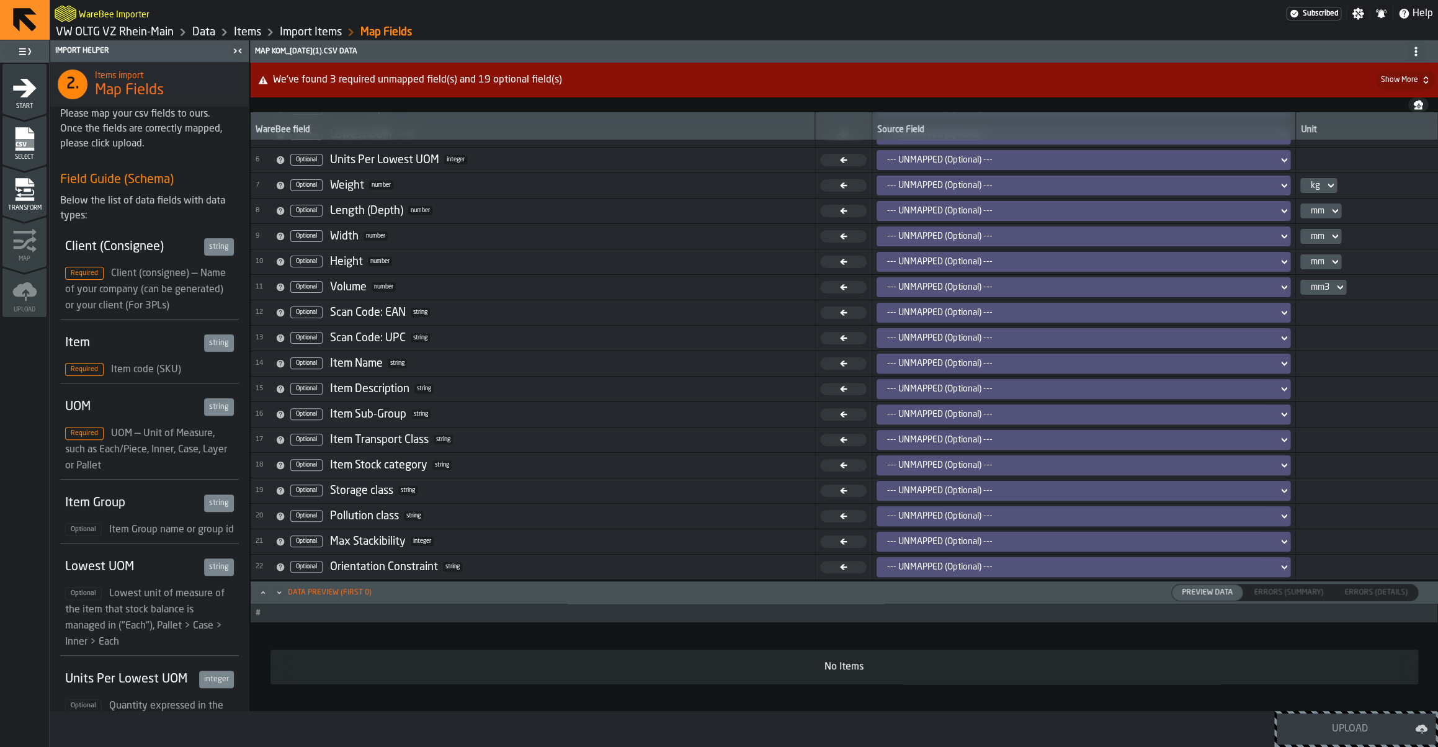
click at [22, 186] on icon "menu Transform" at bounding box center [24, 189] width 25 height 25
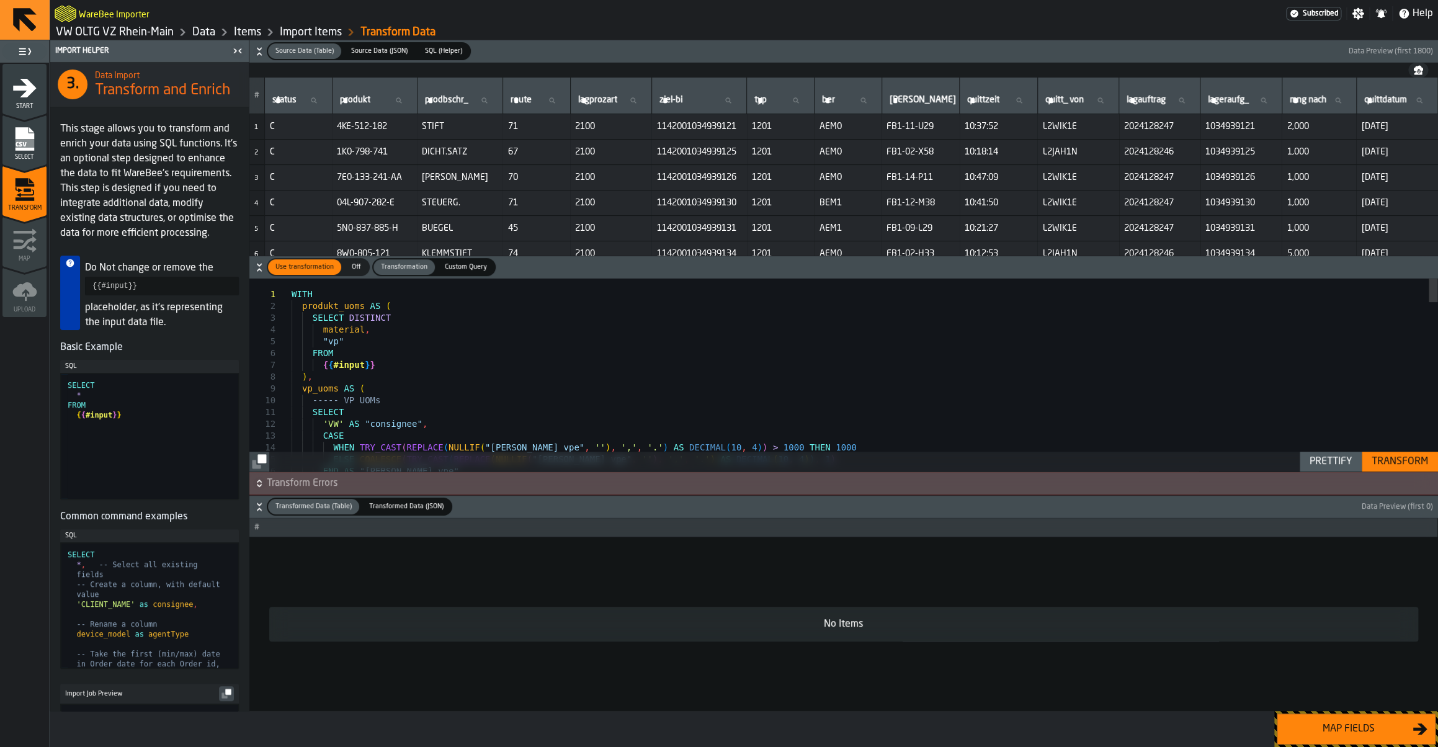
click at [1371, 460] on div "Transform" at bounding box center [1400, 461] width 66 height 15
click at [109, 32] on link "VW OLTG VZ Rhein-Main" at bounding box center [115, 32] width 118 height 14
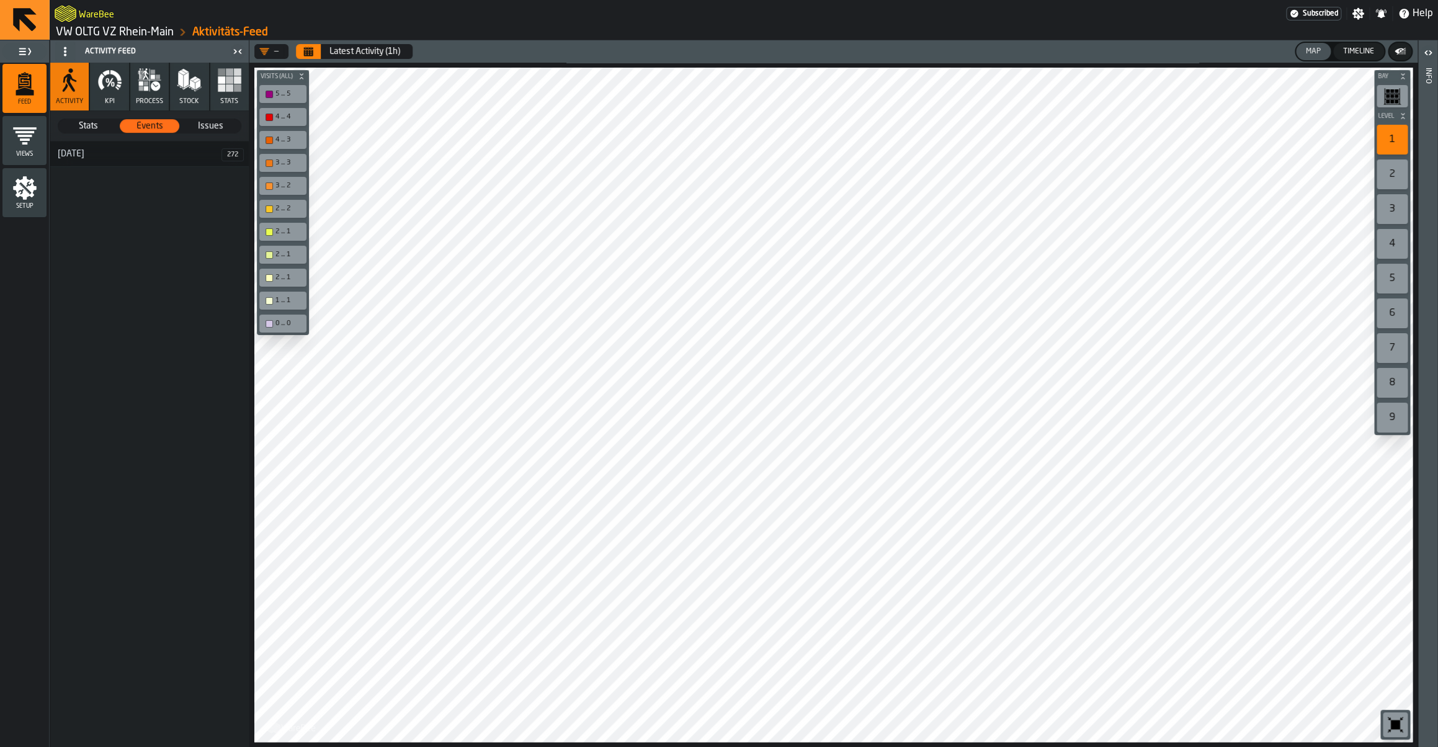
click at [133, 30] on link "VW OLTG VZ Rhein-Main" at bounding box center [115, 32] width 118 height 14
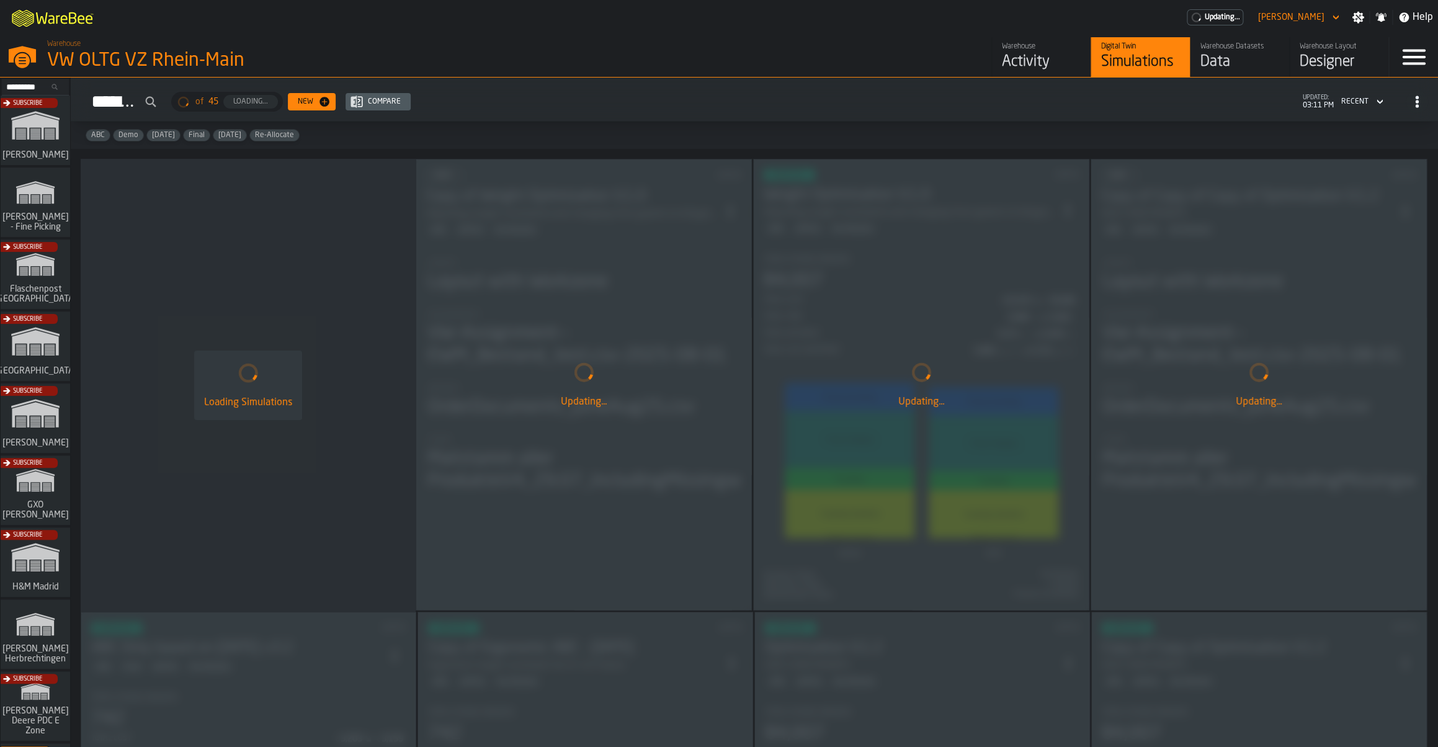
click at [1255, 65] on div "Data" at bounding box center [1240, 62] width 79 height 20
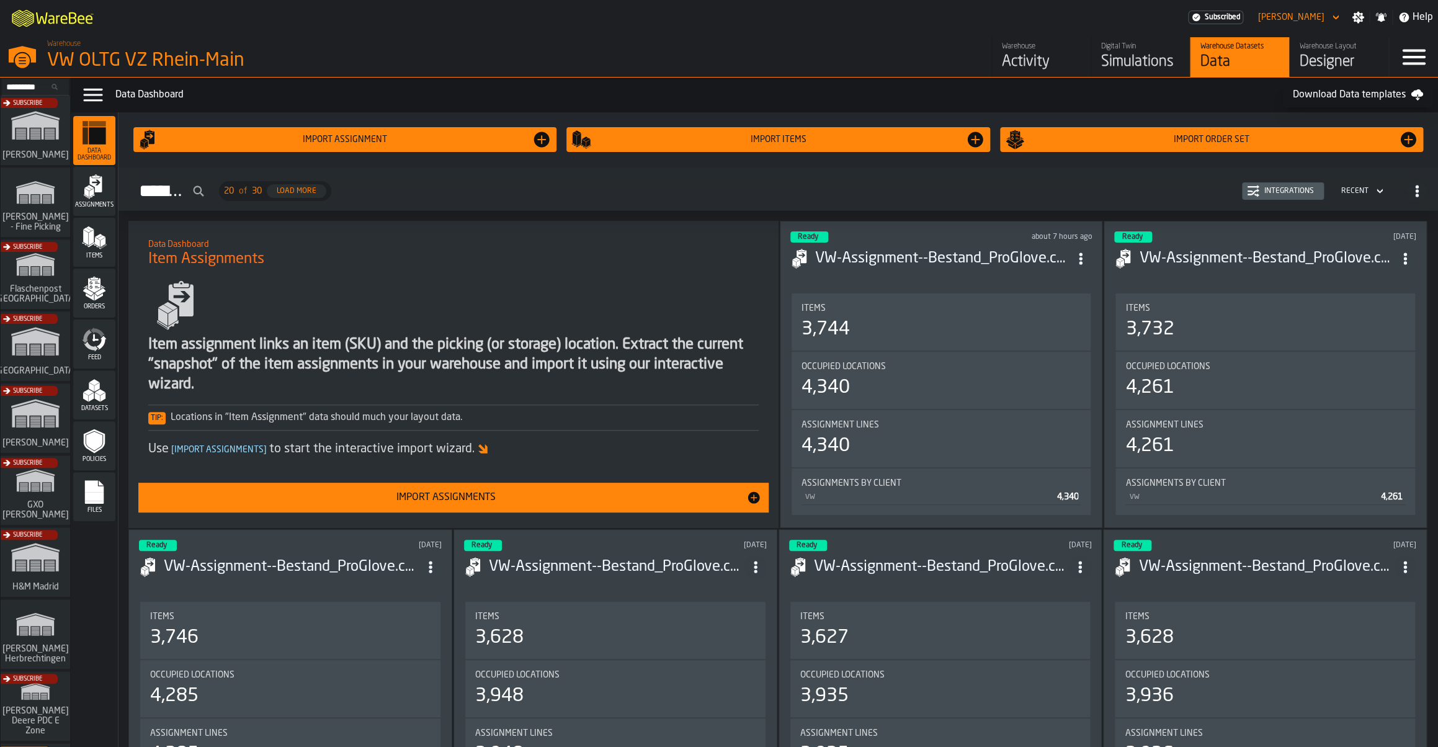
click at [99, 256] on span "Items" at bounding box center [94, 256] width 42 height 7
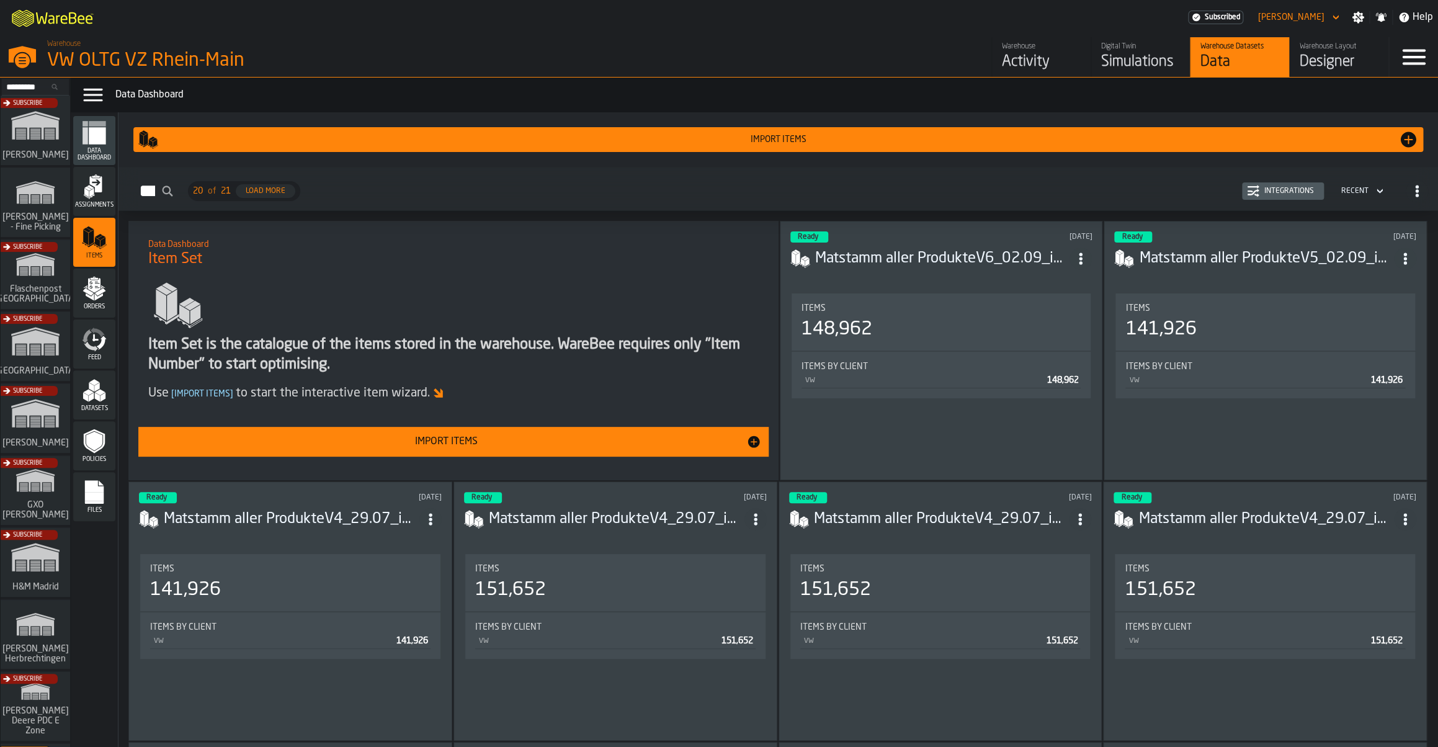
click at [1266, 191] on div "Integrations" at bounding box center [1290, 191] width 60 height 9
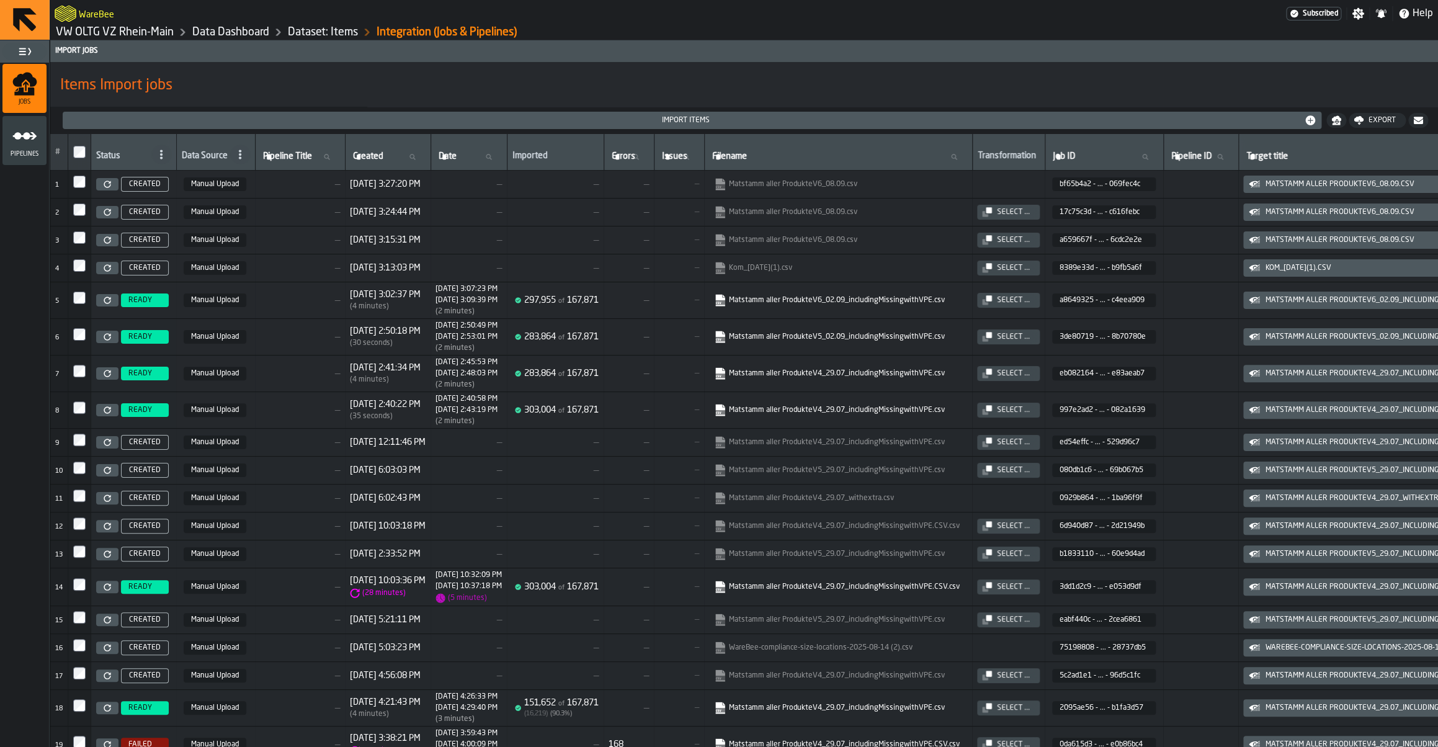
click at [1035, 303] on div "Select ..." at bounding box center [1013, 300] width 43 height 9
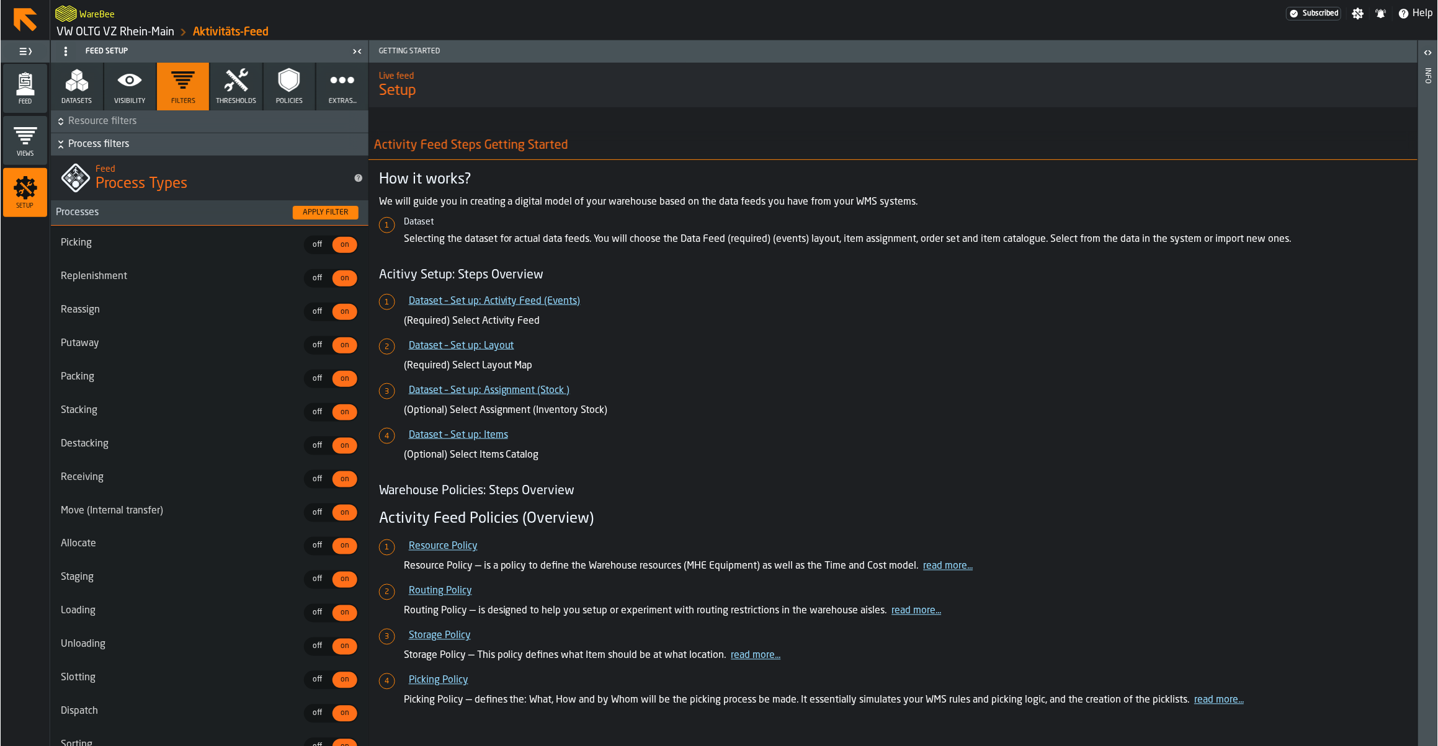
scroll to position [966, 0]
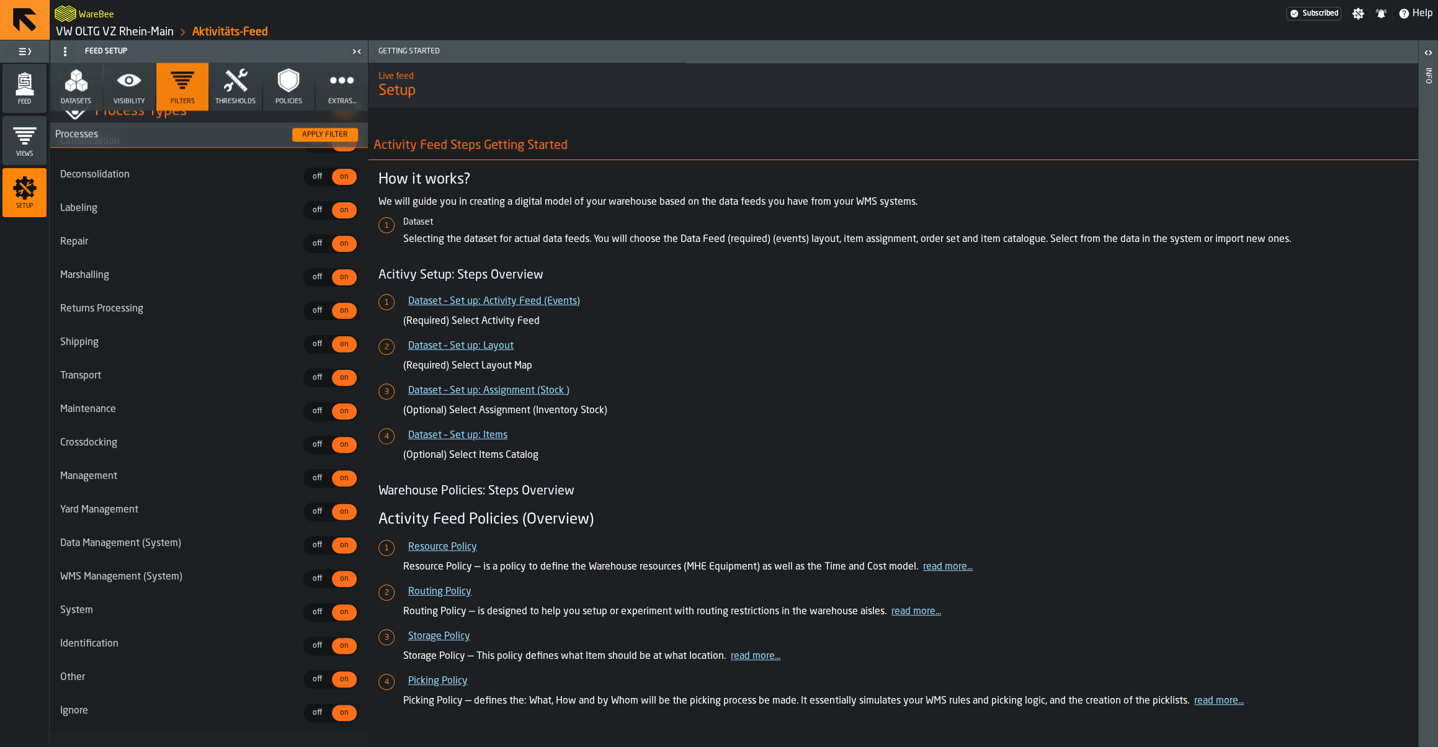
click at [99, 30] on link "VW OLTG VZ Rhein-Main" at bounding box center [115, 32] width 118 height 14
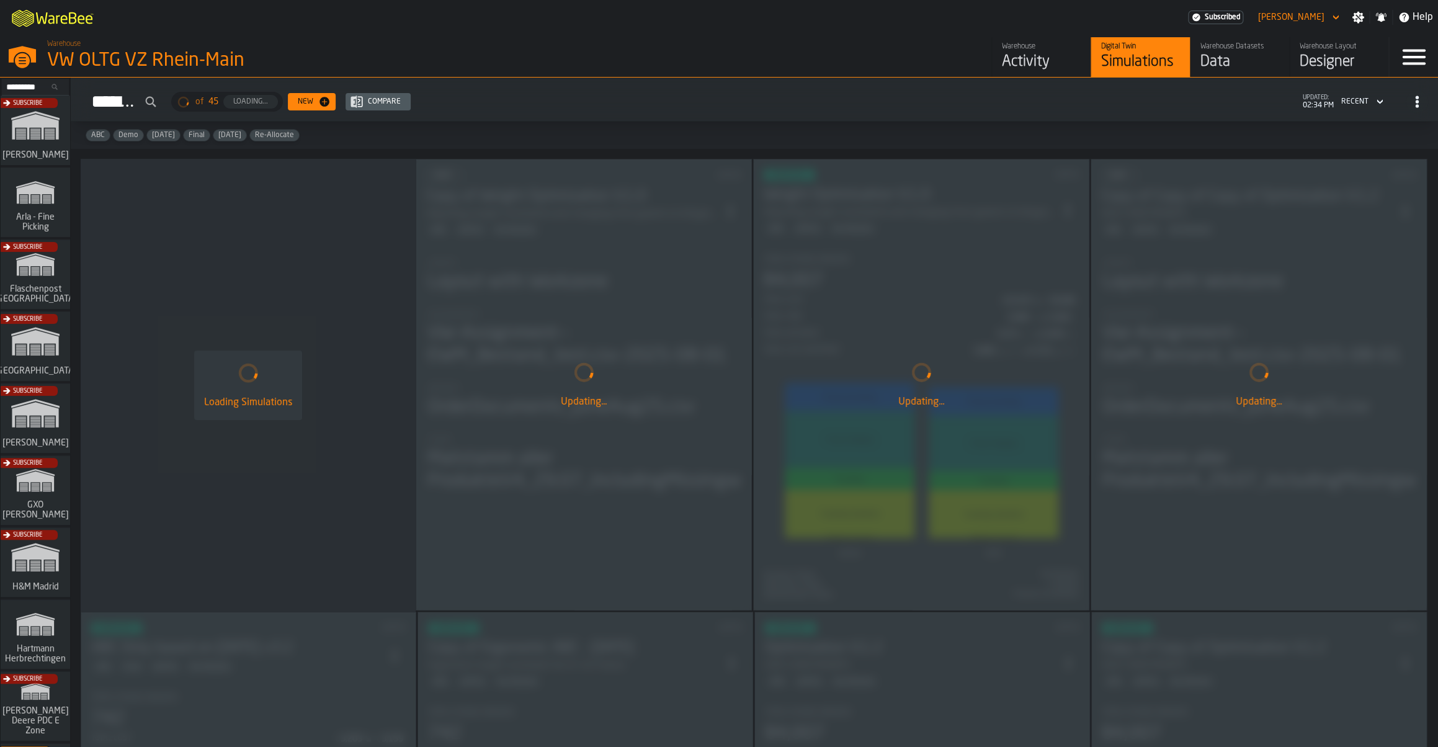
click at [1229, 59] on div "Data" at bounding box center [1240, 62] width 79 height 20
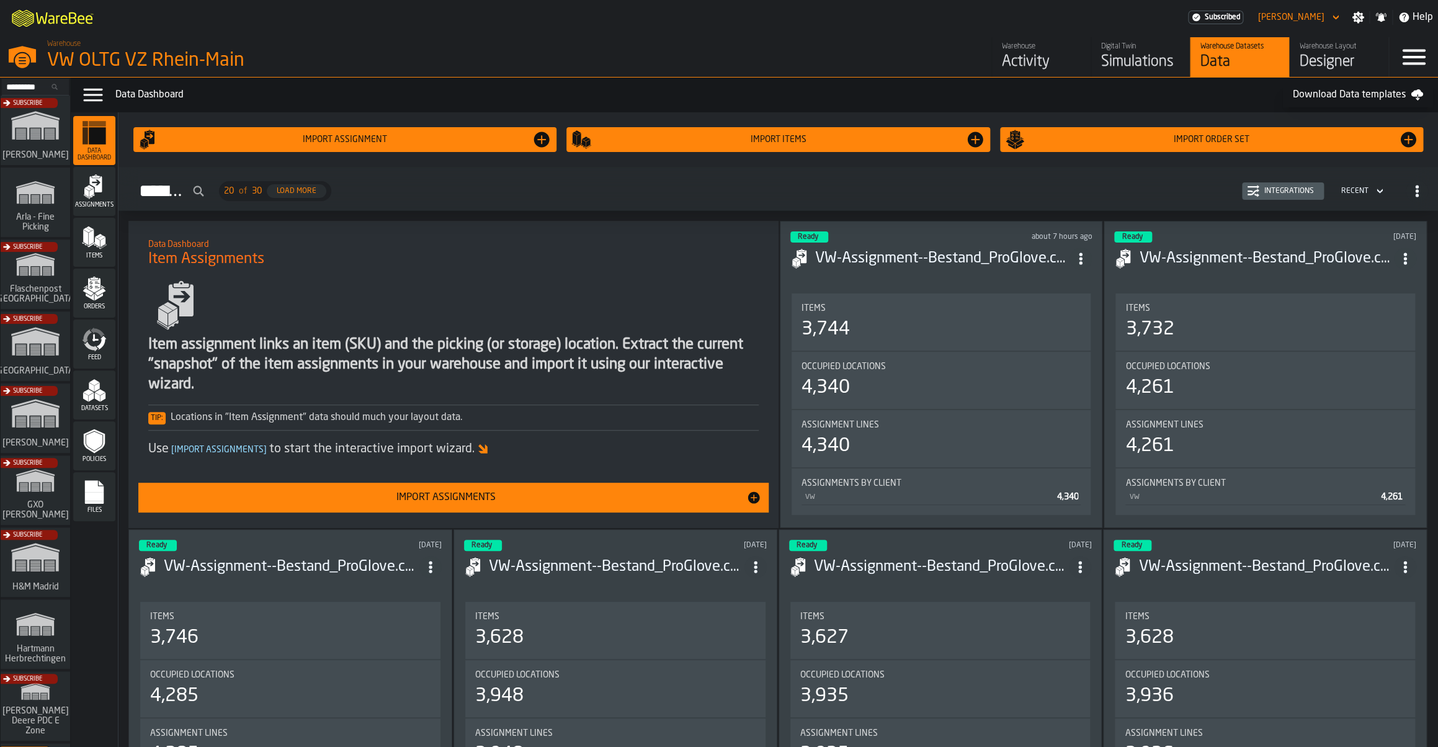
click at [98, 235] on icon "menu Items" at bounding box center [94, 237] width 25 height 25
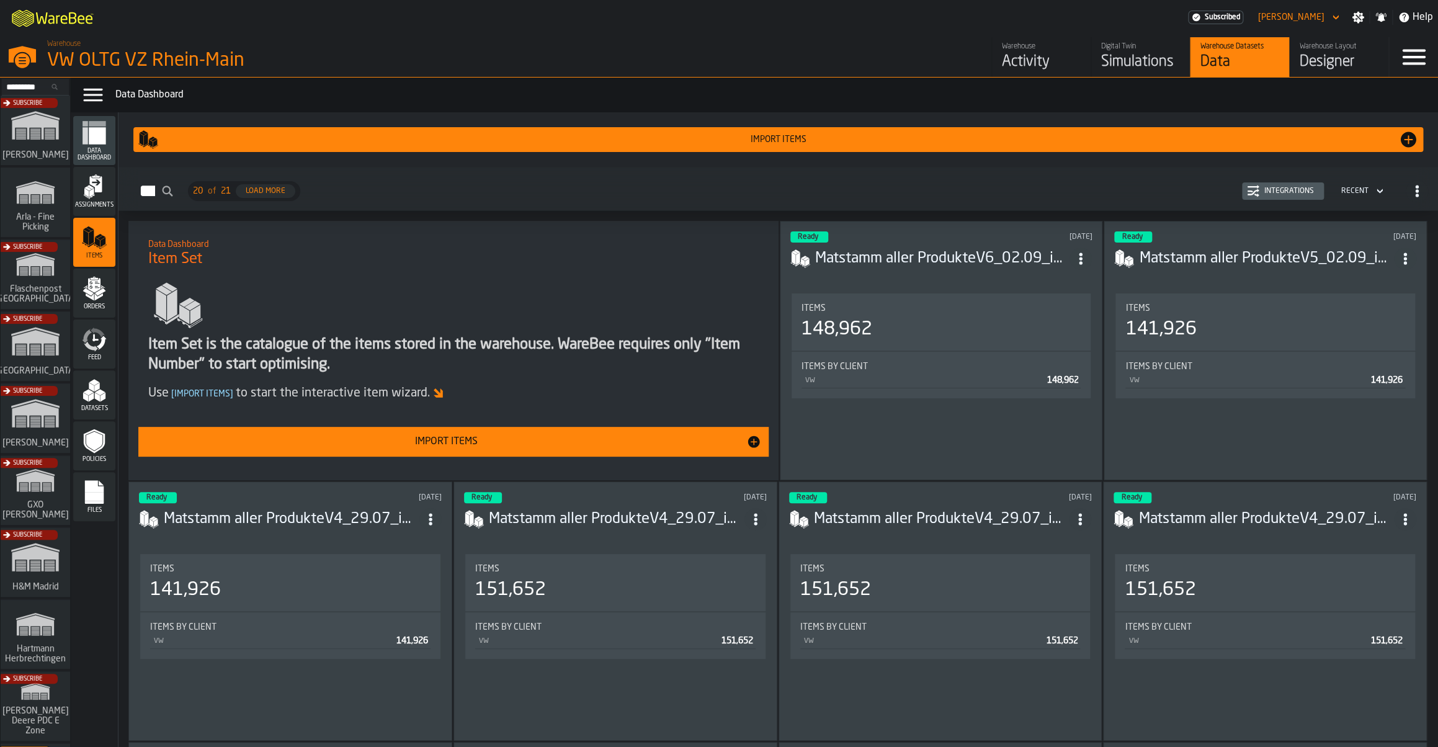
click at [434, 445] on div "Import Items" at bounding box center [446, 441] width 600 height 15
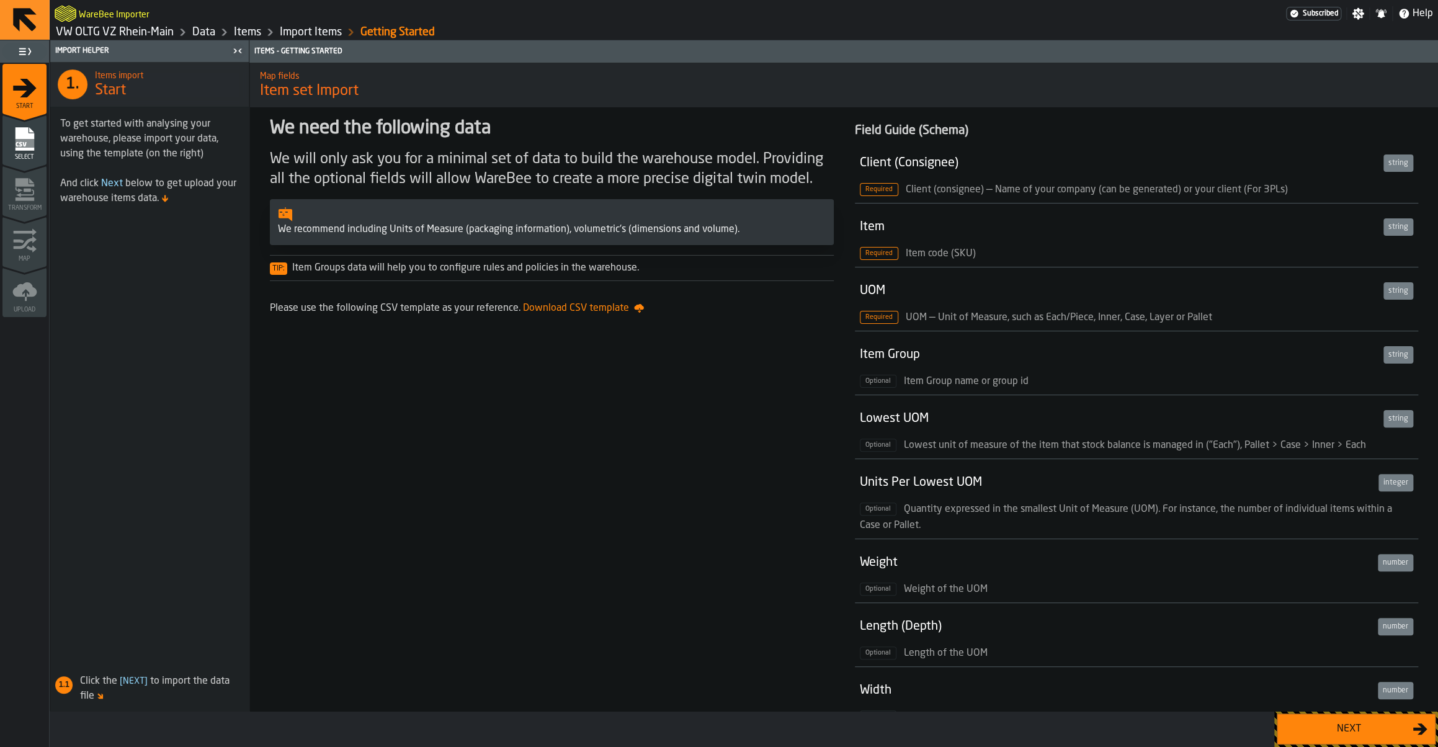
click at [1333, 732] on div "Next" at bounding box center [1349, 729] width 128 height 15
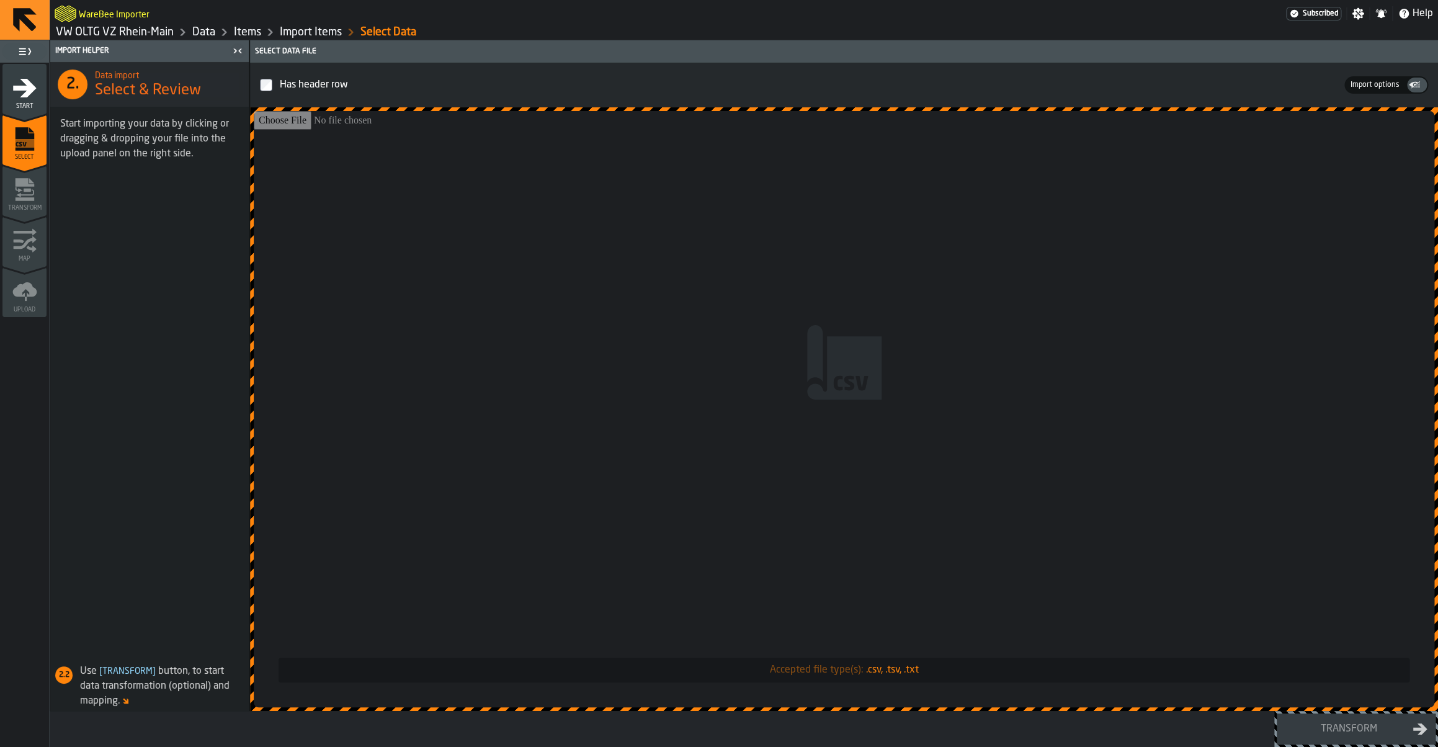
click at [663, 248] on input "Accepted file type(s): .csv, .tsv, .txt" at bounding box center [844, 409] width 1181 height 596
type input "**********"
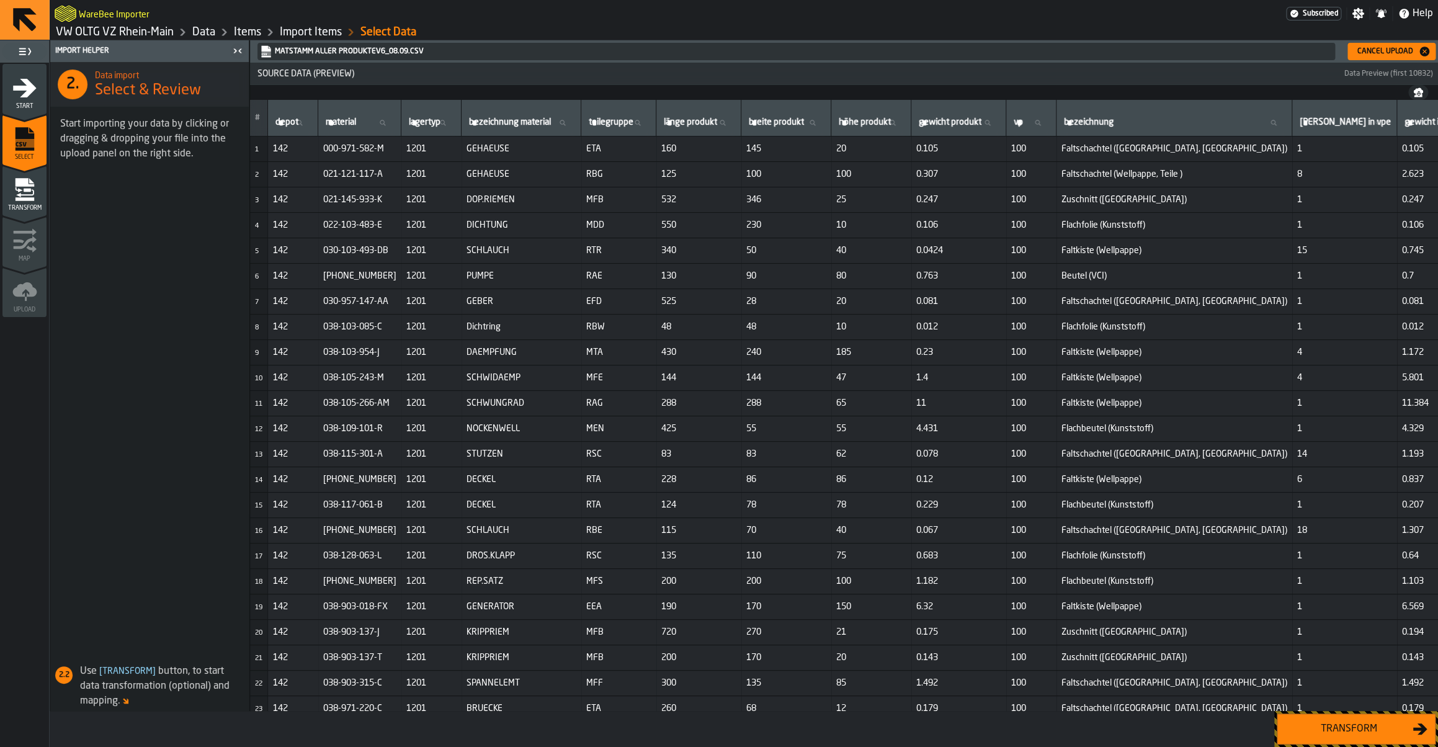
click at [1299, 729] on div "Transform" at bounding box center [1349, 729] width 128 height 15
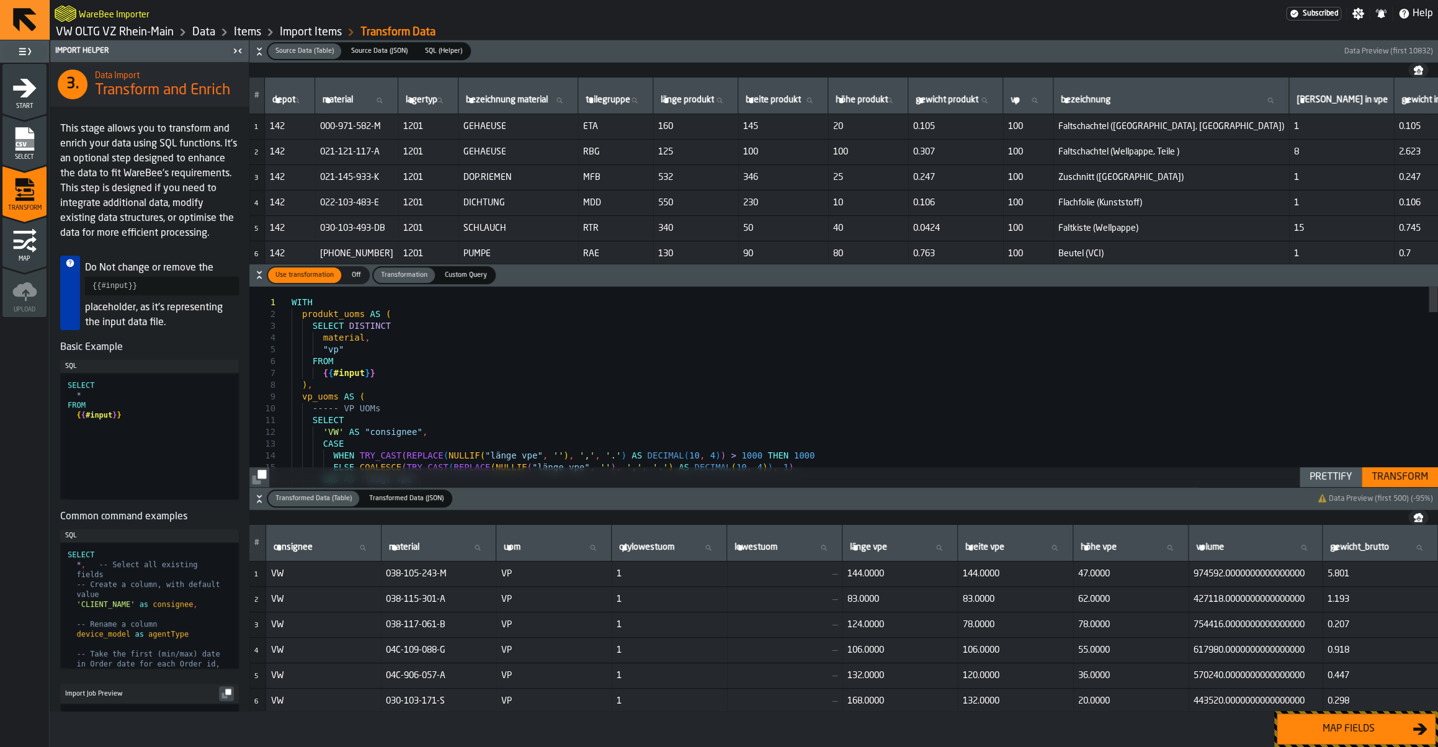
click at [1378, 473] on div "Transform" at bounding box center [1400, 477] width 66 height 15
click at [145, 34] on link "VW OLTG VZ Rhein-Main" at bounding box center [115, 32] width 118 height 14
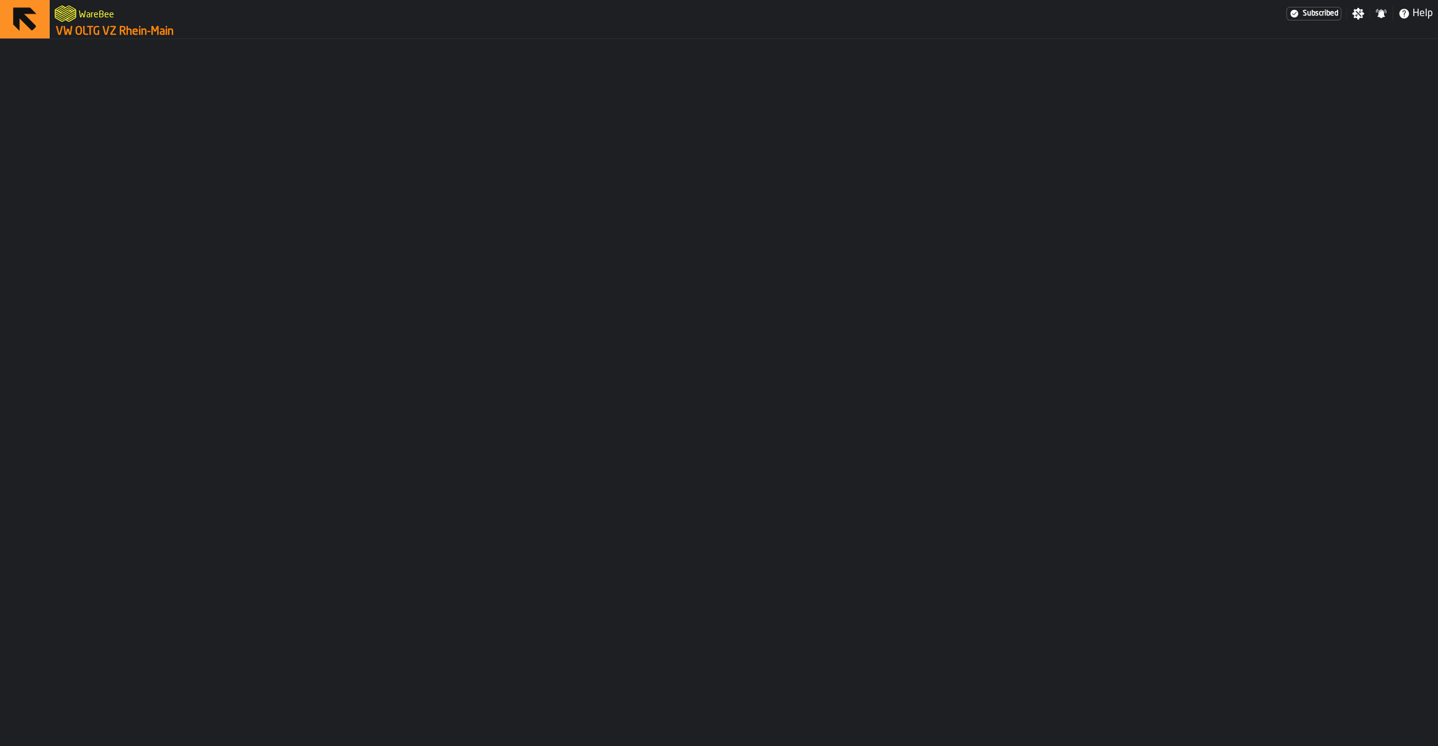
click at [145, 34] on link "VW OLTG VZ Rhein-Main" at bounding box center [115, 32] width 118 height 14
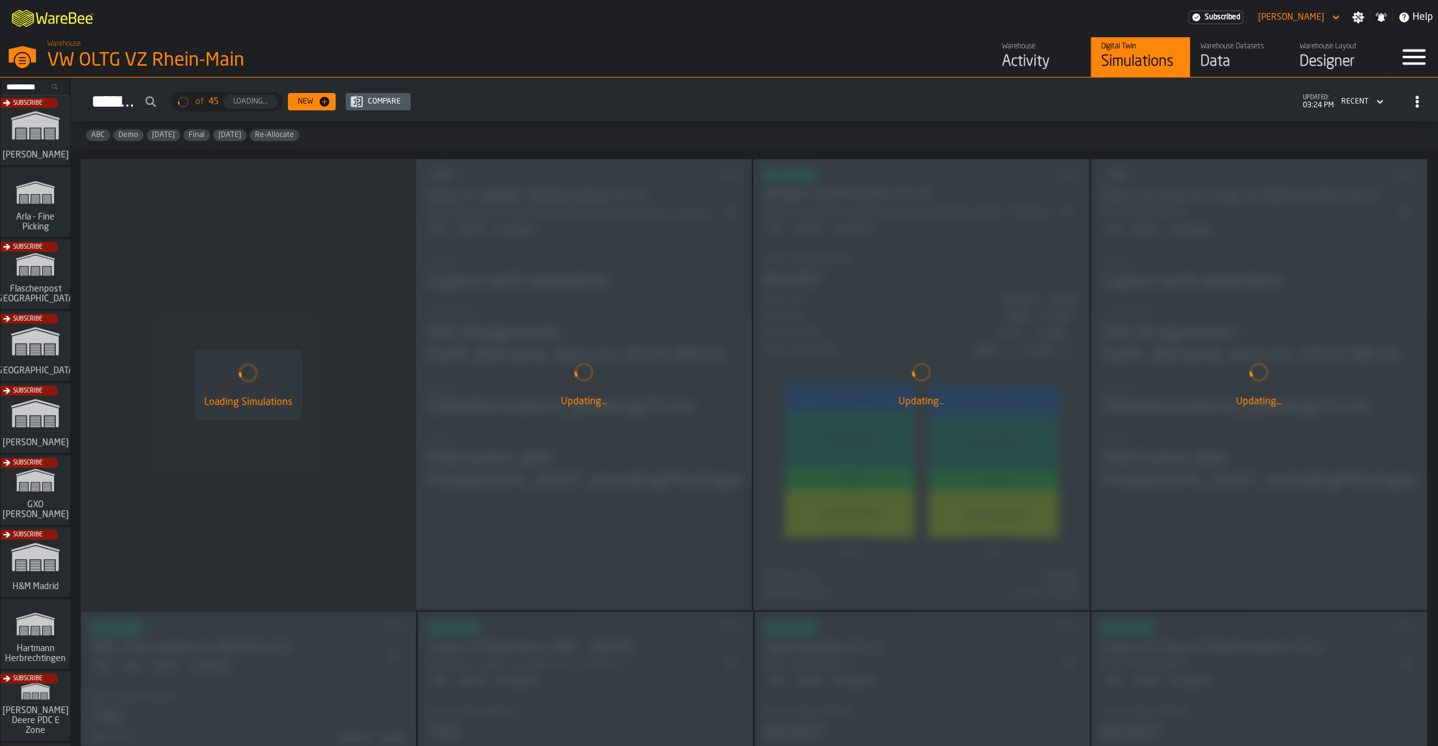
click at [1207, 56] on div "Data" at bounding box center [1240, 62] width 79 height 20
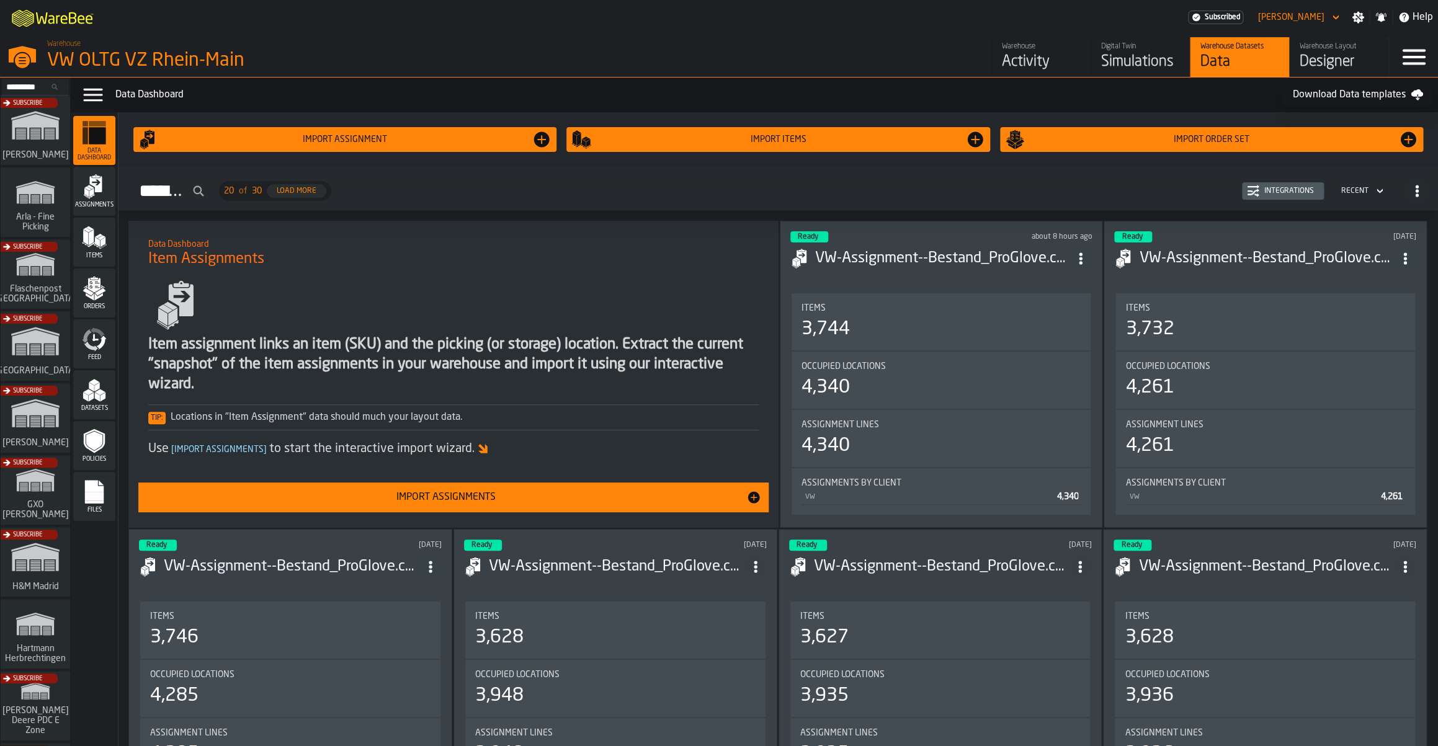
click at [1119, 55] on div "Simulations" at bounding box center [1140, 62] width 79 height 20
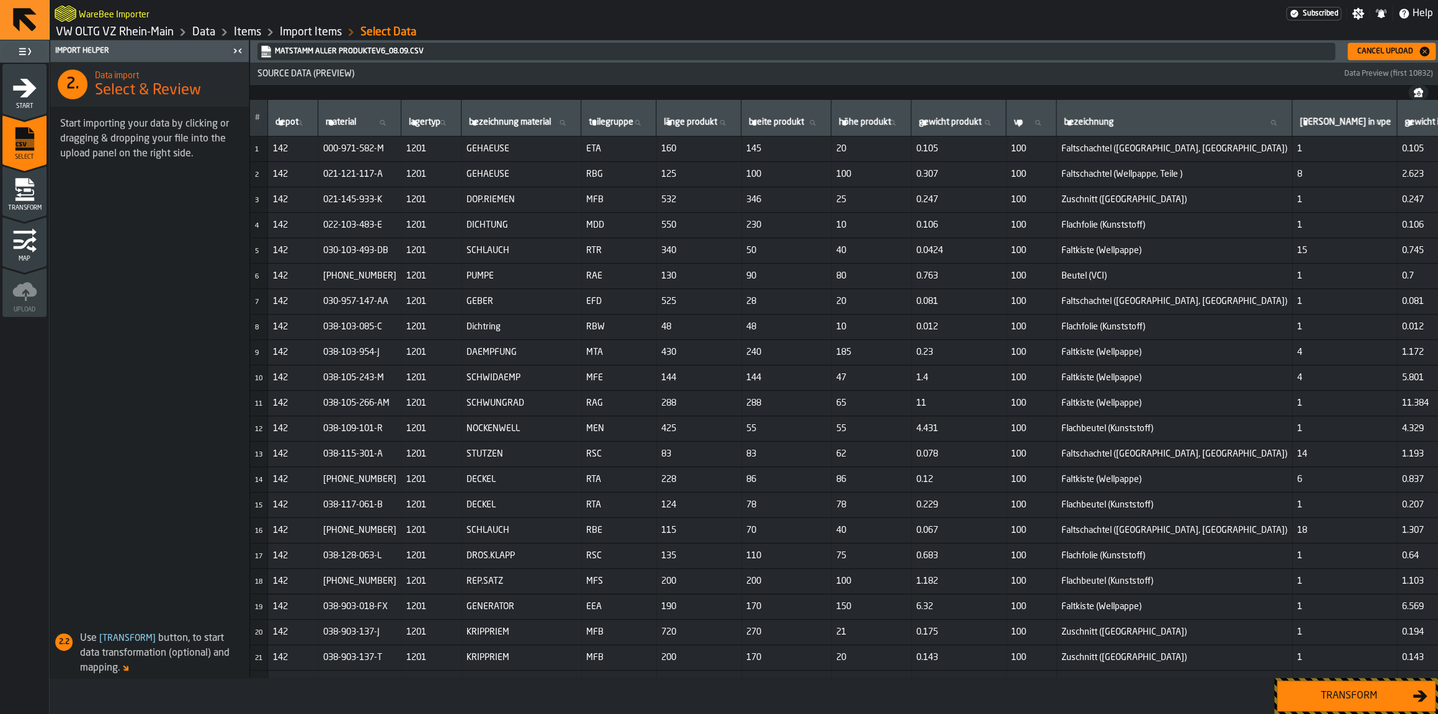
click at [1334, 698] on div "Transform" at bounding box center [1349, 696] width 128 height 15
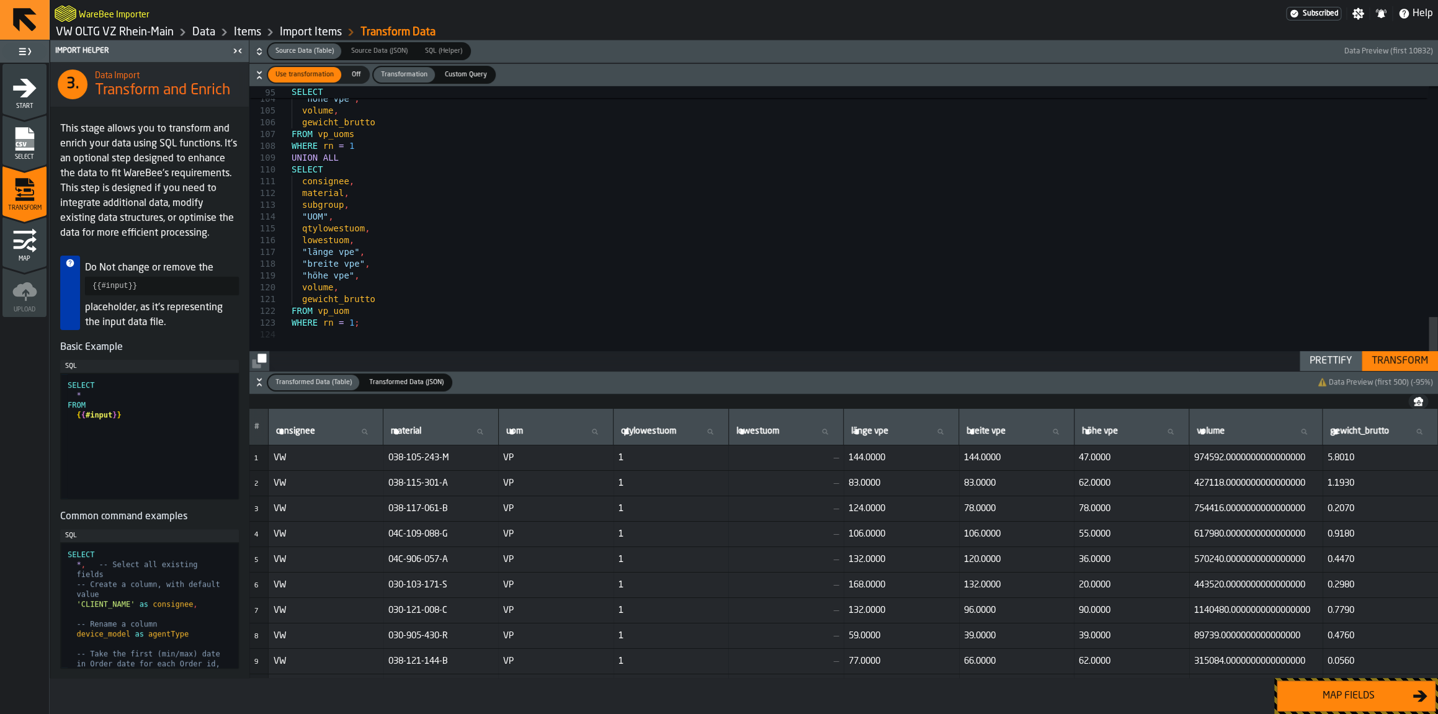
click at [1411, 363] on div "Transform" at bounding box center [1400, 361] width 66 height 15
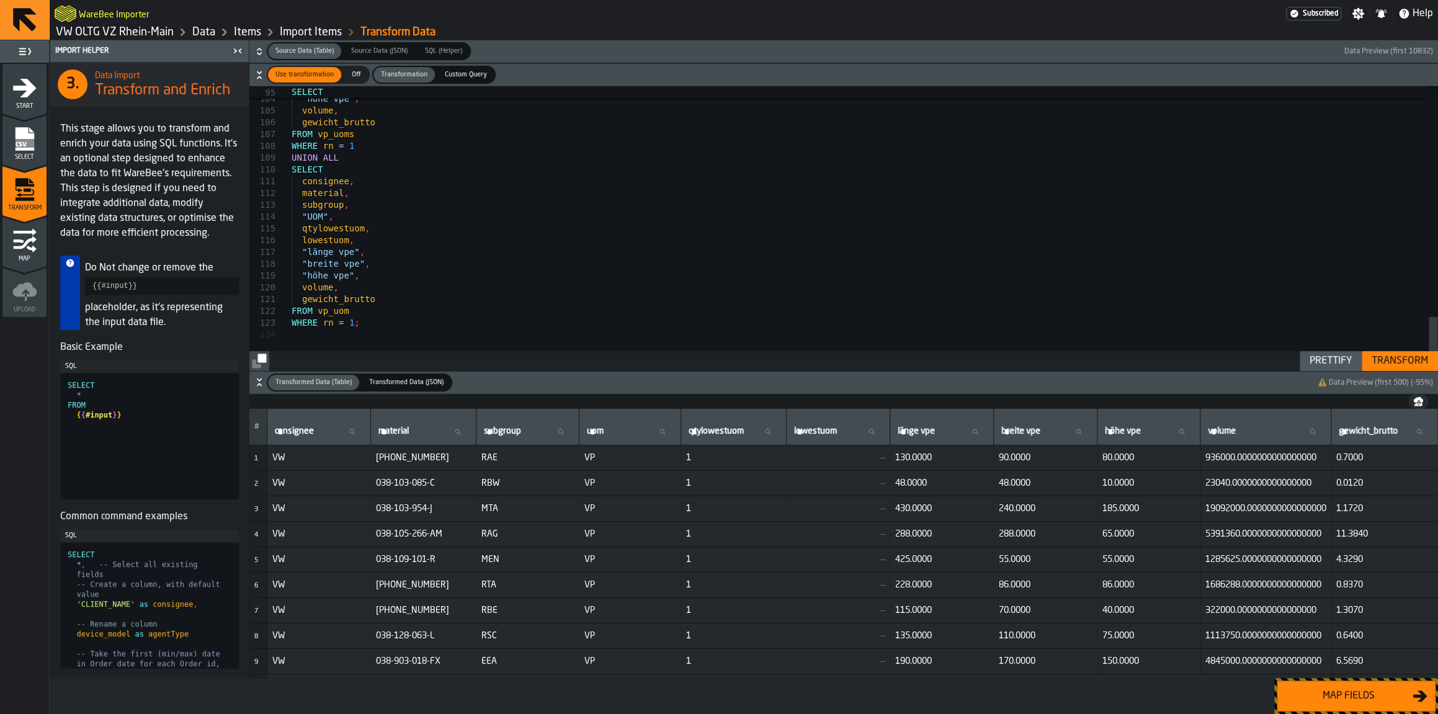
click at [319, 51] on span "Source Data (Table)" at bounding box center [305, 51] width 68 height 11
click at [261, 47] on icon "button-" at bounding box center [259, 51] width 12 height 12
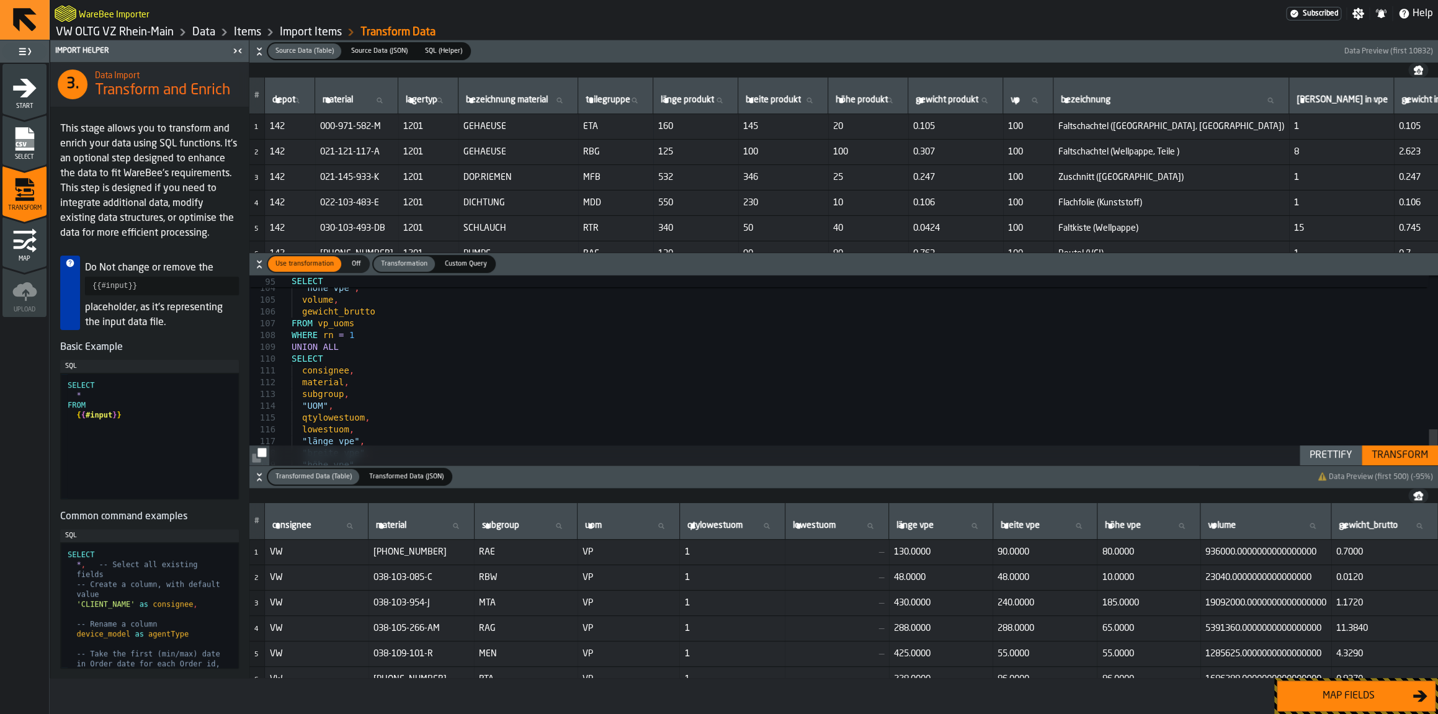
click at [1334, 689] on div "Map fields" at bounding box center [1349, 696] width 128 height 15
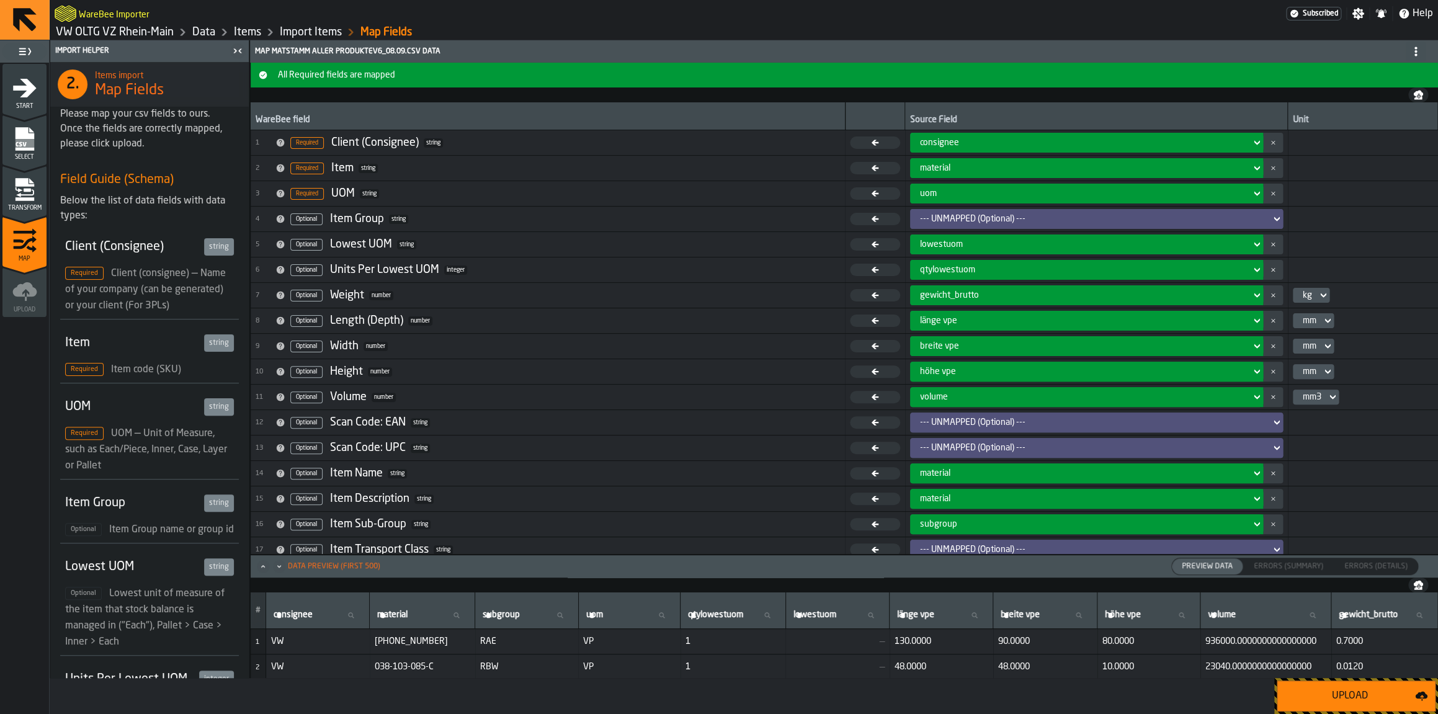
click at [1336, 689] on div "Upload" at bounding box center [1350, 696] width 130 height 15
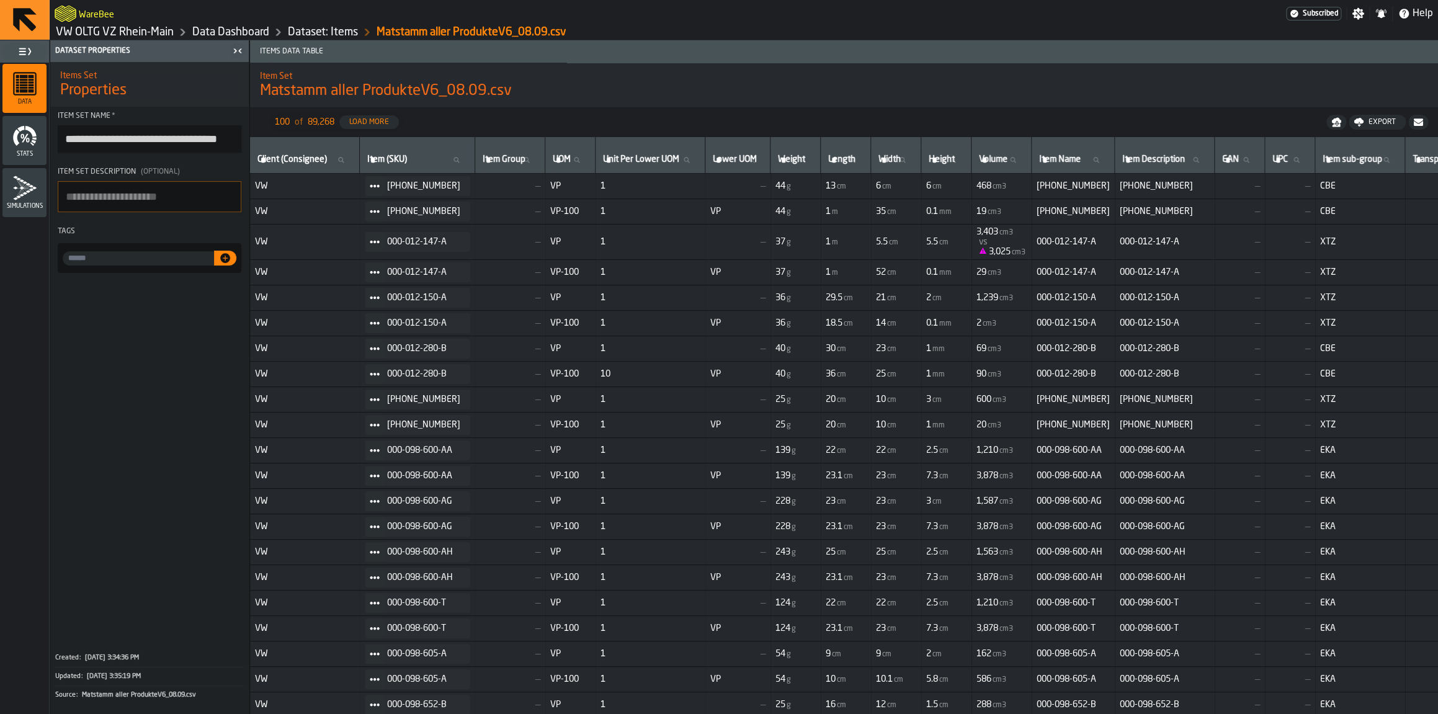
click at [148, 36] on link "VW OLTG VZ Rhein-Main" at bounding box center [115, 32] width 118 height 14
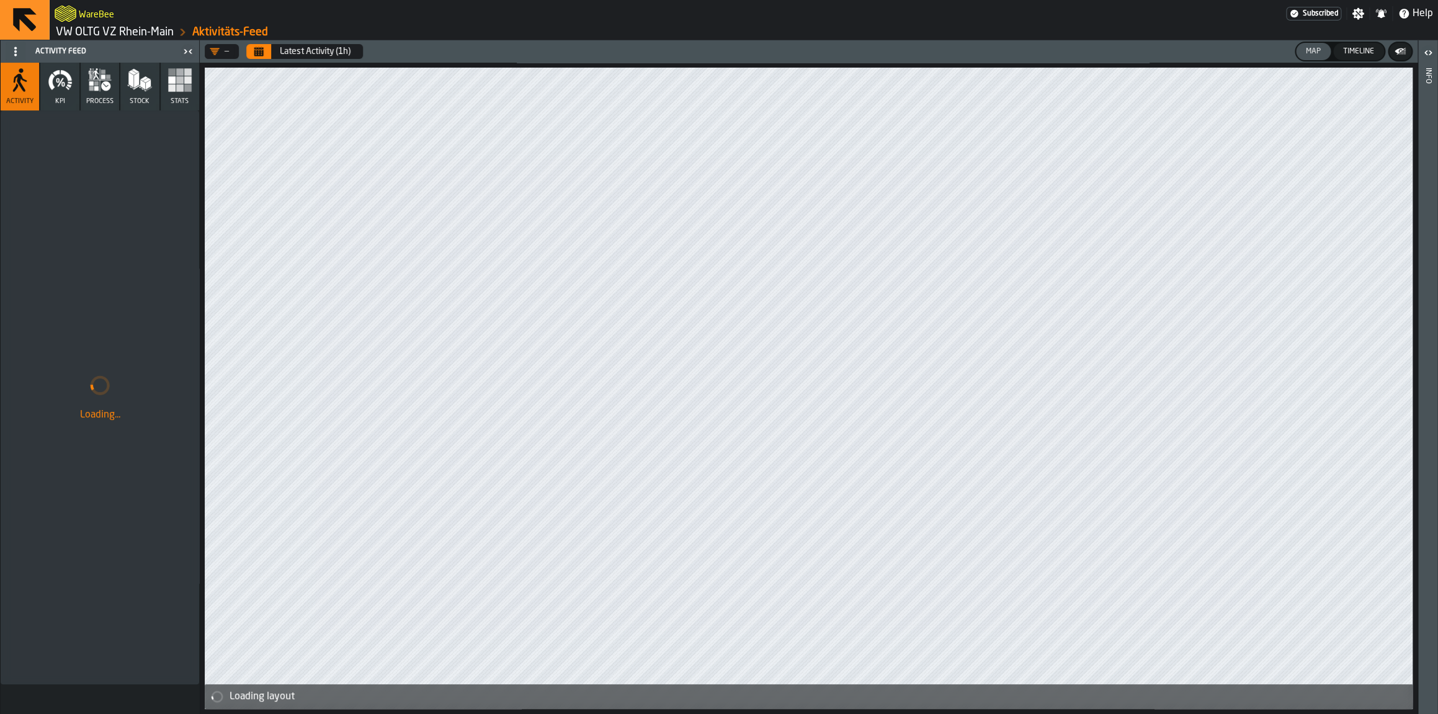
click at [153, 28] on link "VW OLTG VZ Rhein-Main" at bounding box center [115, 32] width 118 height 14
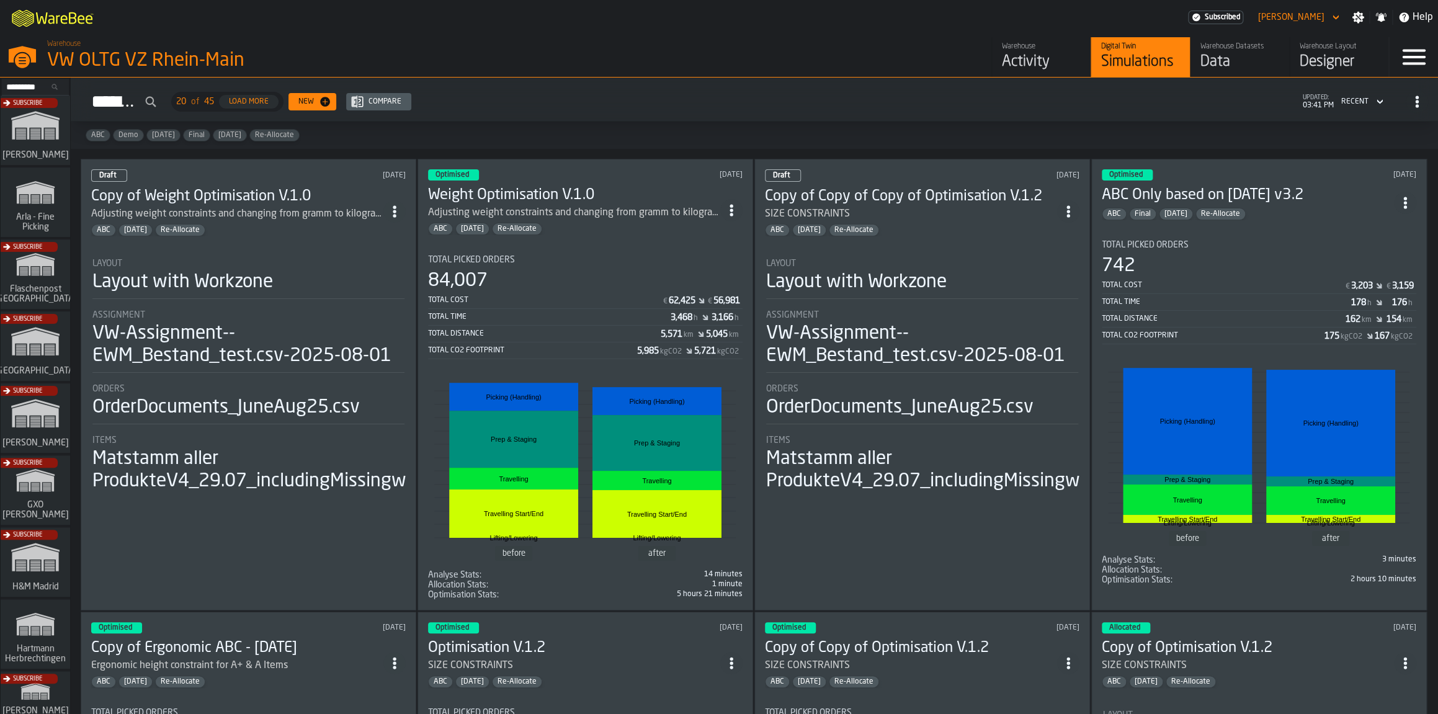
click at [738, 208] on icon "ItemListCard-DashboardItemContainer" at bounding box center [731, 210] width 12 height 12
click at [684, 293] on div "Duplicate" at bounding box center [707, 294] width 65 height 15
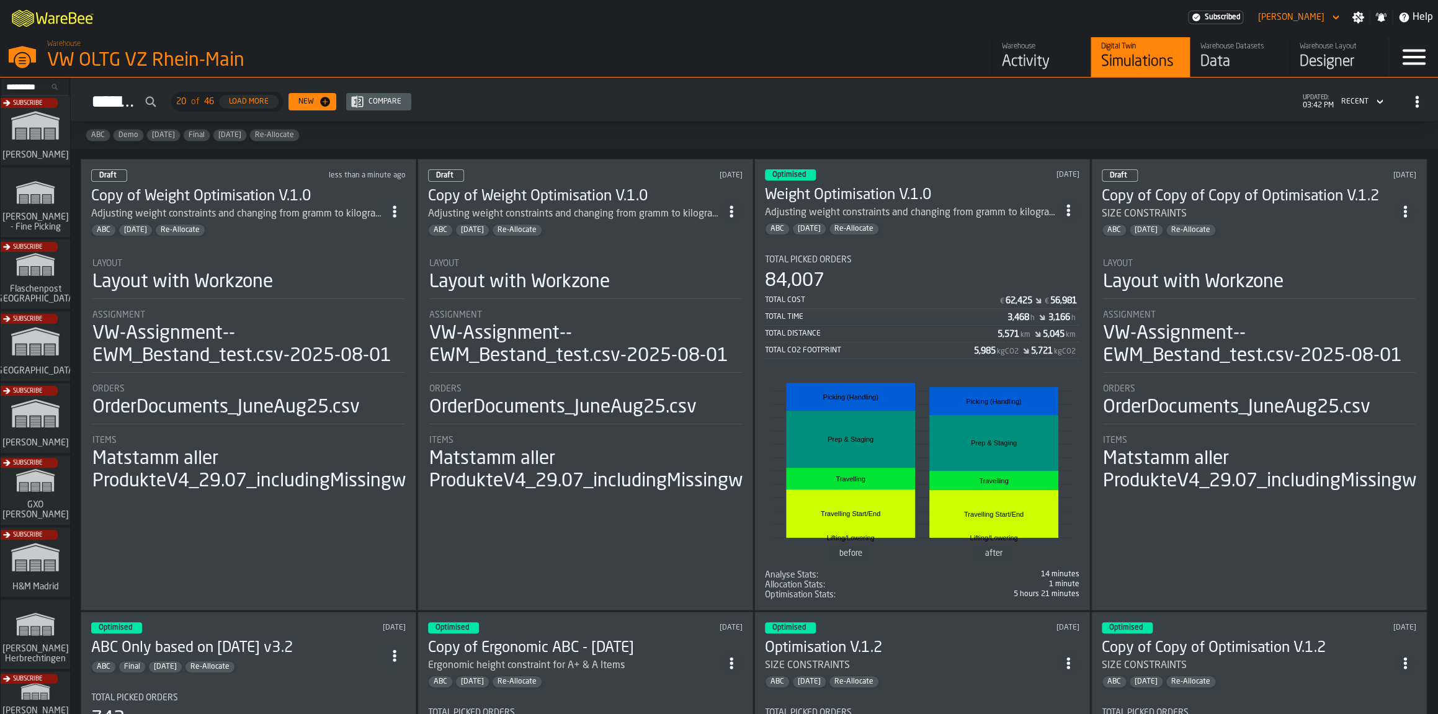
click at [393, 213] on icon "ItemListCard-DashboardItemContainer" at bounding box center [394, 211] width 12 height 12
click at [379, 236] on div "Open" at bounding box center [371, 236] width 65 height 15
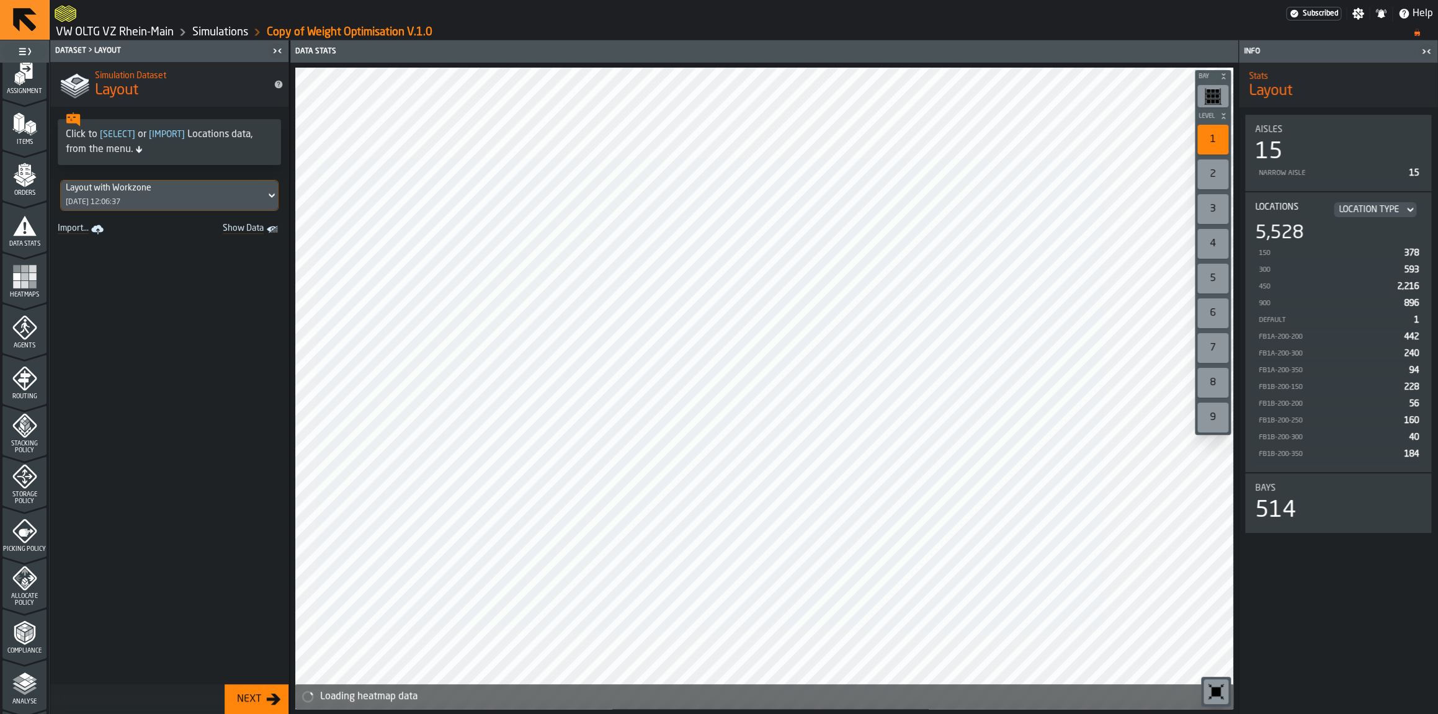
scroll to position [127, 0]
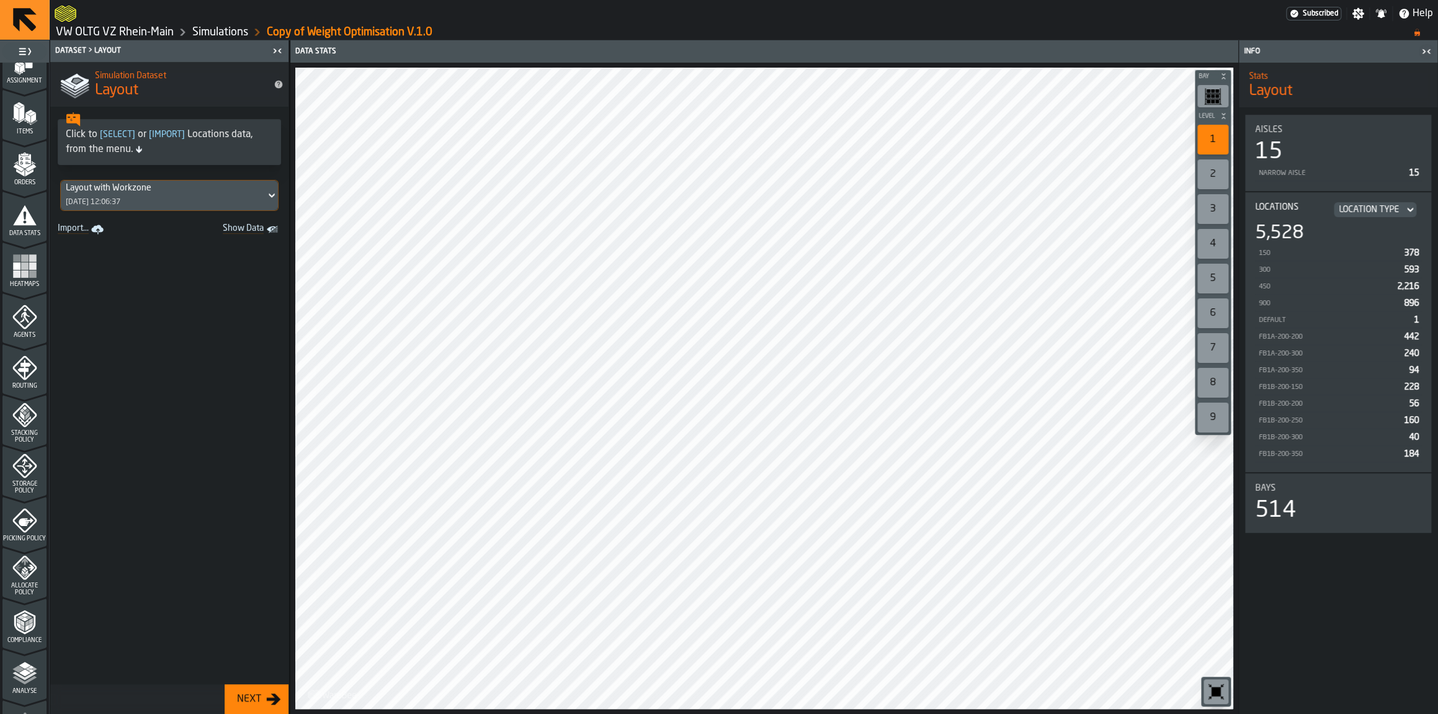
click at [27, 472] on icon "menu Storage Policy" at bounding box center [24, 466] width 25 height 25
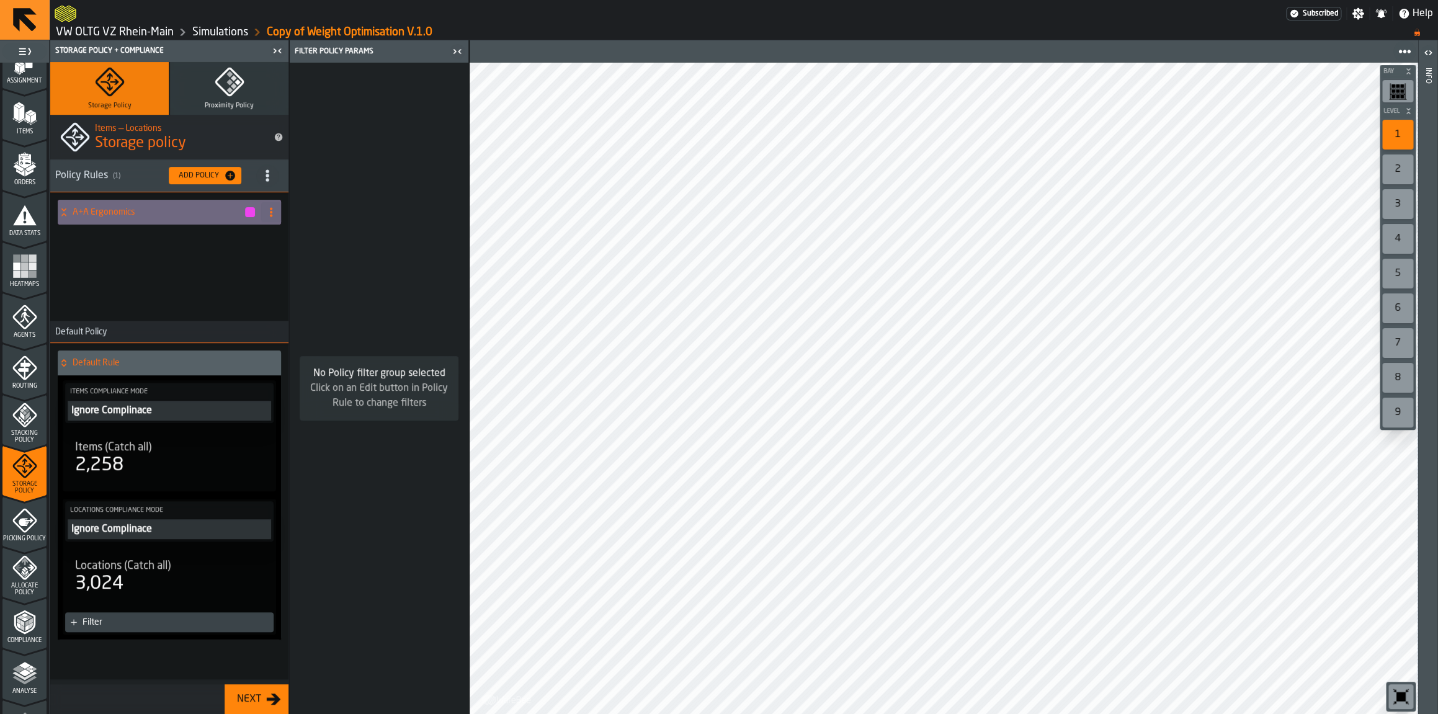
click at [204, 177] on div "Add Policy" at bounding box center [199, 175] width 50 height 9
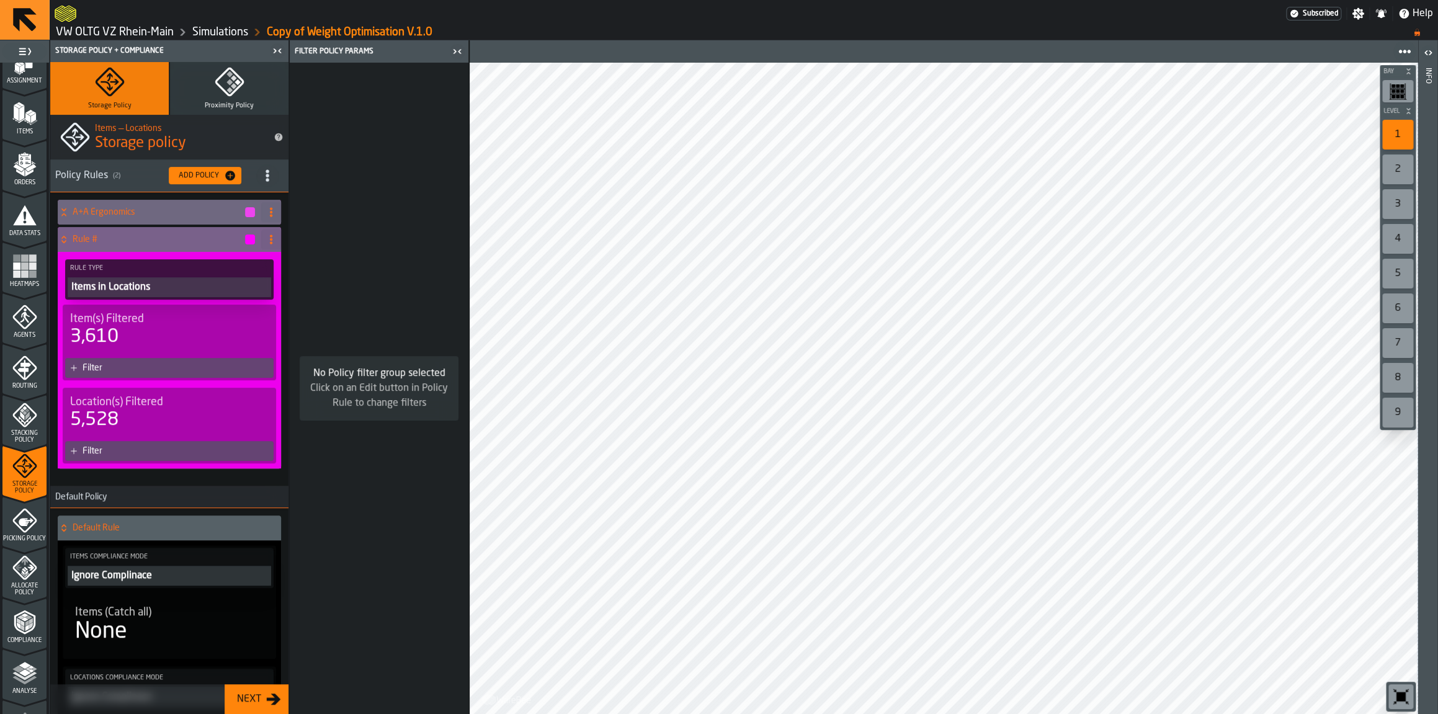
click at [111, 372] on div "Filter" at bounding box center [169, 368] width 208 height 20
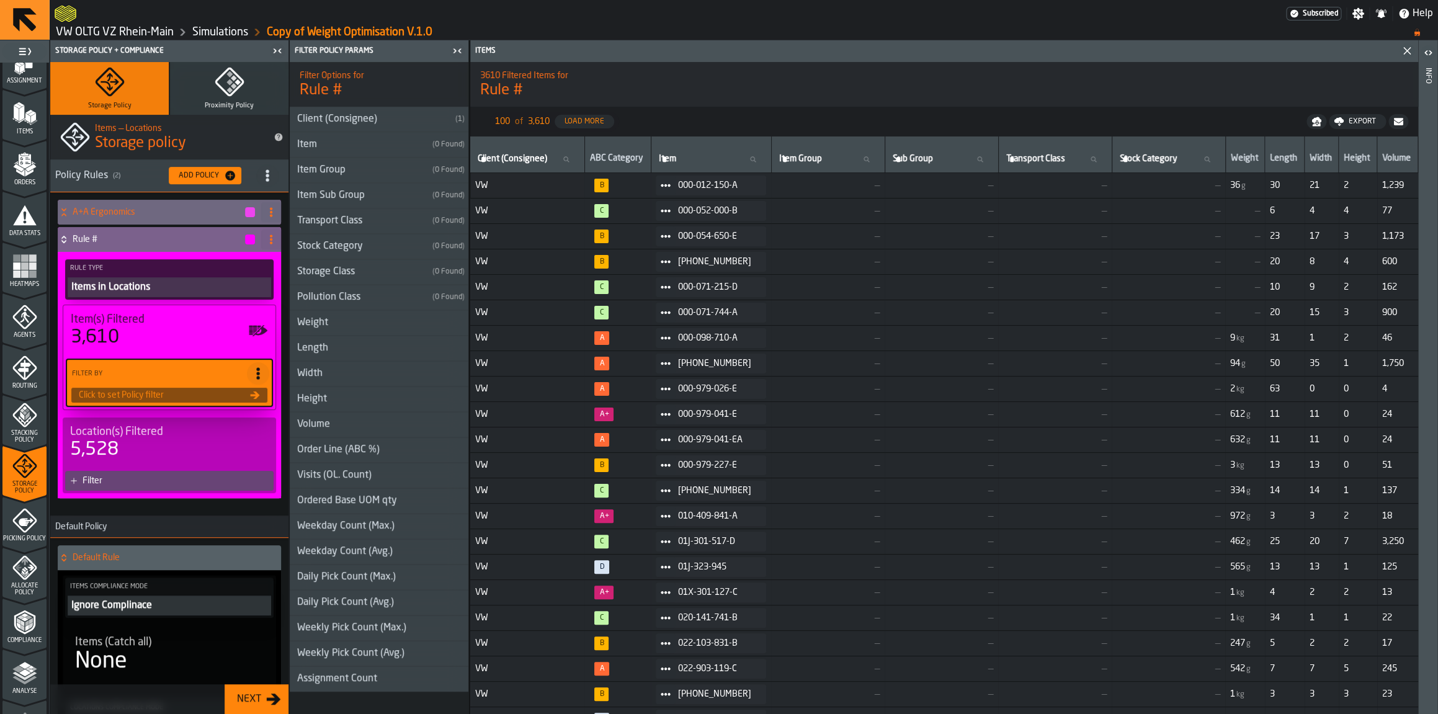
click at [364, 197] on div "Item Sub Group" at bounding box center [359, 195] width 138 height 15
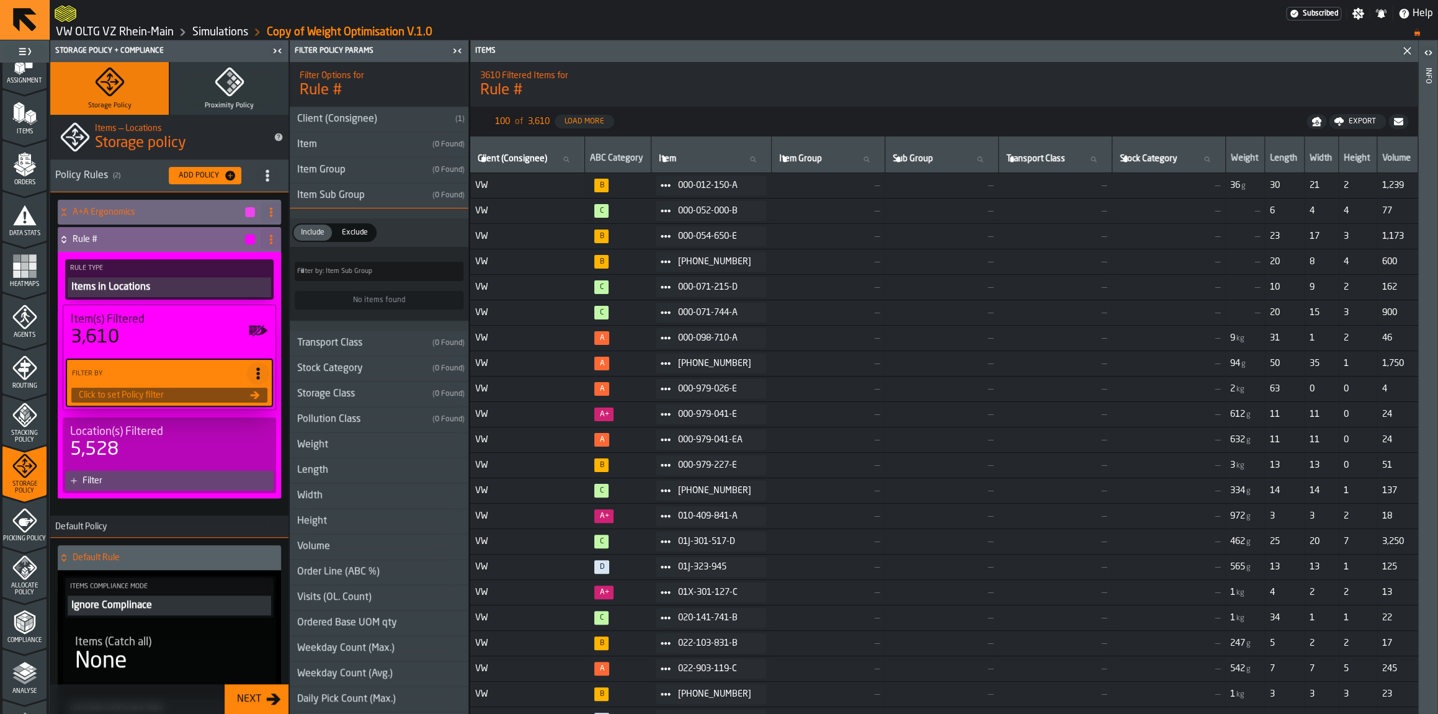
click at [313, 235] on span "Include" at bounding box center [313, 232] width 34 height 11
click at [320, 272] on label "Filter by: Item Sub Group Filter by: Item Sub Group" at bounding box center [379, 271] width 169 height 19
click at [320, 272] on input "Filter by: Item Sub Group Filter by: Item Sub Group" at bounding box center [379, 271] width 169 height 19
type input "*"
type input "***"
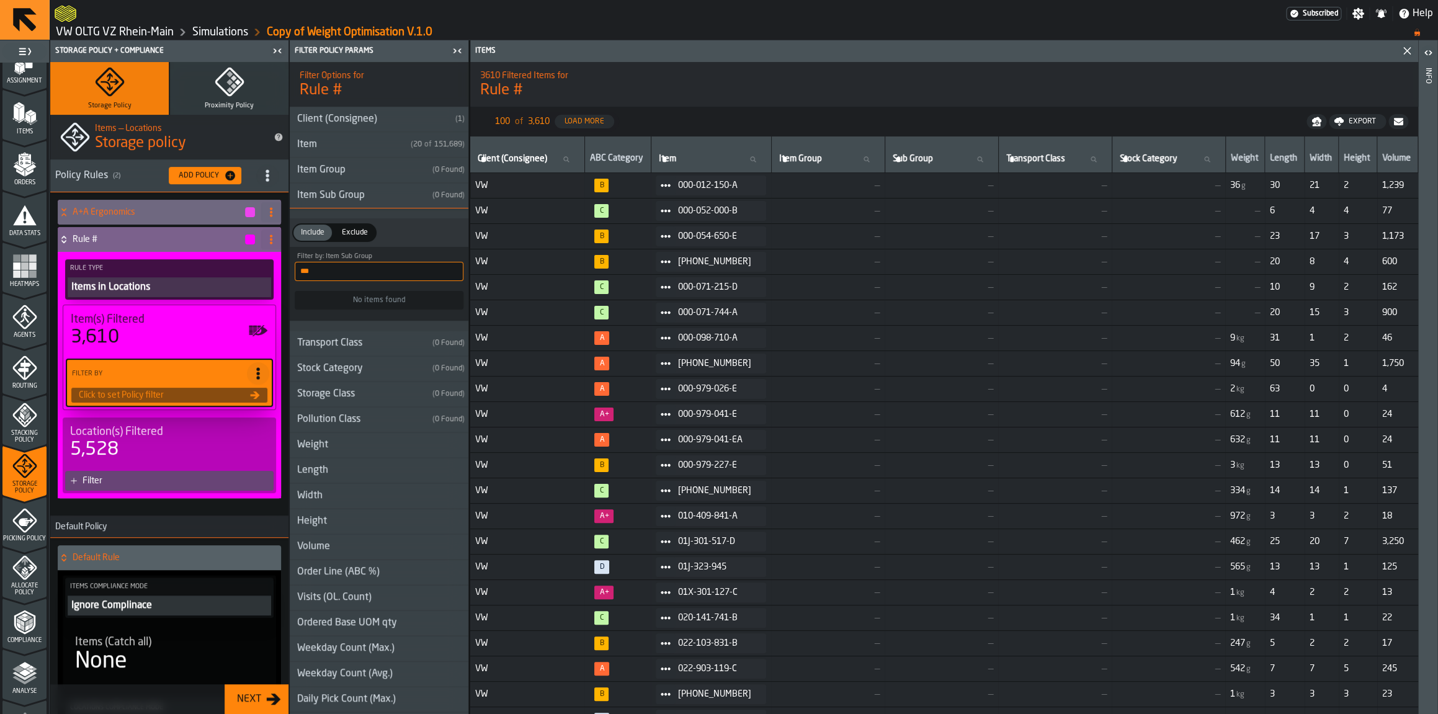
click at [29, 119] on polygon "menu Items" at bounding box center [27, 118] width 5 height 10
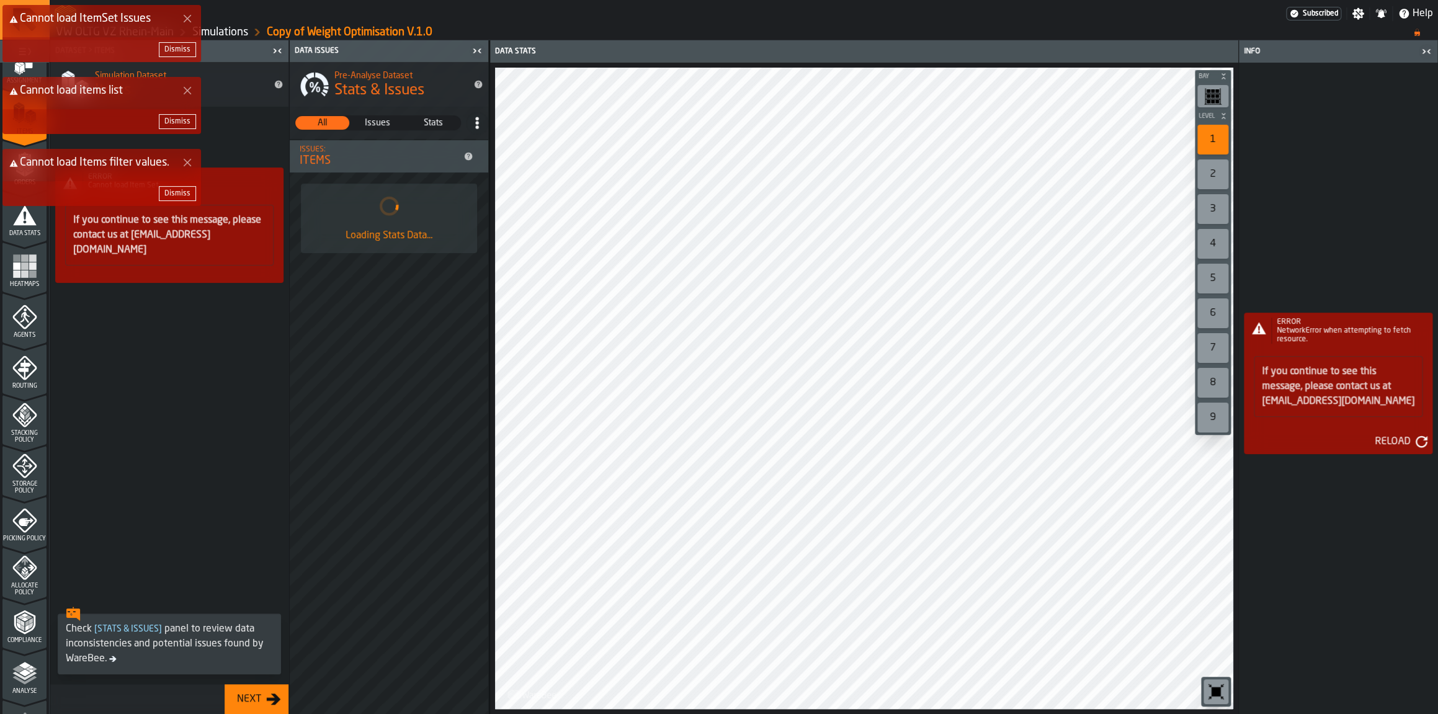
click at [166, 195] on div "Dismiss" at bounding box center [177, 193] width 26 height 9
click at [173, 126] on div "Dismiss" at bounding box center [177, 121] width 26 height 9
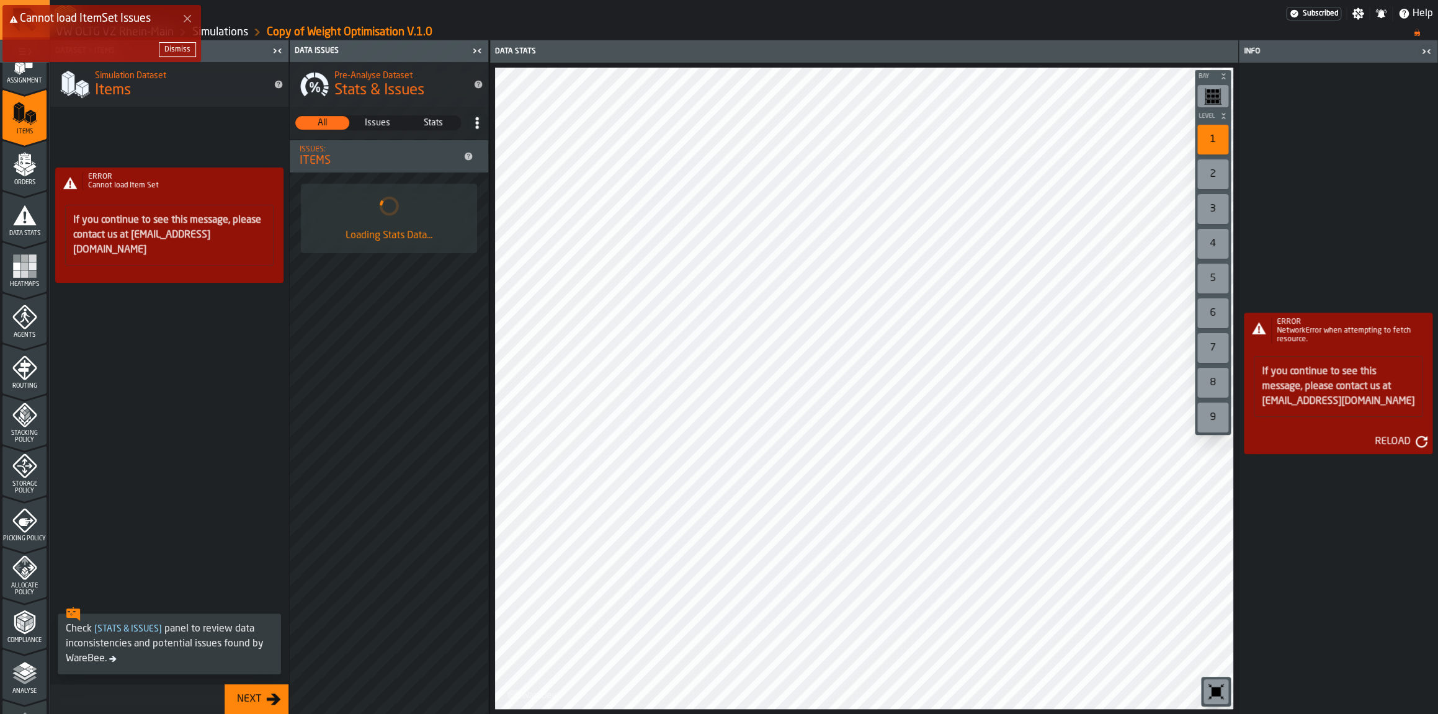
click at [180, 50] on div "Dismiss" at bounding box center [177, 49] width 26 height 9
click at [24, 167] on icon "menu Orders" at bounding box center [24, 161] width 12 height 14
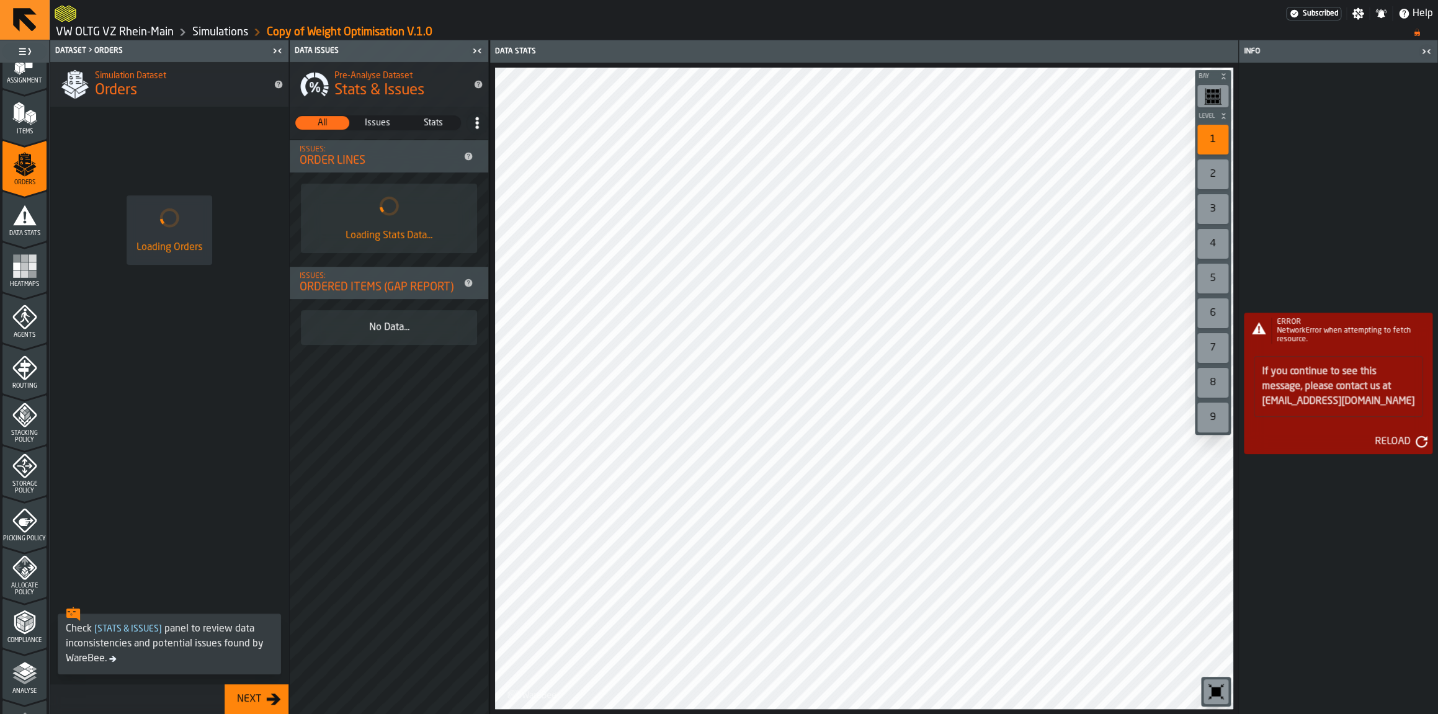
click at [27, 128] on div "Items" at bounding box center [24, 118] width 44 height 34
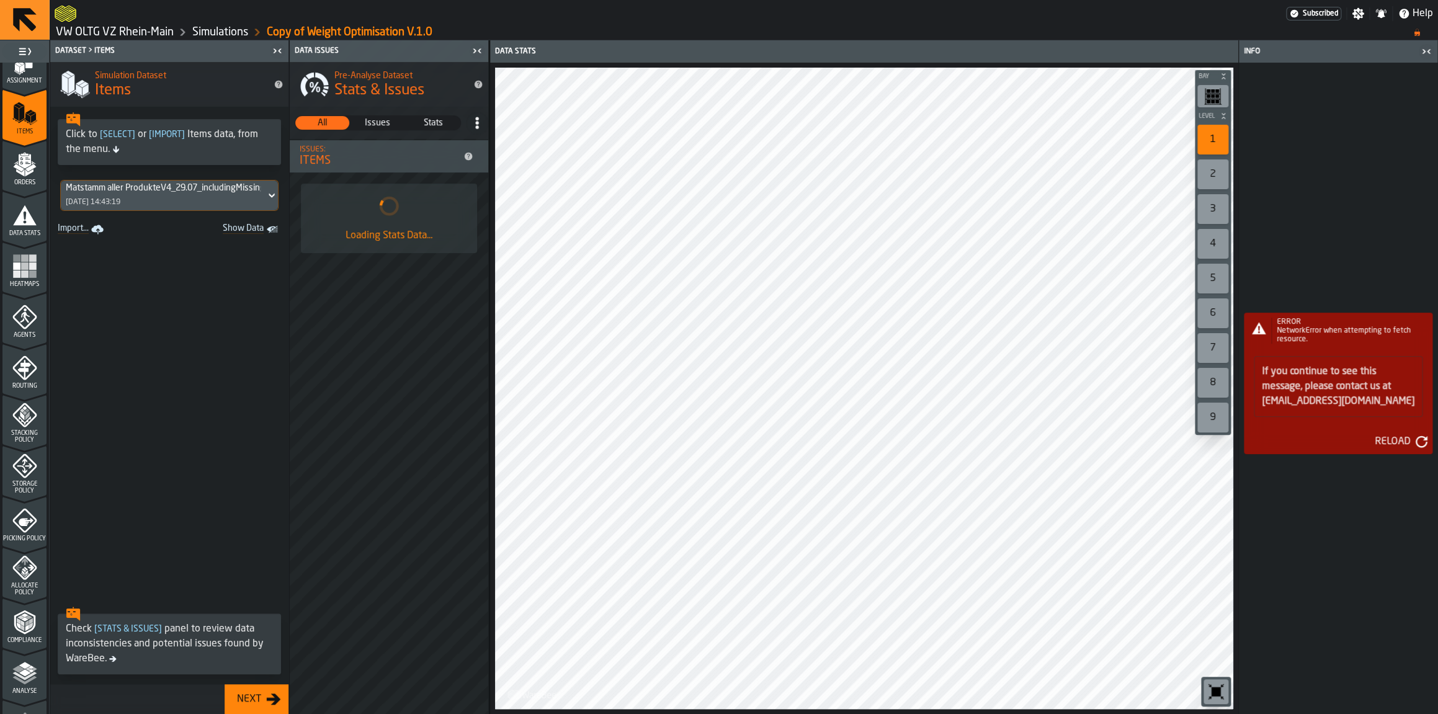
click at [176, 198] on div "Matstamm aller ProdukteV4_29.07_includingMissingwithVPE.csv [DATE] 14:43:19" at bounding box center [163, 196] width 205 height 30
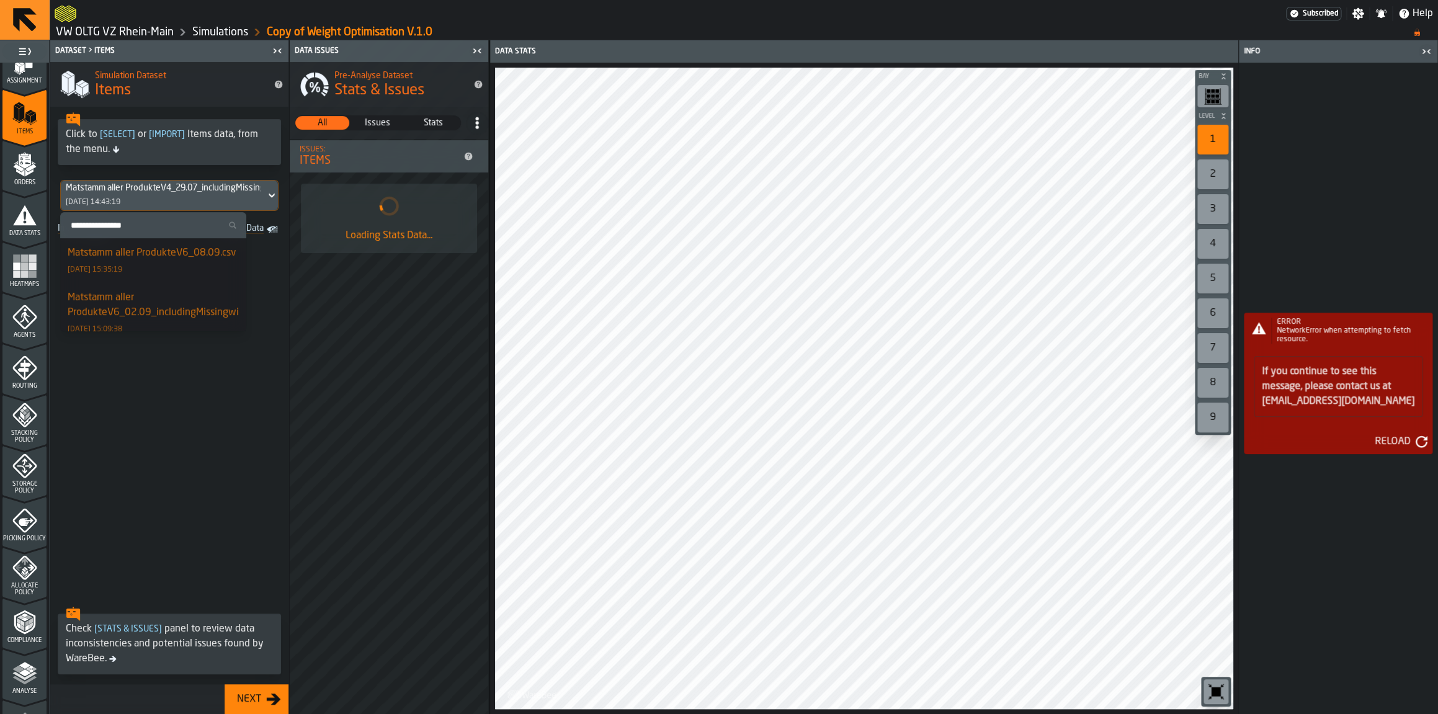
click at [161, 249] on div "Matstamm aller ProdukteV6_08.09.csv" at bounding box center [152, 253] width 168 height 15
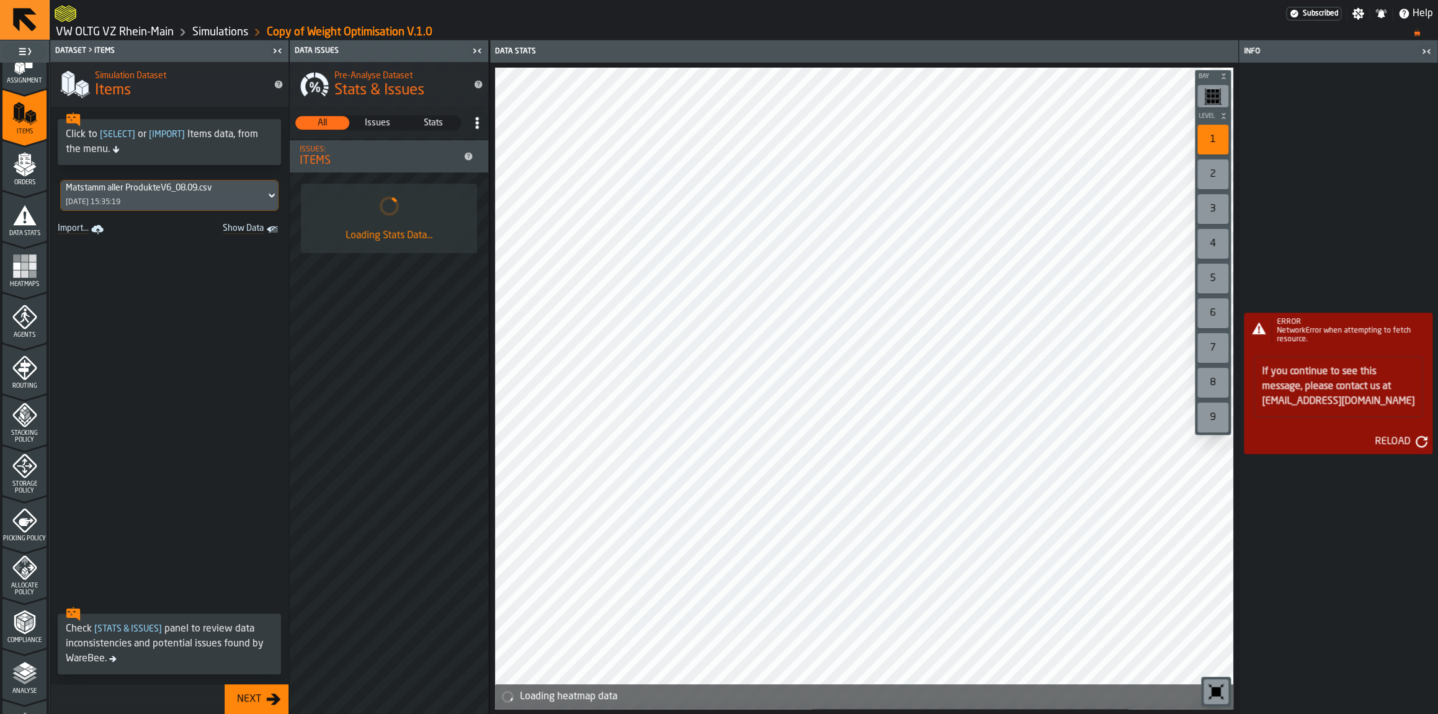
click at [253, 705] on div "Next" at bounding box center [249, 699] width 34 height 15
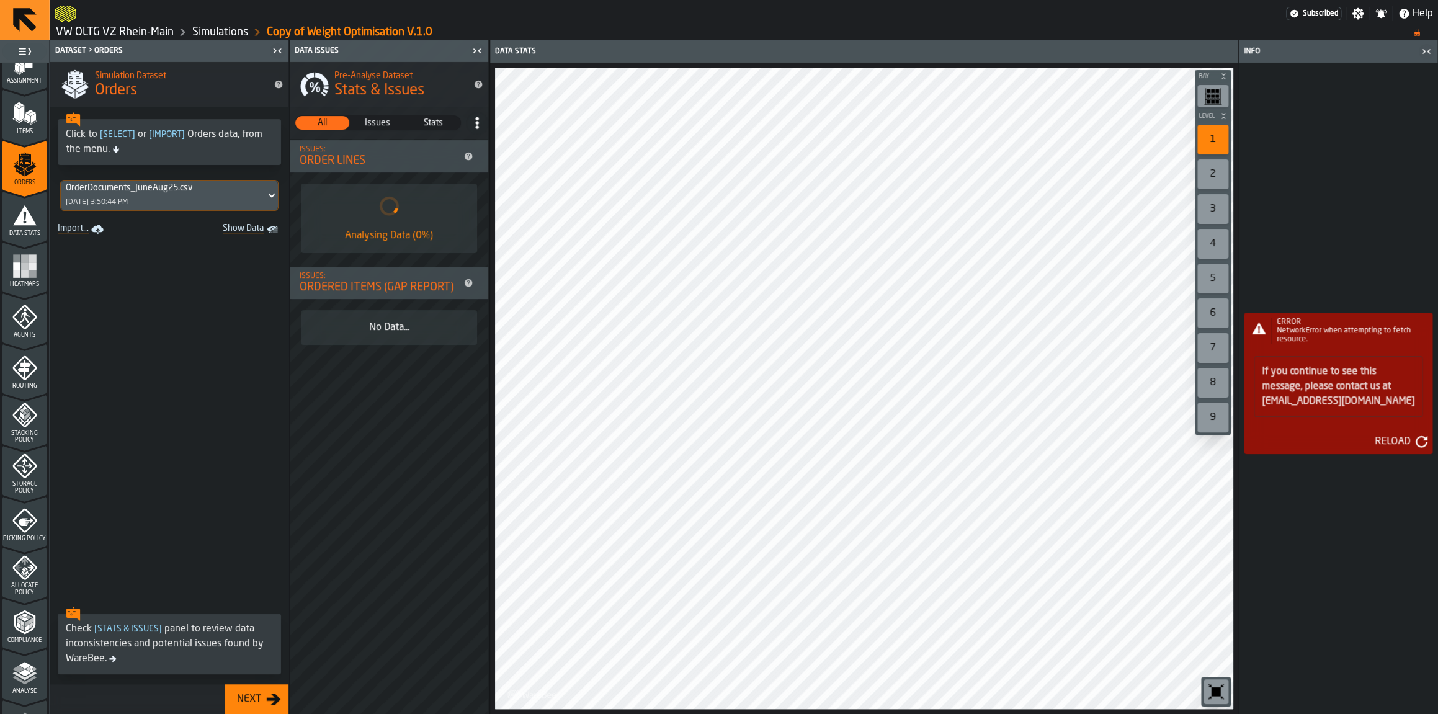
click at [36, 478] on div "Storage Policy" at bounding box center [24, 474] width 44 height 41
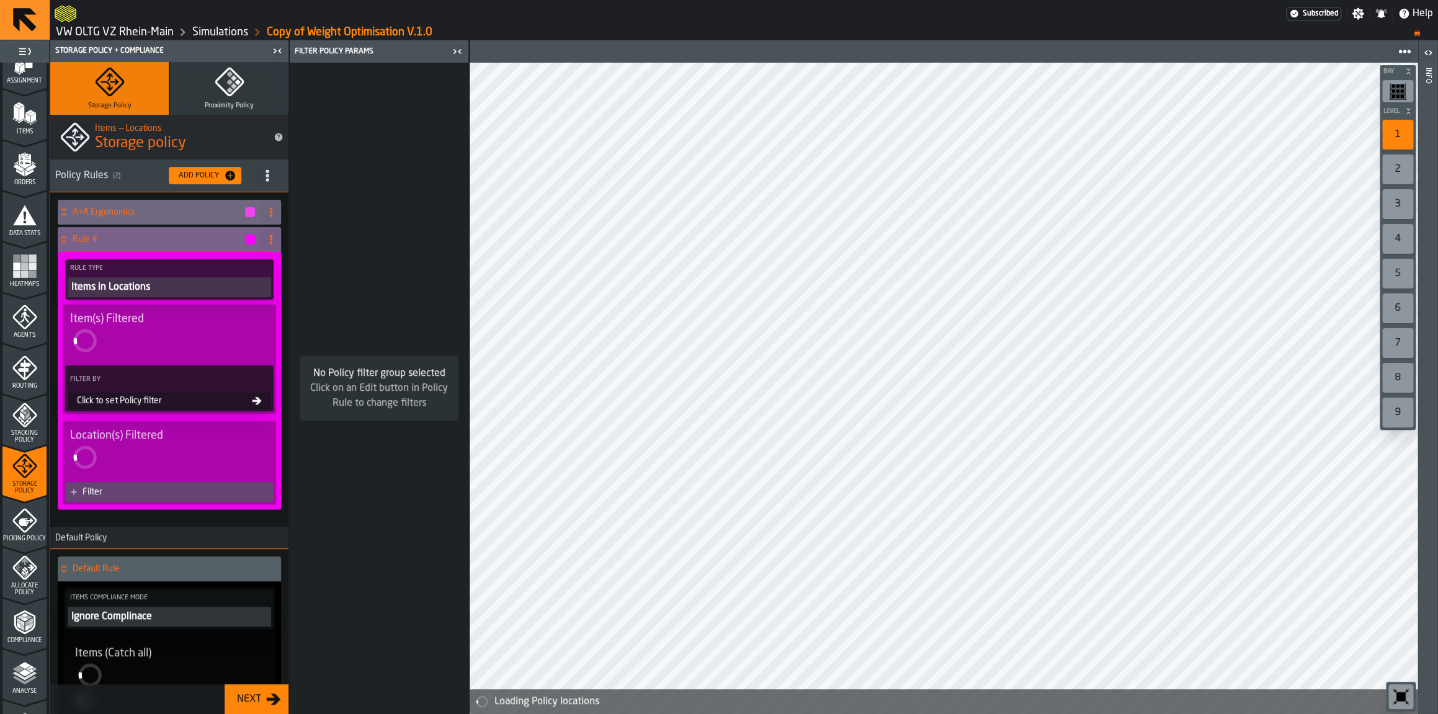
click at [143, 402] on div "Filter By Click to set Policy filter" at bounding box center [169, 388] width 208 height 46
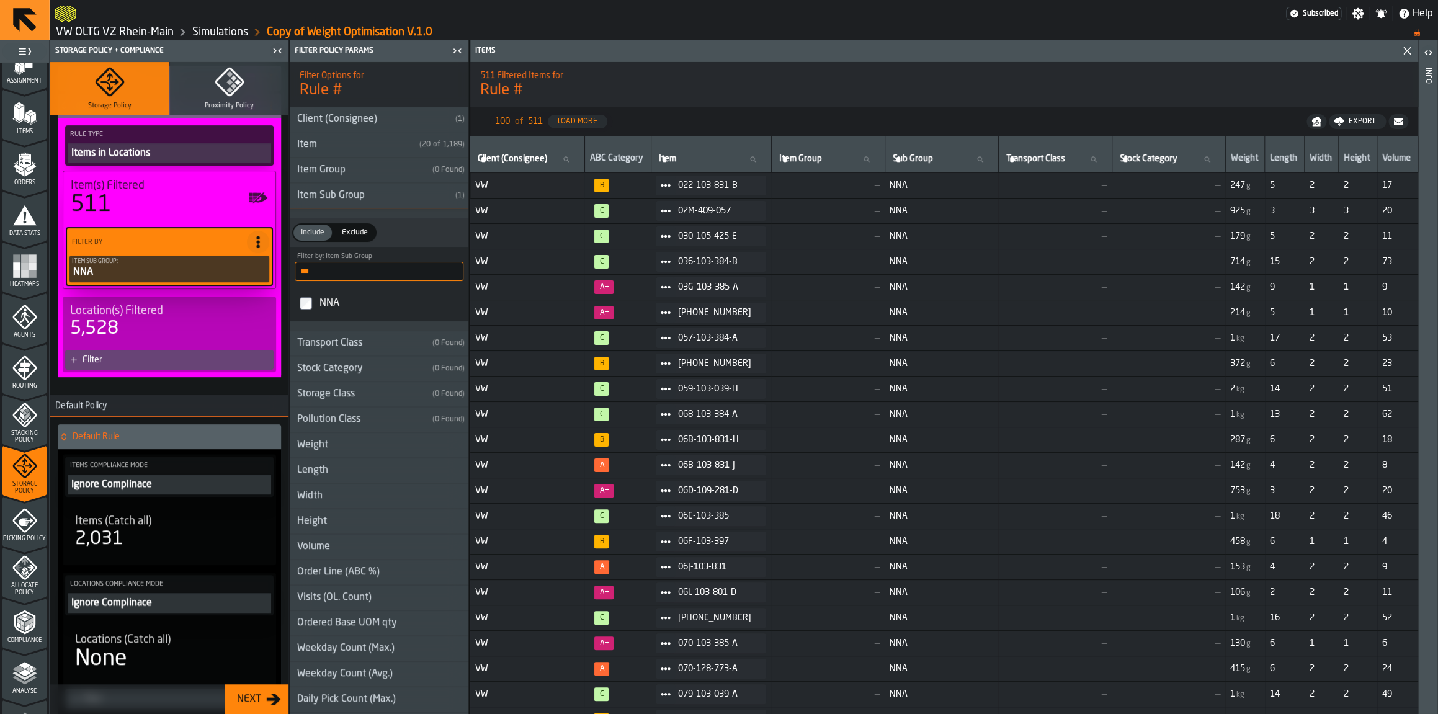
scroll to position [207, 0]
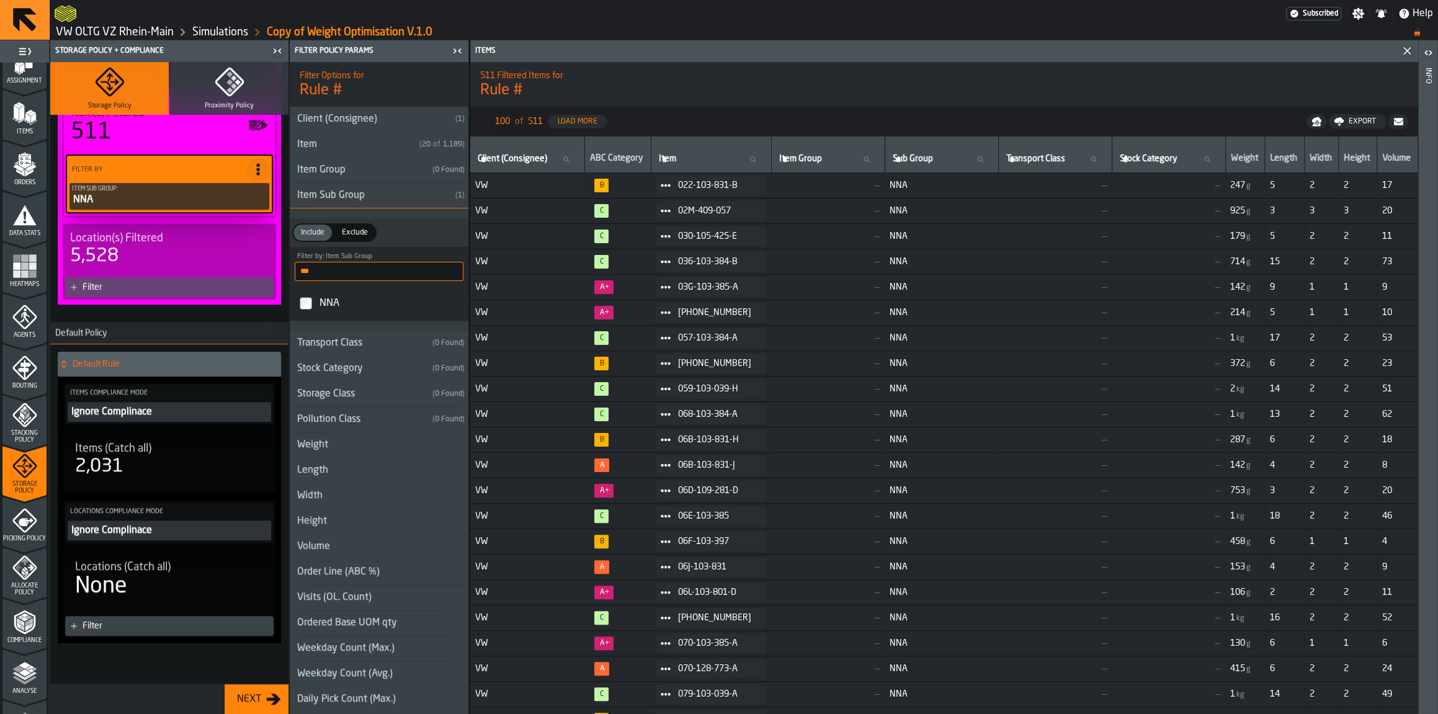
click at [79, 290] on div "Filter" at bounding box center [169, 287] width 208 height 20
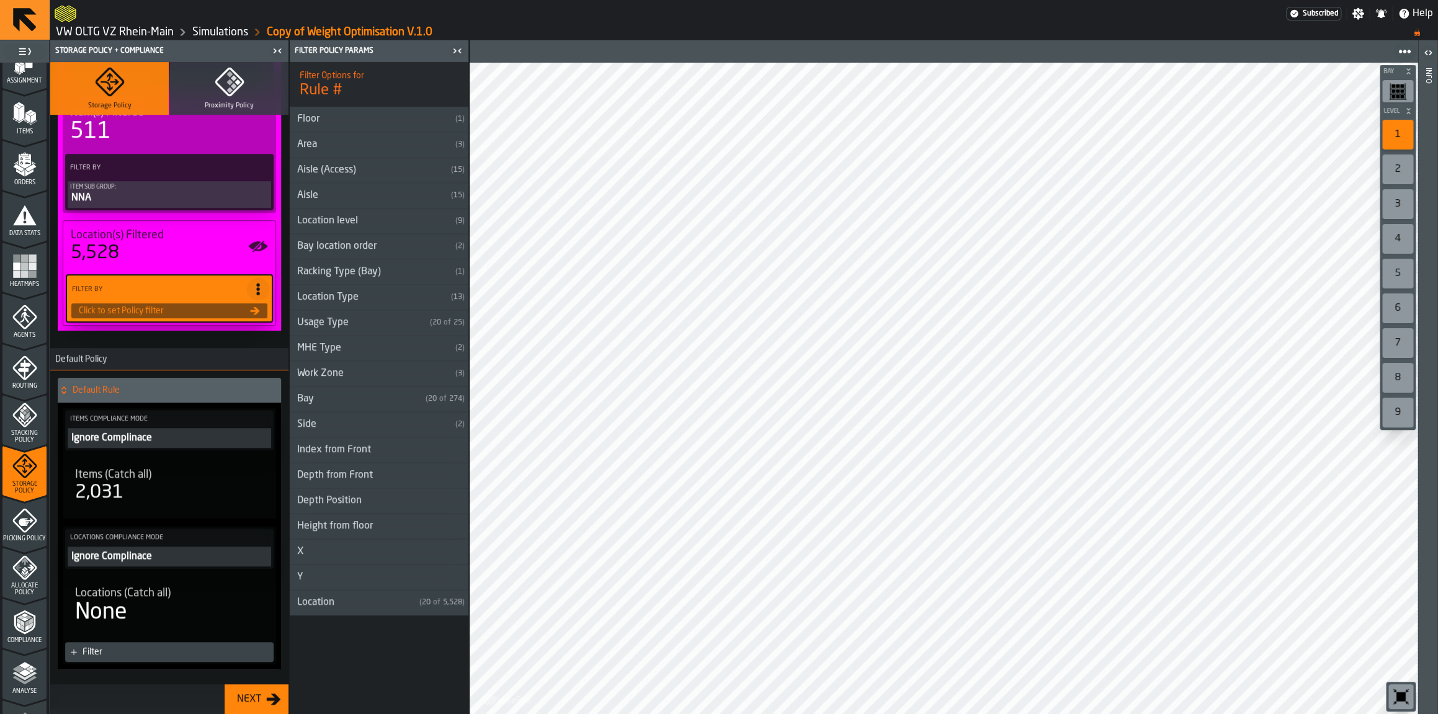
click at [344, 300] on div "Location Type" at bounding box center [368, 297] width 156 height 15
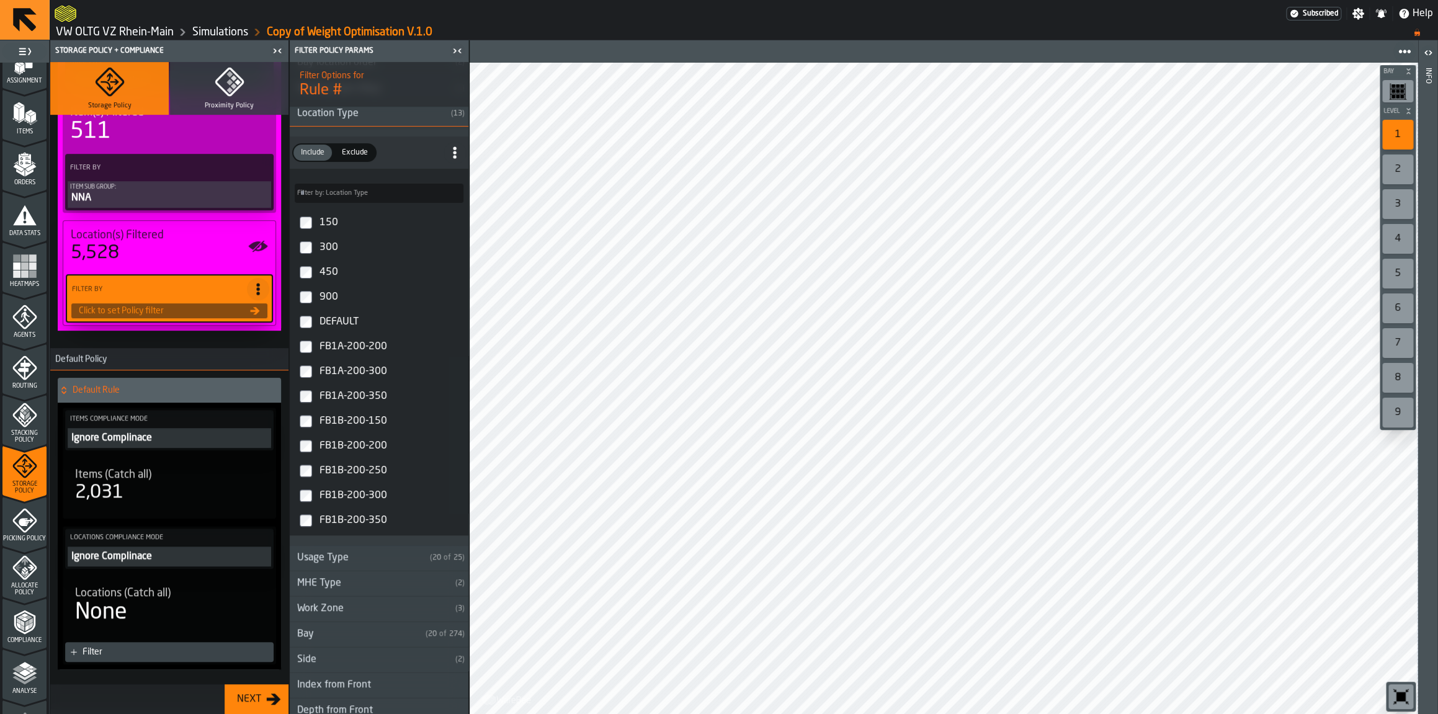
scroll to position [0, 0]
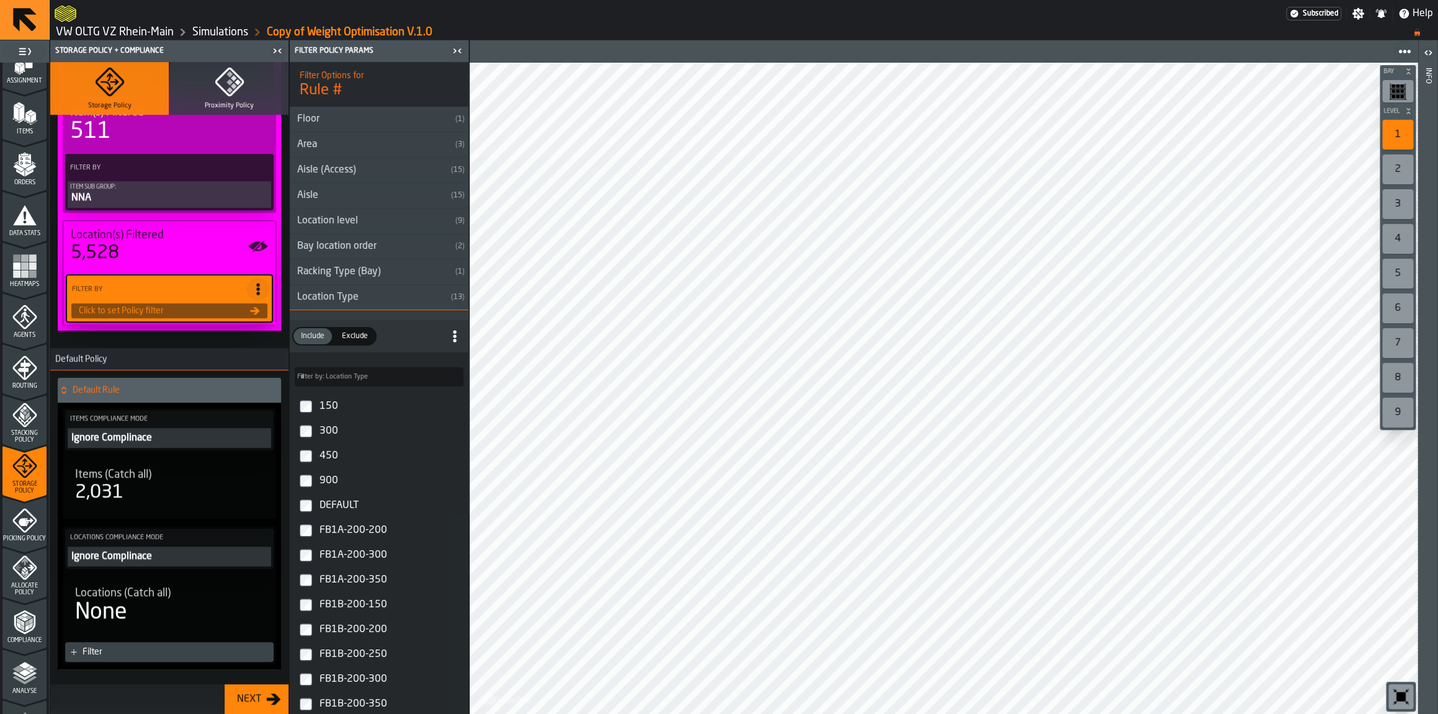
click at [334, 303] on div "Location Type" at bounding box center [368, 297] width 156 height 15
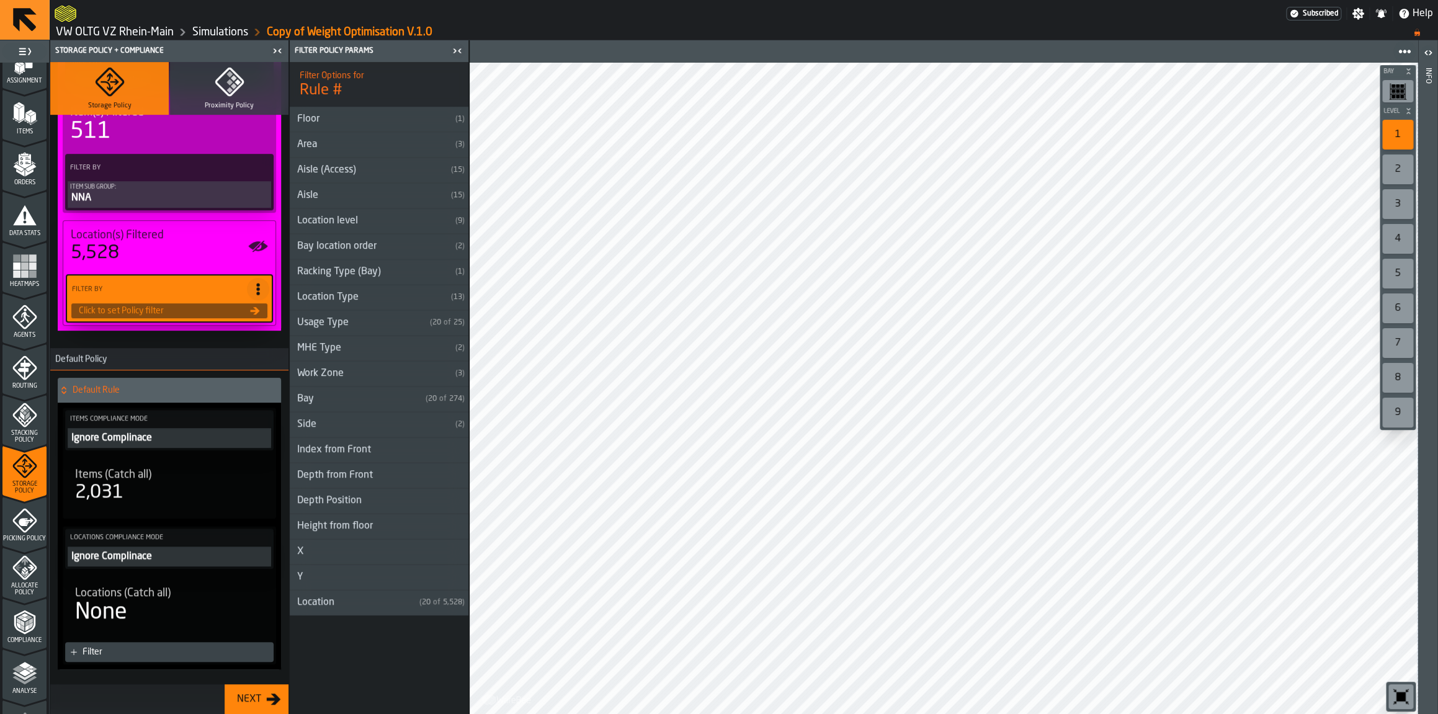
click at [339, 279] on div "Racking Type (Bay)" at bounding box center [370, 271] width 161 height 15
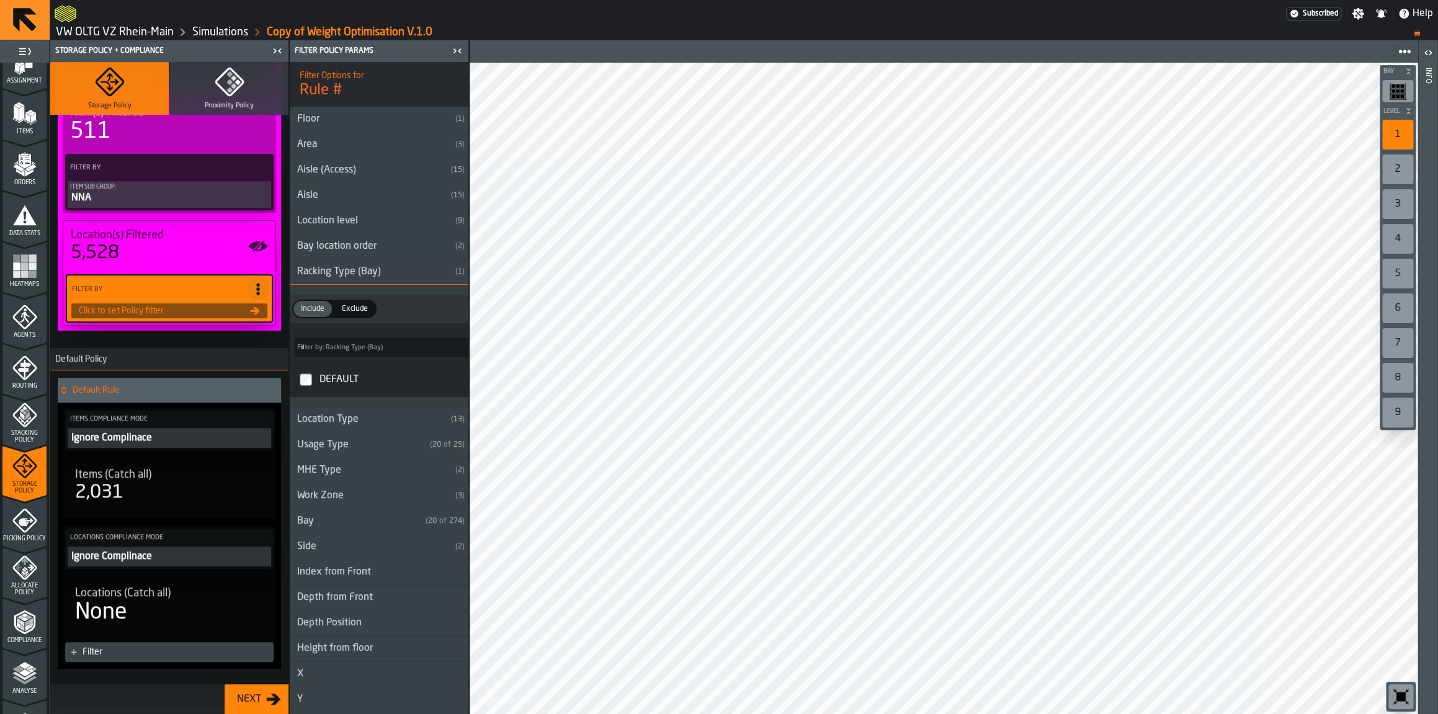
click at [339, 279] on div "Racking Type (Bay)" at bounding box center [370, 271] width 161 height 15
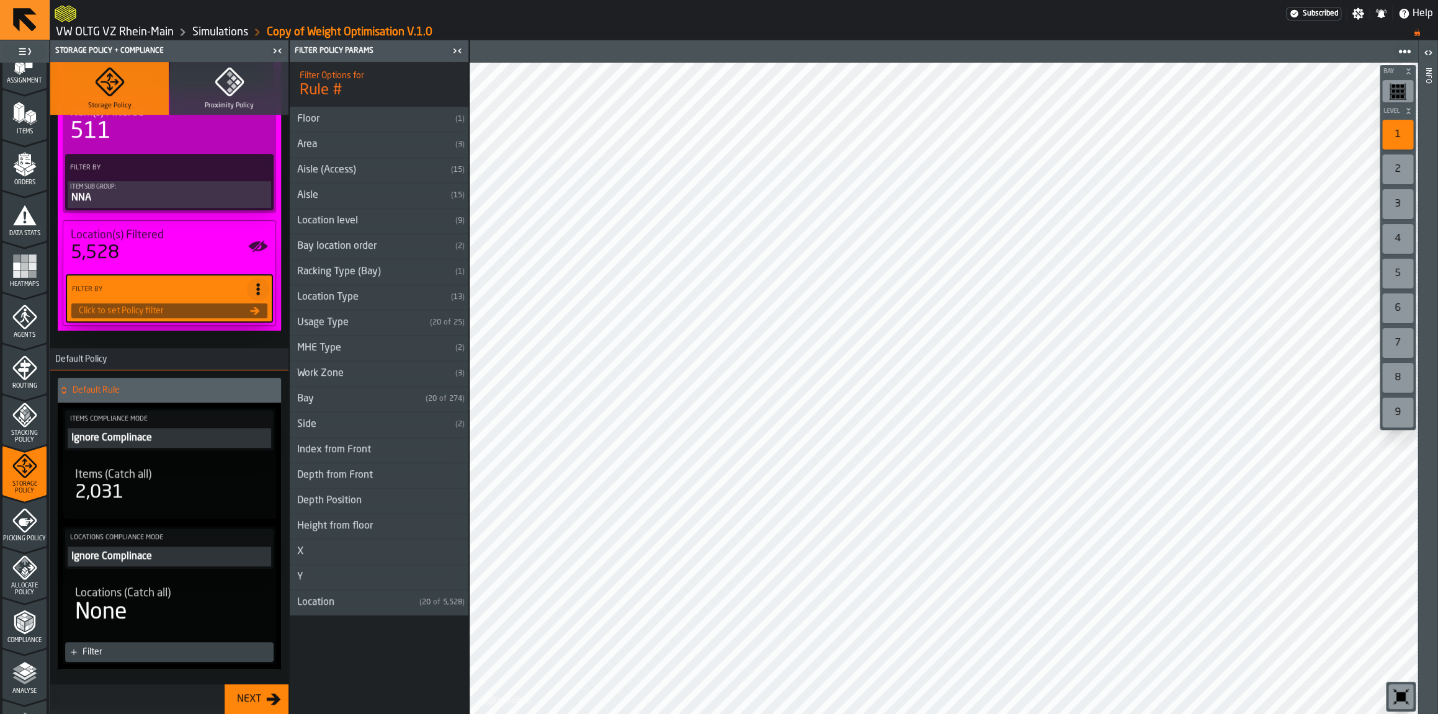
click at [321, 325] on div "Usage Type" at bounding box center [357, 322] width 135 height 15
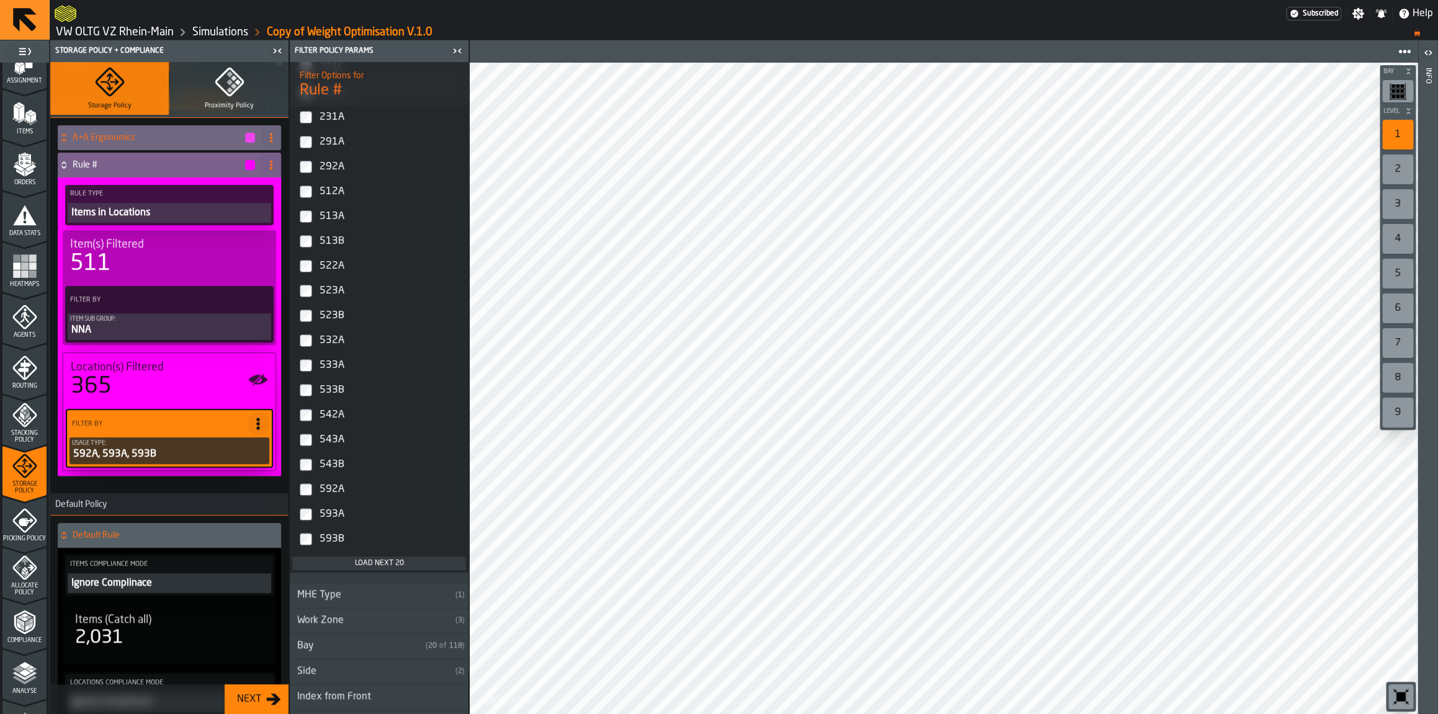
scroll to position [73, 0]
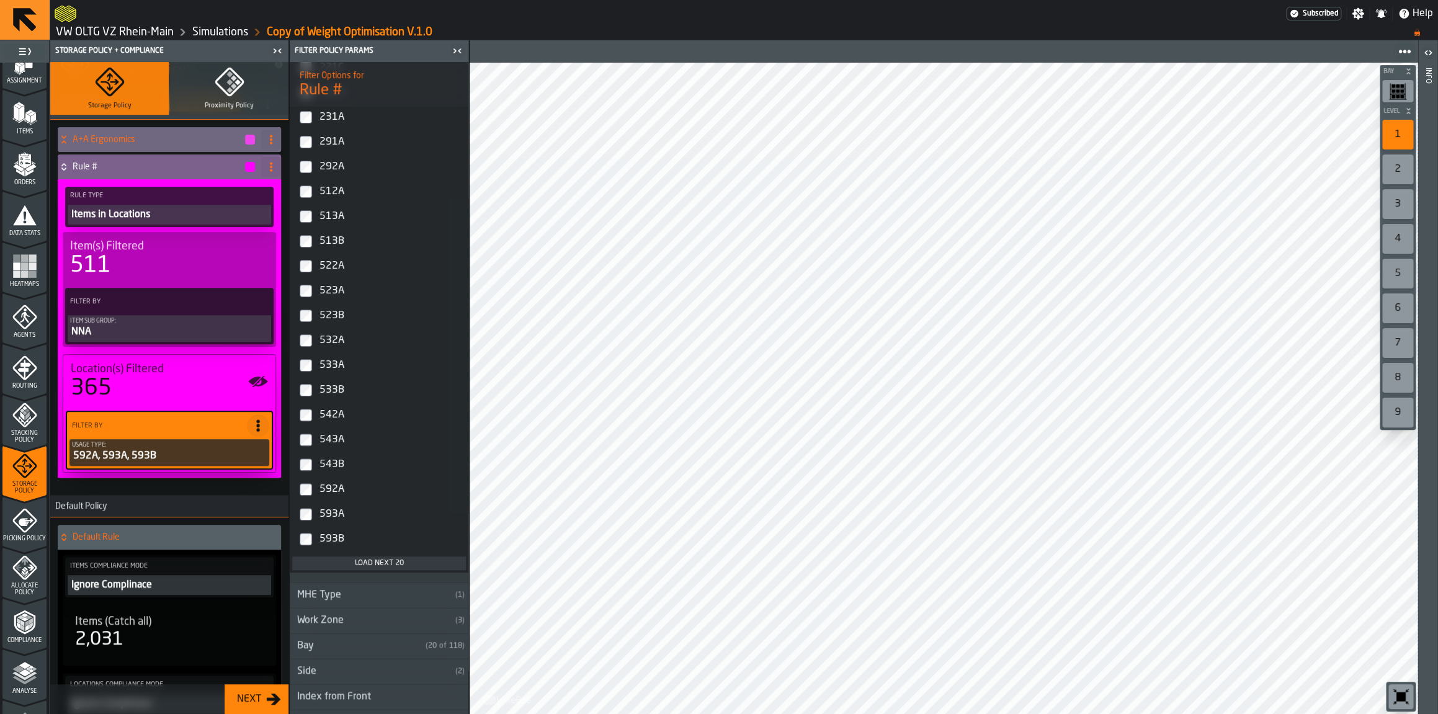
click at [313, 497] on label "592A" at bounding box center [379, 489] width 174 height 25
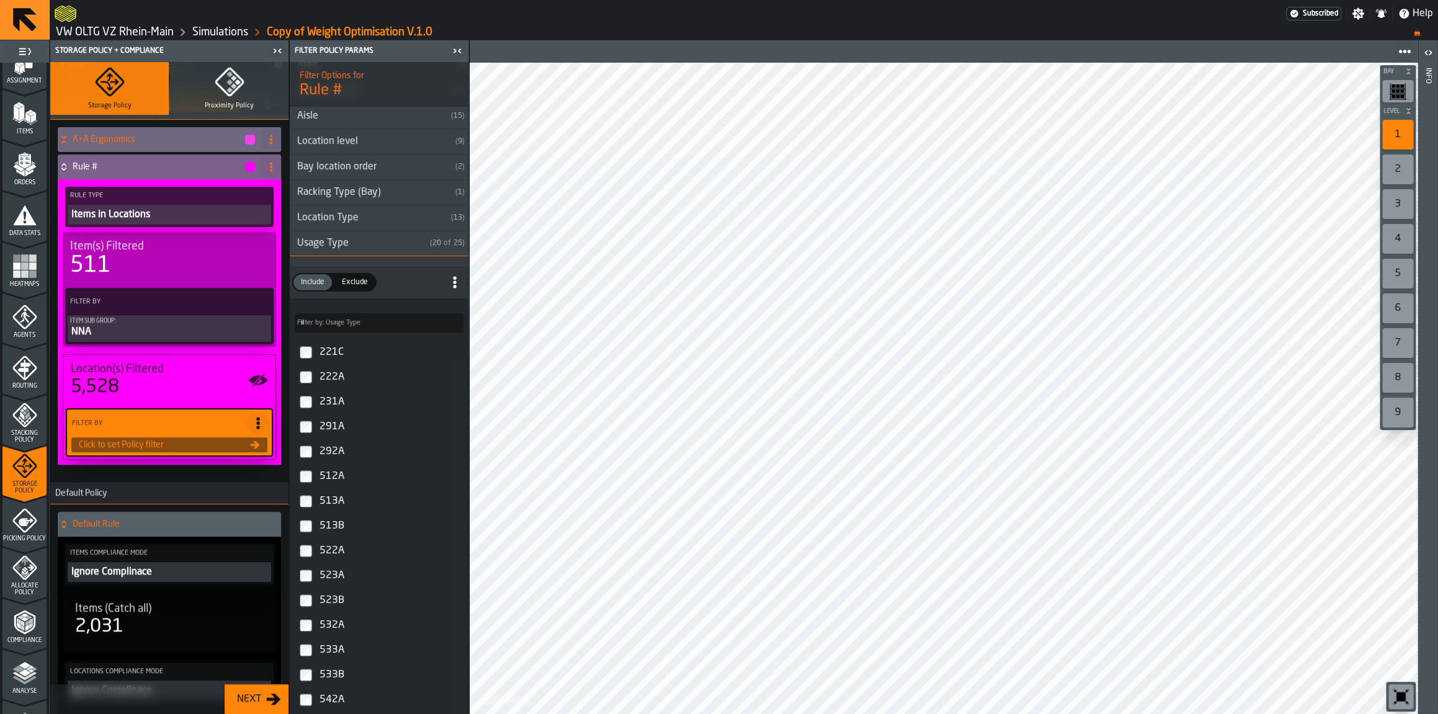
scroll to position [0, 0]
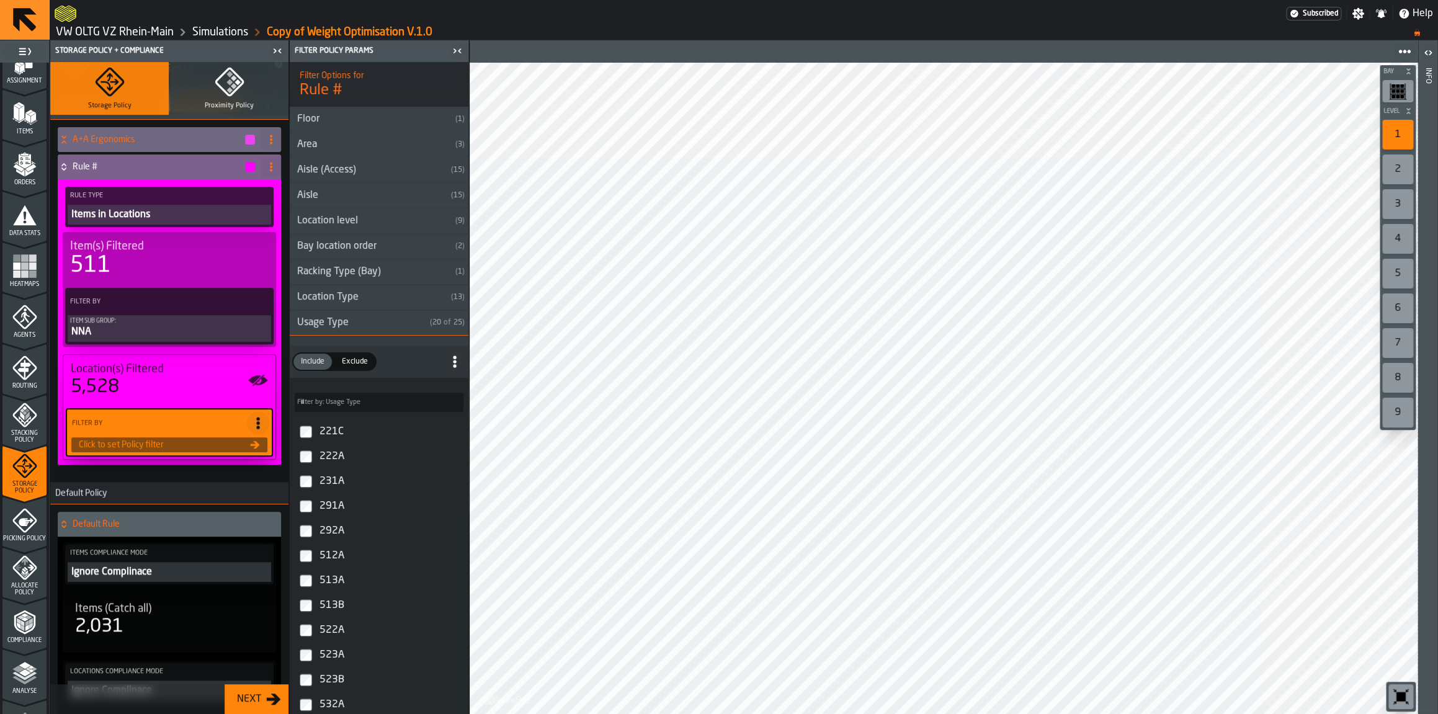
click at [325, 323] on div "Usage Type" at bounding box center [357, 322] width 135 height 15
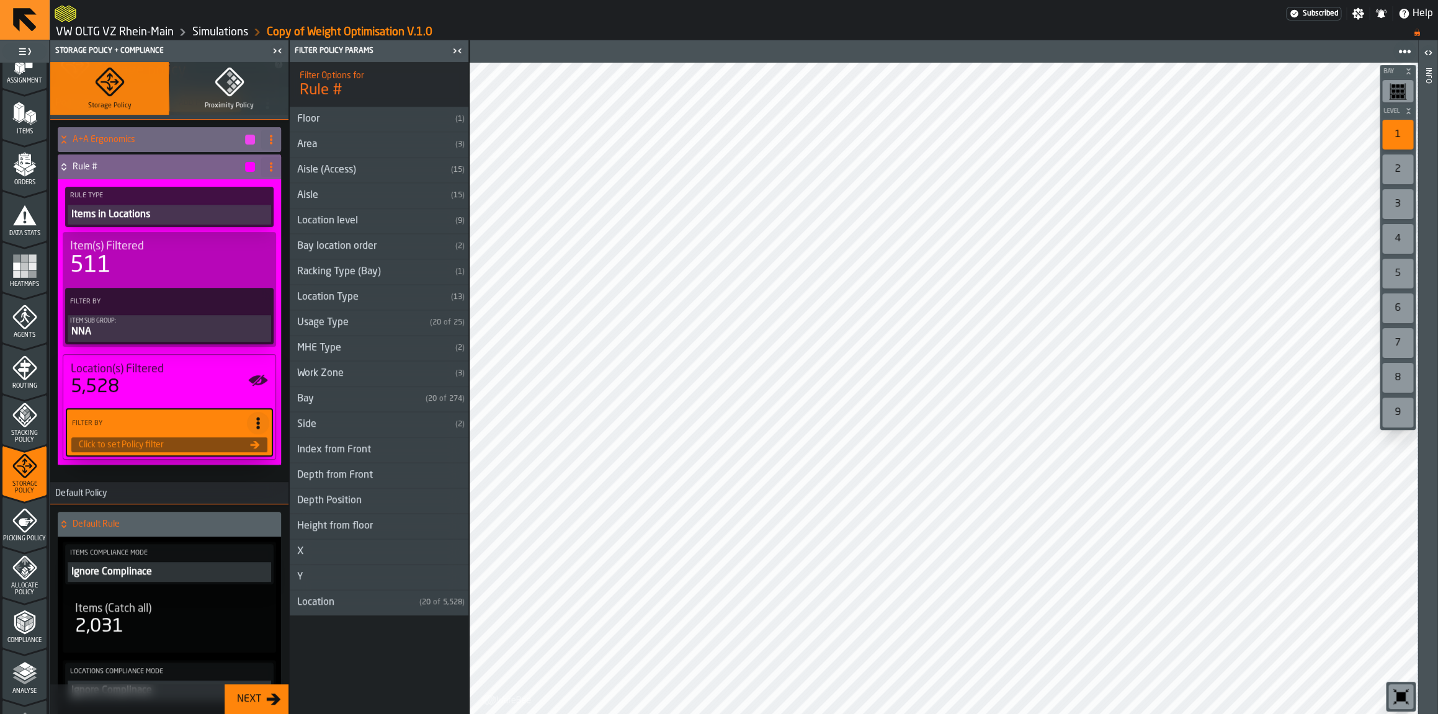
click at [325, 346] on div "MHE Type" at bounding box center [370, 348] width 161 height 15
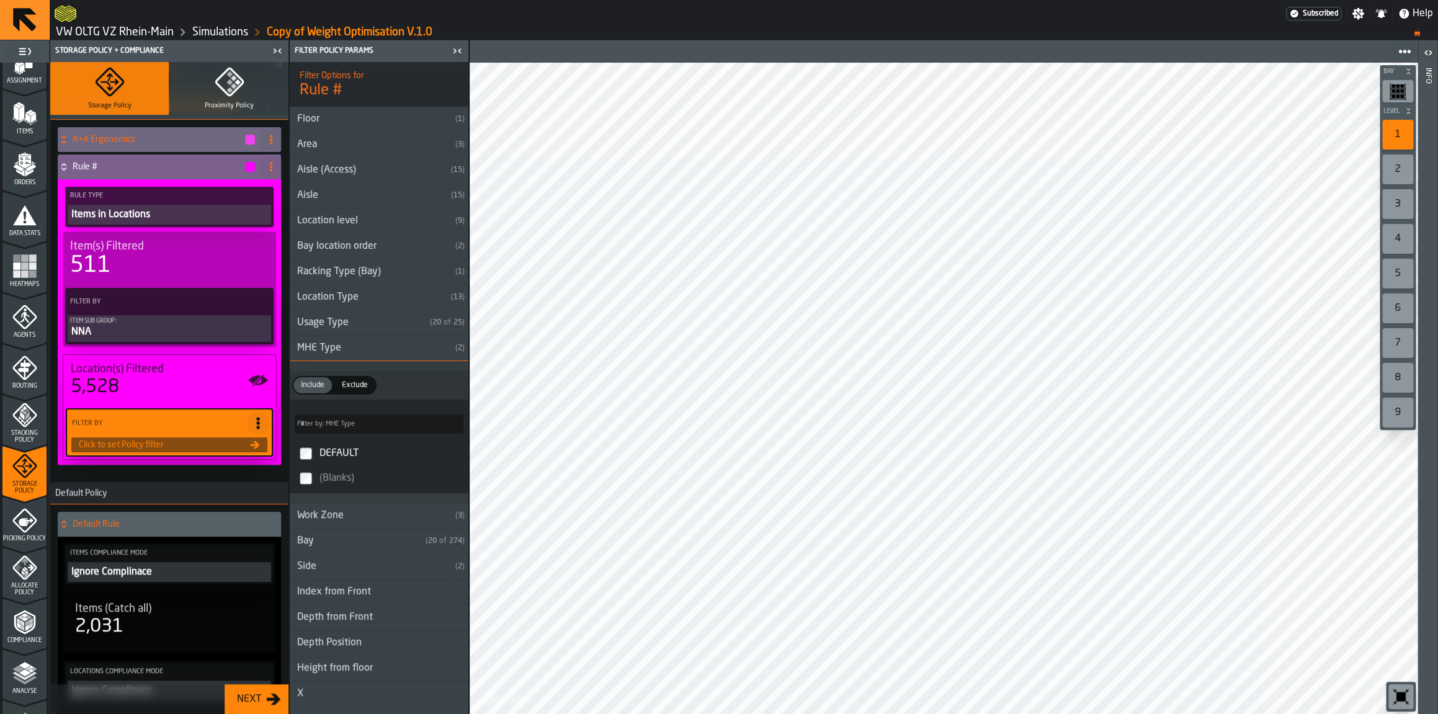
click at [325, 346] on div "MHE Type" at bounding box center [370, 348] width 161 height 15
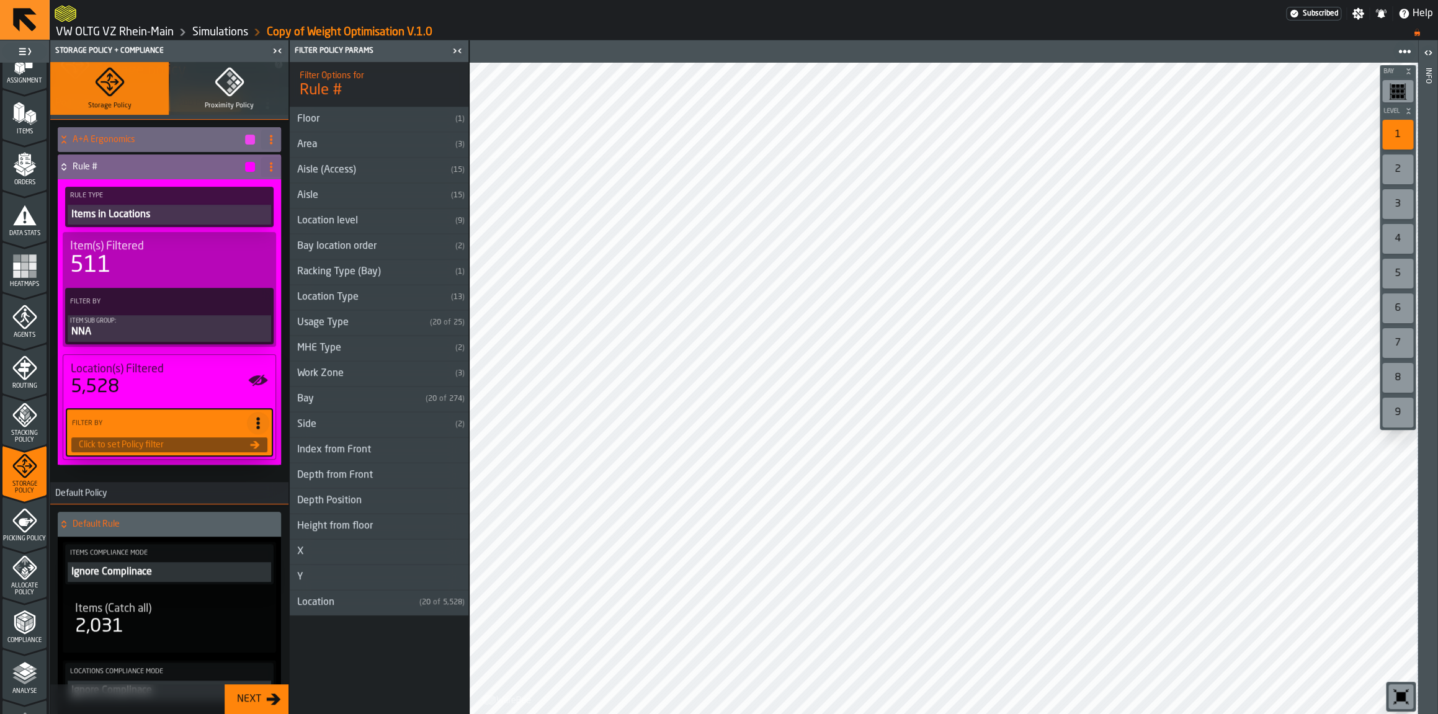
click at [320, 375] on div "Work Zone" at bounding box center [370, 373] width 161 height 15
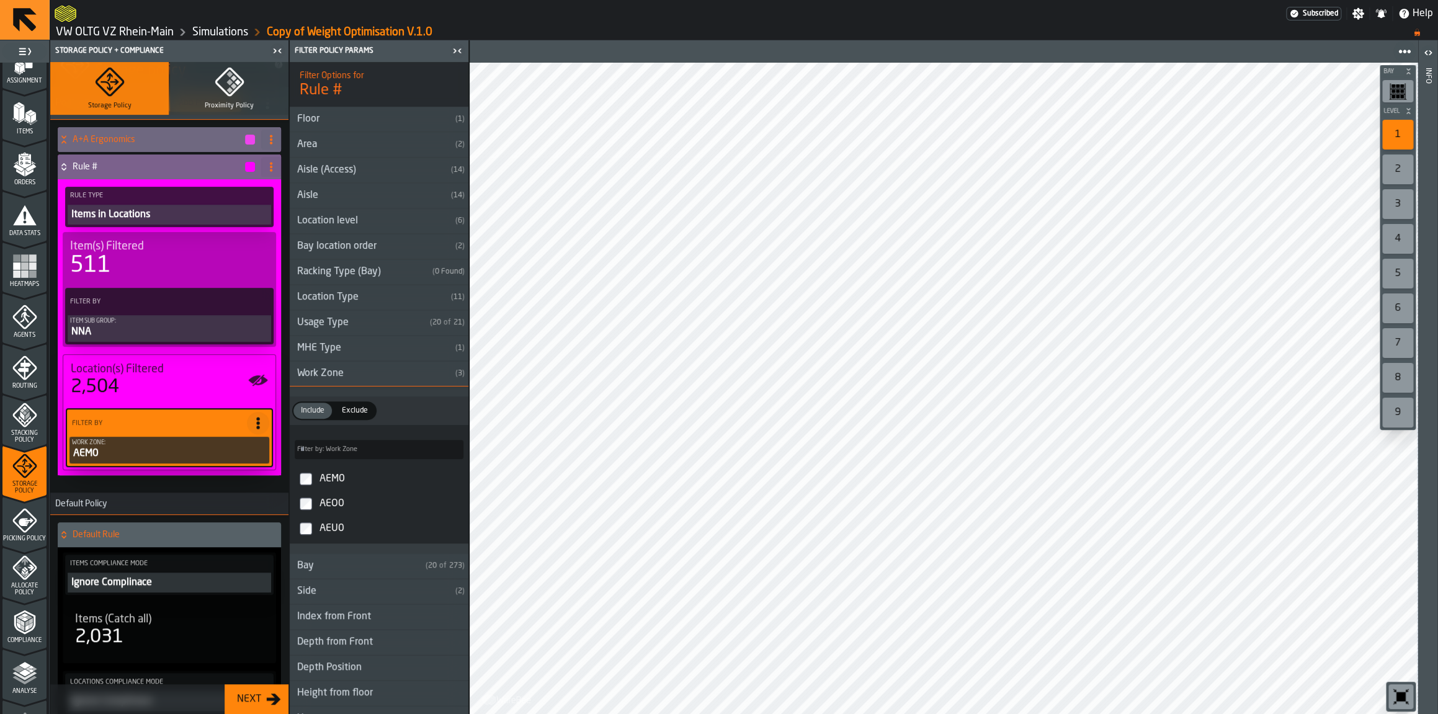
click at [266, 169] on span at bounding box center [271, 167] width 20 height 20
click at [238, 183] on li "Rename" at bounding box center [221, 192] width 119 height 30
click at [121, 163] on input "******" at bounding box center [148, 166] width 150 height 21
type input "*"
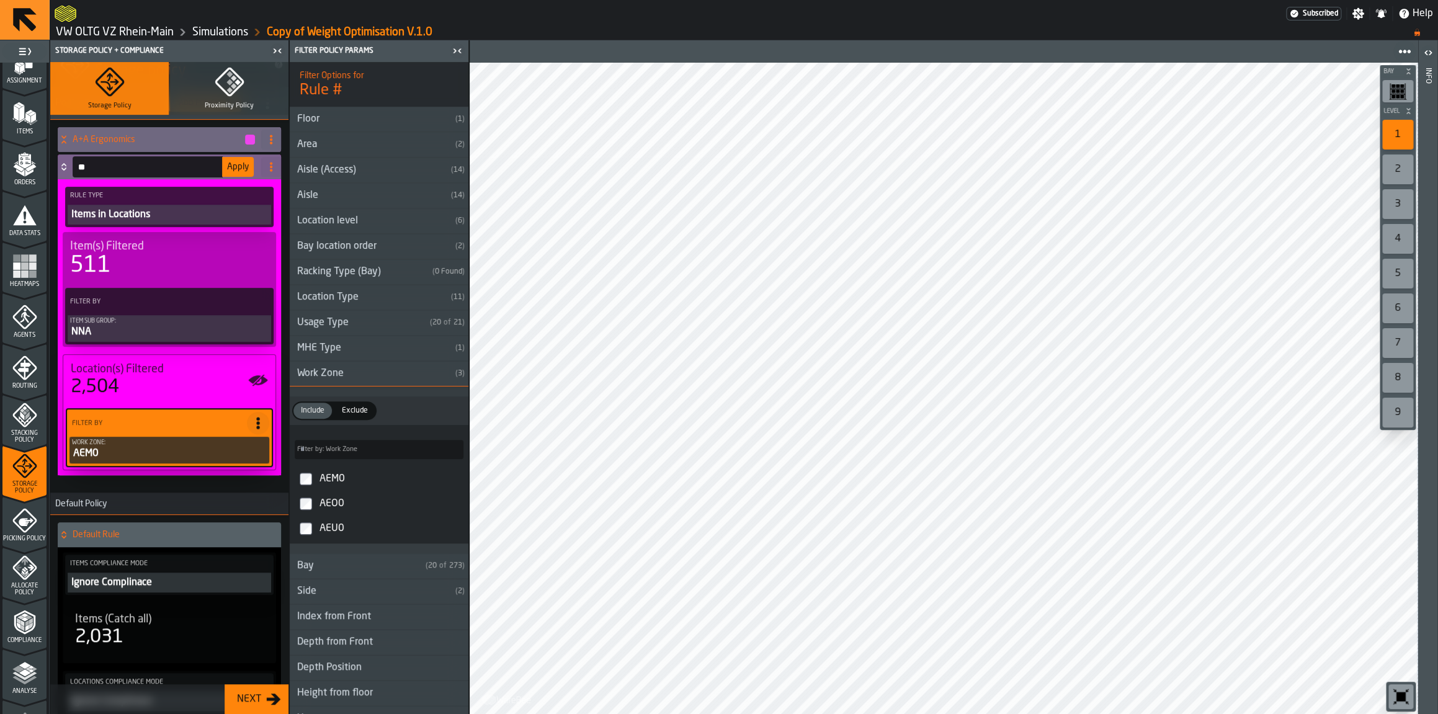
type input "*"
type input "**********"
click at [233, 174] on button "Apply" at bounding box center [238, 167] width 32 height 20
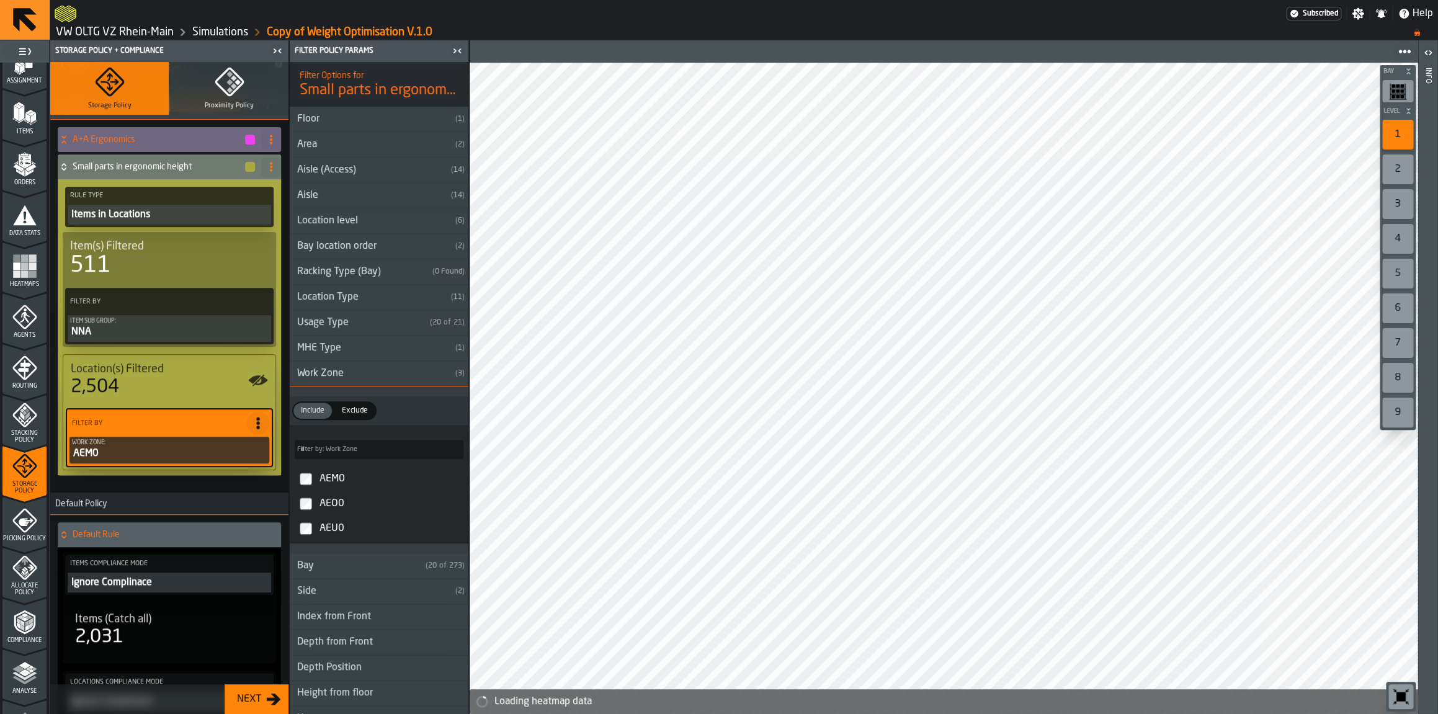
click at [64, 168] on icon at bounding box center [64, 167] width 12 height 10
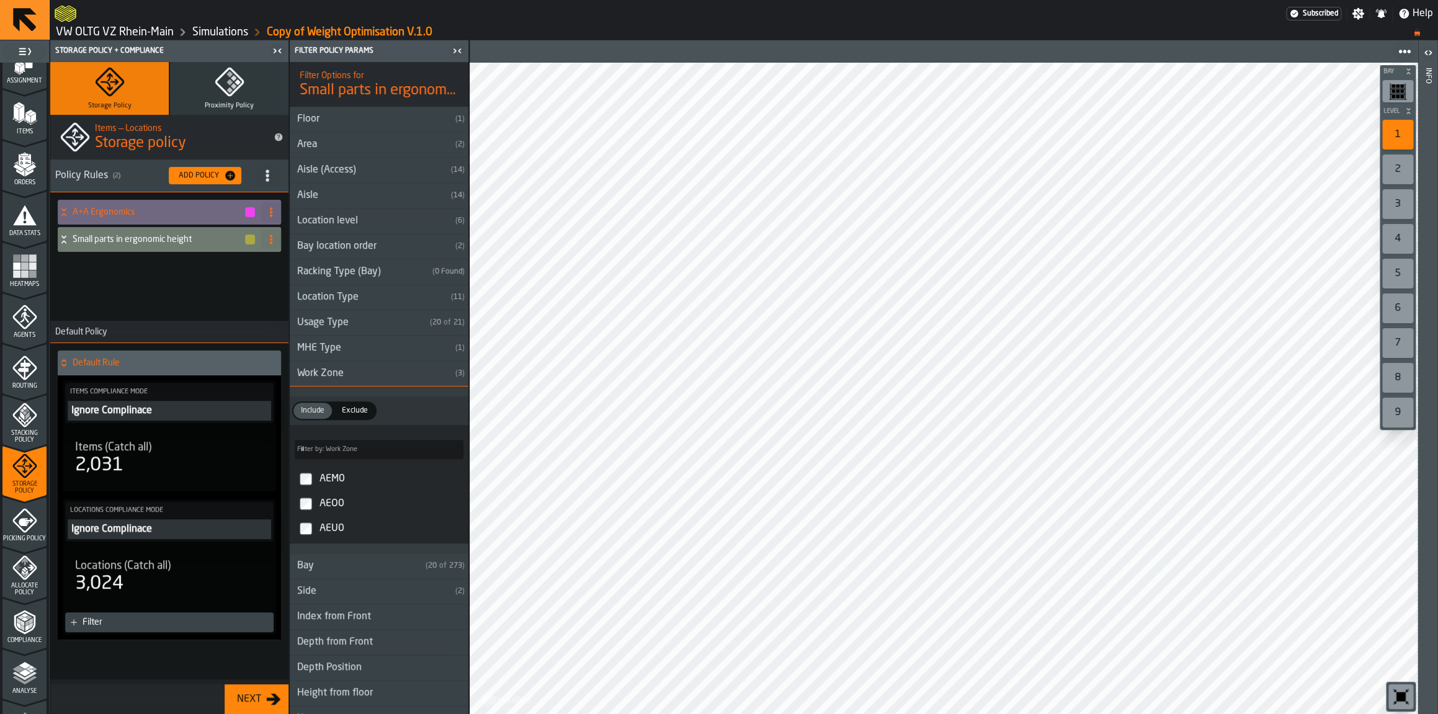
click at [210, 171] on div "Add Policy" at bounding box center [199, 175] width 50 height 9
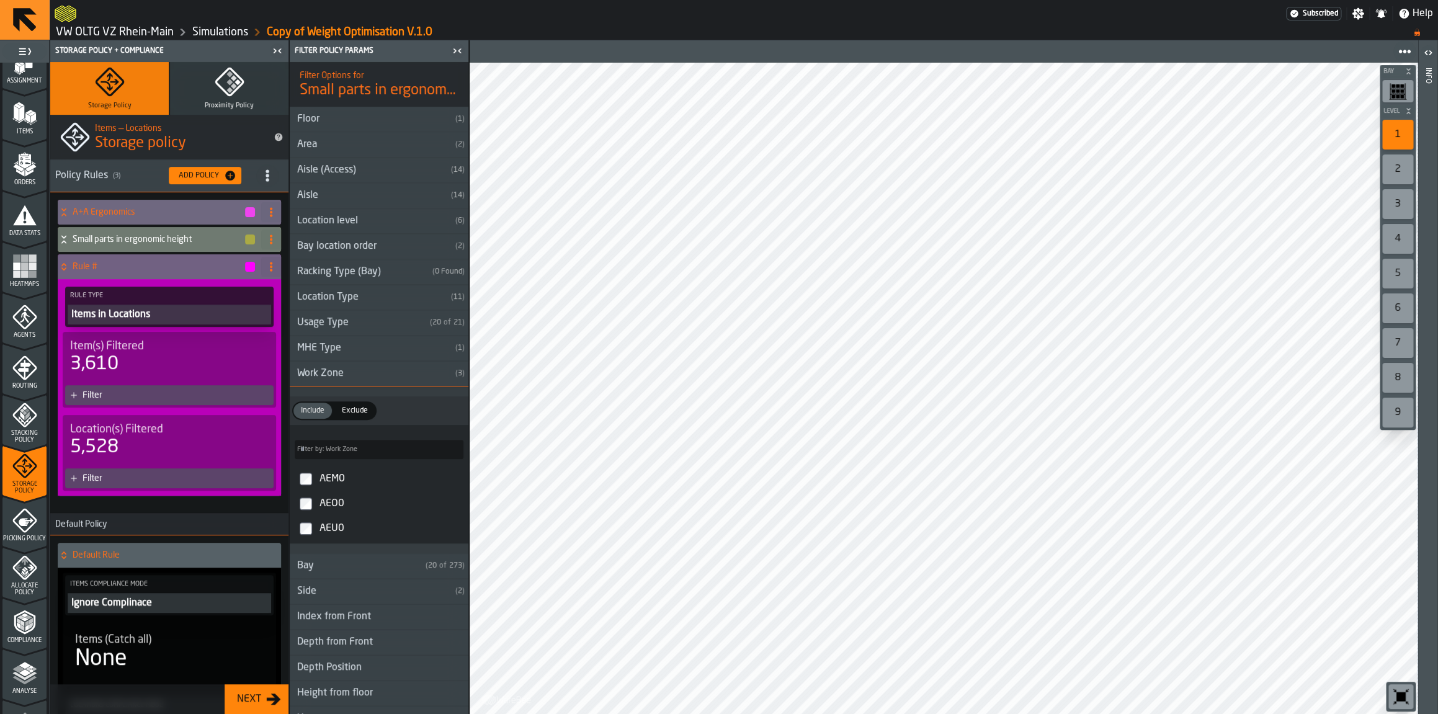
click at [105, 246] on div "Small parts in ergonomic height" at bounding box center [157, 239] width 199 height 25
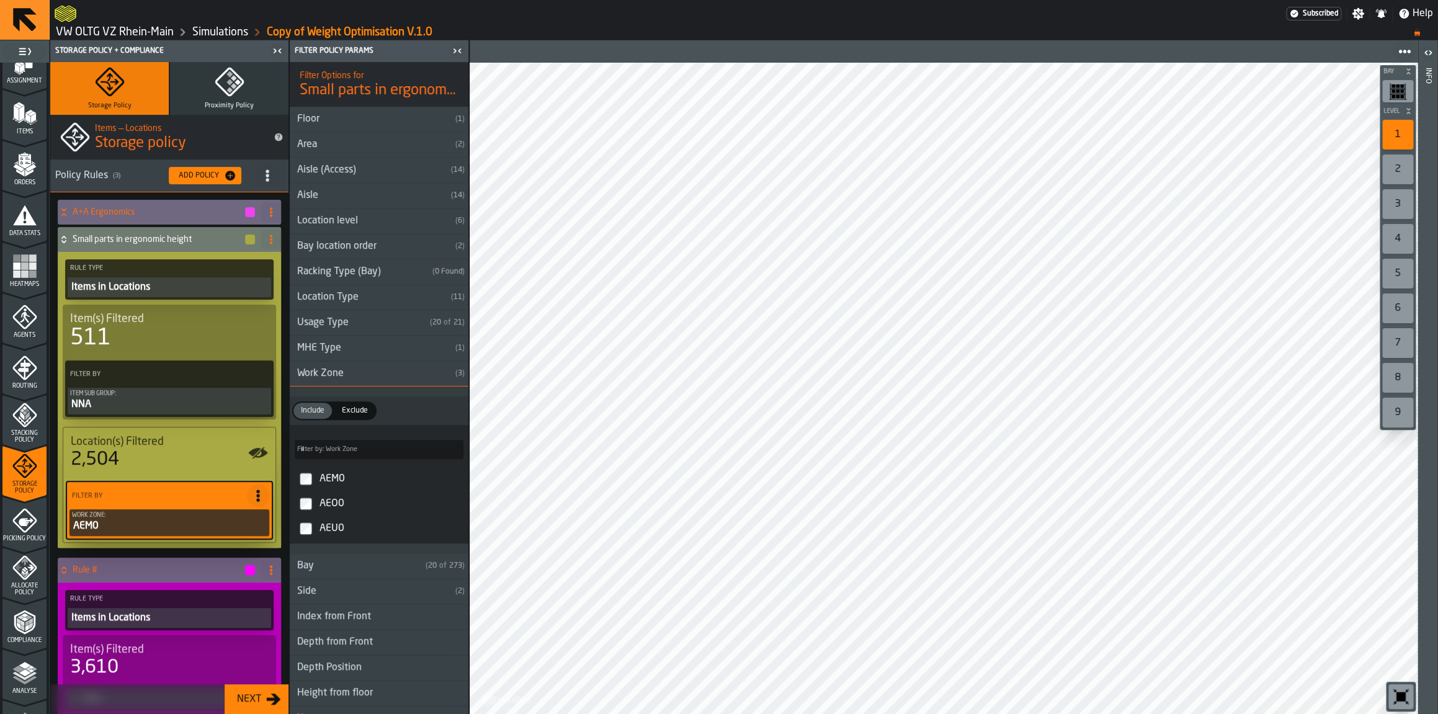
click at [65, 242] on icon at bounding box center [63, 241] width 4 height 3
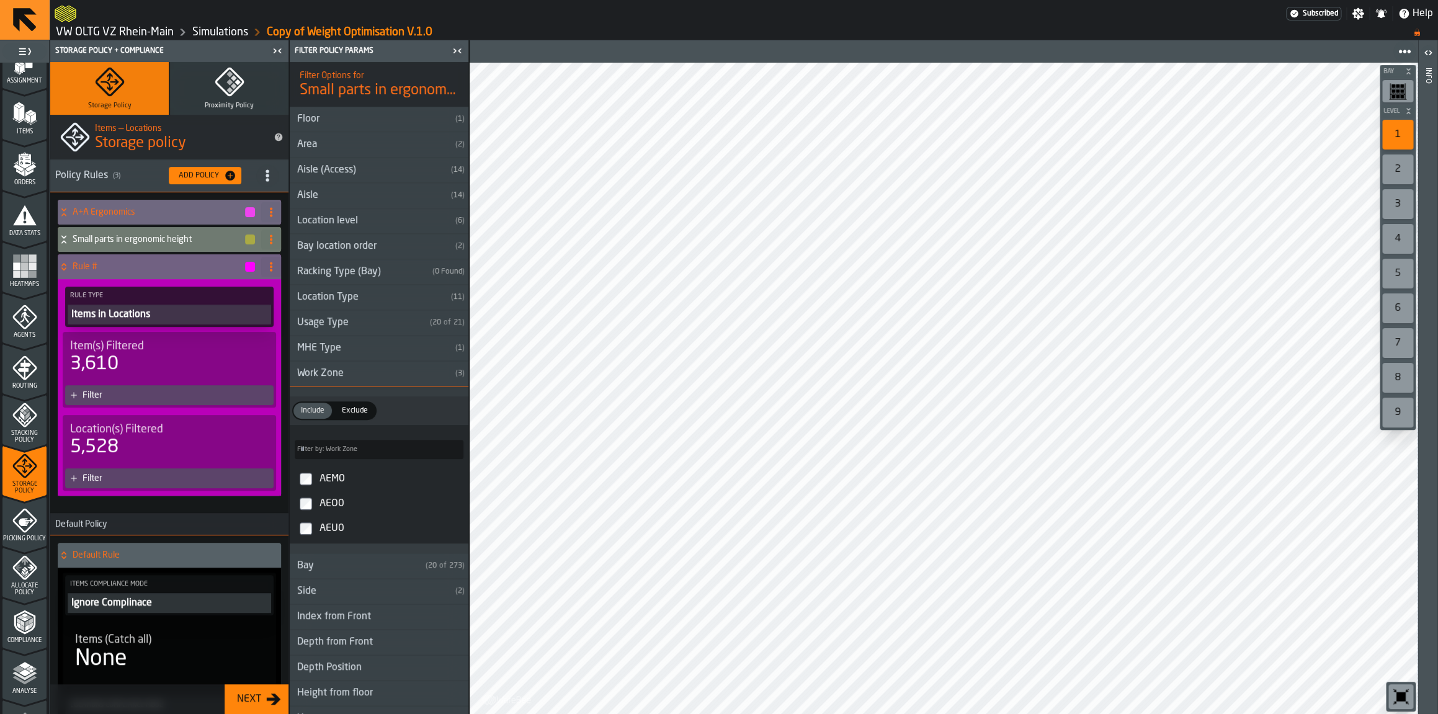
click at [65, 242] on icon at bounding box center [63, 241] width 4 height 3
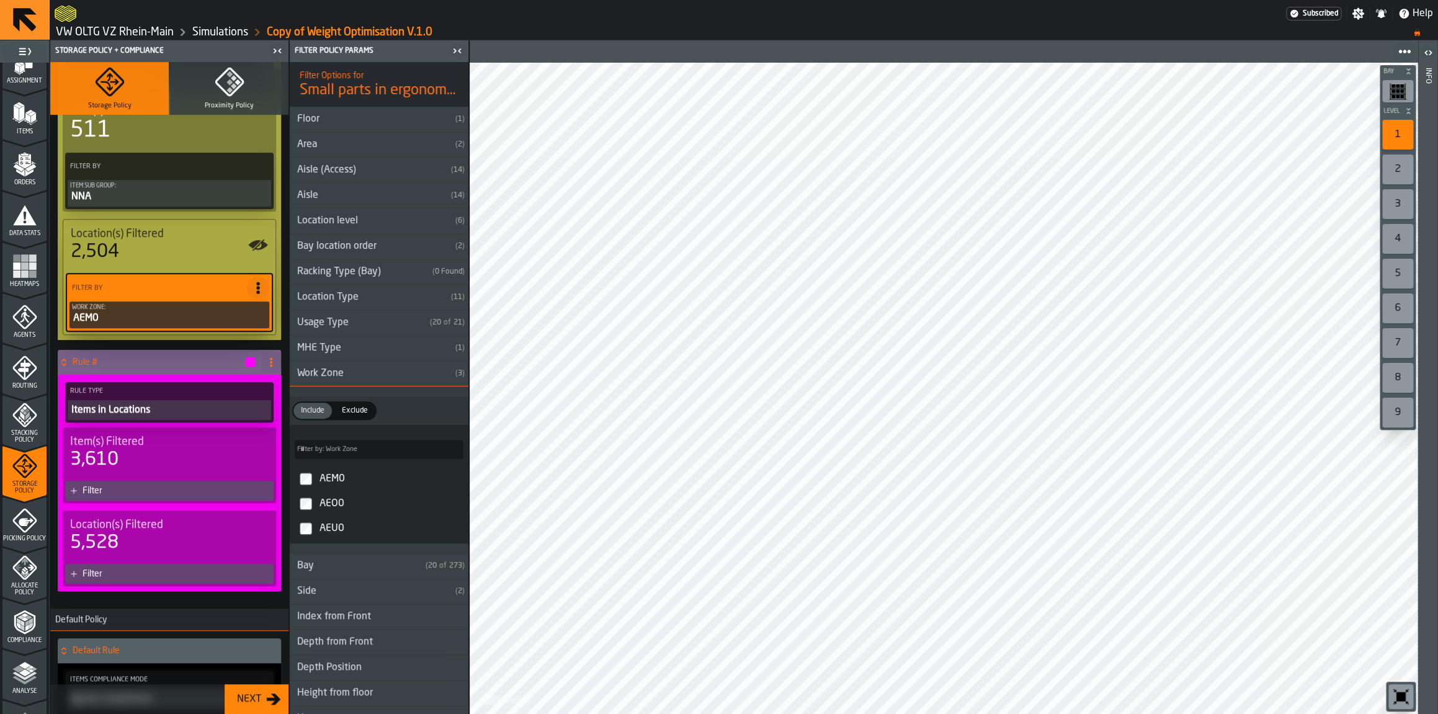
scroll to position [210, 0]
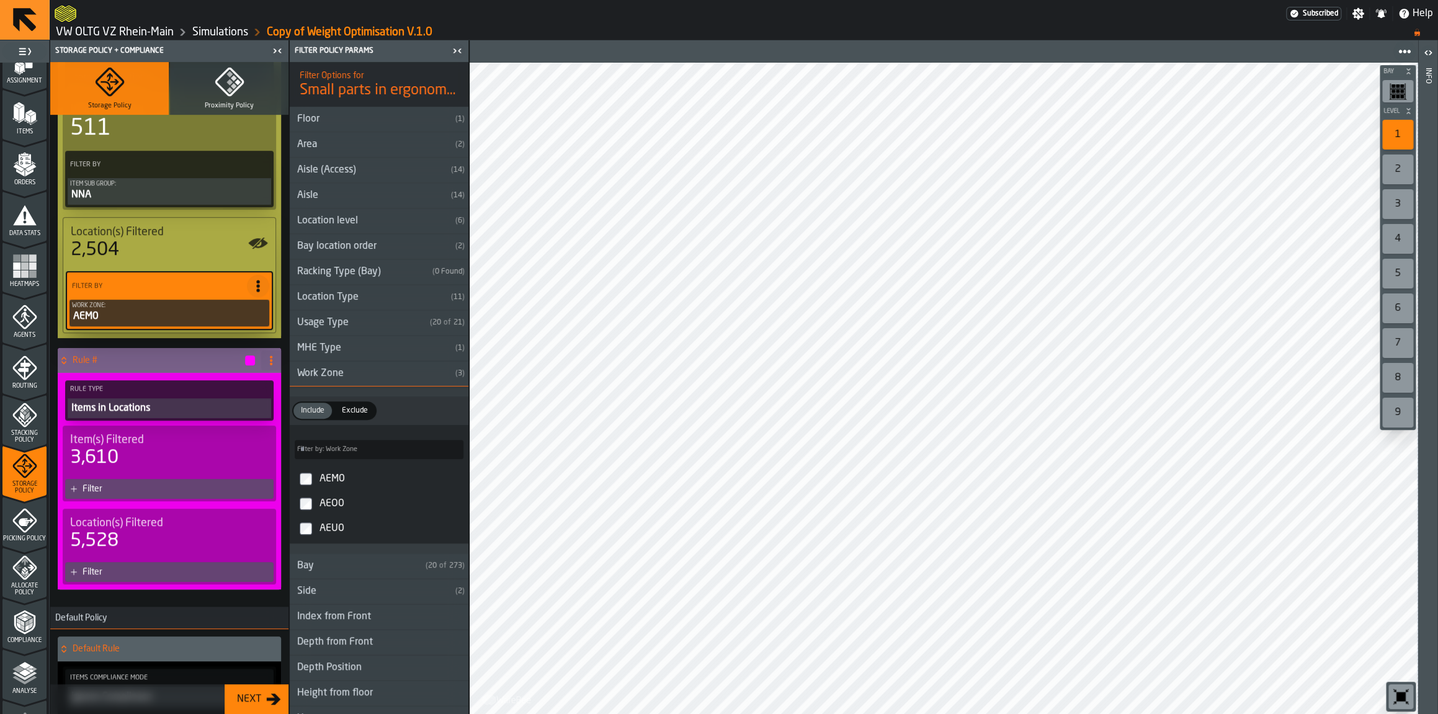
click at [276, 351] on span at bounding box center [271, 361] width 20 height 20
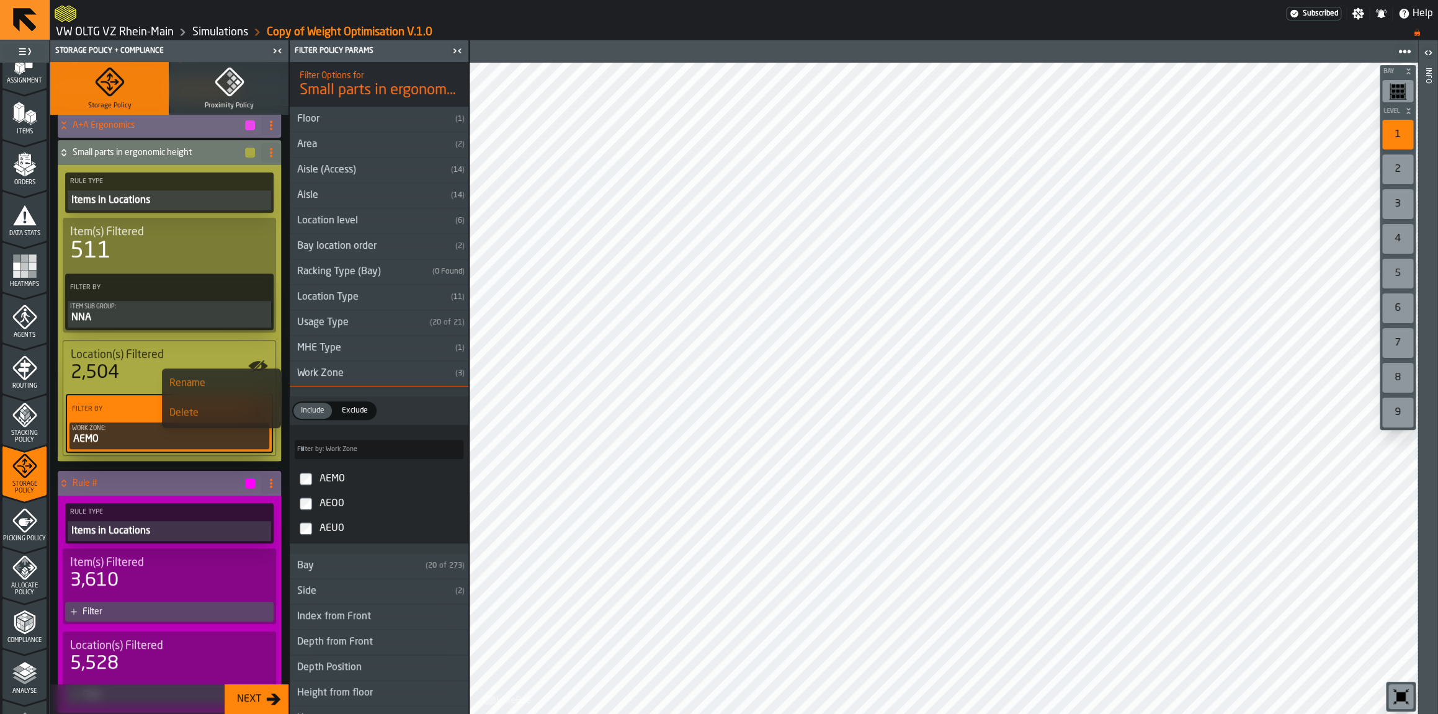
scroll to position [78, 0]
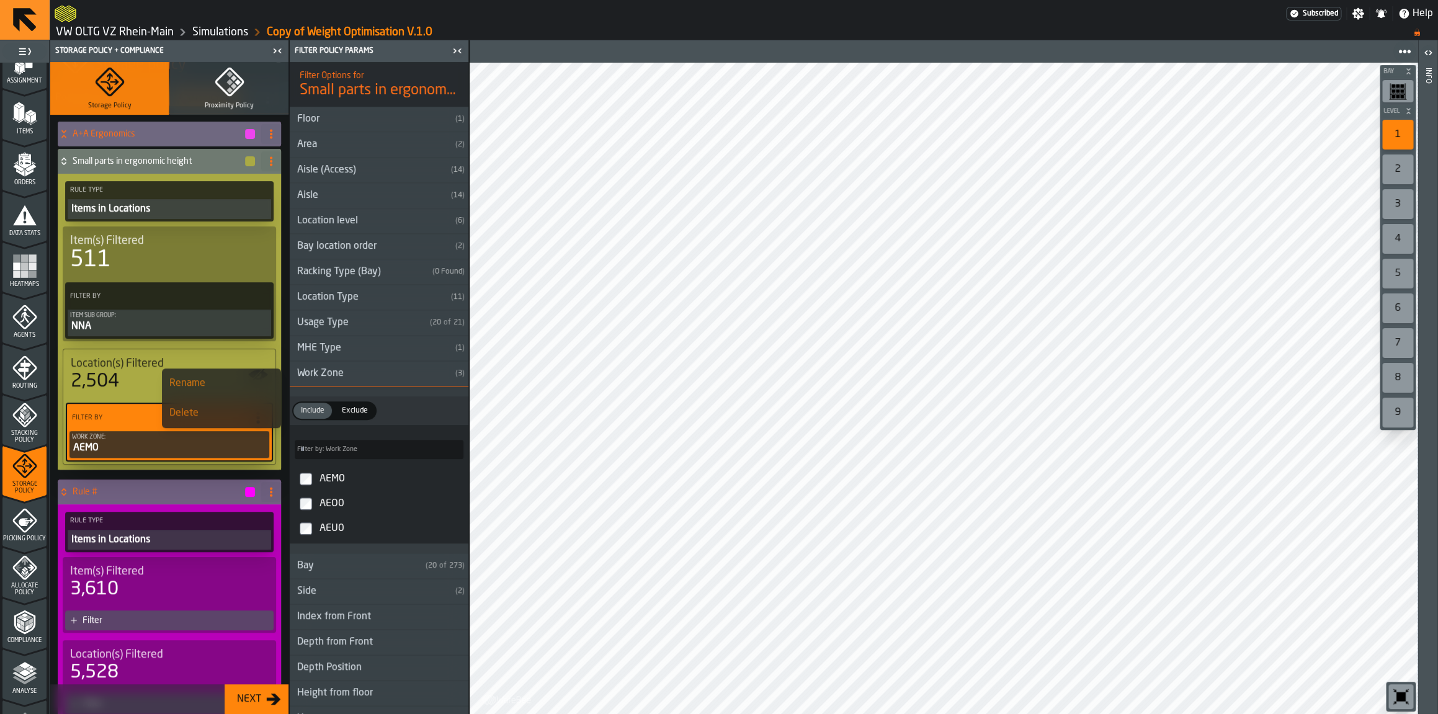
click at [71, 166] on div "Small parts in ergonomic height" at bounding box center [157, 161] width 199 height 25
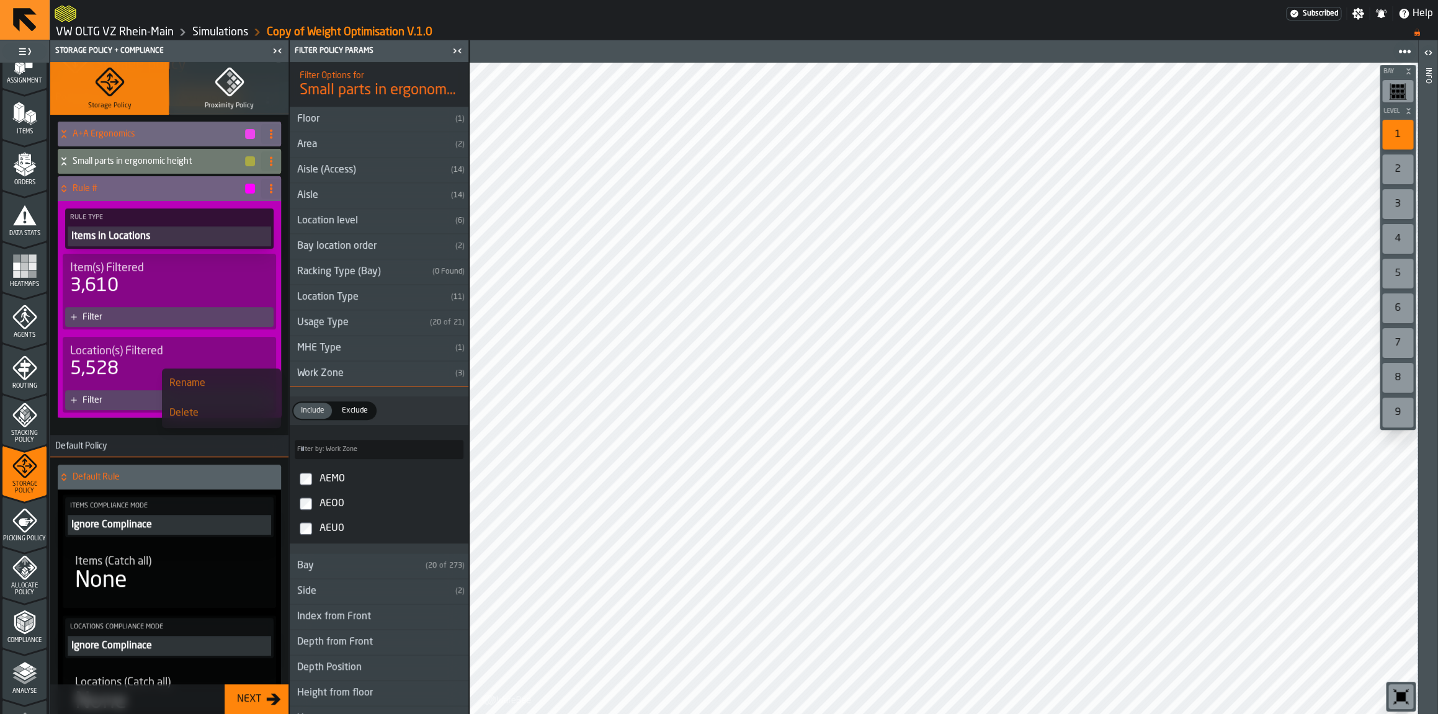
click at [71, 166] on div "Small parts in ergonomic height" at bounding box center [157, 161] width 199 height 25
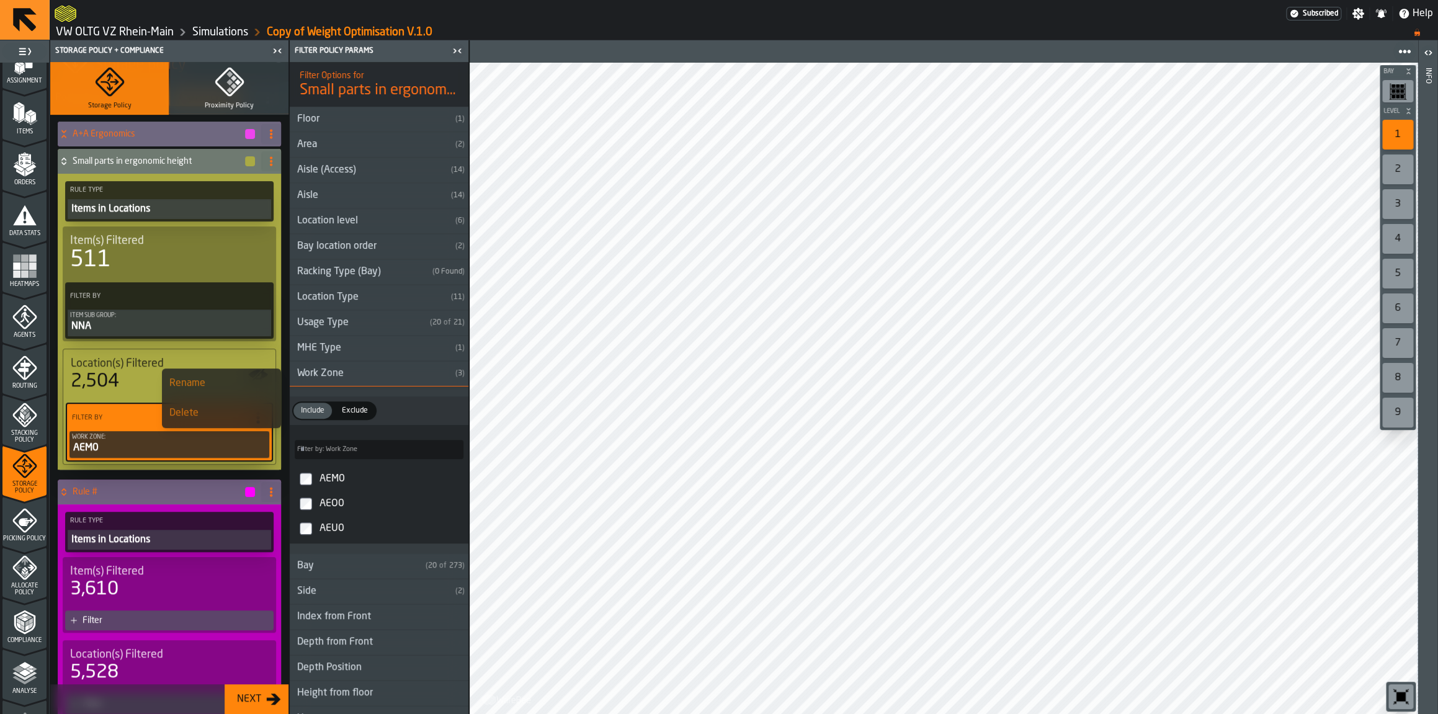
click at [629, 27] on ol "VW OLTG VZ Rhein-Main Simulations Copy of Weight Optimisation V.1.0" at bounding box center [728, 32] width 1346 height 15
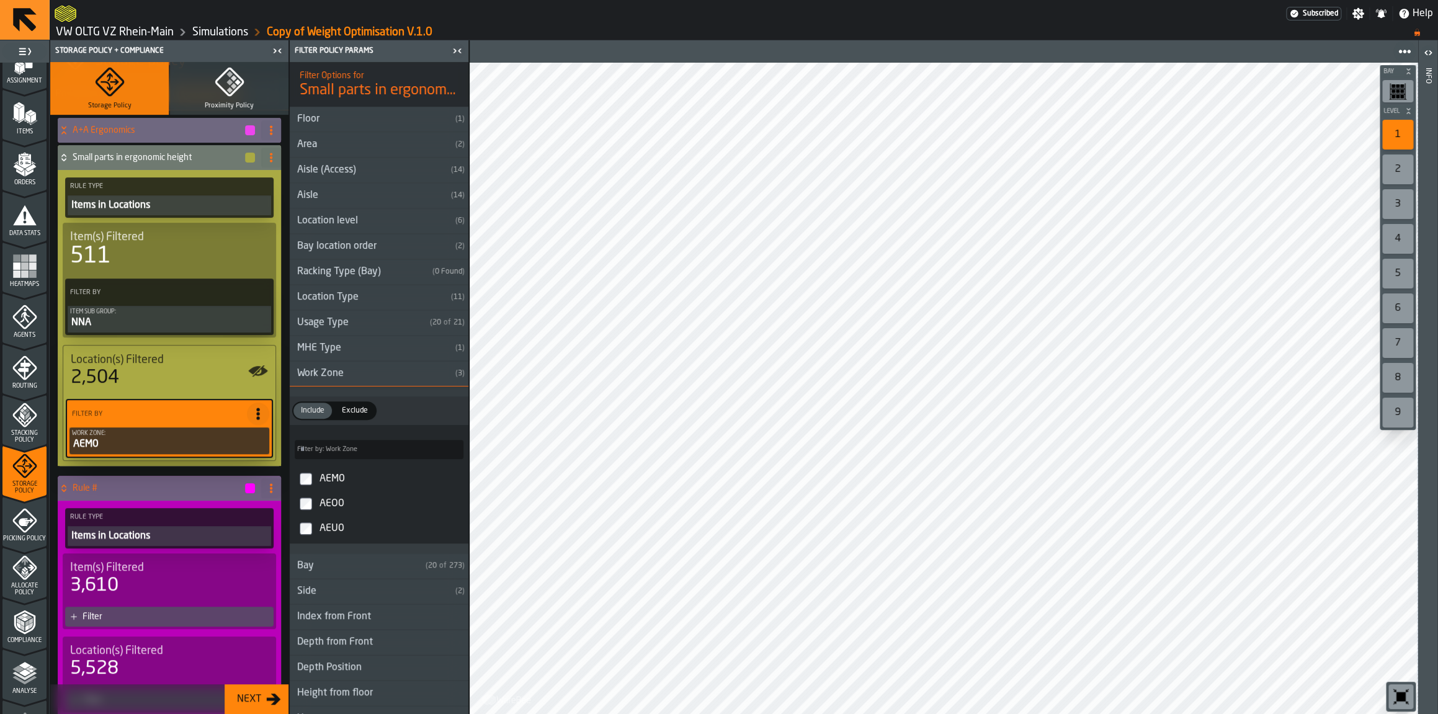
scroll to position [0, 0]
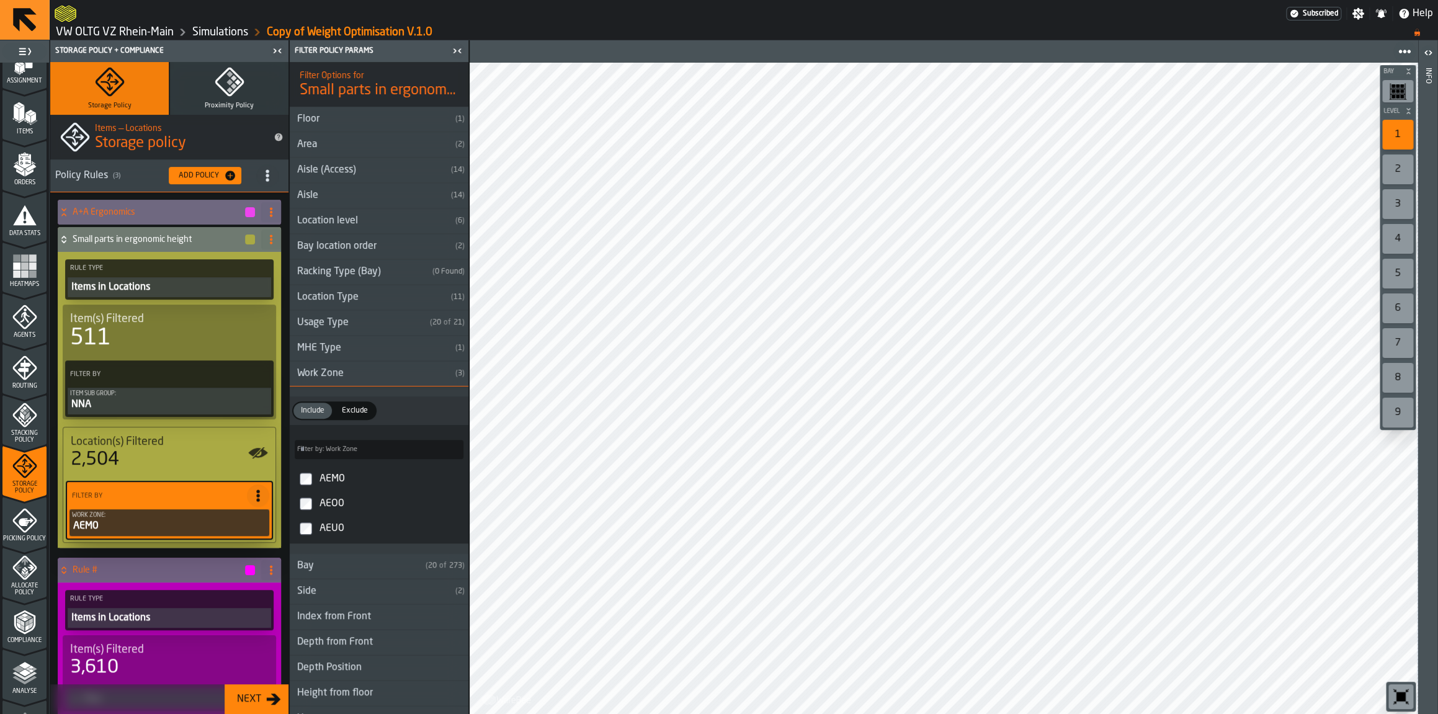
click at [62, 242] on icon at bounding box center [64, 240] width 12 height 10
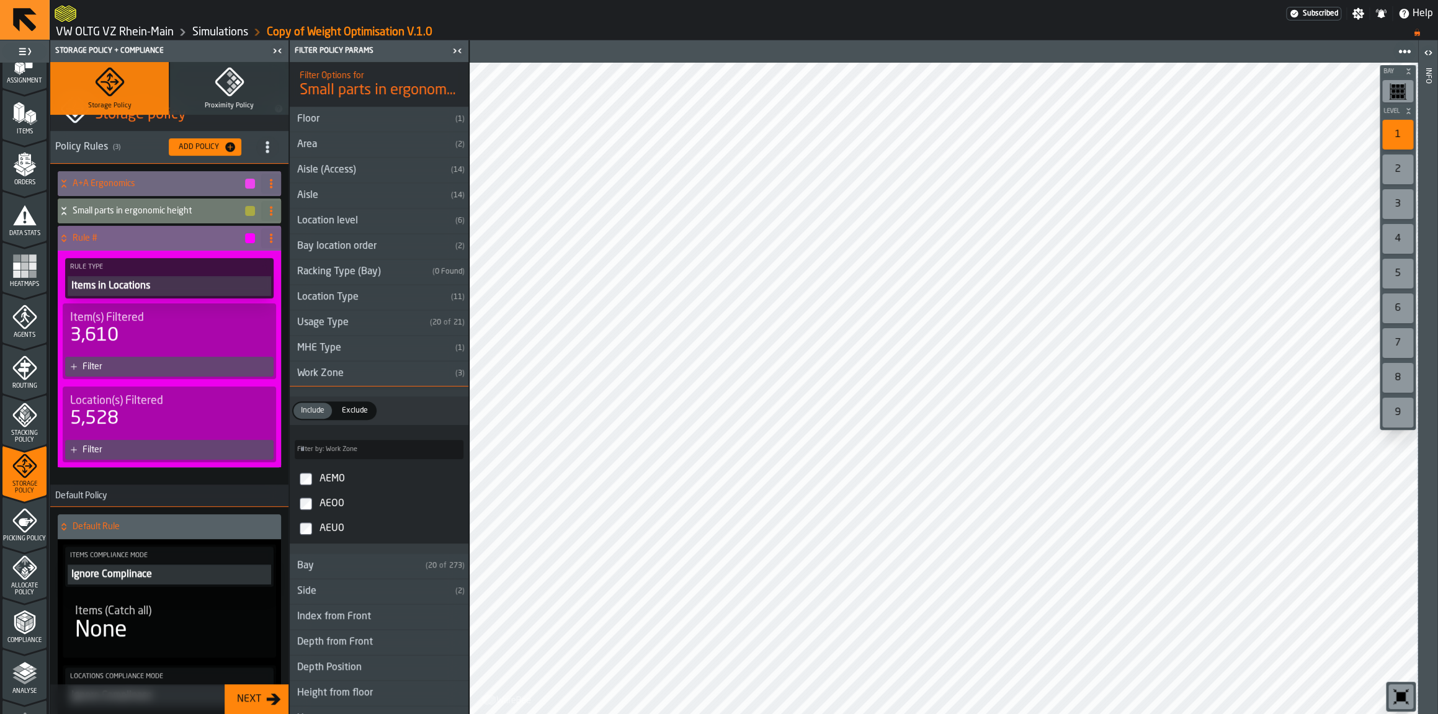
scroll to position [25, 0]
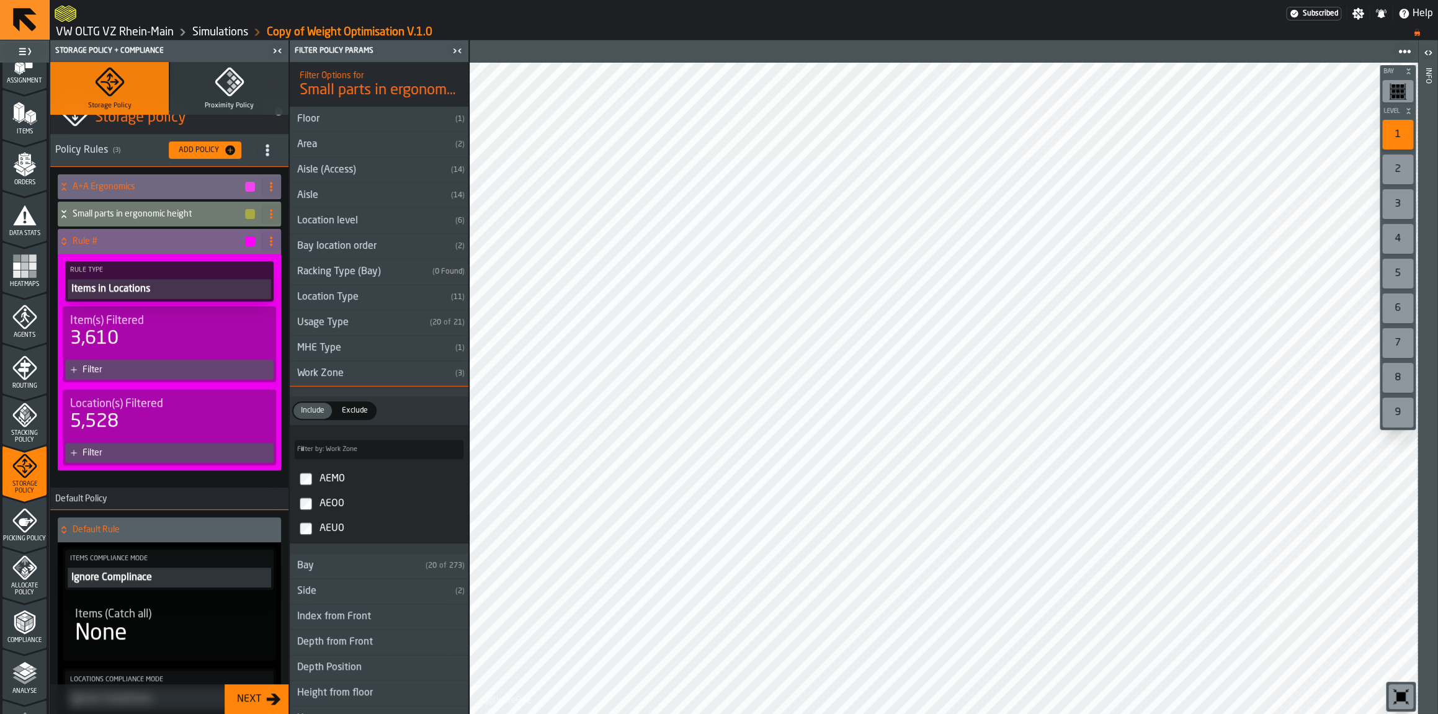
click at [272, 235] on span at bounding box center [271, 241] width 20 height 20
click at [257, 295] on div "Delete" at bounding box center [221, 296] width 104 height 15
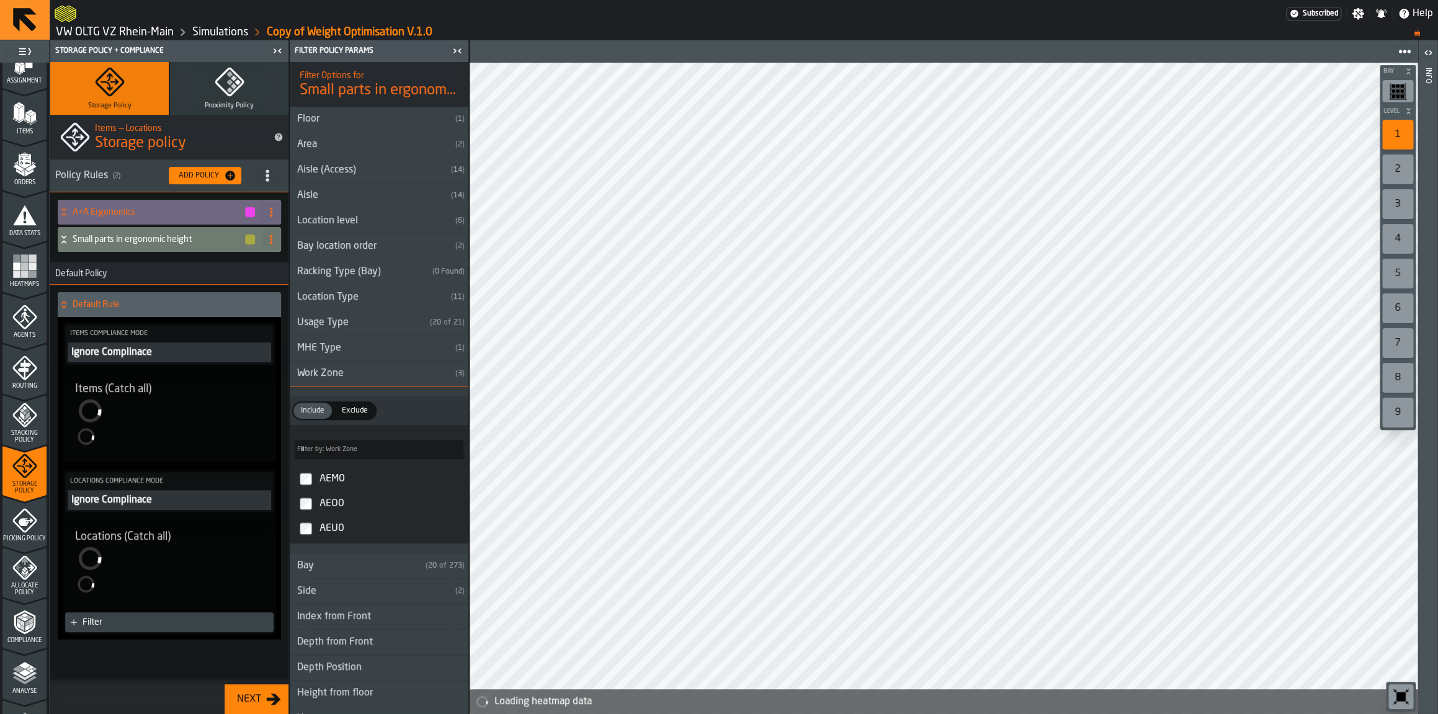
scroll to position [0, 0]
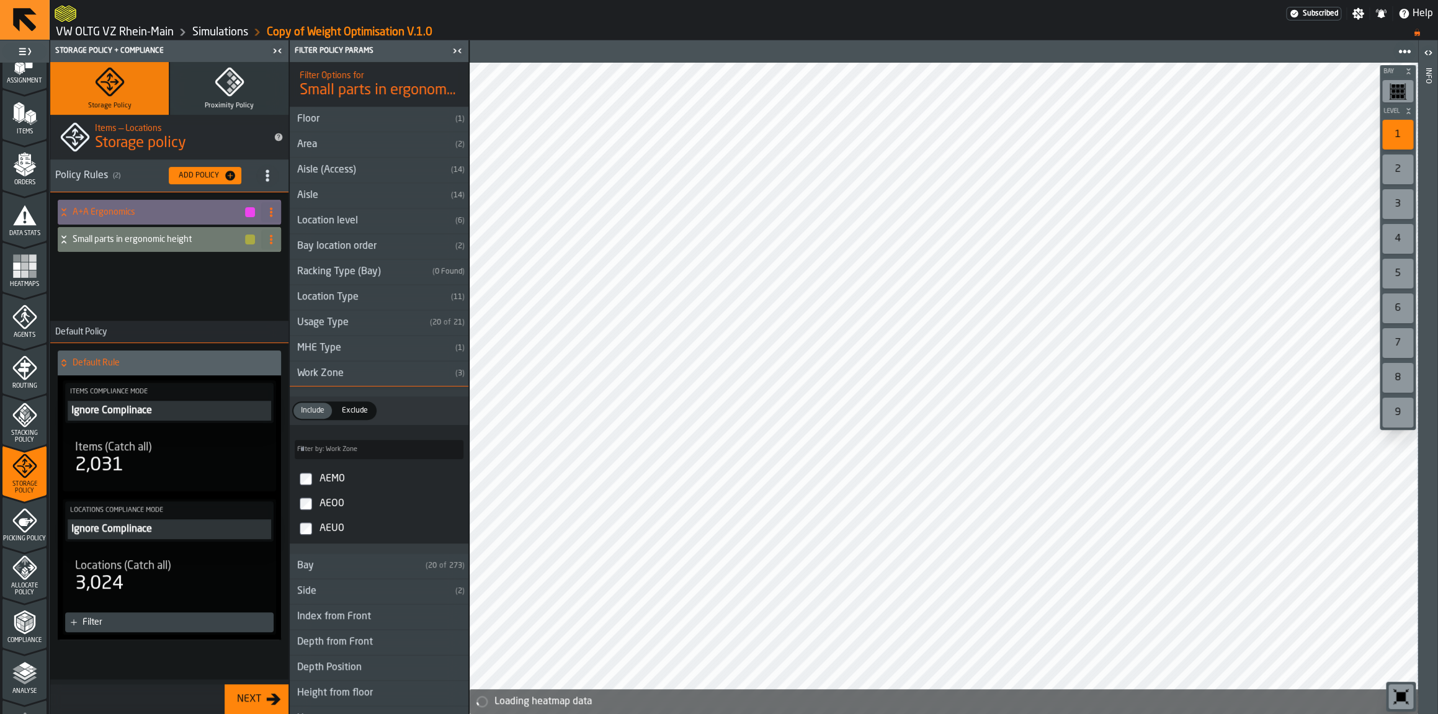
click at [194, 245] on div "Small parts in ergonomic height" at bounding box center [157, 239] width 199 height 25
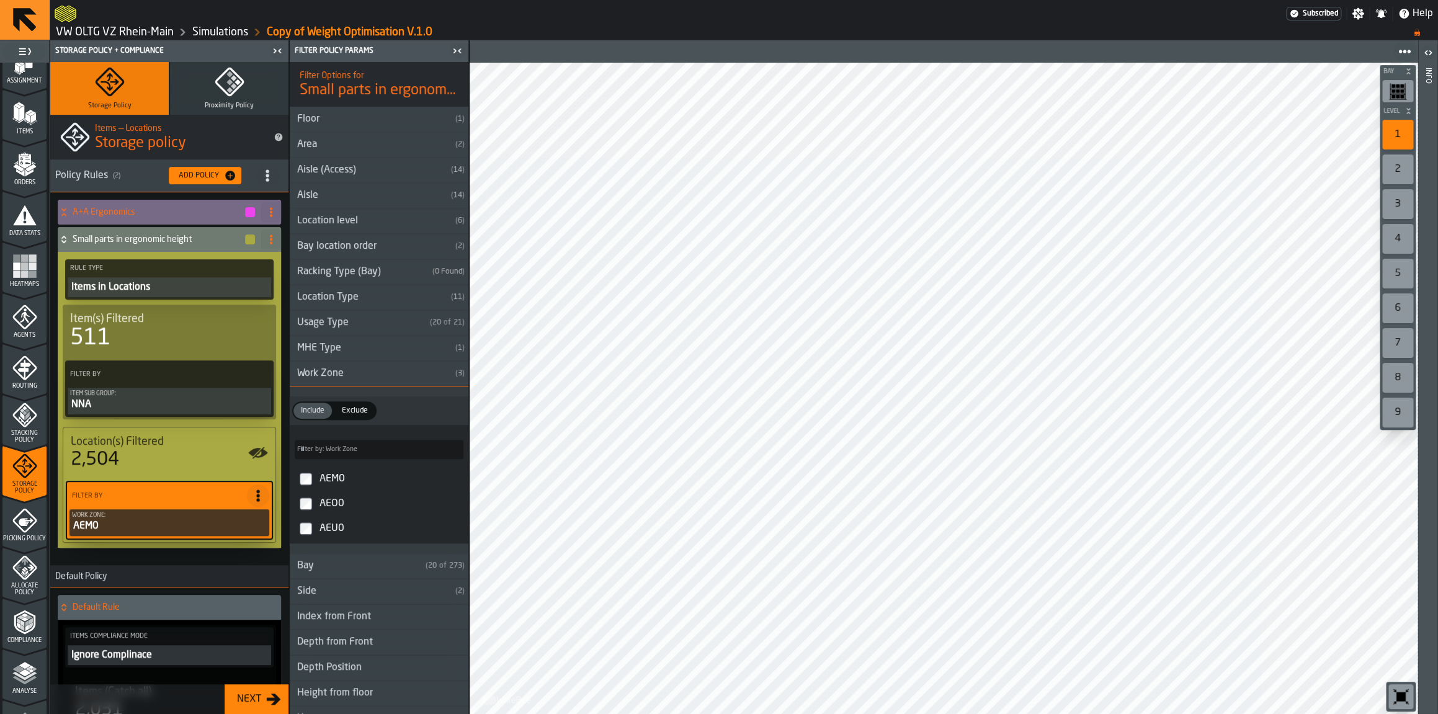
click at [182, 212] on h4 "A+A Ergonomics" at bounding box center [158, 212] width 171 height 10
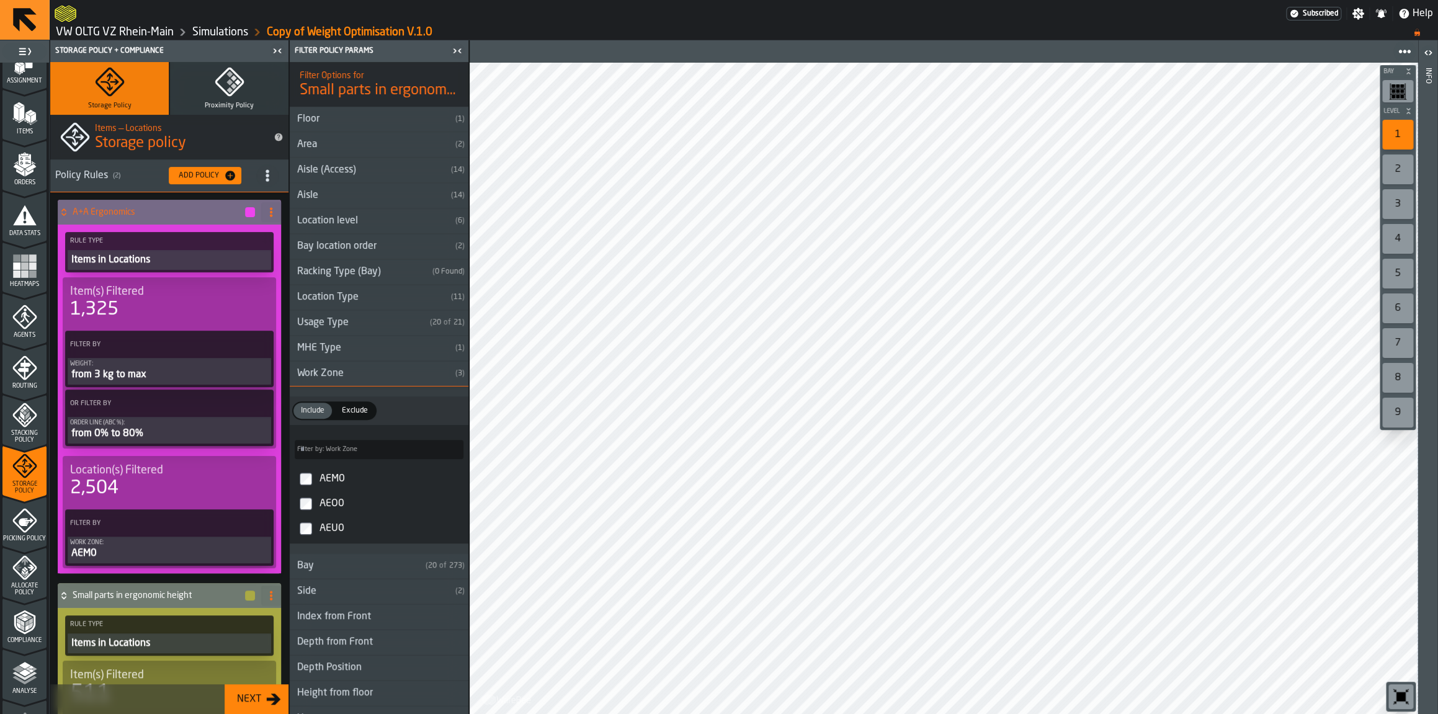
click at [182, 212] on h4 "A+A Ergonomics" at bounding box center [158, 212] width 171 height 10
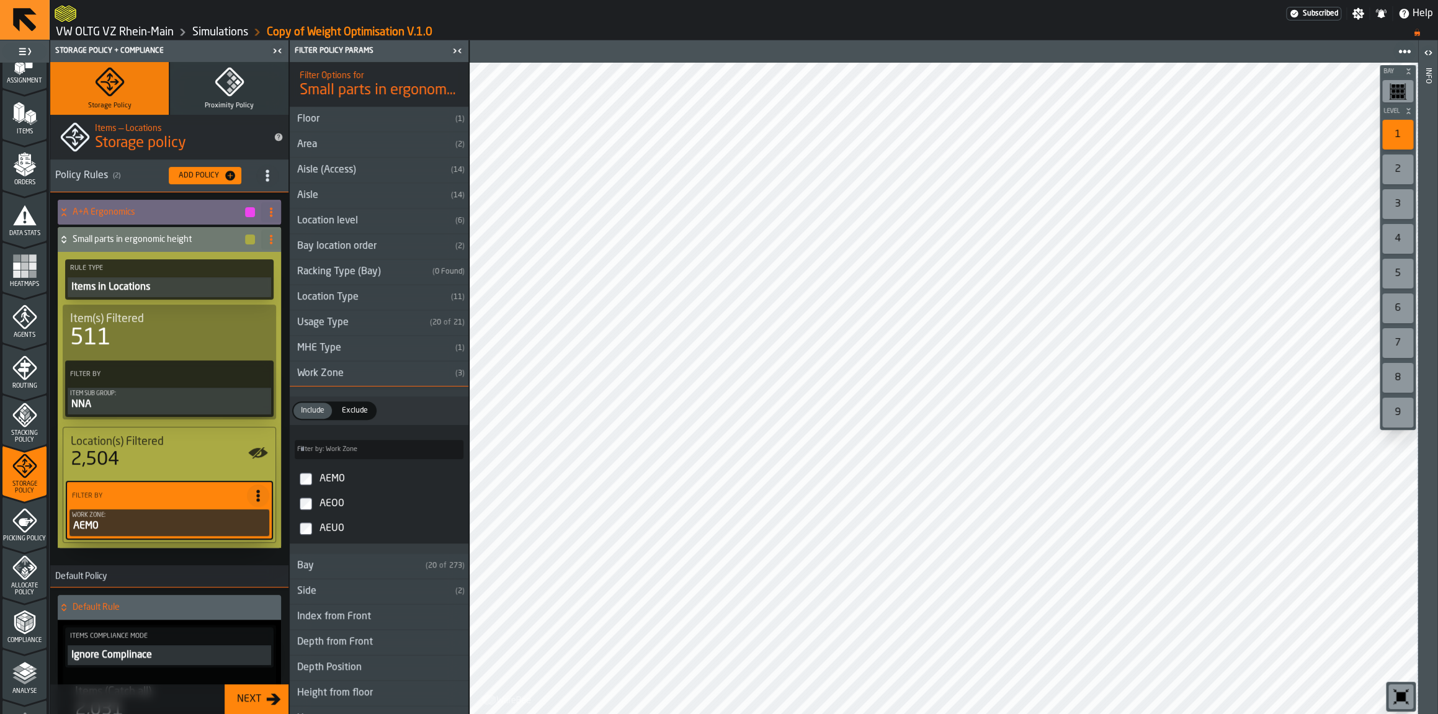
click at [142, 244] on h4 "Small parts in ergonomic height" at bounding box center [158, 240] width 171 height 10
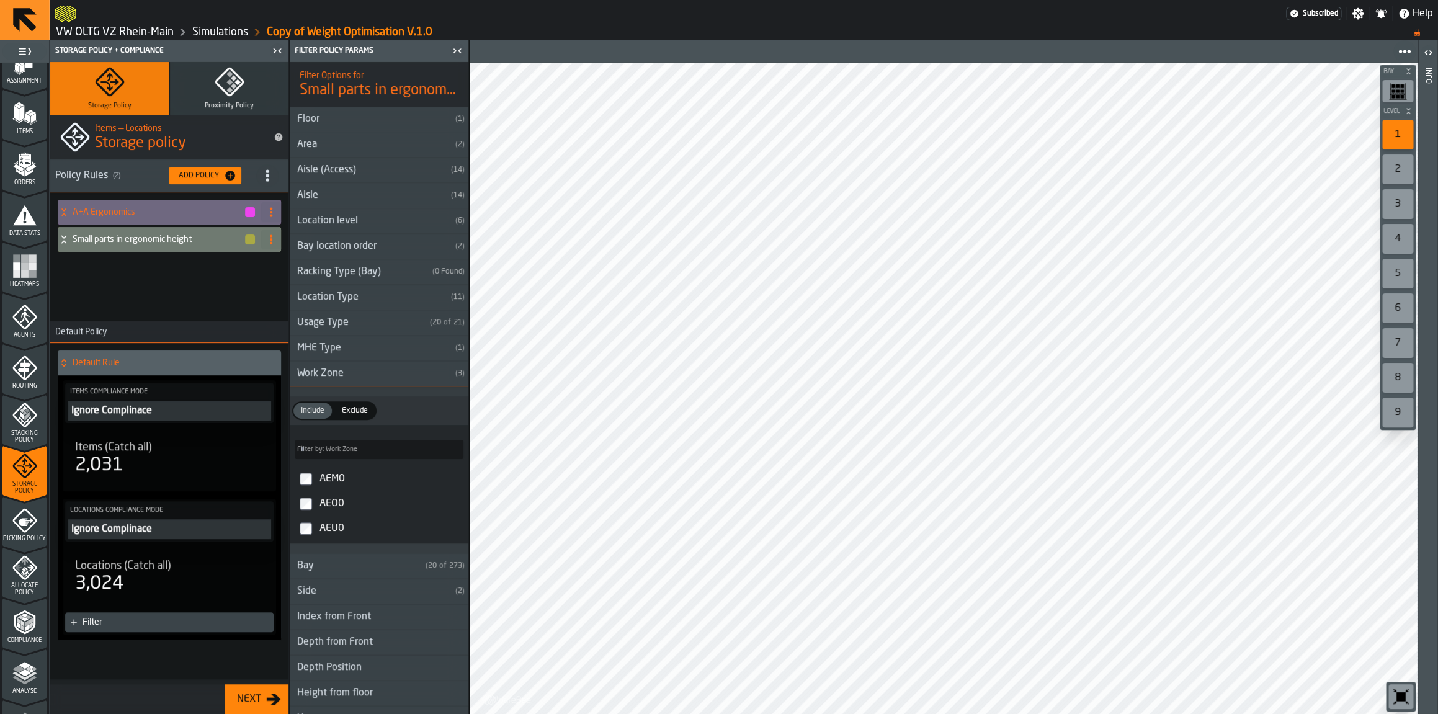
click at [22, 290] on icon "menu Heatmaps" at bounding box center [24, 293] width 44 height 12
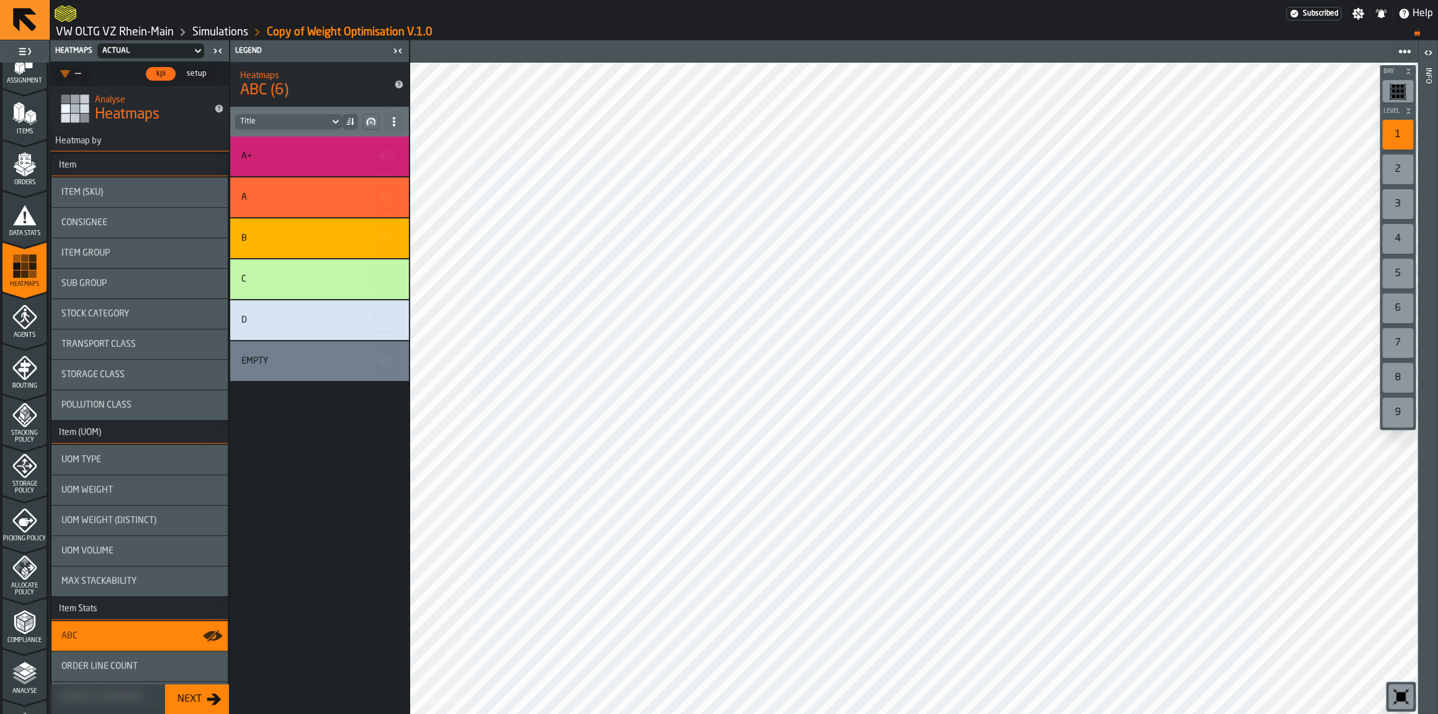
click at [139, 293] on div "Sub Group" at bounding box center [139, 284] width 176 height 30
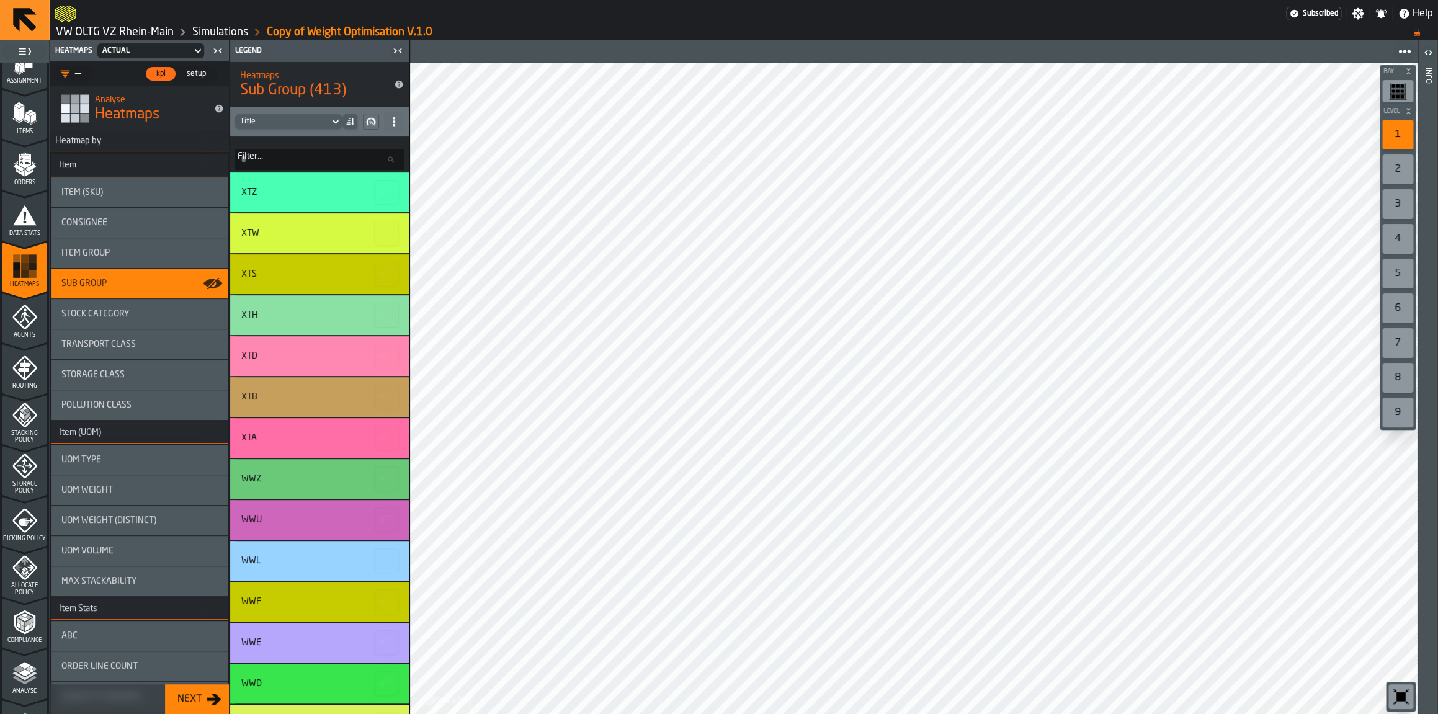
click at [305, 158] on input "Filter... Filter..." at bounding box center [319, 159] width 169 height 21
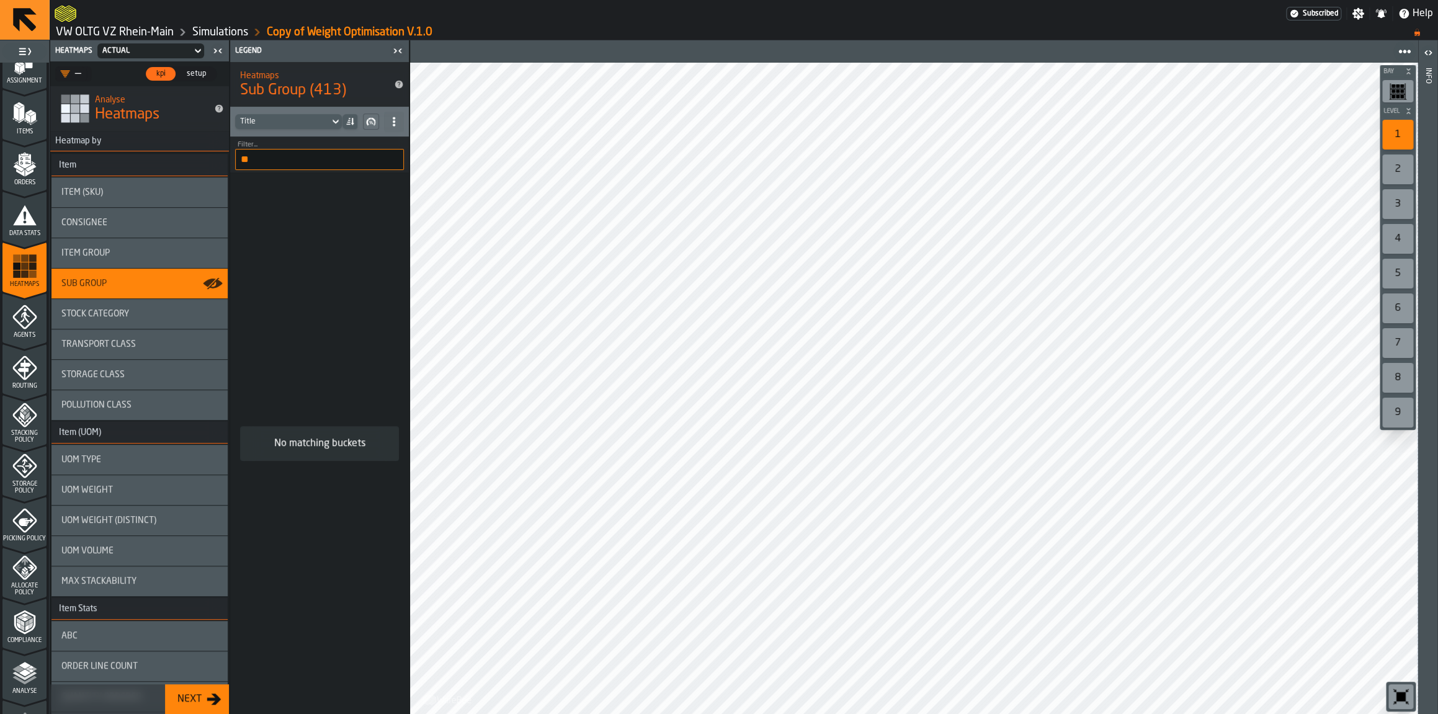
type input "*"
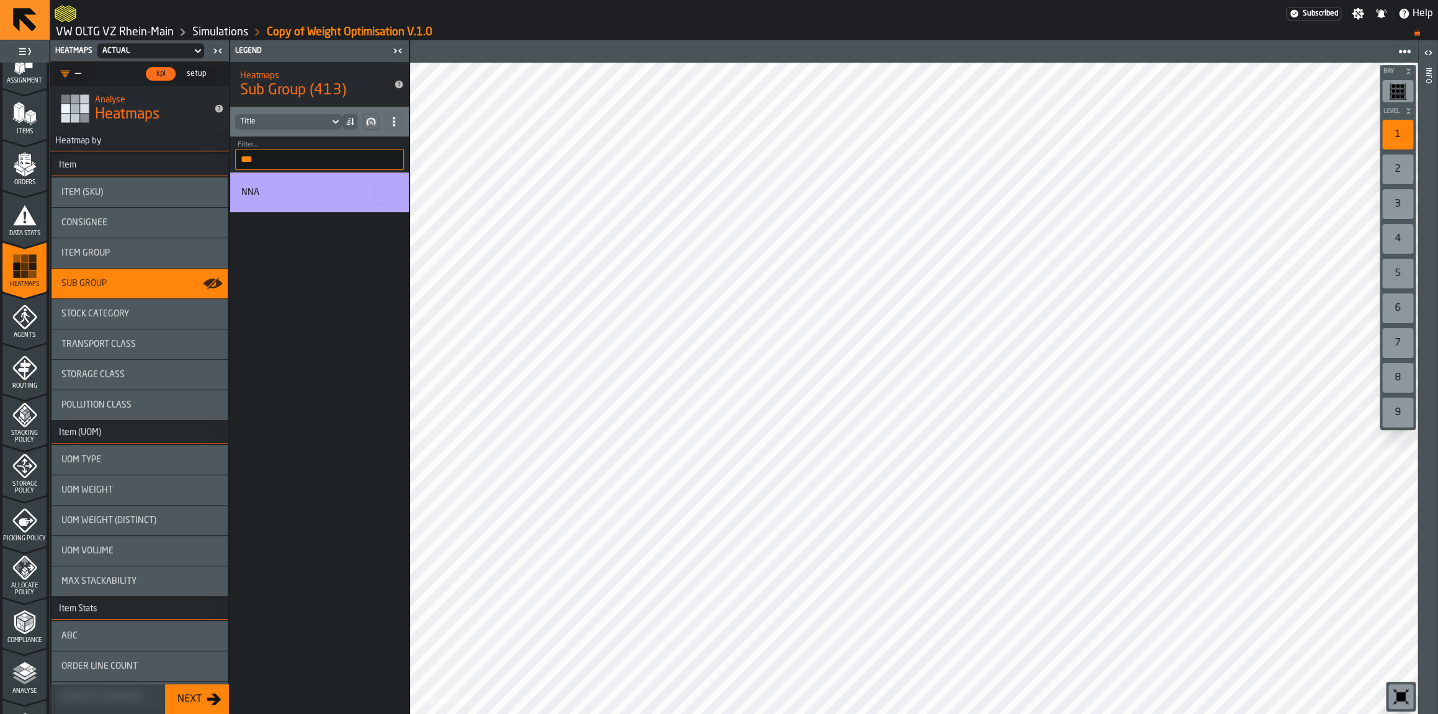
type input "***"
click at [300, 192] on div "NNA" at bounding box center [317, 192] width 153 height 10
click at [326, 207] on div "NNA" at bounding box center [319, 192] width 179 height 40
click at [1406, 158] on div "2" at bounding box center [1397, 169] width 31 height 30
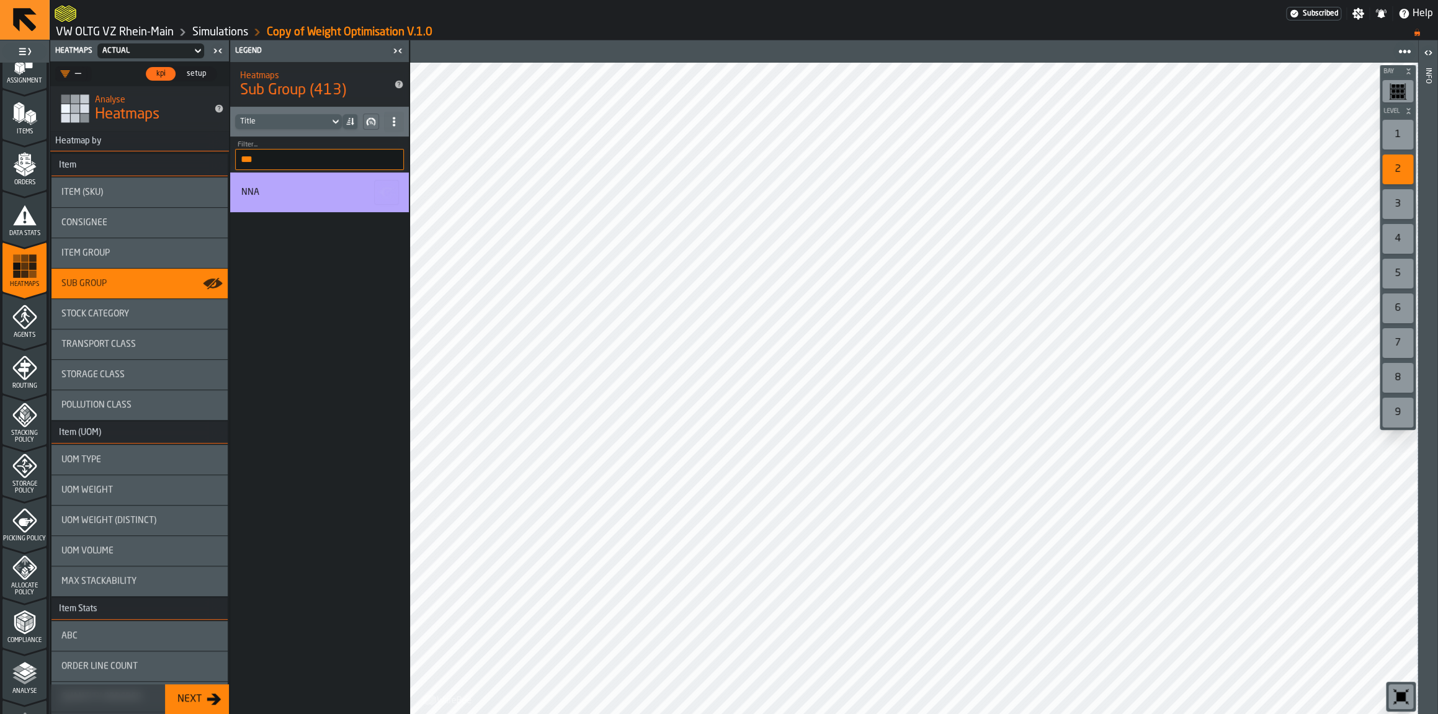
click at [1401, 208] on div "3" at bounding box center [1397, 204] width 31 height 30
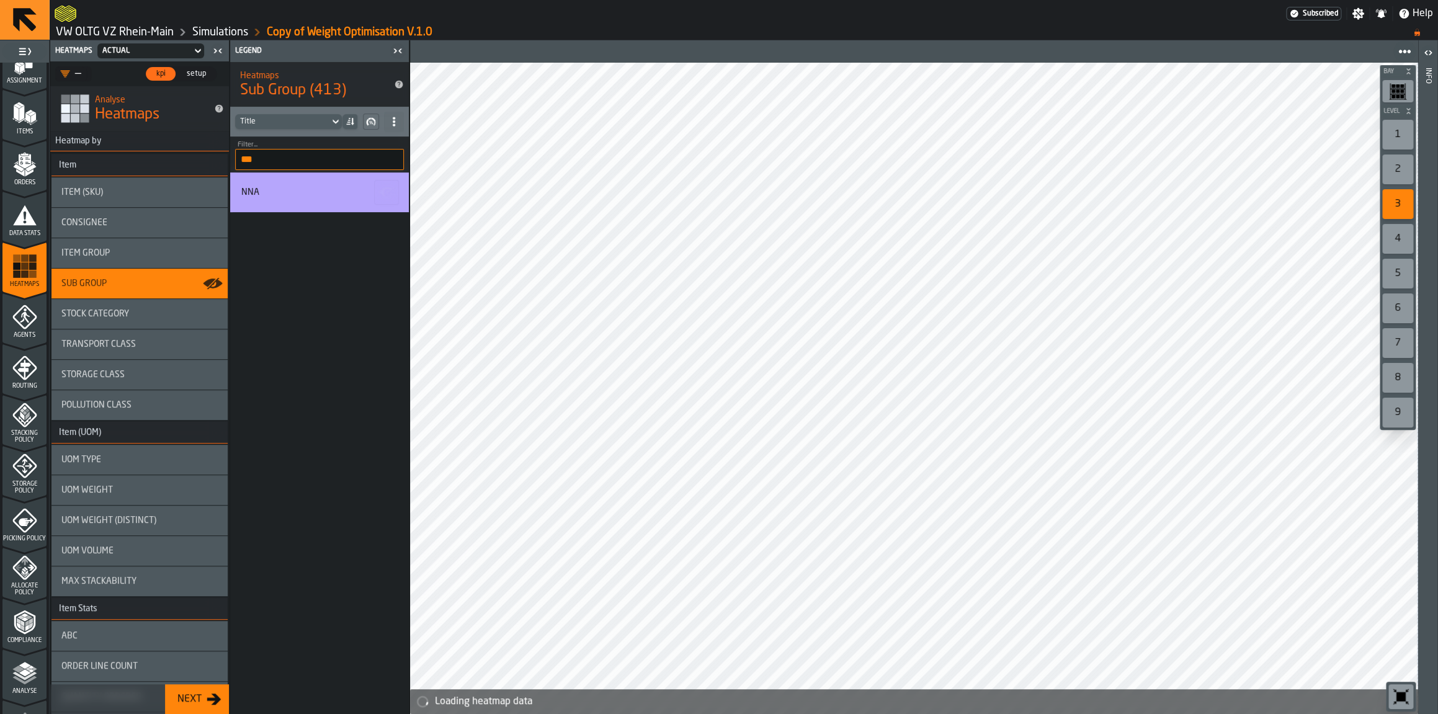
click at [1392, 238] on div "4" at bounding box center [1397, 239] width 31 height 30
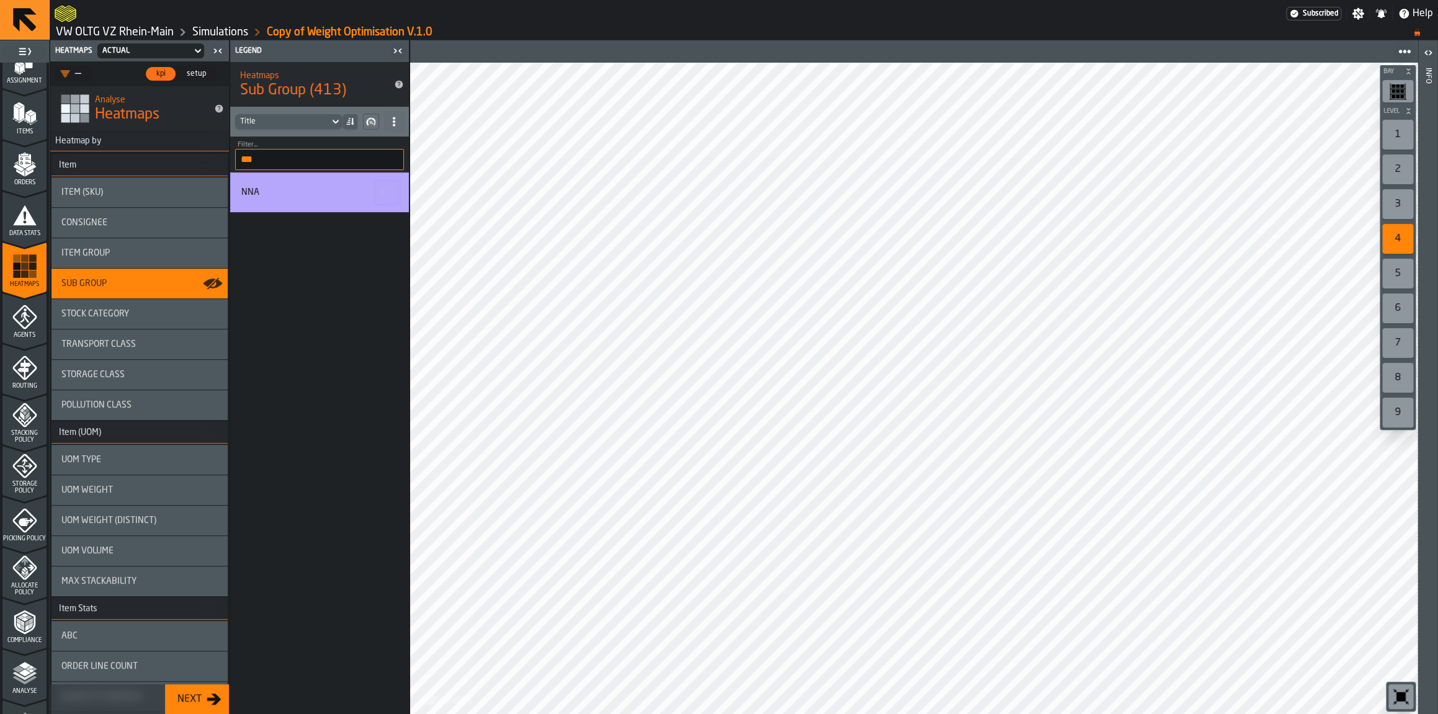
click at [1399, 281] on div "5" at bounding box center [1397, 274] width 31 height 30
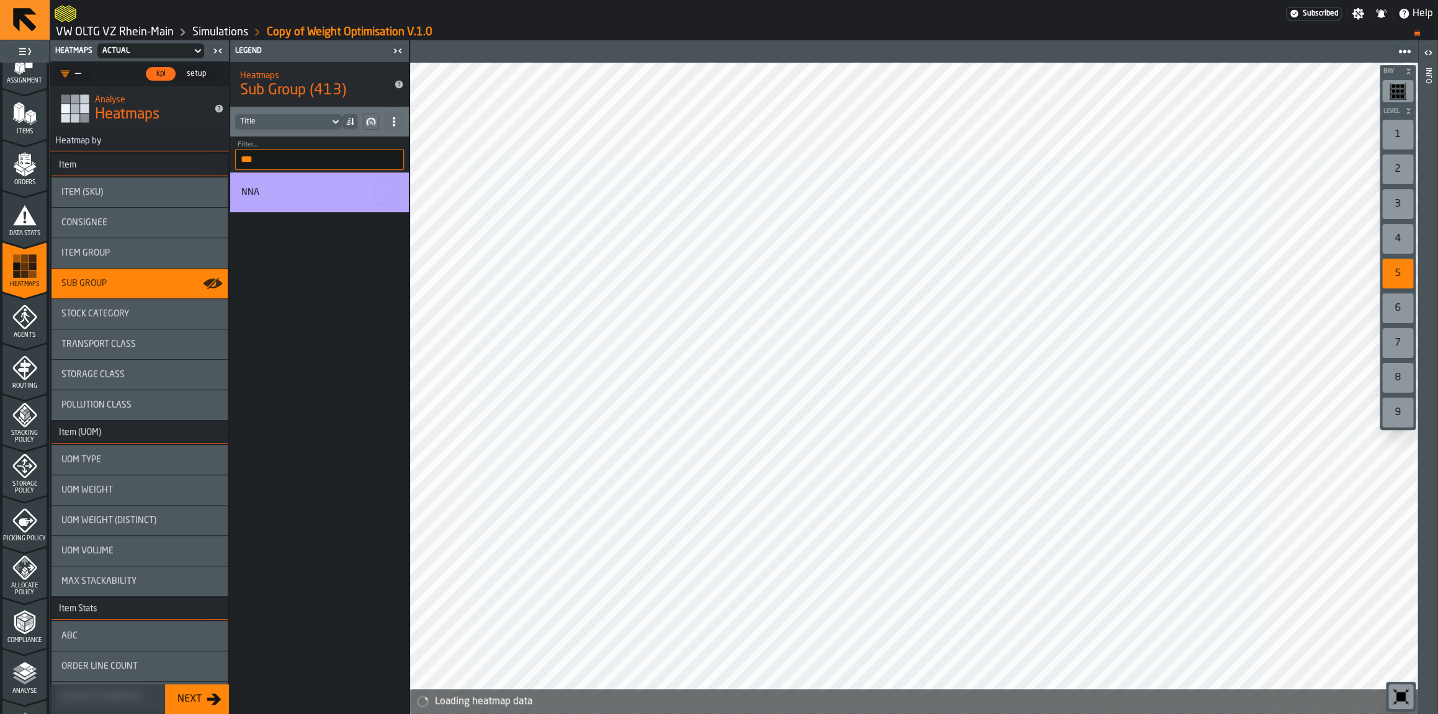
click at [1395, 303] on div "6" at bounding box center [1397, 308] width 31 height 30
click at [1399, 341] on div "7" at bounding box center [1397, 343] width 31 height 30
click at [1400, 390] on div "8" at bounding box center [1397, 378] width 31 height 30
click at [1400, 422] on div "9" at bounding box center [1397, 413] width 31 height 30
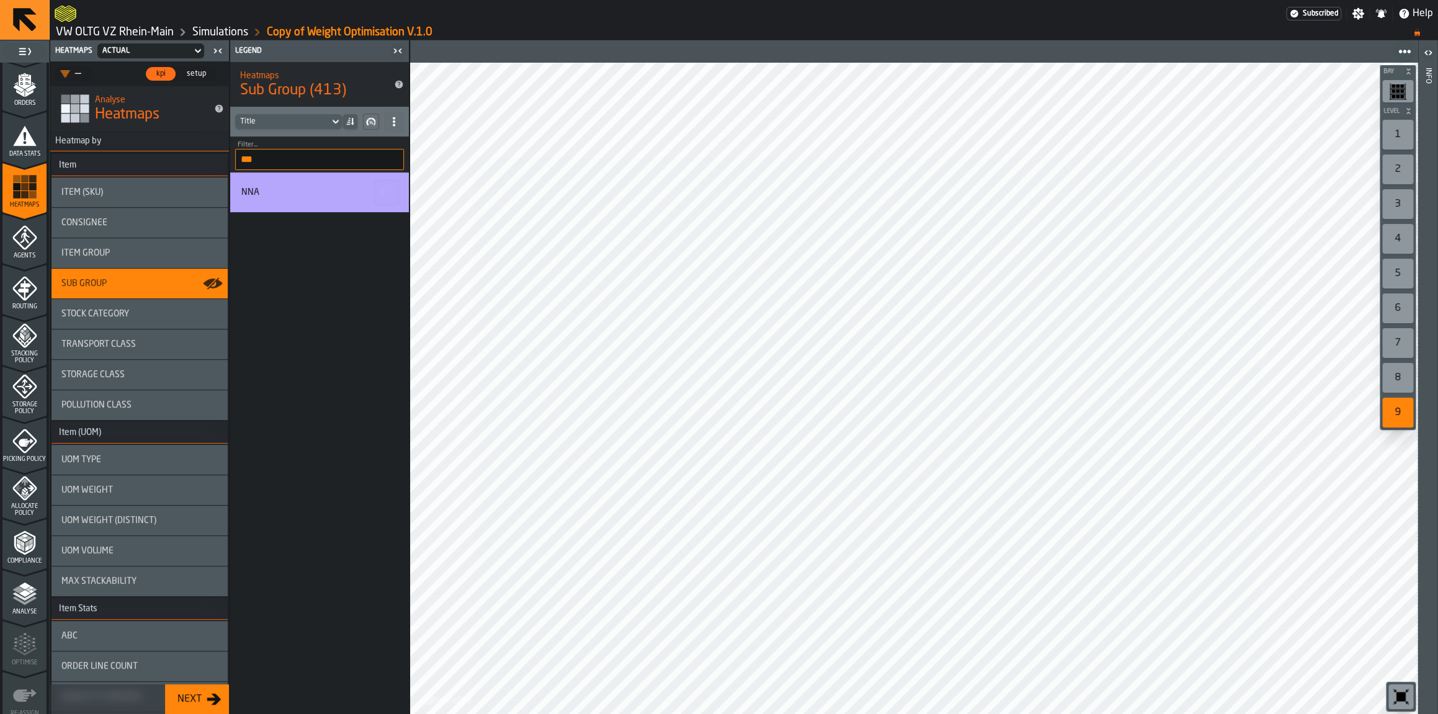
scroll to position [264, 0]
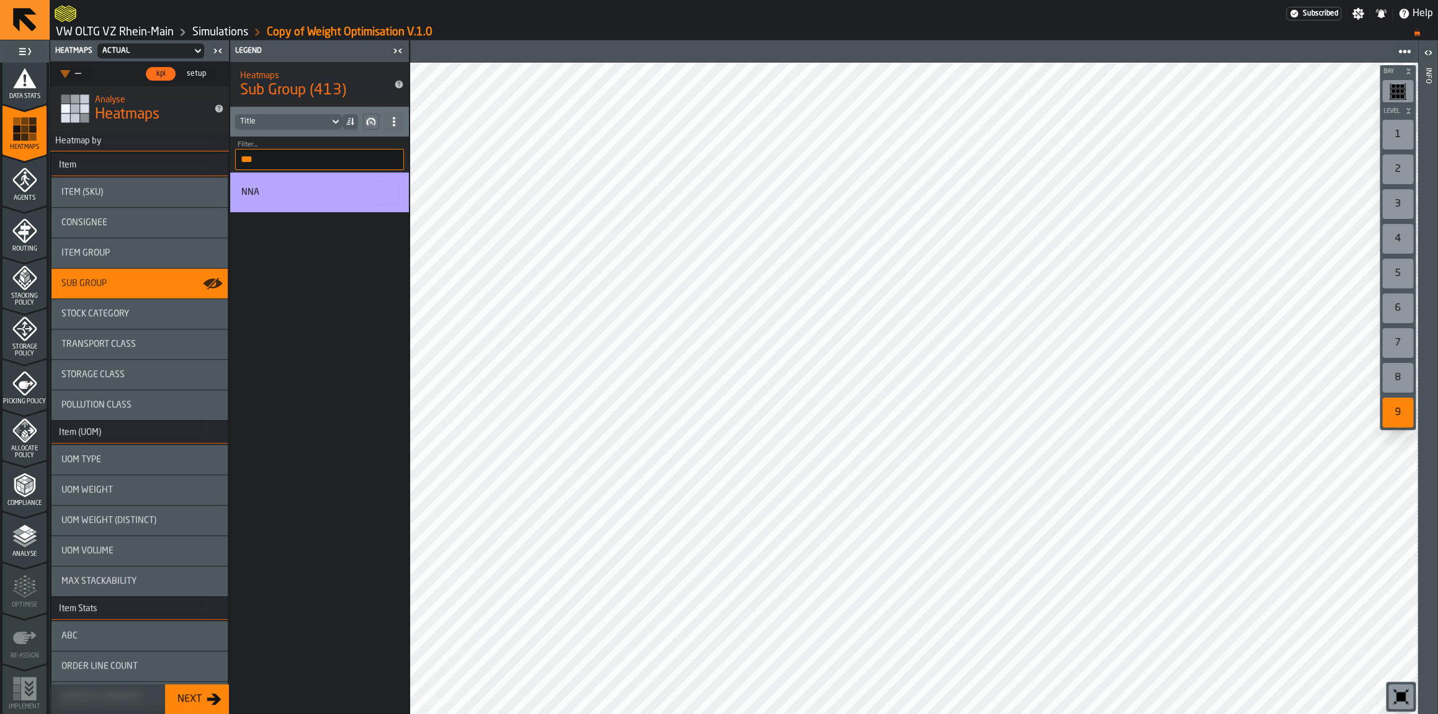
click at [12, 540] on icon "menu Analyse" at bounding box center [24, 536] width 25 height 25
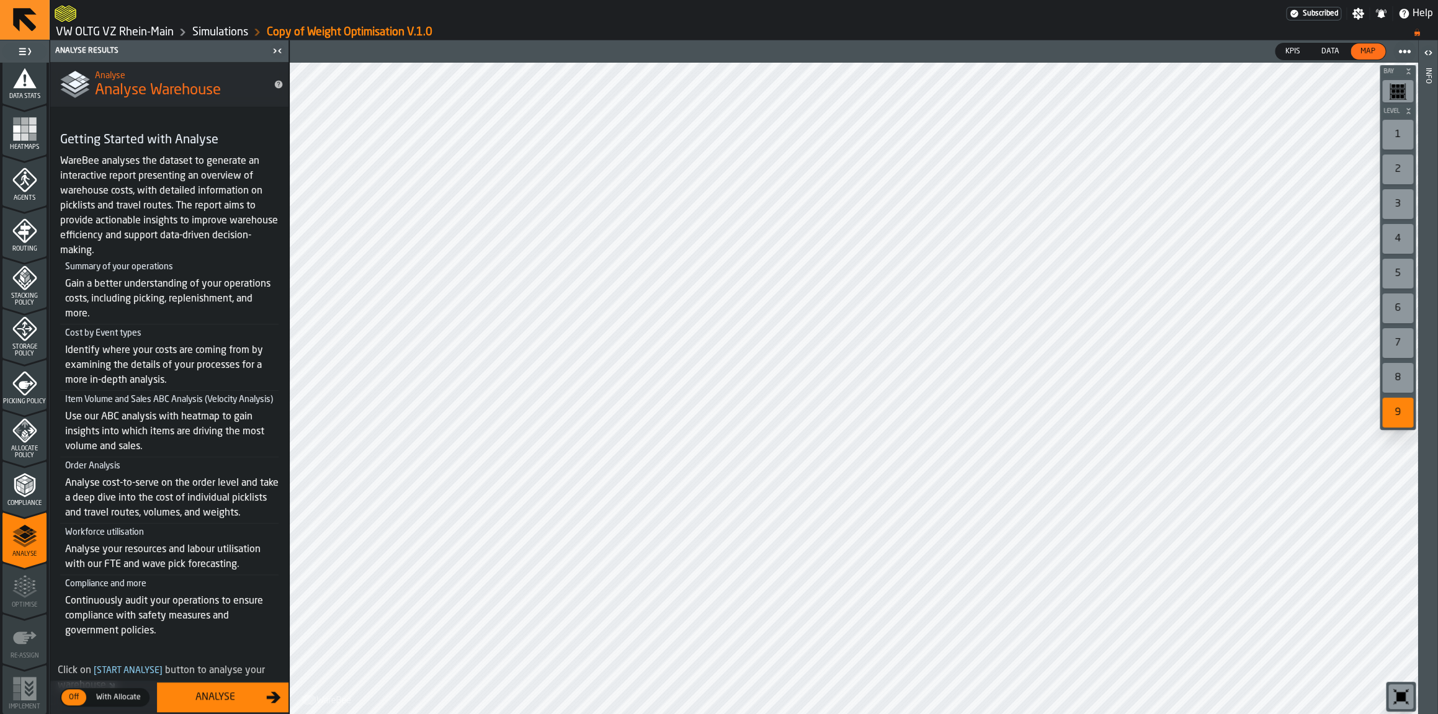
scroll to position [44, 0]
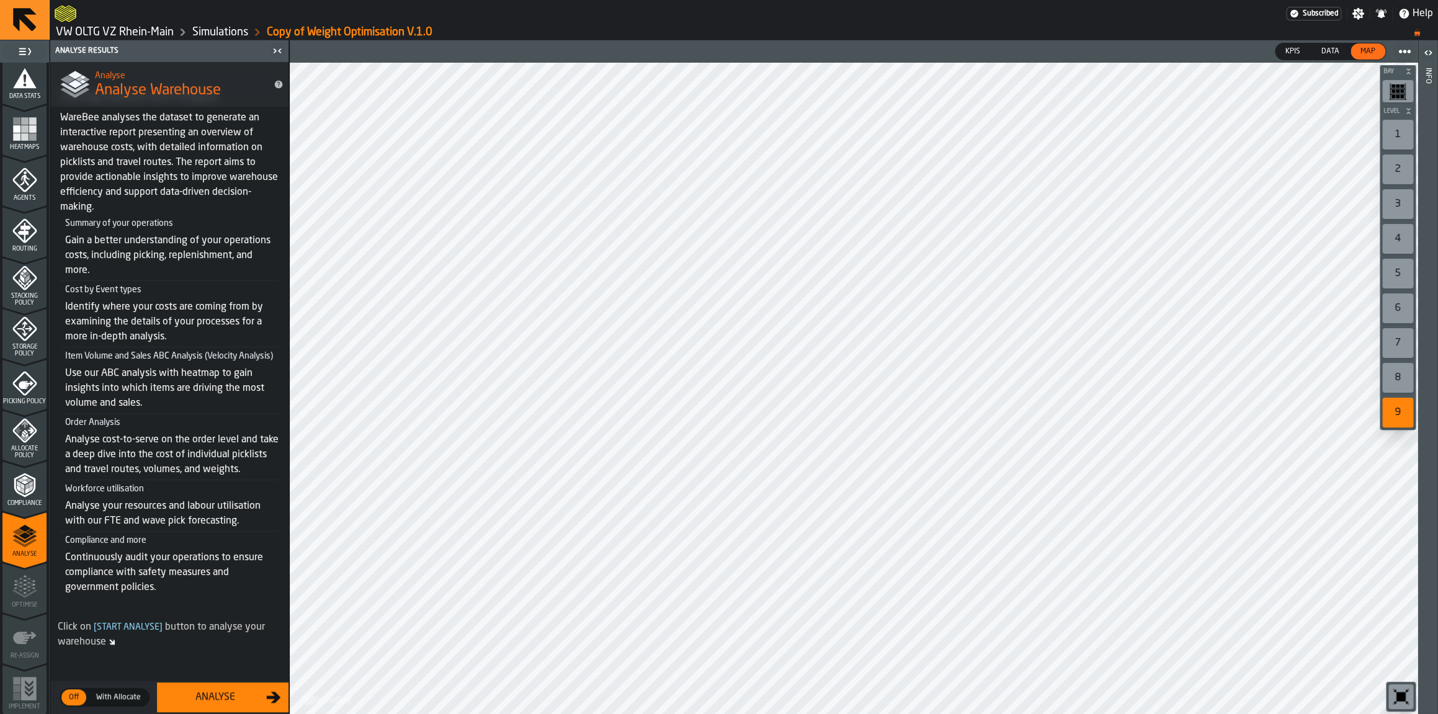
click at [15, 488] on icon "menu Compliance" at bounding box center [24, 485] width 21 height 24
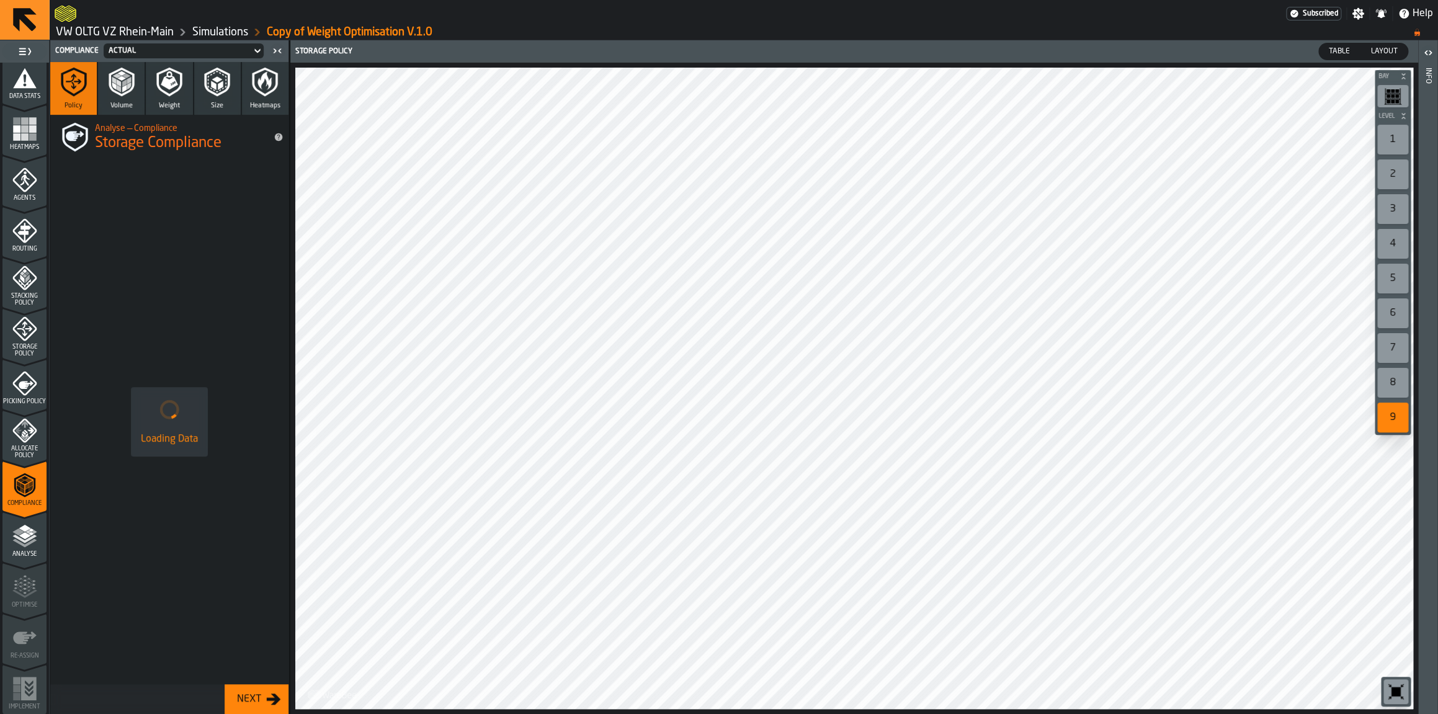
click at [22, 447] on span "Allocate Policy" at bounding box center [24, 452] width 44 height 14
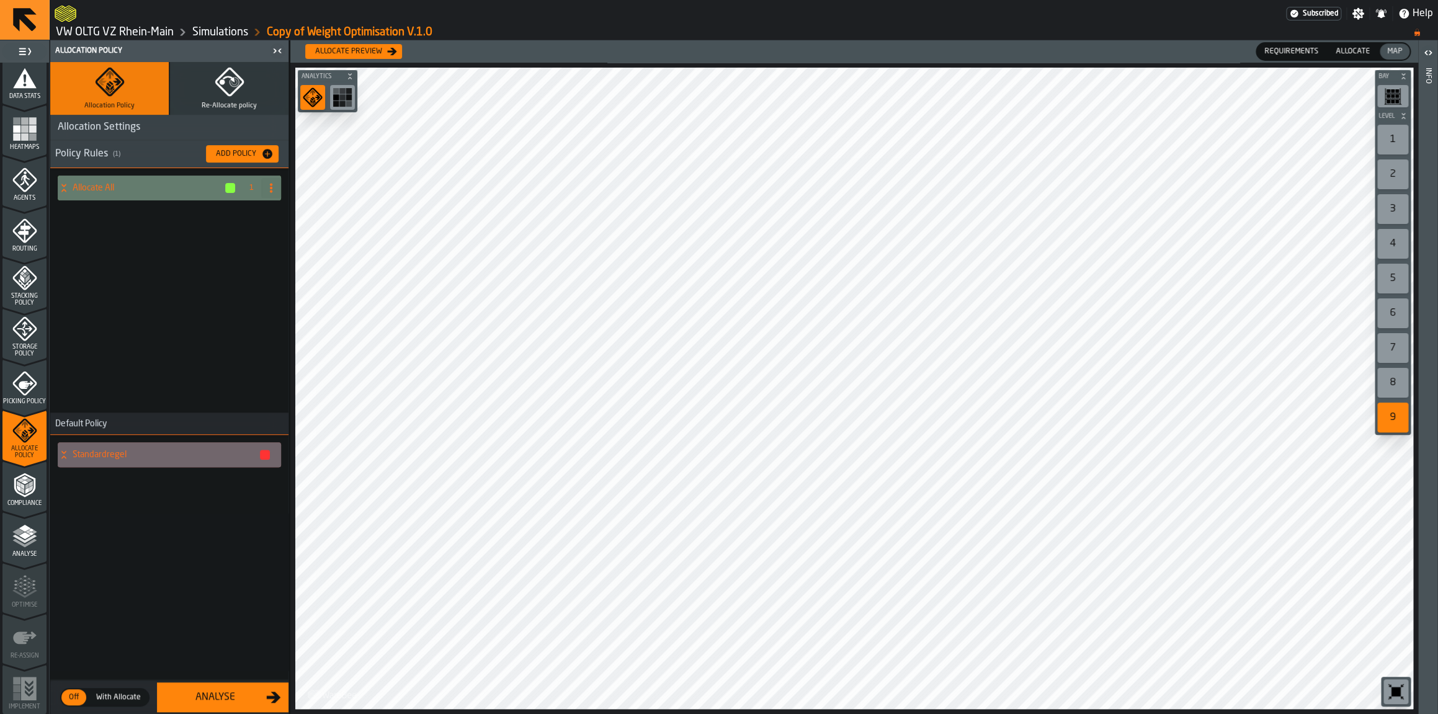
click at [103, 701] on span "With Allocate" at bounding box center [118, 697] width 55 height 11
click at [1346, 52] on span "Allocate" at bounding box center [1353, 51] width 44 height 11
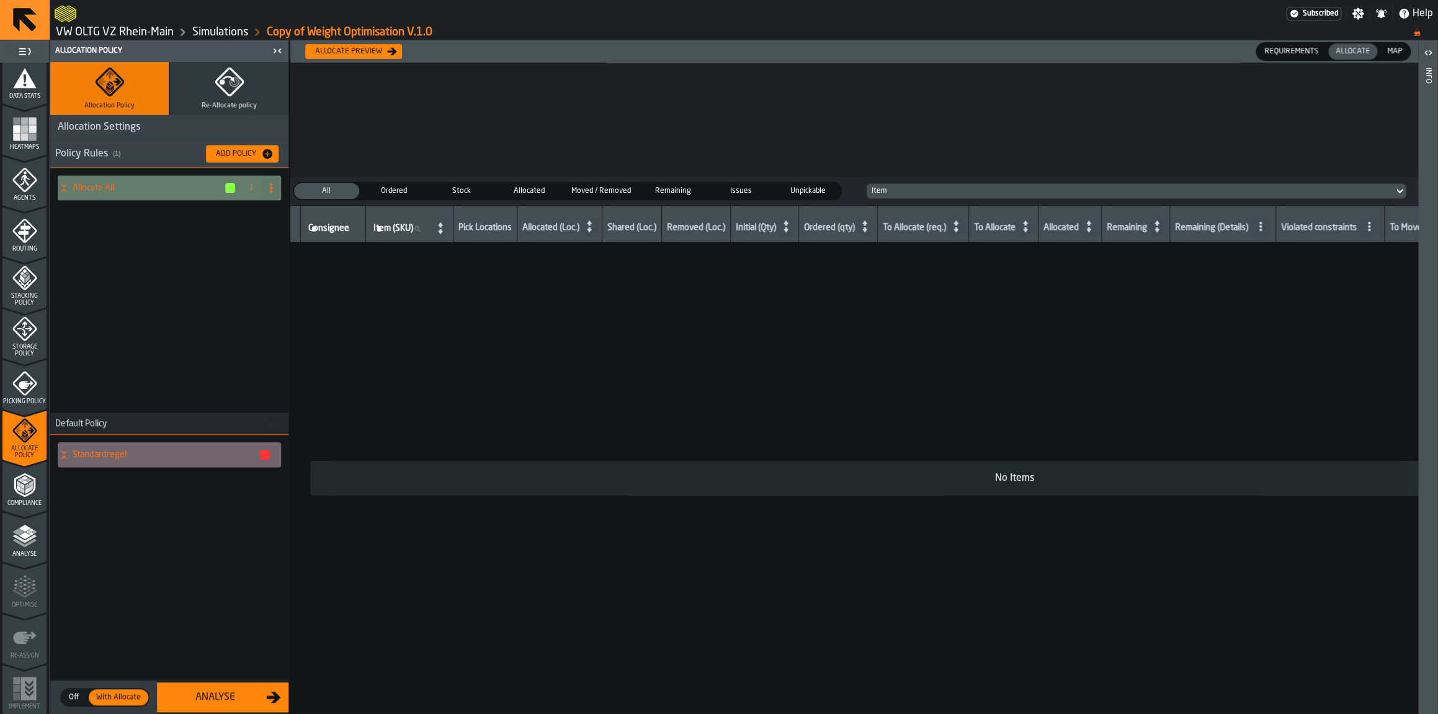
click at [364, 51] on div "Allocate preview" at bounding box center [348, 51] width 77 height 9
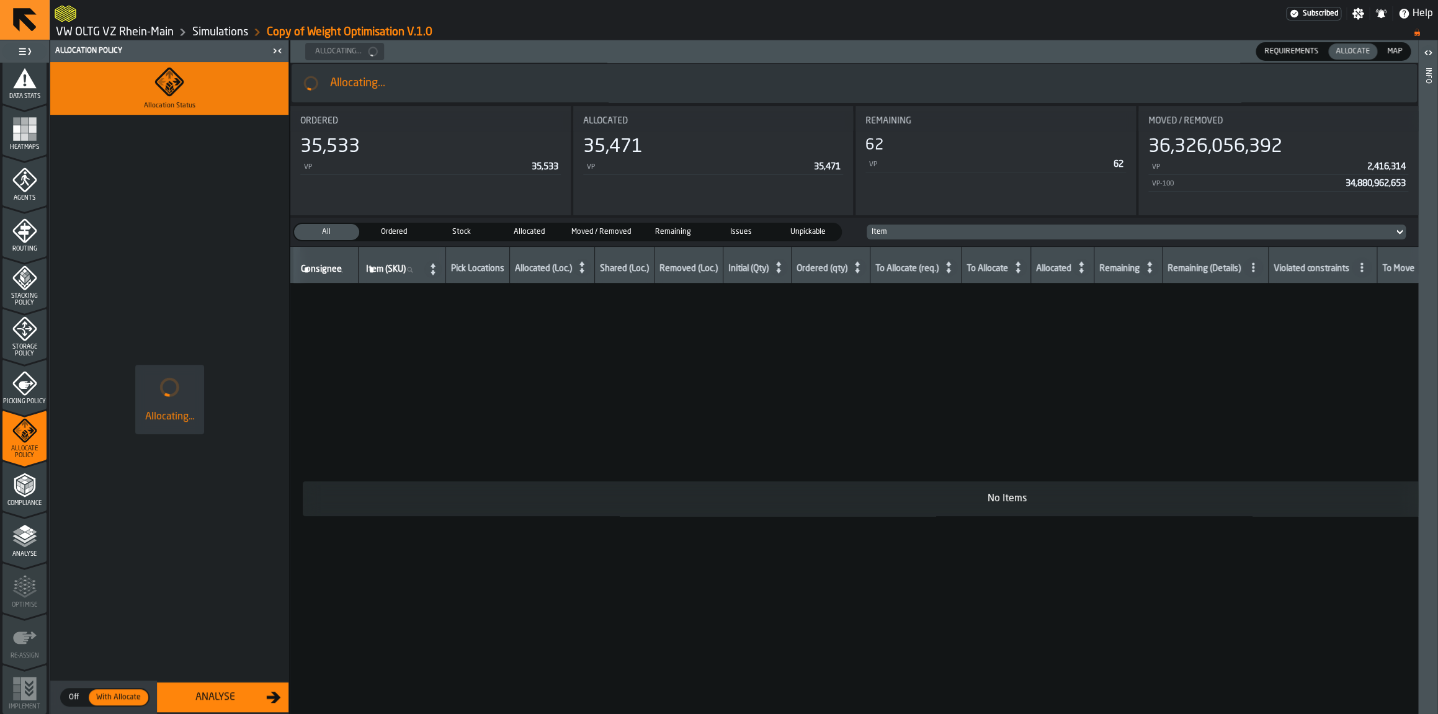
scroll to position [0, 0]
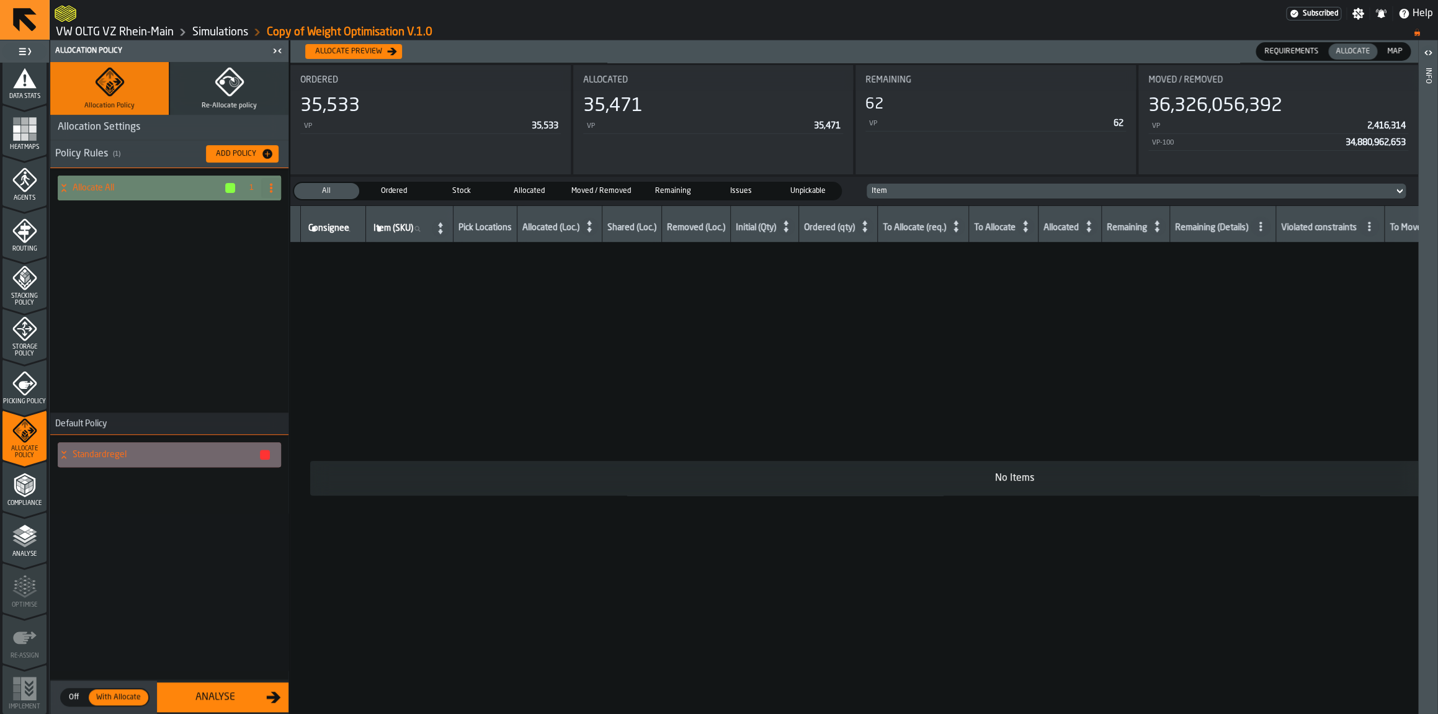
click at [137, 192] on h4 "Allocate All" at bounding box center [148, 188] width 151 height 10
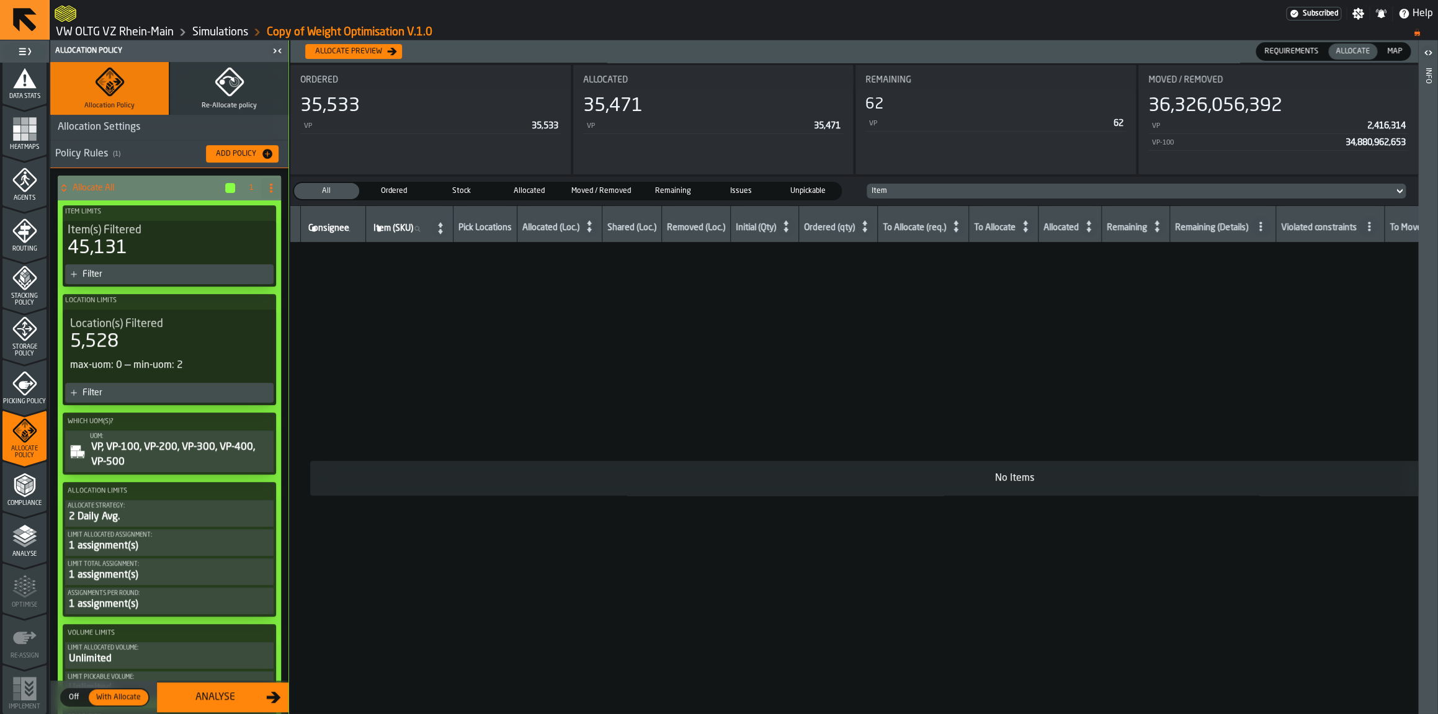
click at [137, 192] on h4 "Allocate All" at bounding box center [148, 188] width 151 height 10
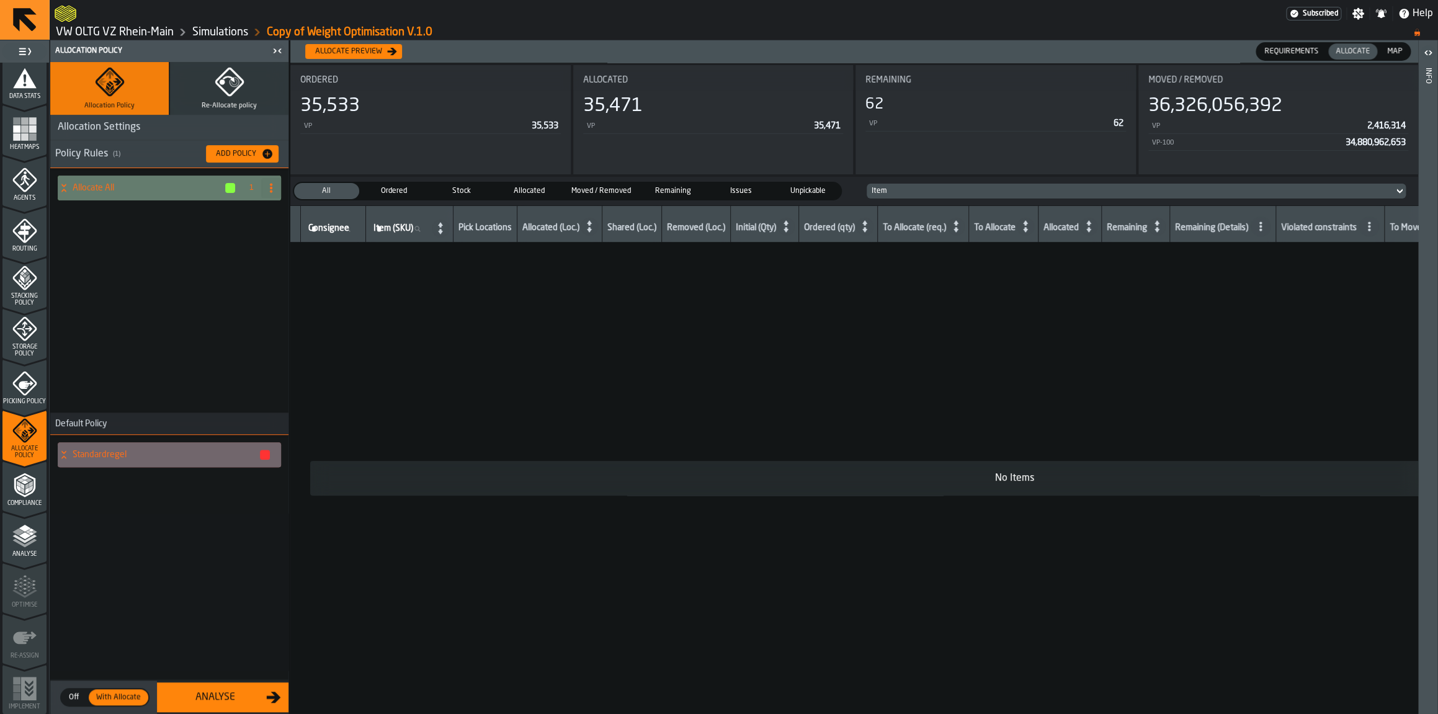
click at [1402, 46] on div "Map" at bounding box center [1395, 51] width 30 height 16
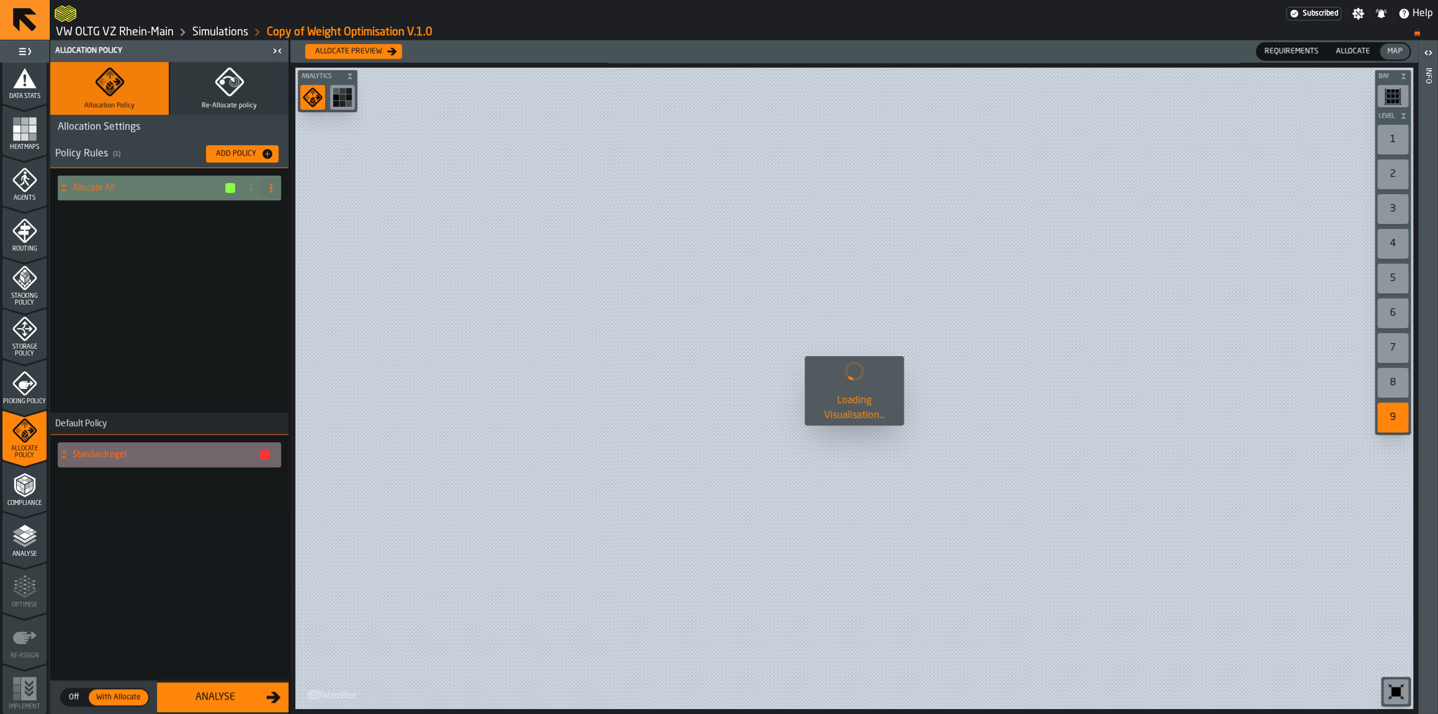
click at [1364, 60] on div "Allocate" at bounding box center [1352, 51] width 49 height 16
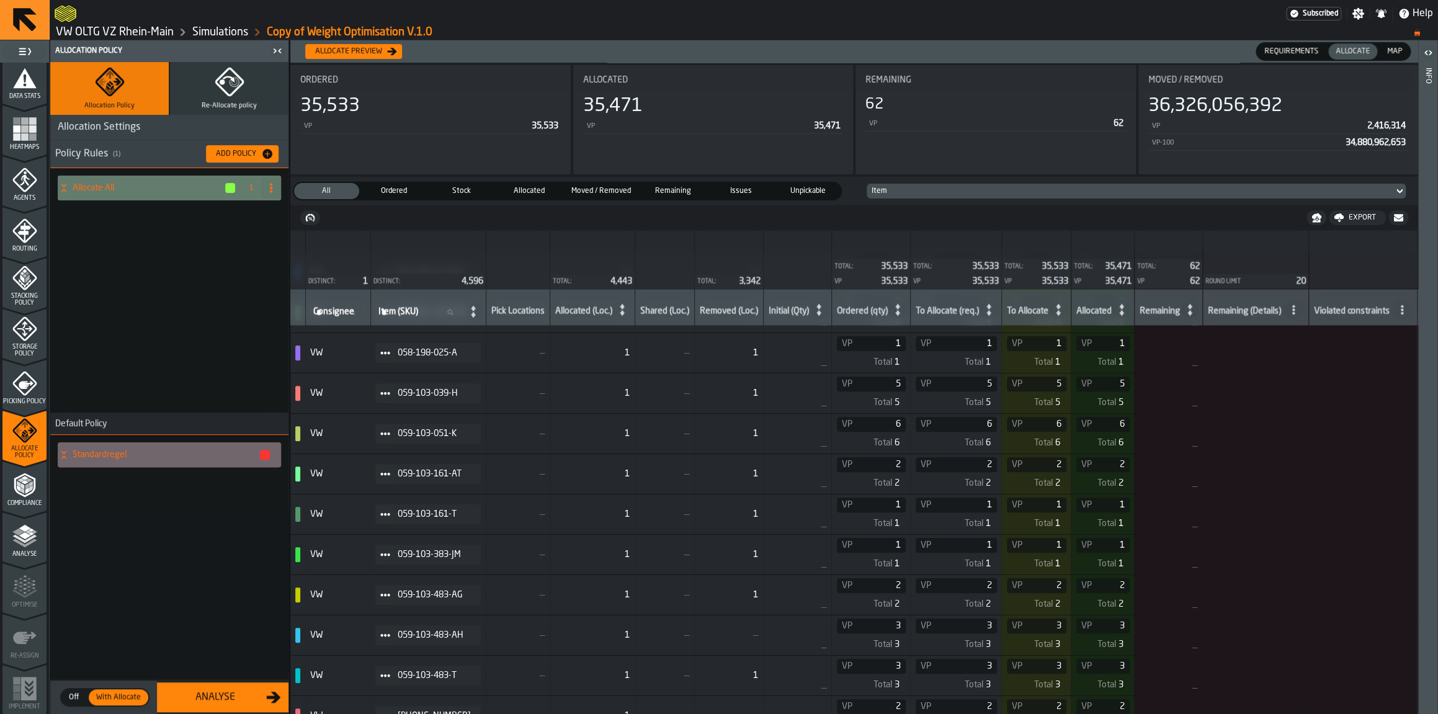
scroll to position [12852, 0]
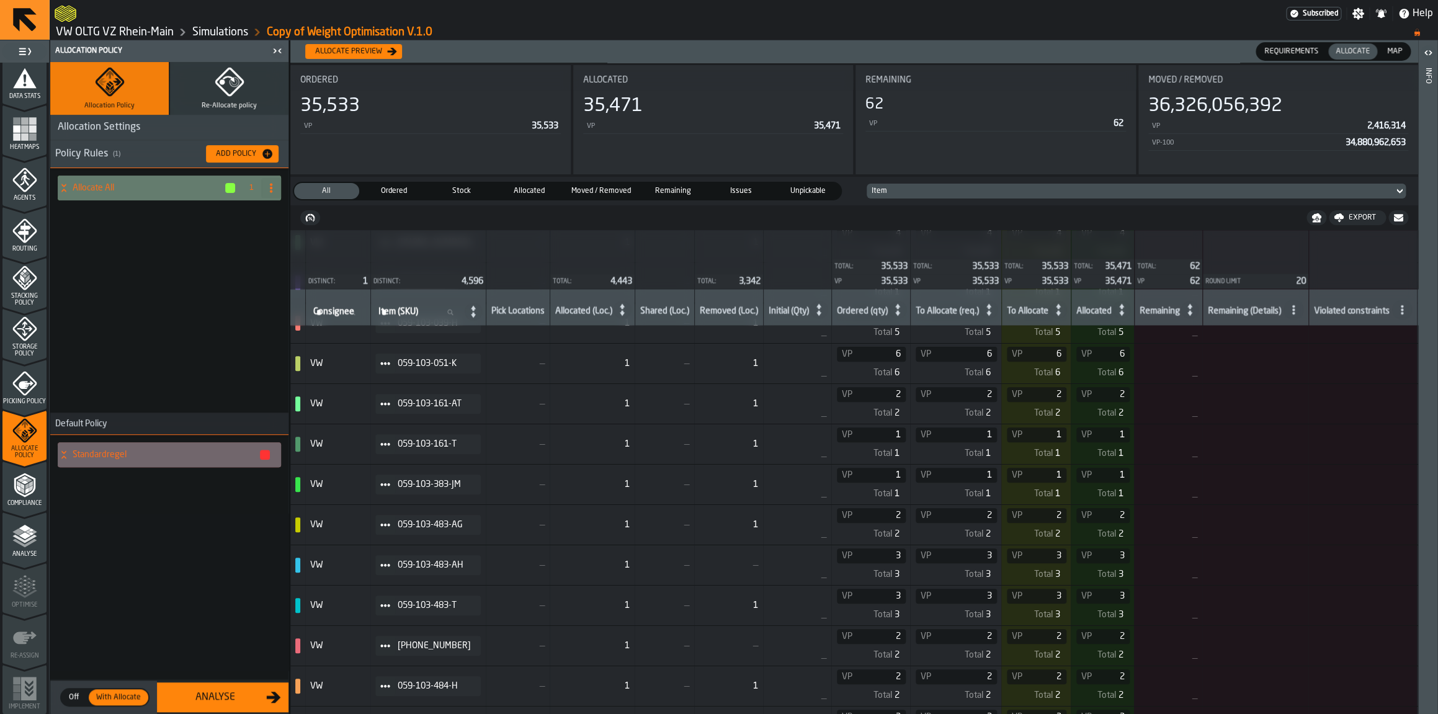
click at [205, 697] on div "Analyse" at bounding box center [215, 697] width 102 height 15
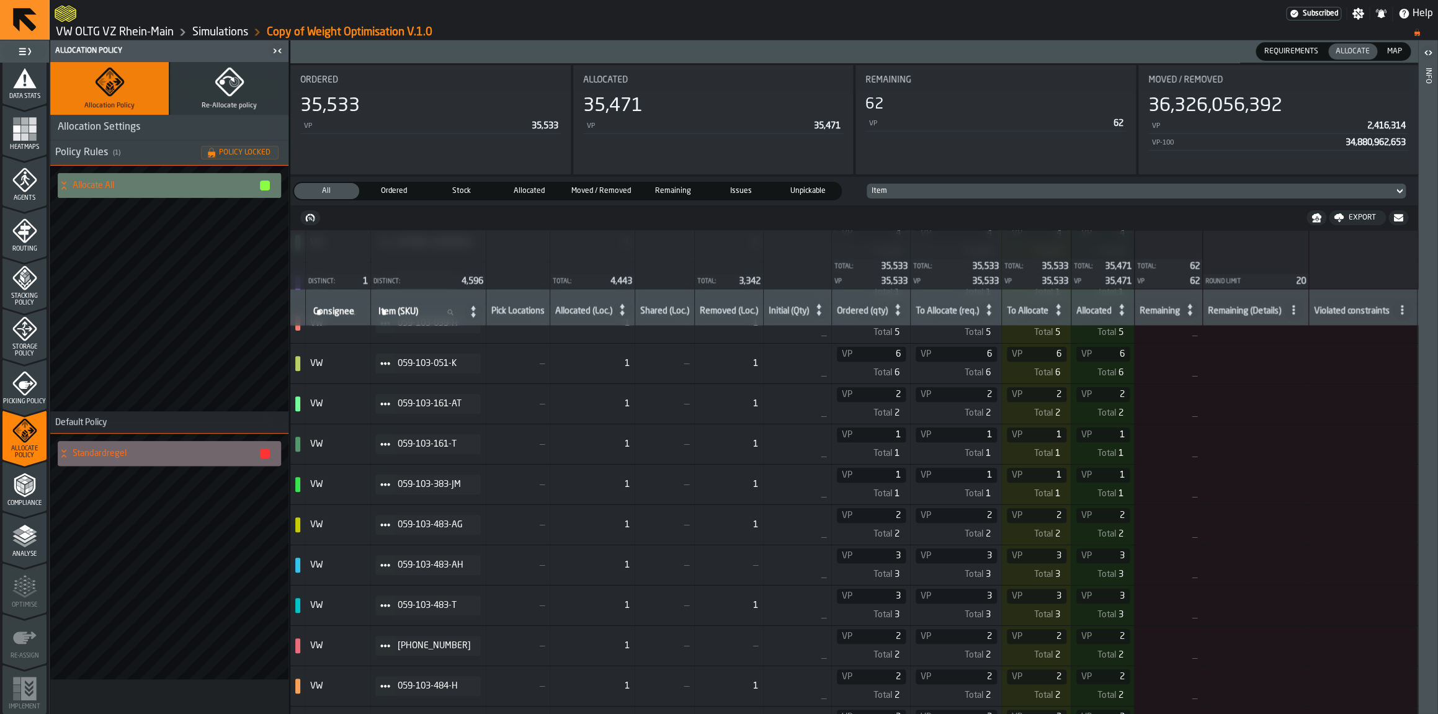
click at [34, 545] on icon "menu Analyse" at bounding box center [24, 536] width 25 height 25
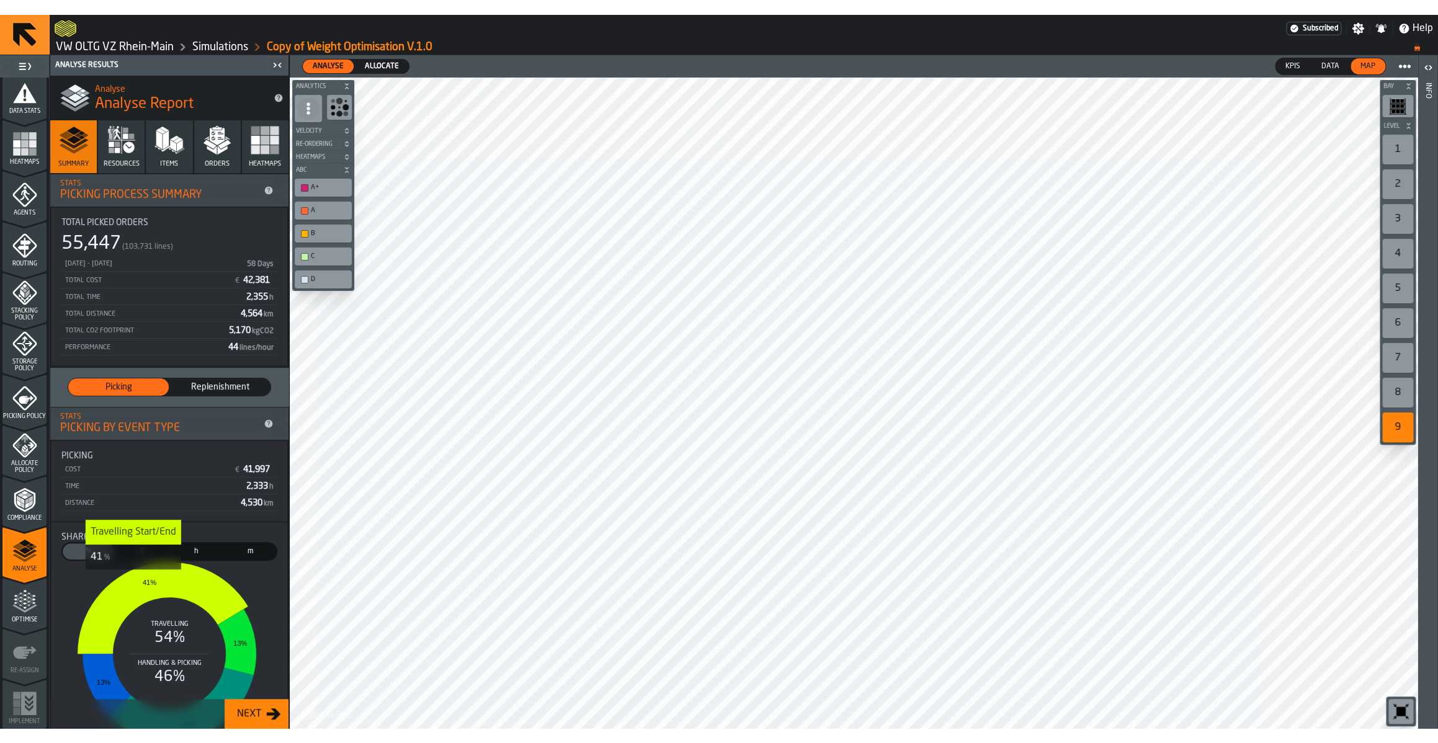
scroll to position [131, 0]
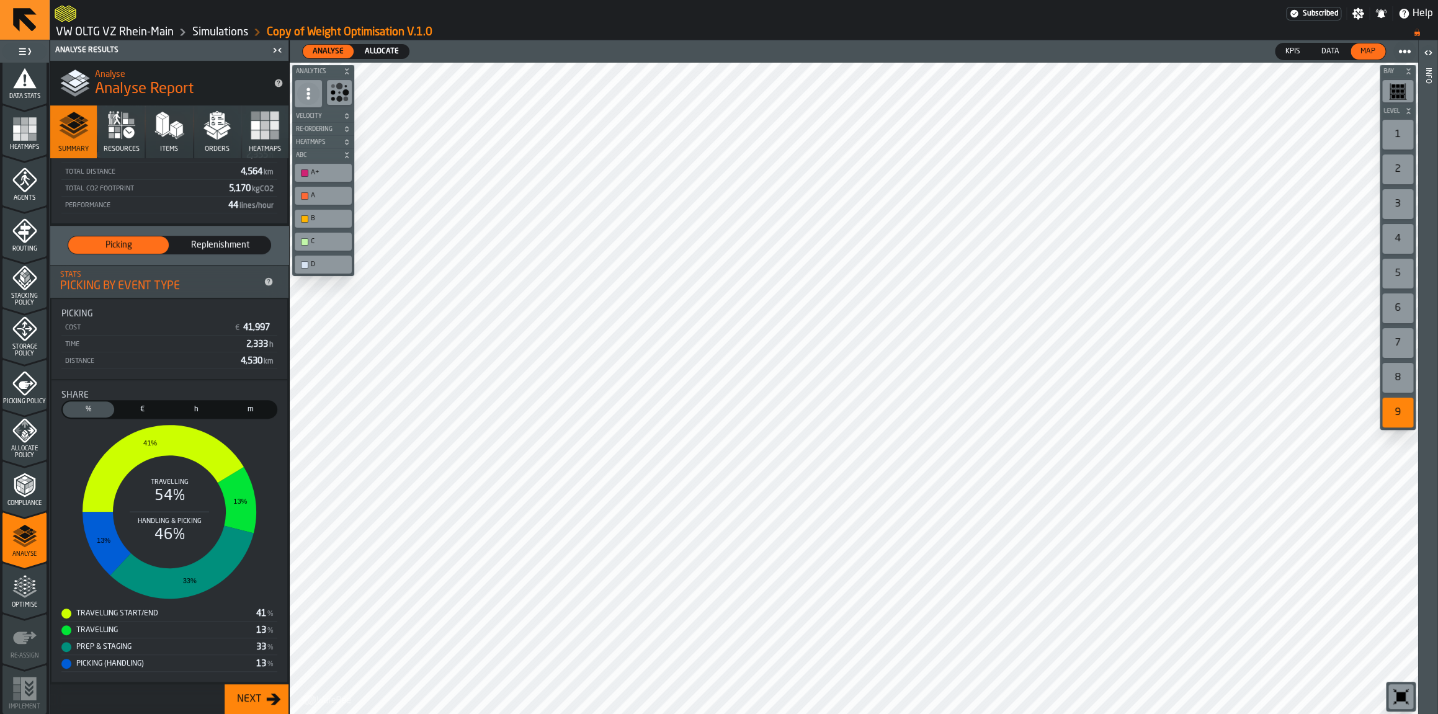
click at [381, 53] on span "Allocate" at bounding box center [382, 51] width 44 height 11
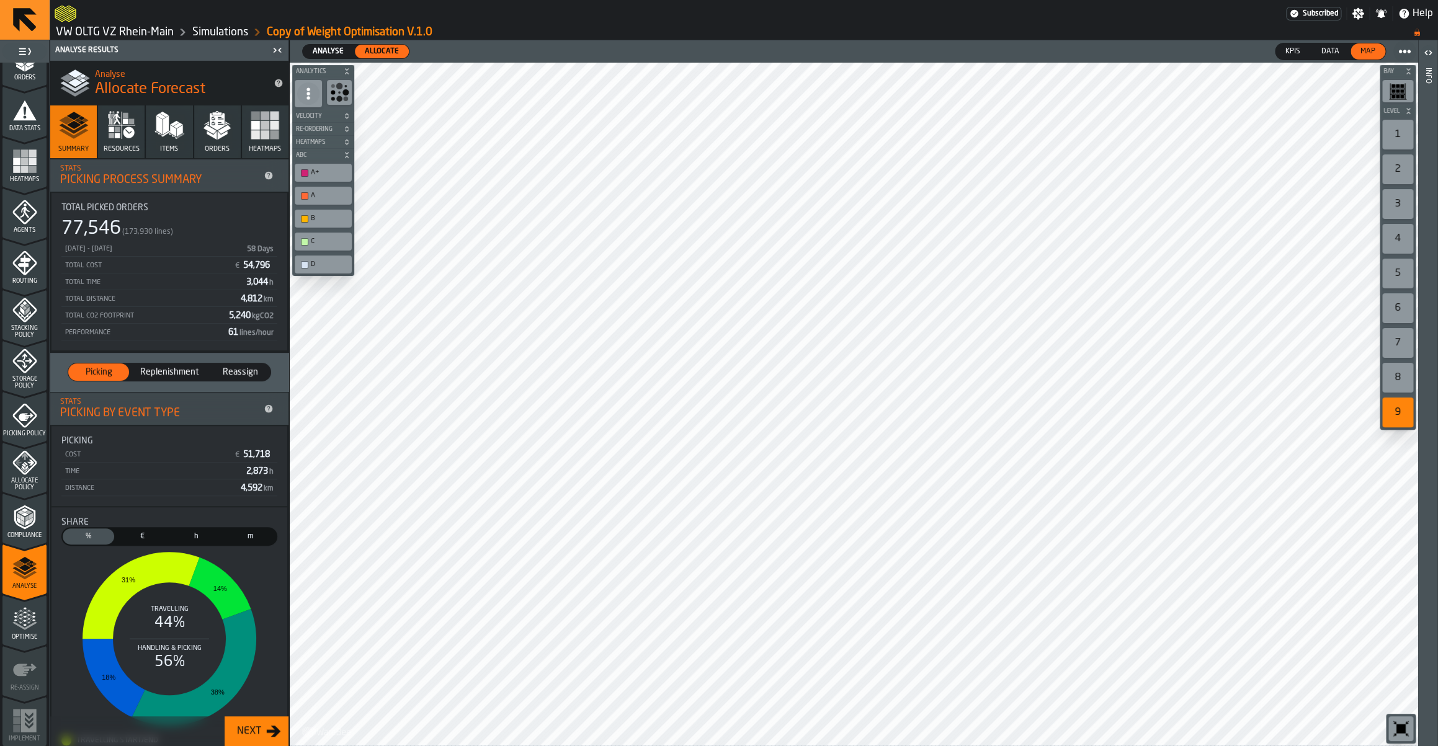
scroll to position [99, 0]
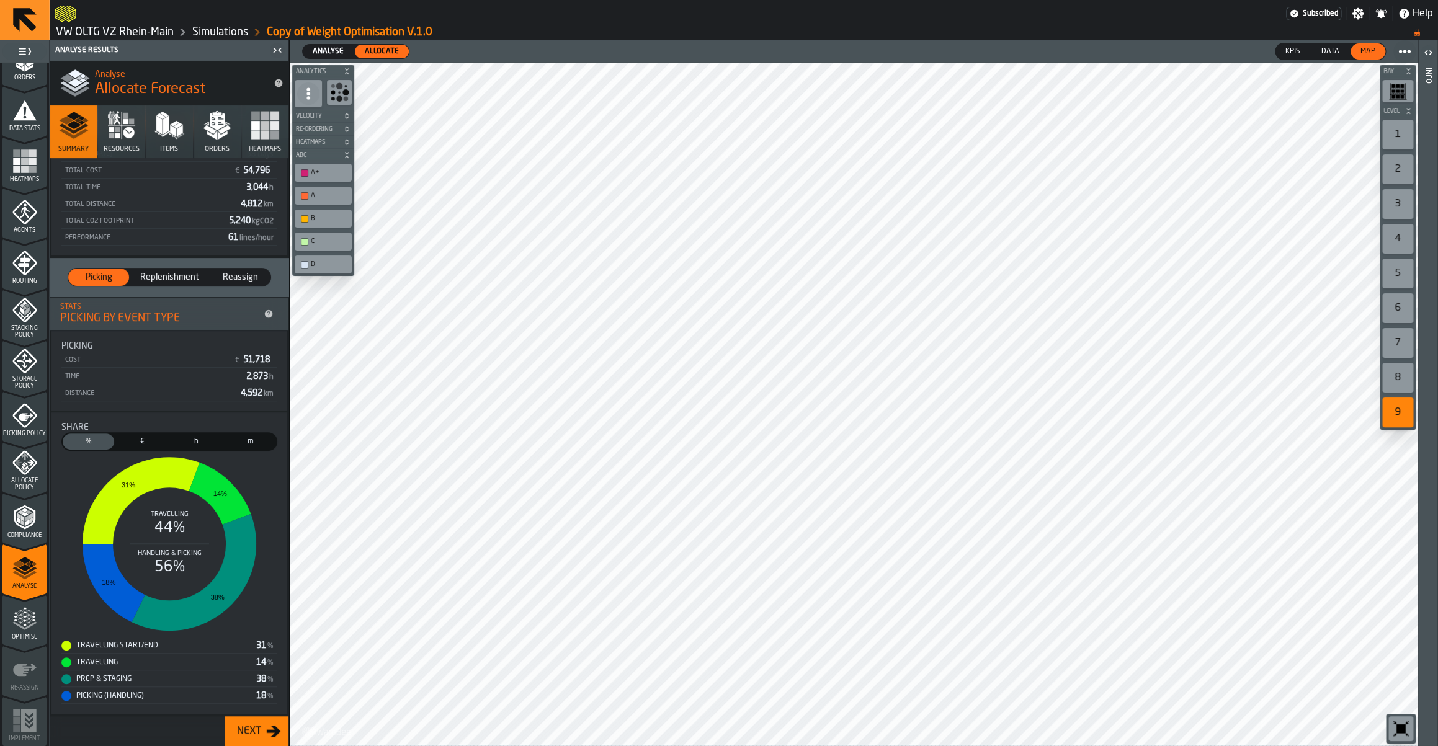
click at [27, 615] on icon "menu Optimise" at bounding box center [24, 619] width 25 height 25
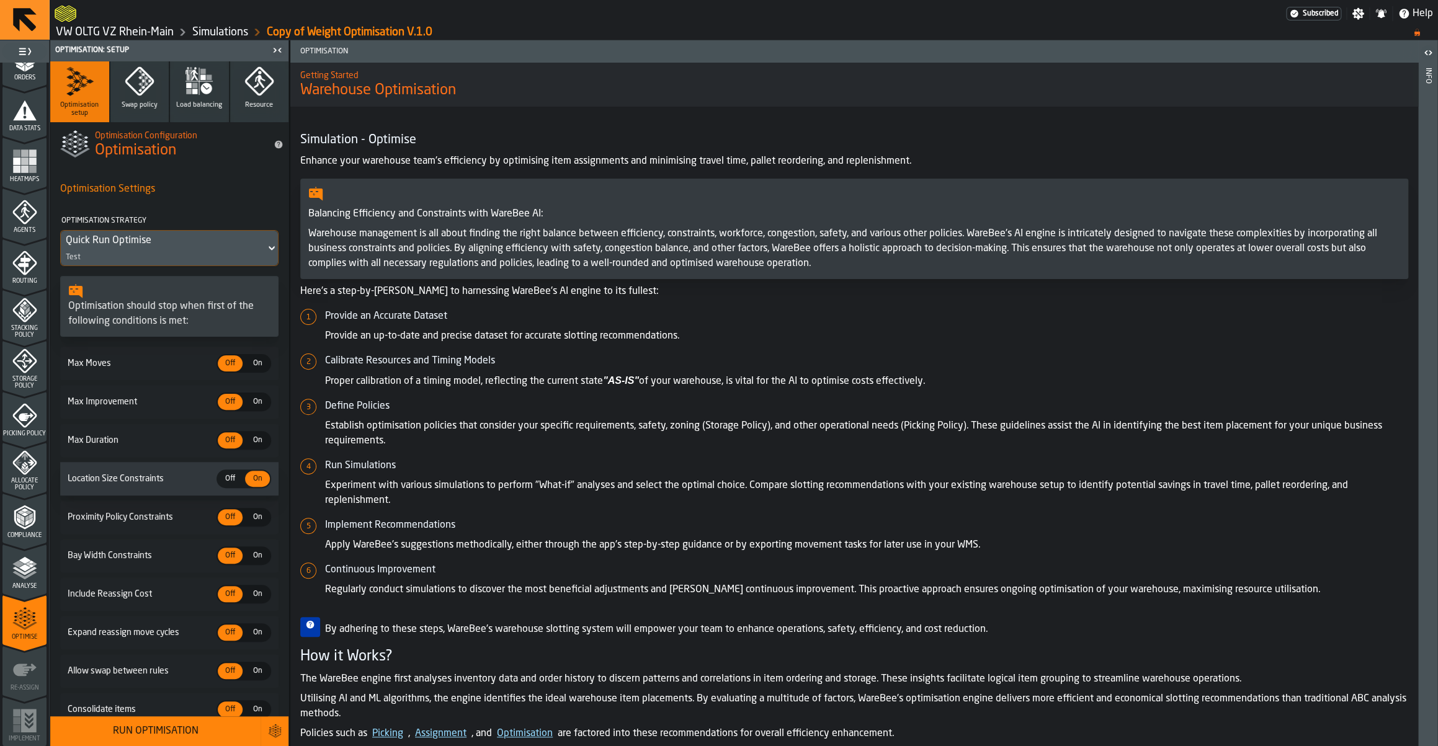
scroll to position [96, 0]
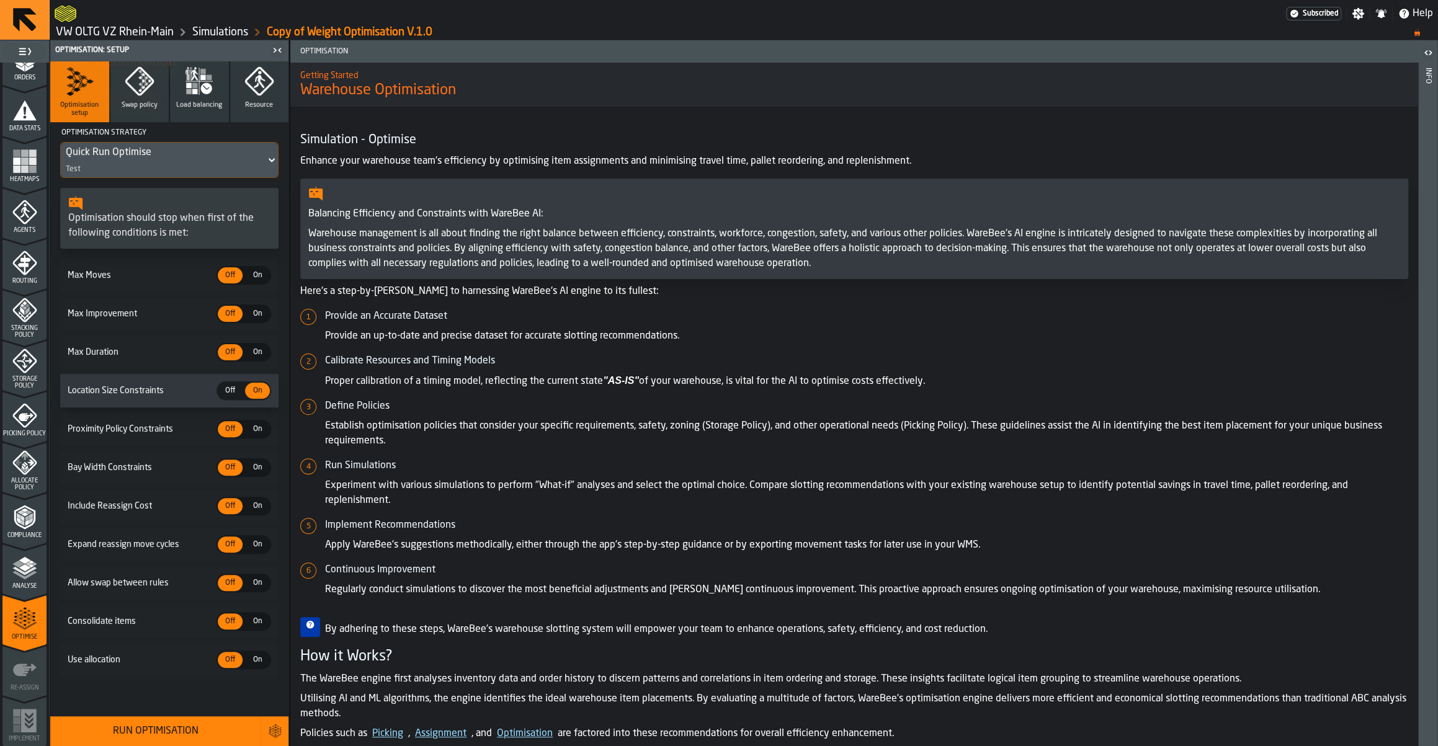
click at [267, 661] on span "On" at bounding box center [258, 660] width 20 height 11
click at [161, 714] on div "Run Optimisation" at bounding box center [155, 731] width 195 height 15
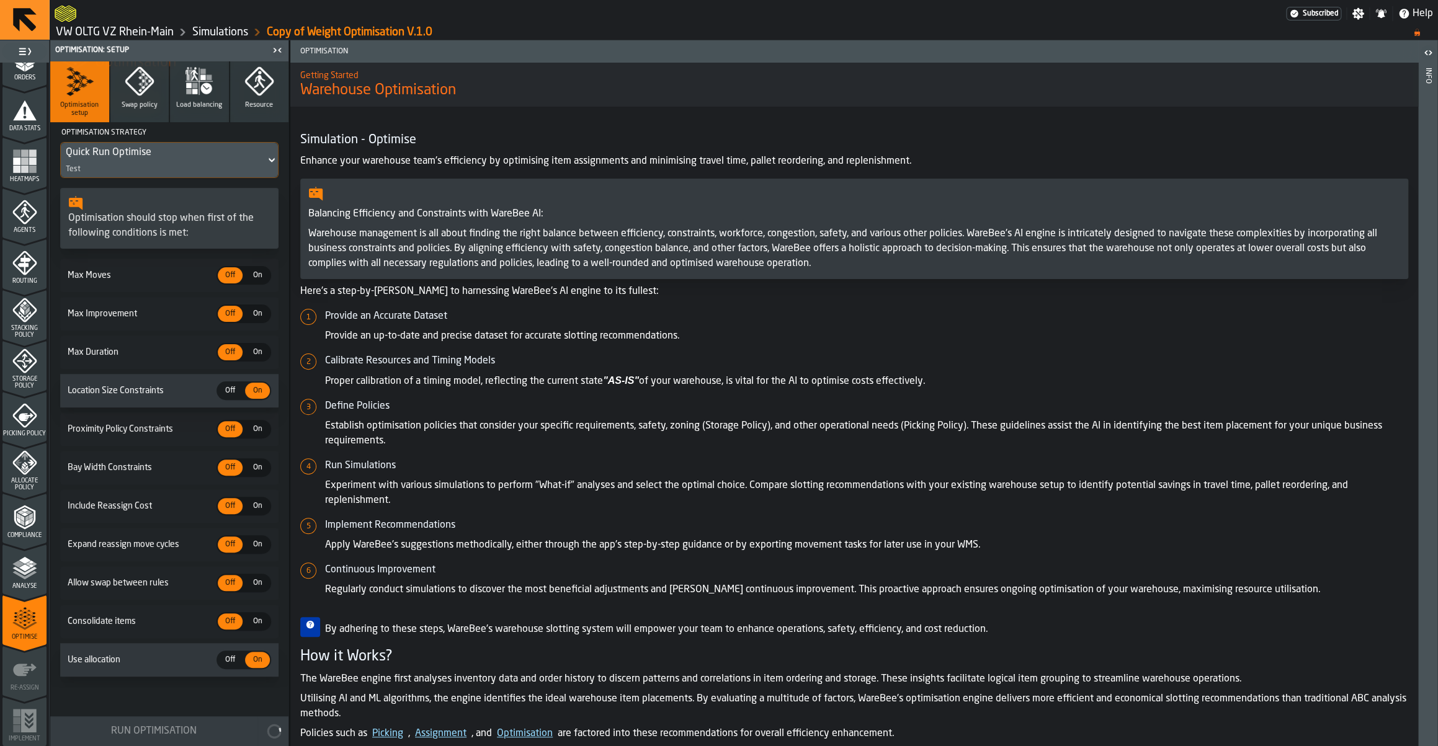
scroll to position [0, 0]
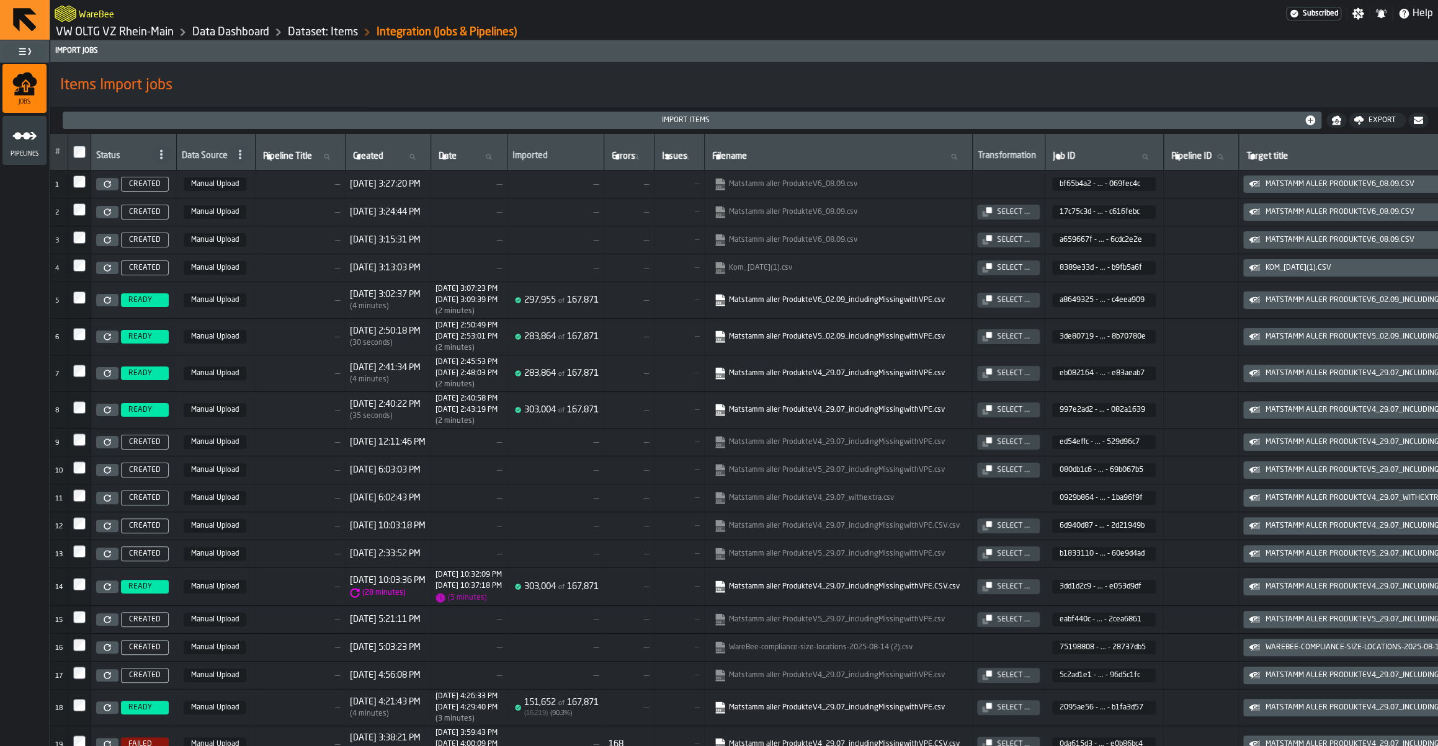
click at [120, 29] on link "VW OLTG VZ Rhein-Main" at bounding box center [115, 32] width 118 height 14
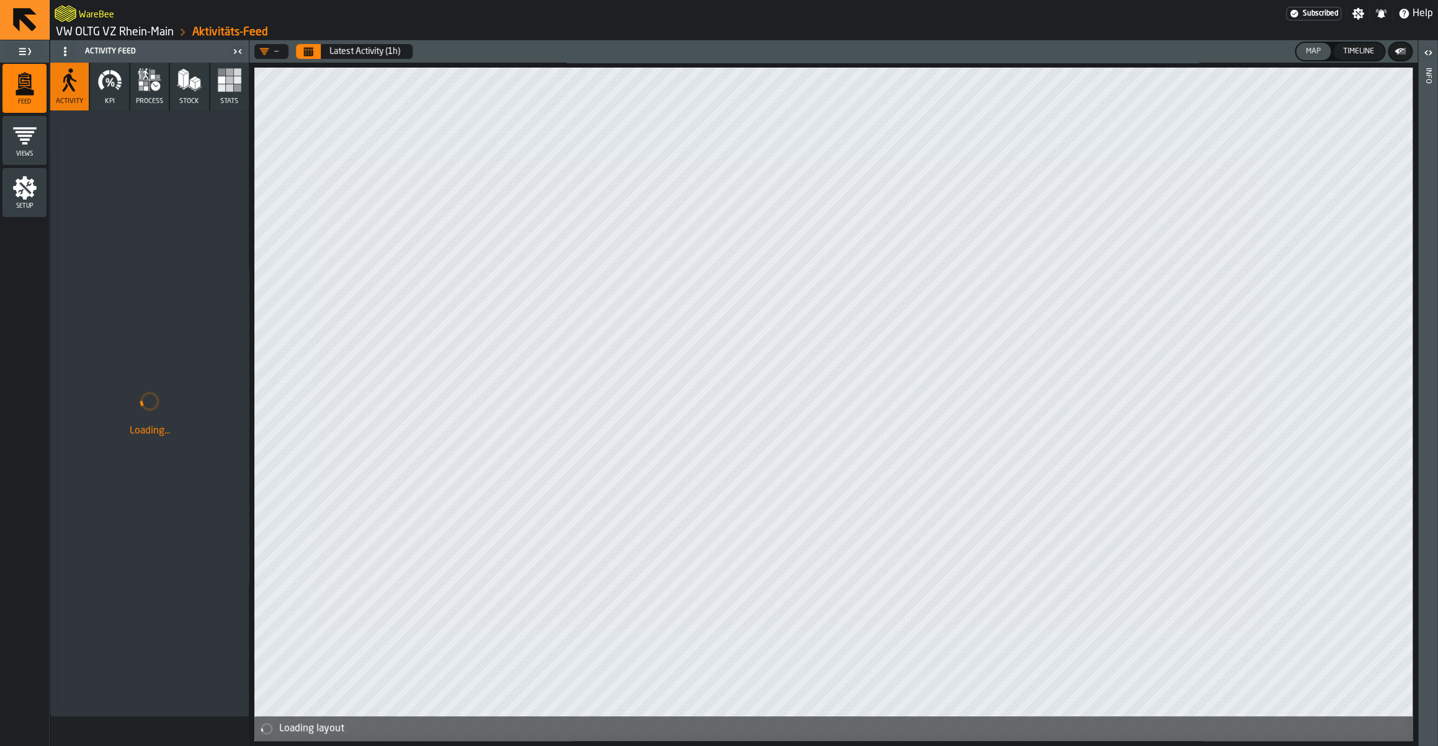
click at [96, 37] on link "VW OLTG VZ Rhein-Main" at bounding box center [115, 32] width 118 height 14
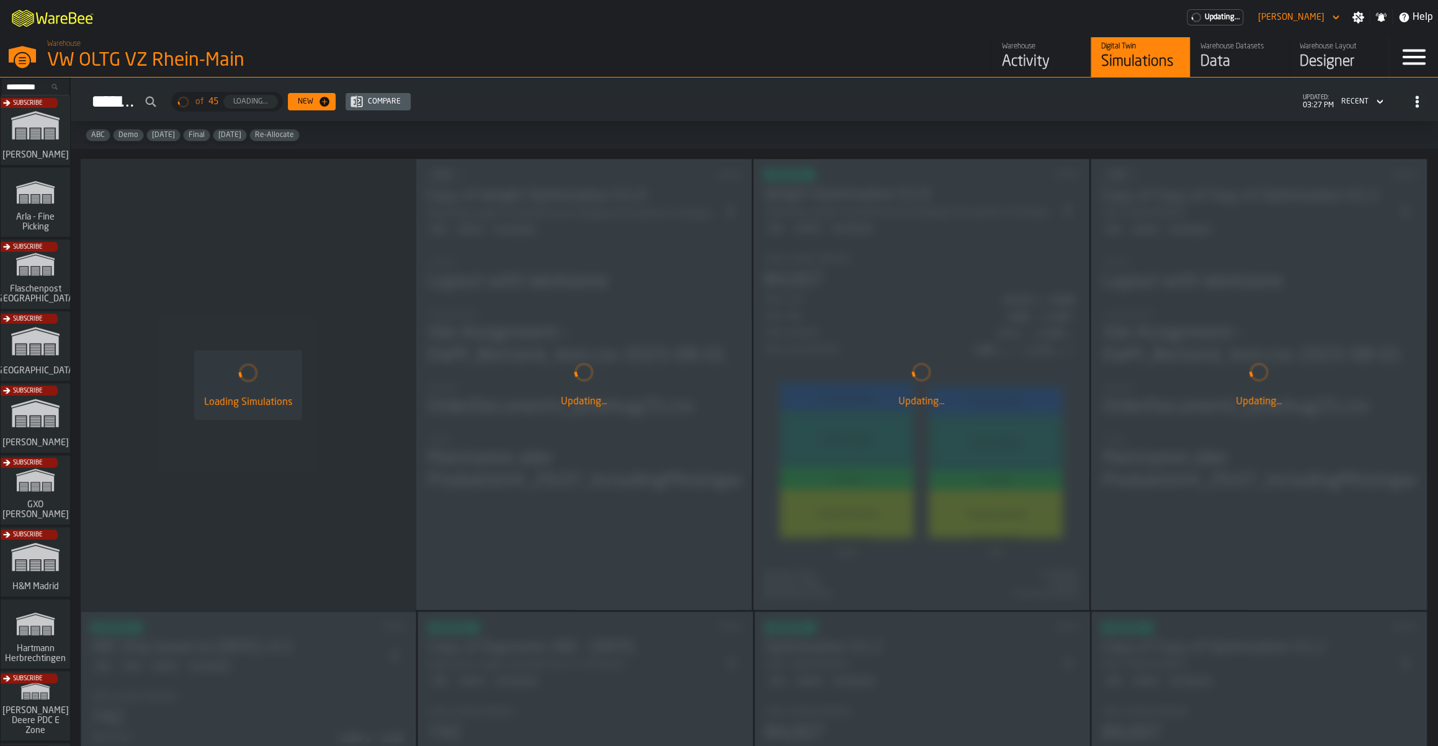
click at [1234, 60] on div "Data" at bounding box center [1240, 62] width 79 height 20
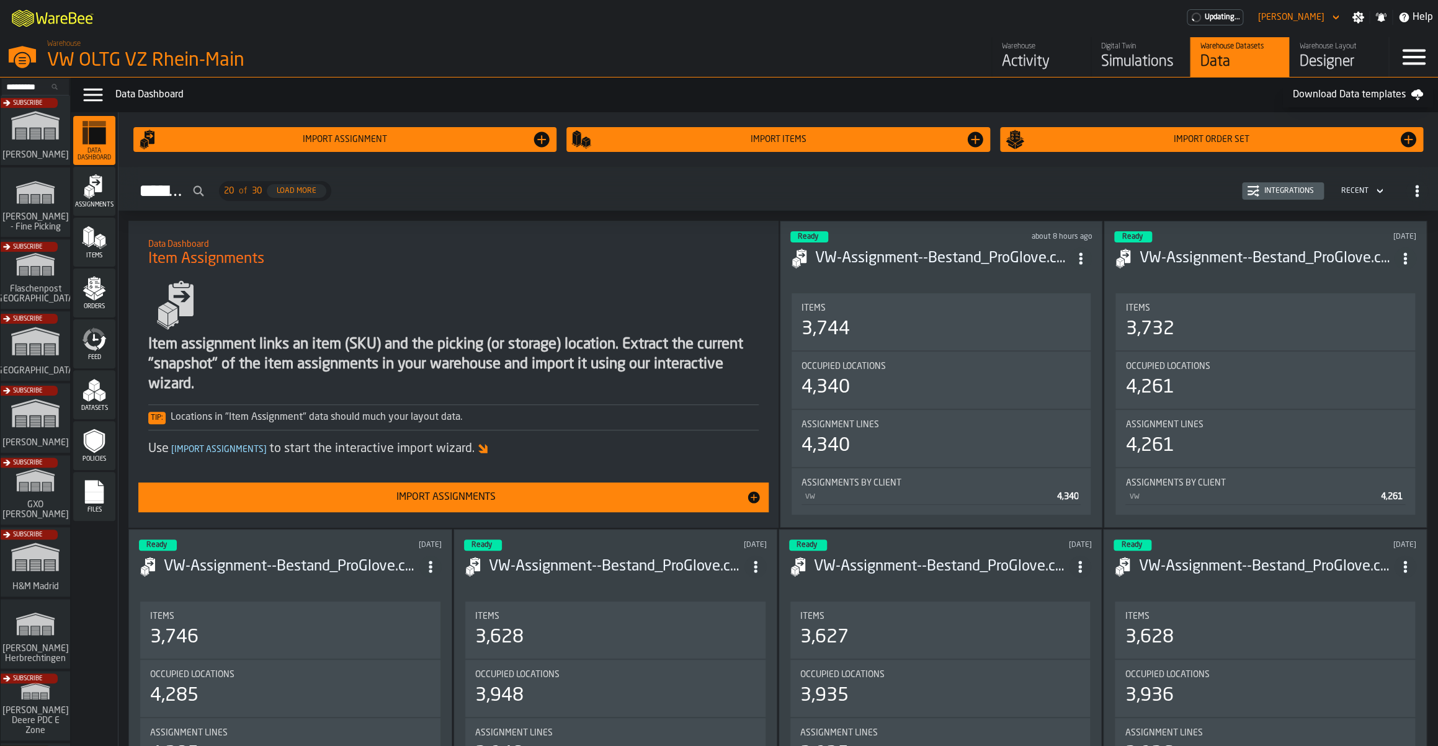
click at [111, 490] on div "Files" at bounding box center [94, 497] width 42 height 34
